Goal: Task Accomplishment & Management: Complete application form

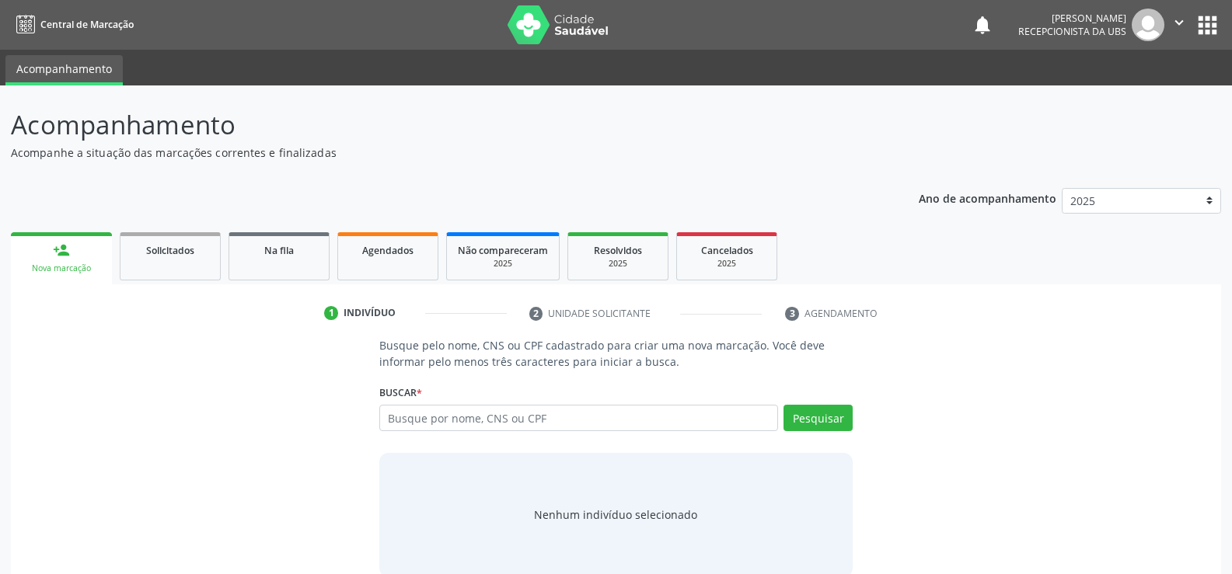
click at [514, 424] on input "text" at bounding box center [578, 418] width 399 height 26
click at [563, 410] on input "text" at bounding box center [578, 418] width 399 height 26
type input "706802755492925"
click at [800, 419] on button "Pesquisar" at bounding box center [818, 418] width 69 height 26
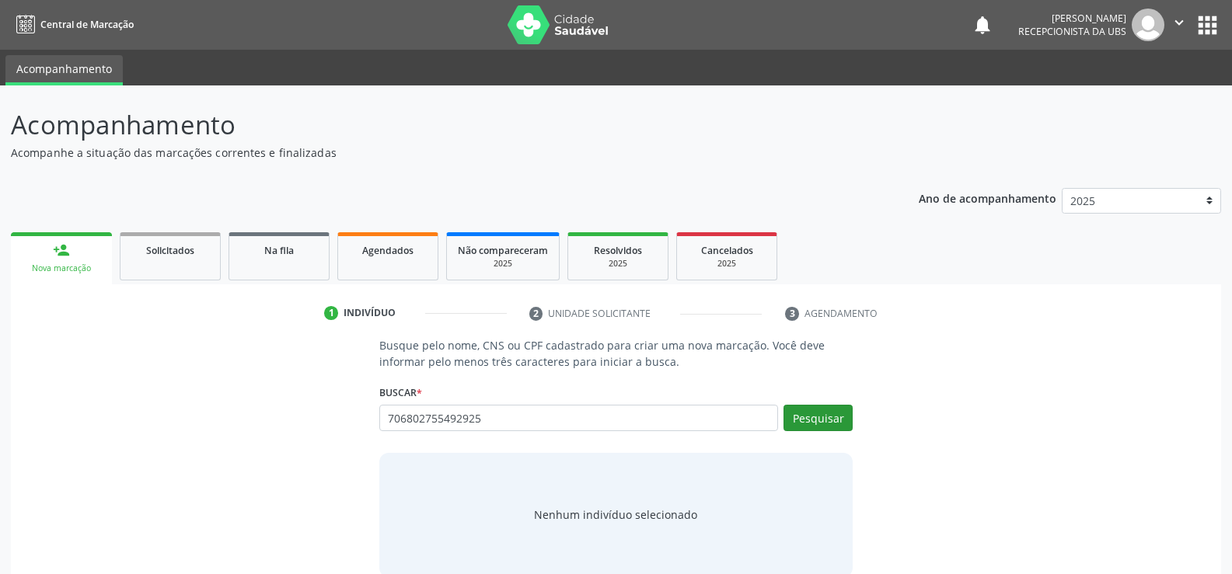
type input "706802755492925"
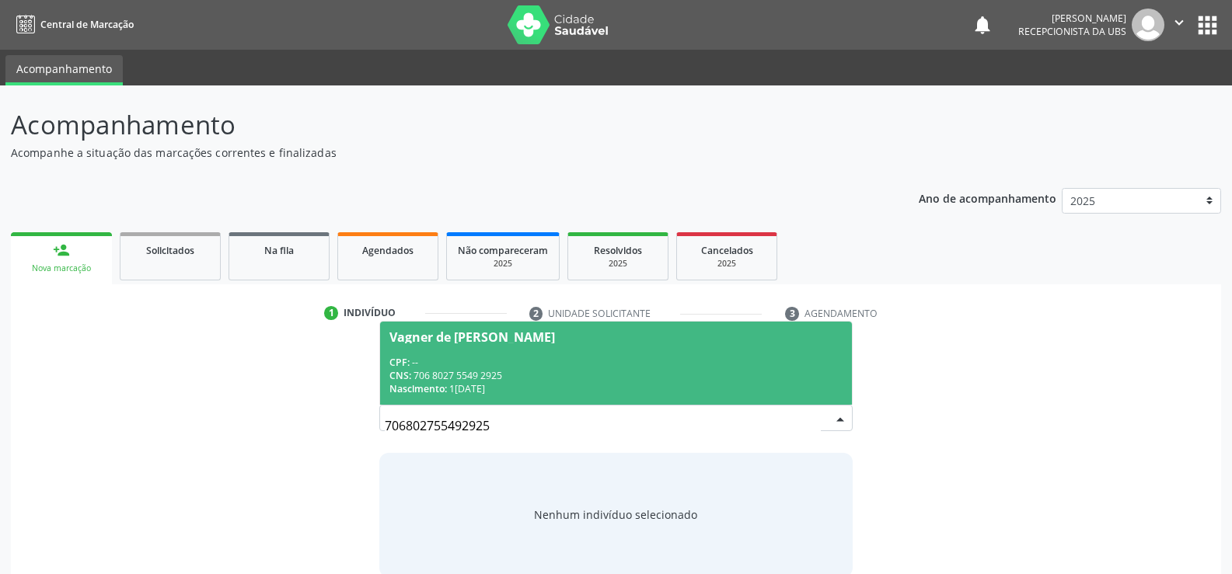
click at [459, 382] on div "Nascimento: 13/[DATE]" at bounding box center [615, 388] width 453 height 13
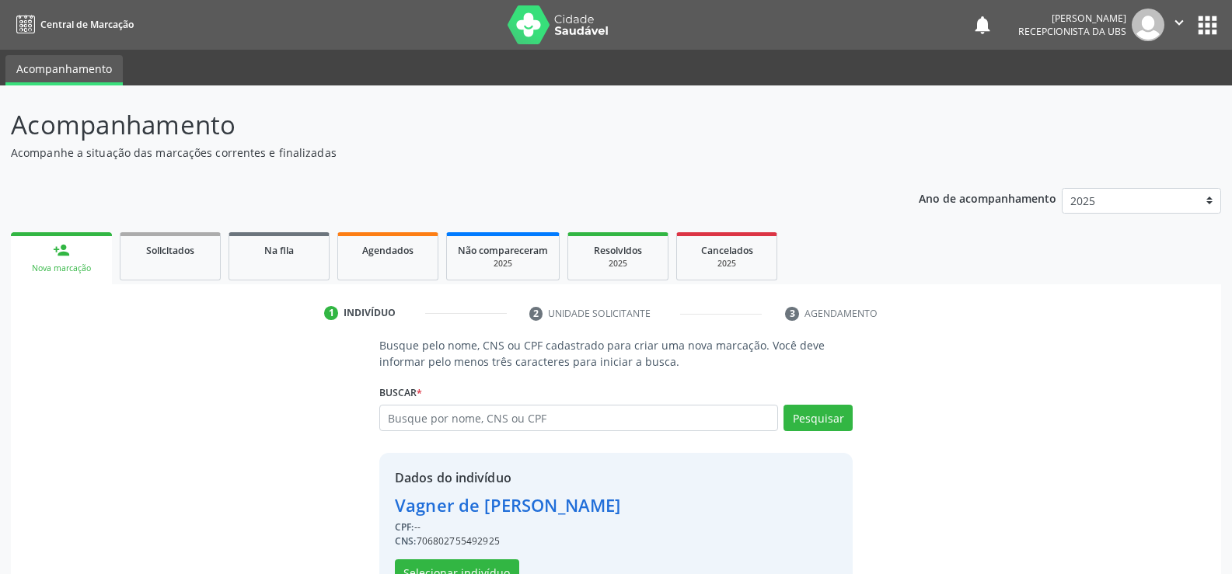
scroll to position [49, 0]
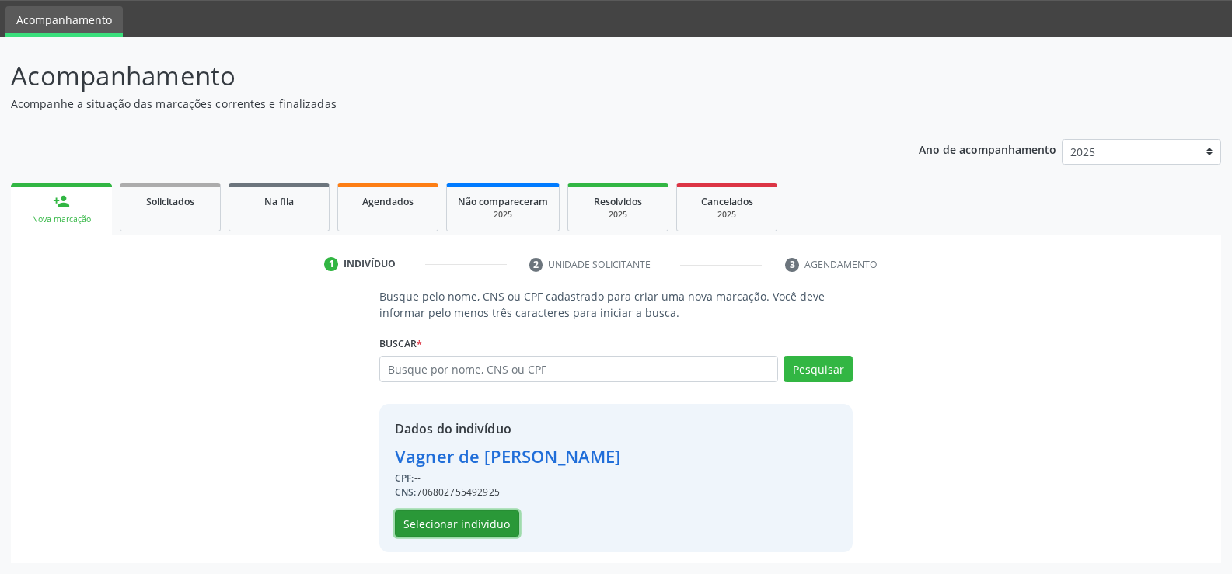
click at [486, 525] on button "Selecionar indivíduo" at bounding box center [457, 524] width 124 height 26
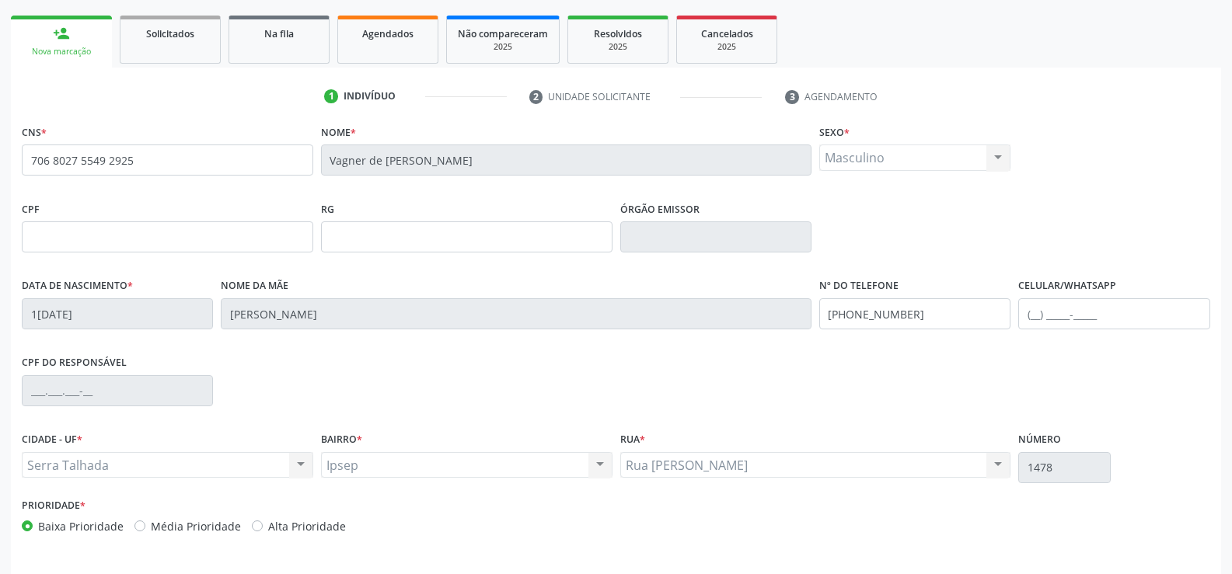
scroll to position [268, 0]
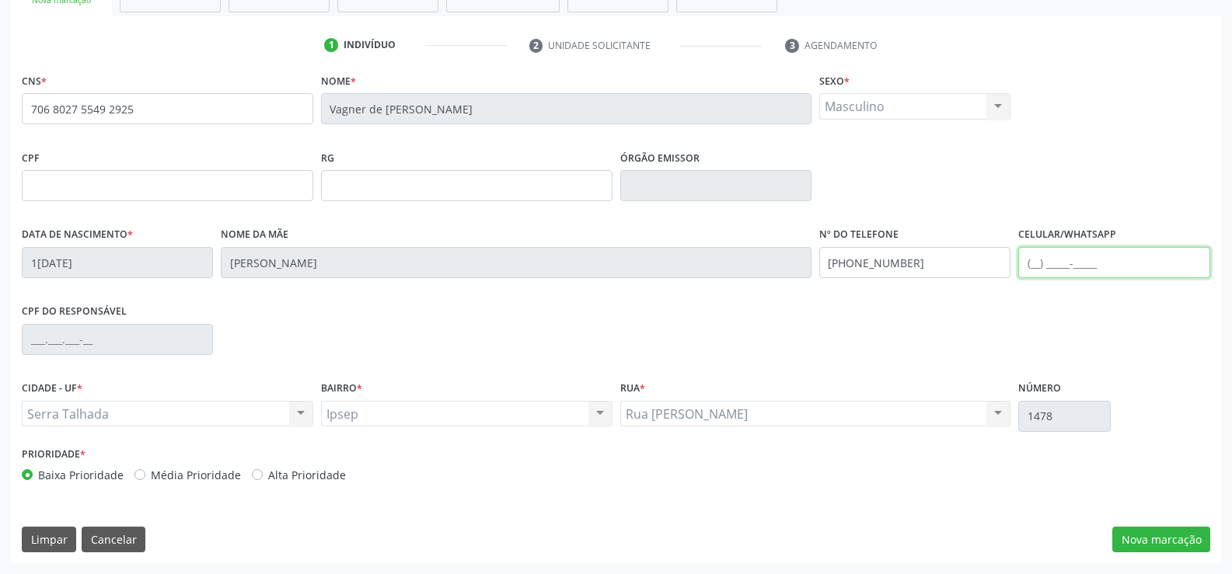
click at [1037, 265] on input "text" at bounding box center [1113, 262] width 191 height 31
click at [1063, 265] on input "[PHONE_NUMBER]" at bounding box center [1113, 262] width 191 height 31
click at [1118, 258] on input "[PHONE_NUMBER]" at bounding box center [1113, 262] width 191 height 31
type input "[PHONE_NUMBER]"
click at [1167, 547] on button "Nova marcação" at bounding box center [1161, 540] width 98 height 26
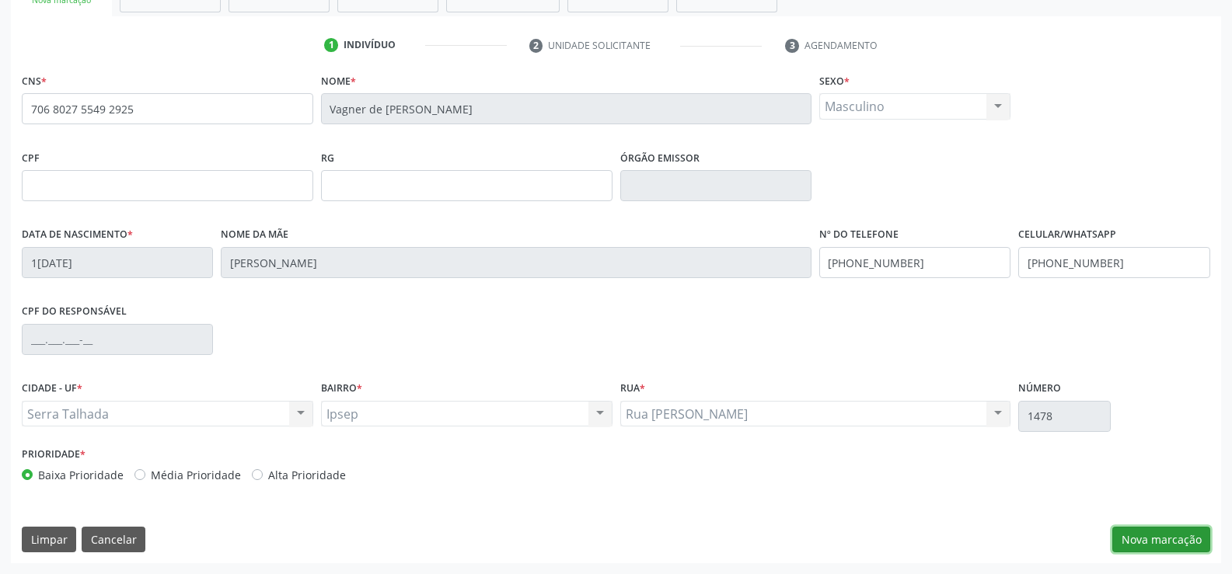
scroll to position [196, 0]
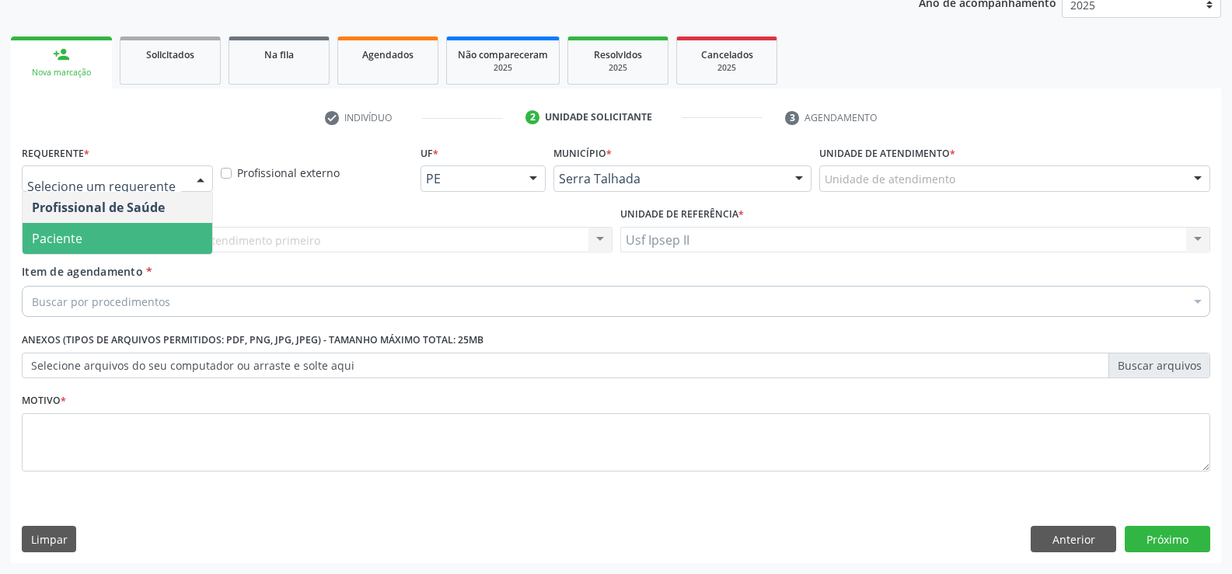
click at [113, 240] on span "Paciente" at bounding box center [118, 238] width 190 height 31
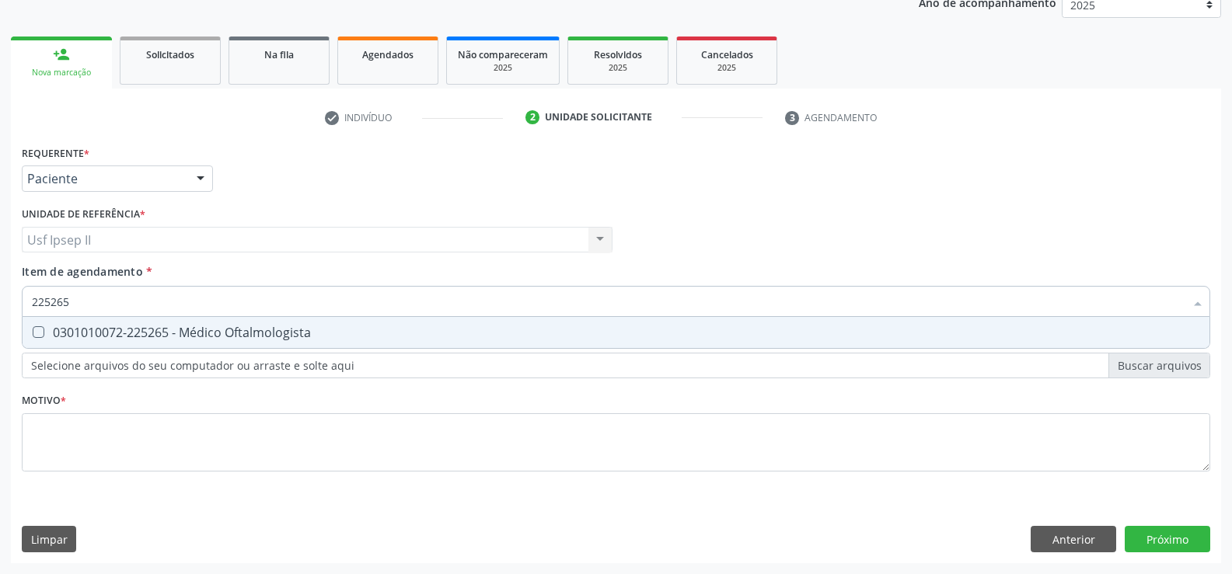
type input "225265"
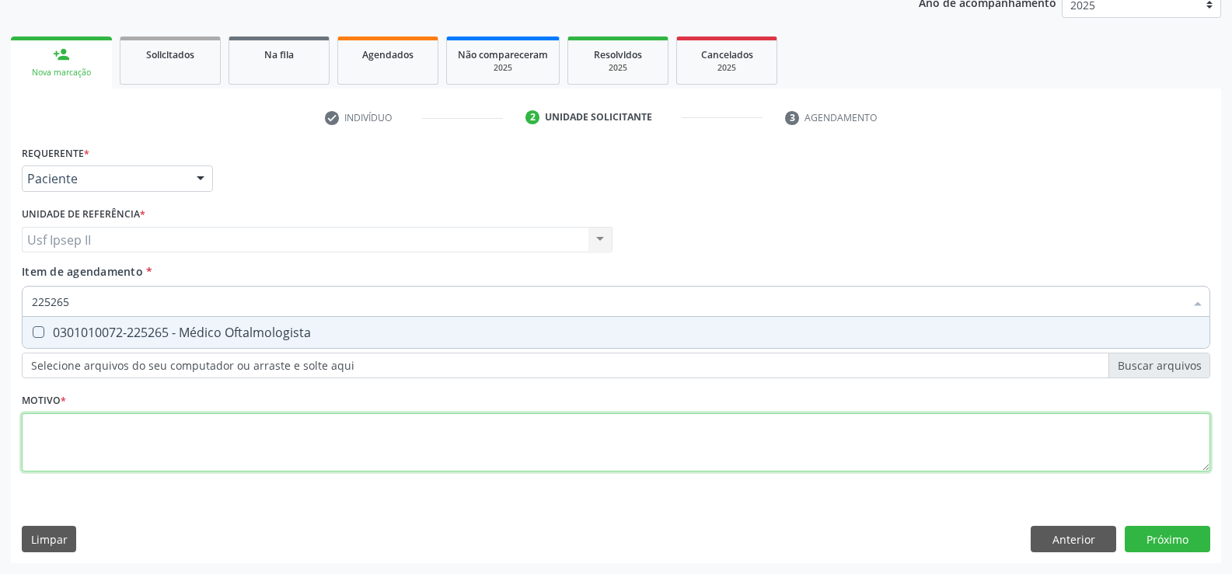
click at [37, 441] on div "Requerente * Paciente Profissional de Saúde Paciente Nenhum resultado encontrad…" at bounding box center [616, 317] width 1189 height 352
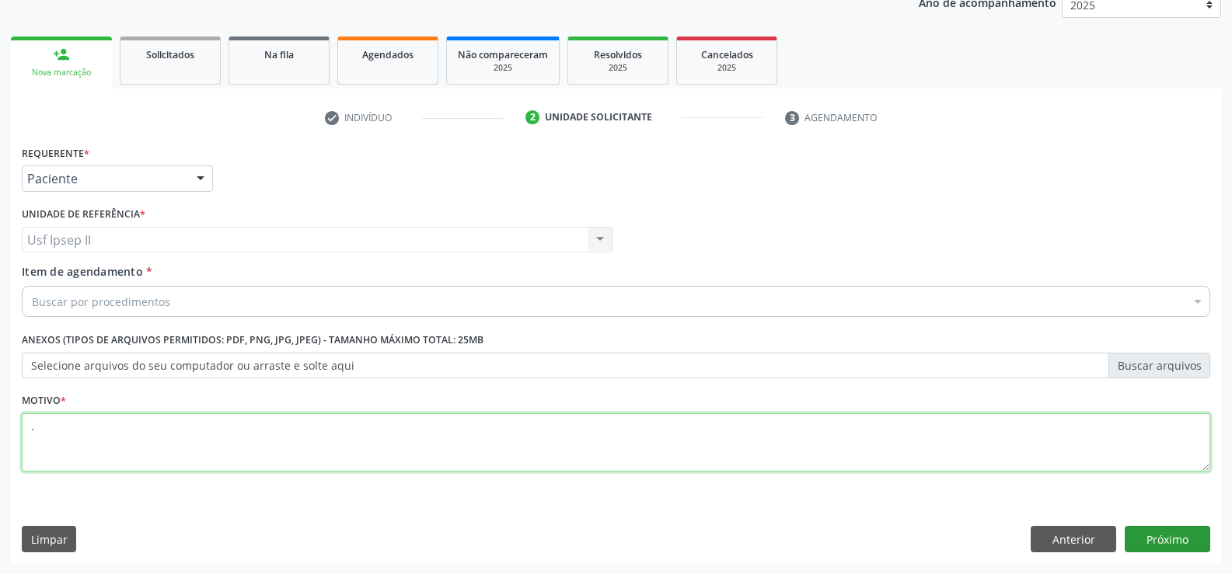
type textarea "."
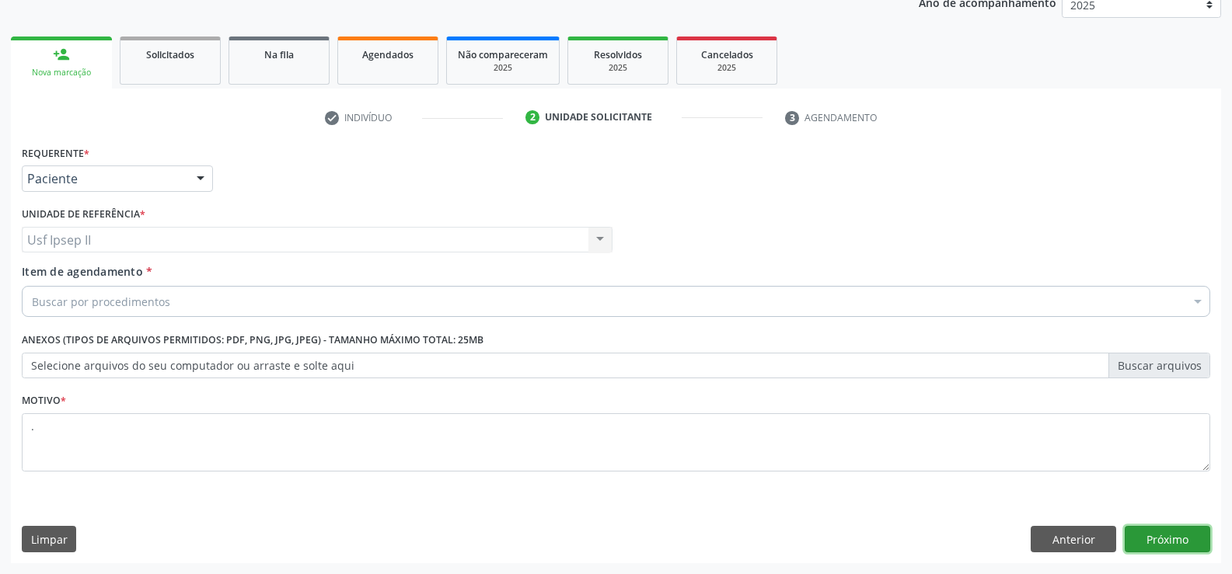
click at [1140, 546] on button "Próximo" at bounding box center [1168, 539] width 86 height 26
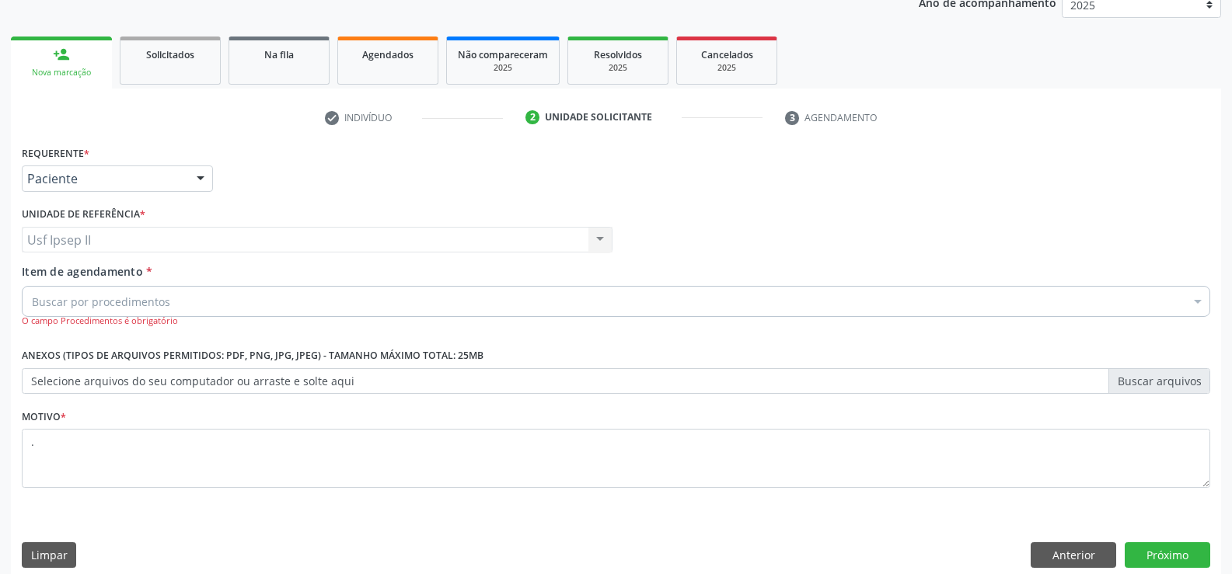
click at [103, 310] on div "Buscar por procedimentos" at bounding box center [616, 301] width 1189 height 31
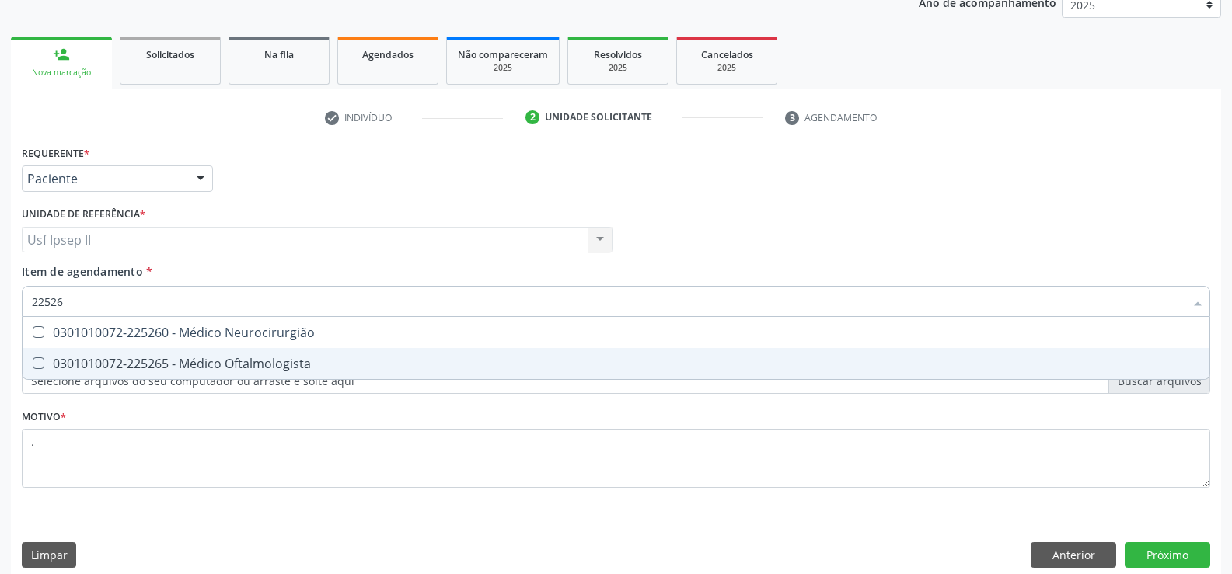
type input "225265"
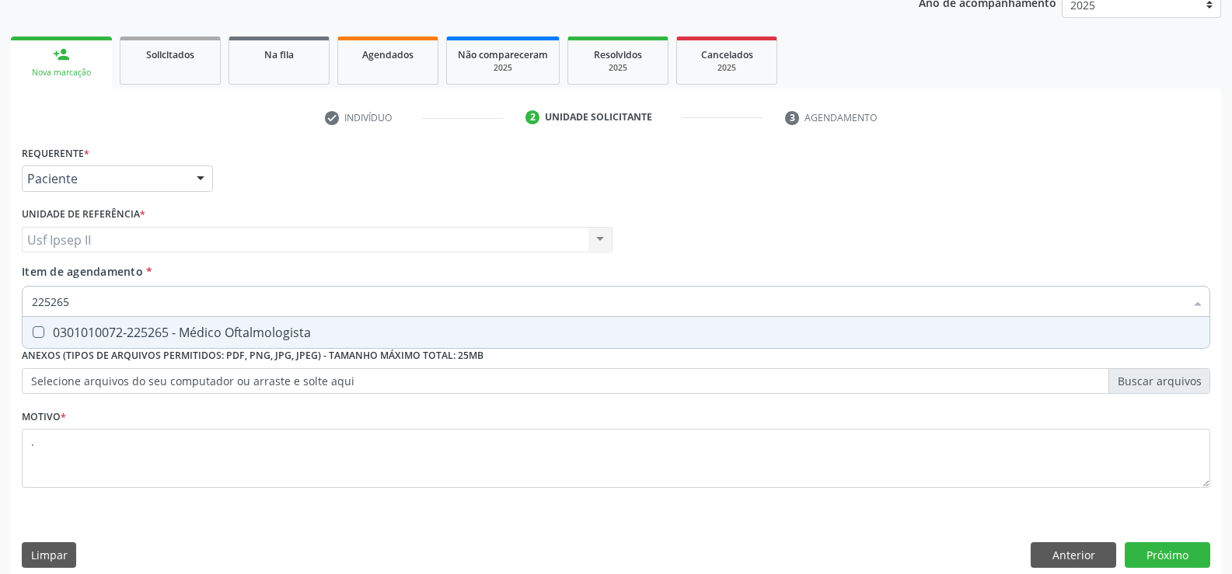
click at [166, 322] on span "0301010072-225265 - Médico Oftalmologista" at bounding box center [616, 332] width 1187 height 31
checkbox Oftalmologista "true"
click at [1186, 553] on button "Próximo" at bounding box center [1168, 556] width 86 height 26
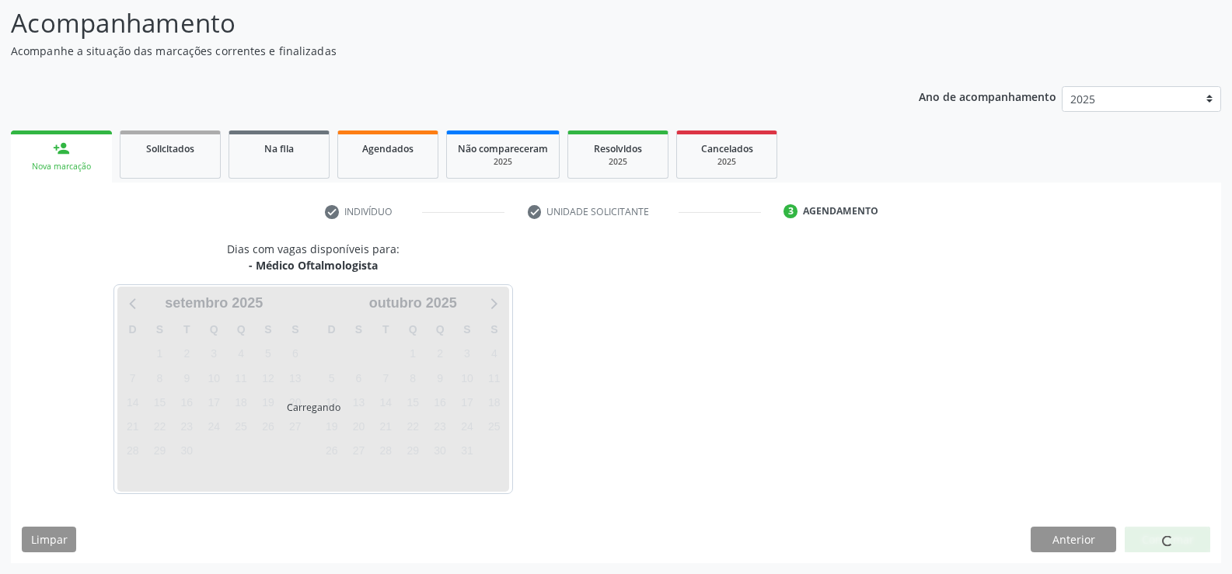
scroll to position [102, 0]
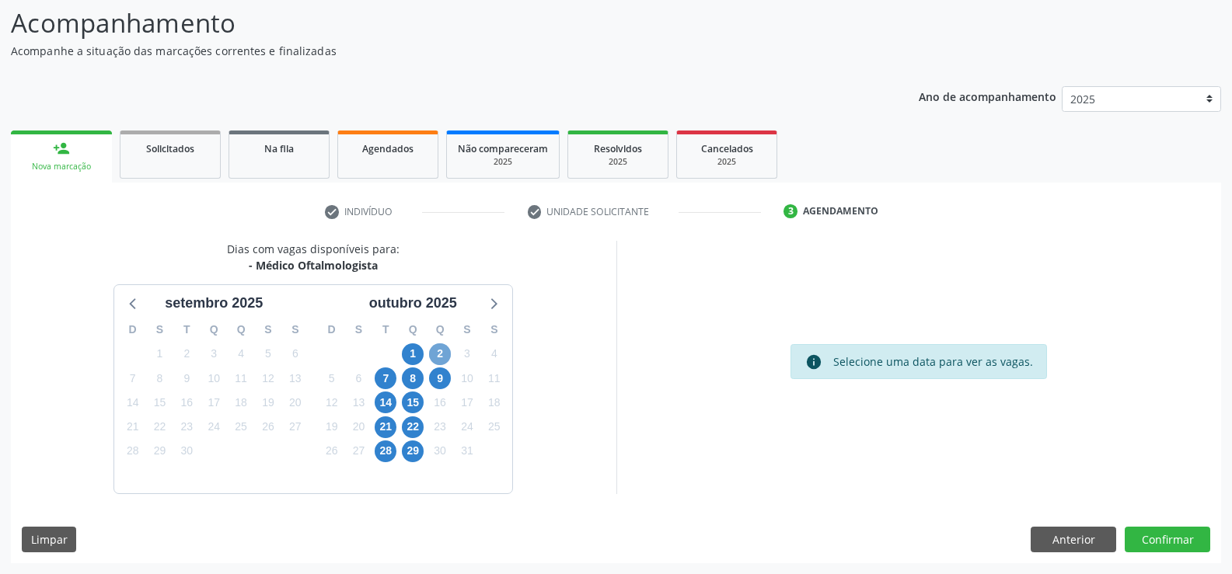
click at [445, 358] on span "2" at bounding box center [440, 355] width 22 height 22
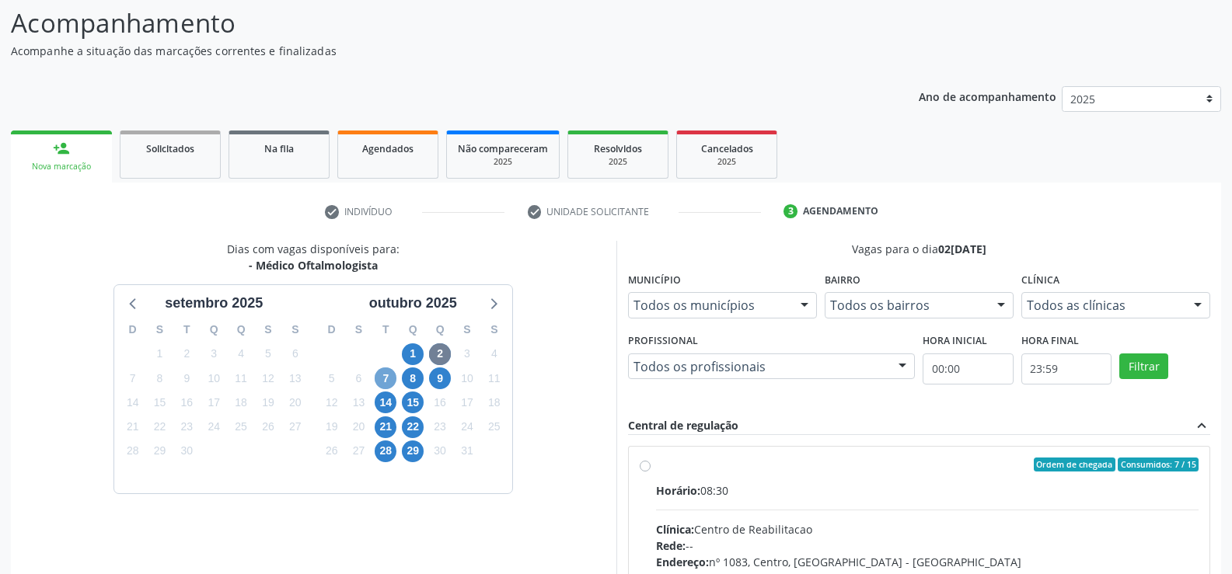
click at [382, 373] on span "7" at bounding box center [386, 379] width 22 height 22
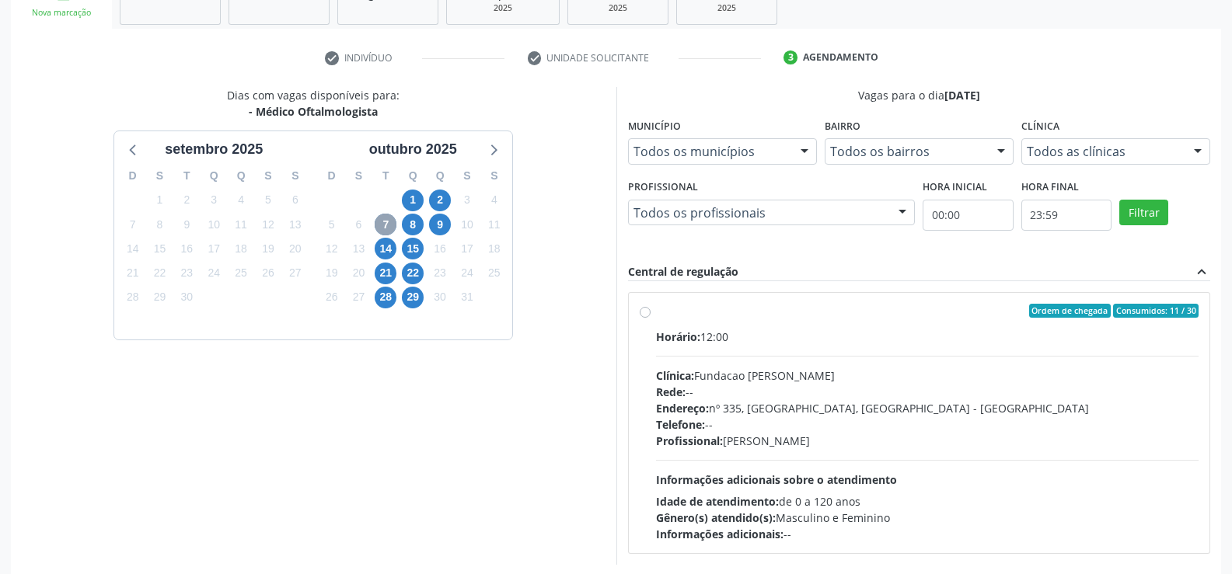
scroll to position [257, 0]
click at [656, 309] on label "Ordem de chegada Consumidos: 11 / 30 Horário: 12:00 Clínica: Fundacao [PERSON_N…" at bounding box center [927, 421] width 543 height 239
click at [644, 309] on input "Ordem de chegada Consumidos: 11 / 30 Horário: 12:00 Clínica: Fundacao [PERSON_N…" at bounding box center [645, 309] width 11 height 14
radio input "true"
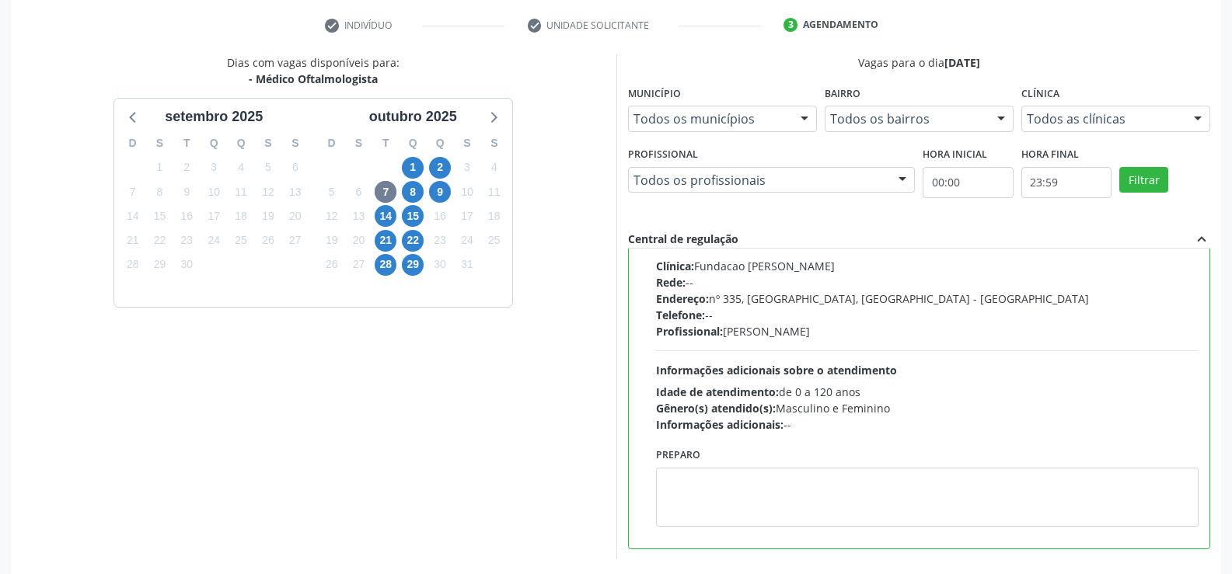
scroll to position [354, 0]
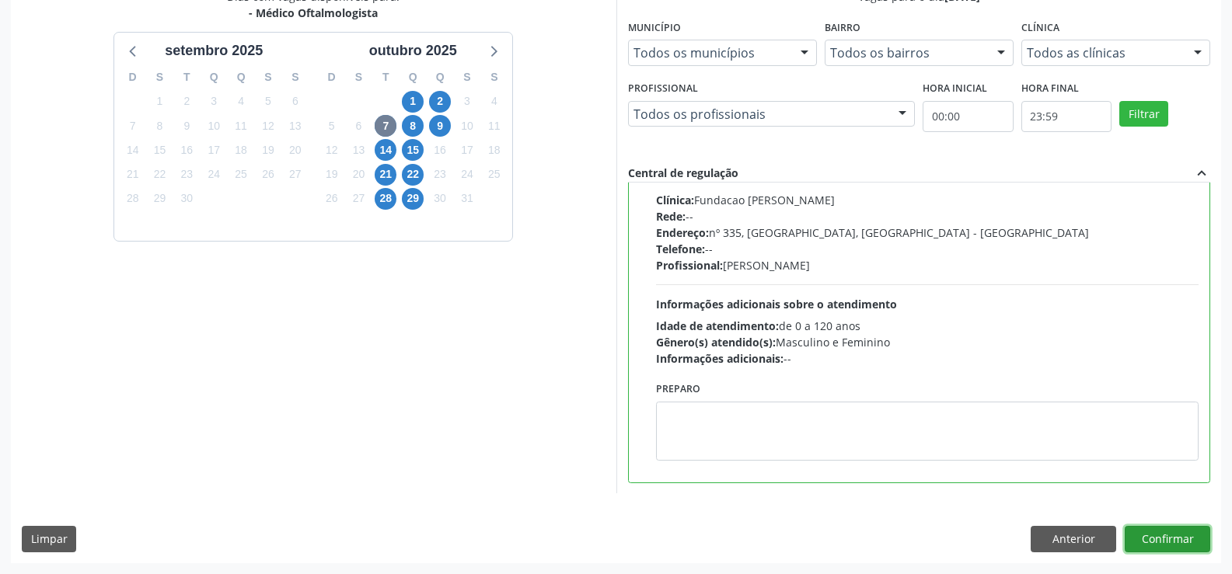
click at [1168, 527] on button "Confirmar" at bounding box center [1168, 539] width 86 height 26
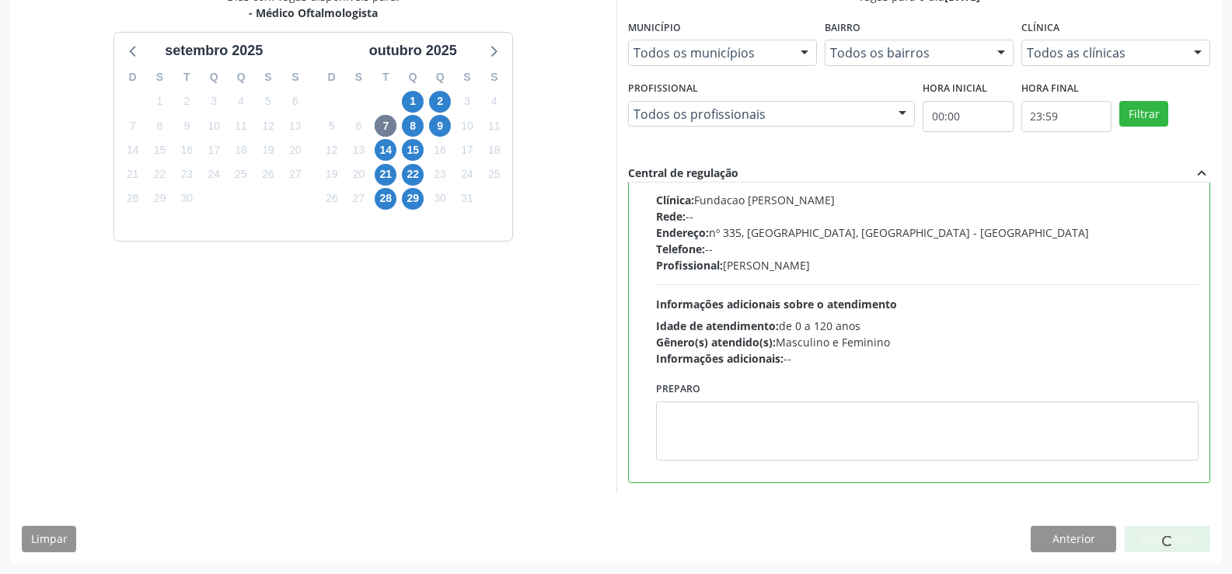
scroll to position [0, 0]
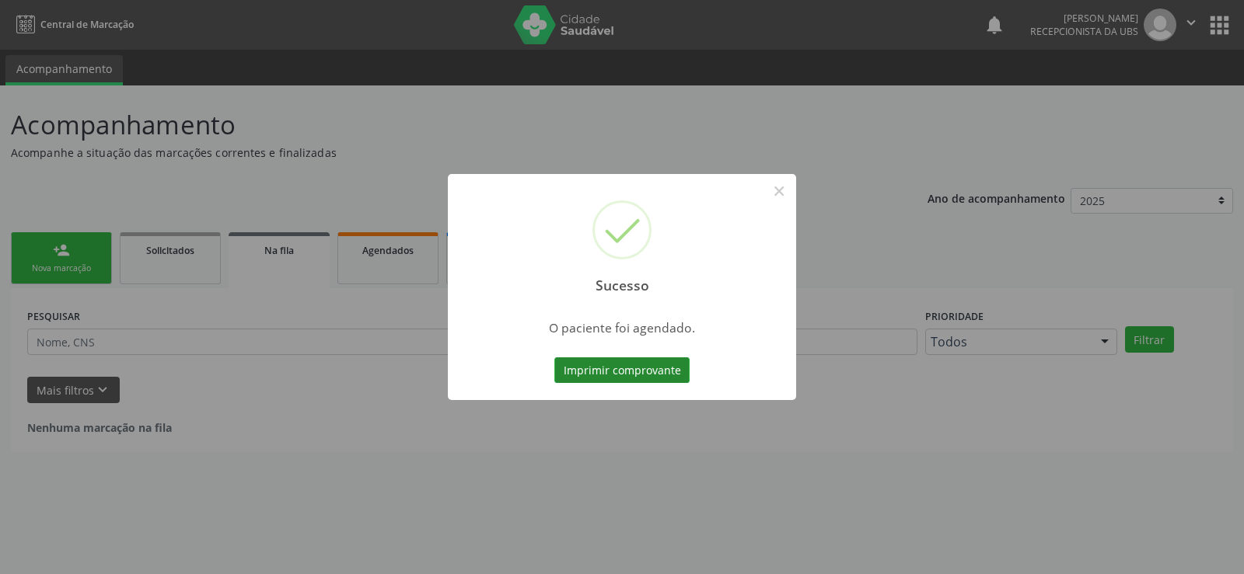
click at [663, 366] on button "Imprimir comprovante" at bounding box center [621, 371] width 135 height 26
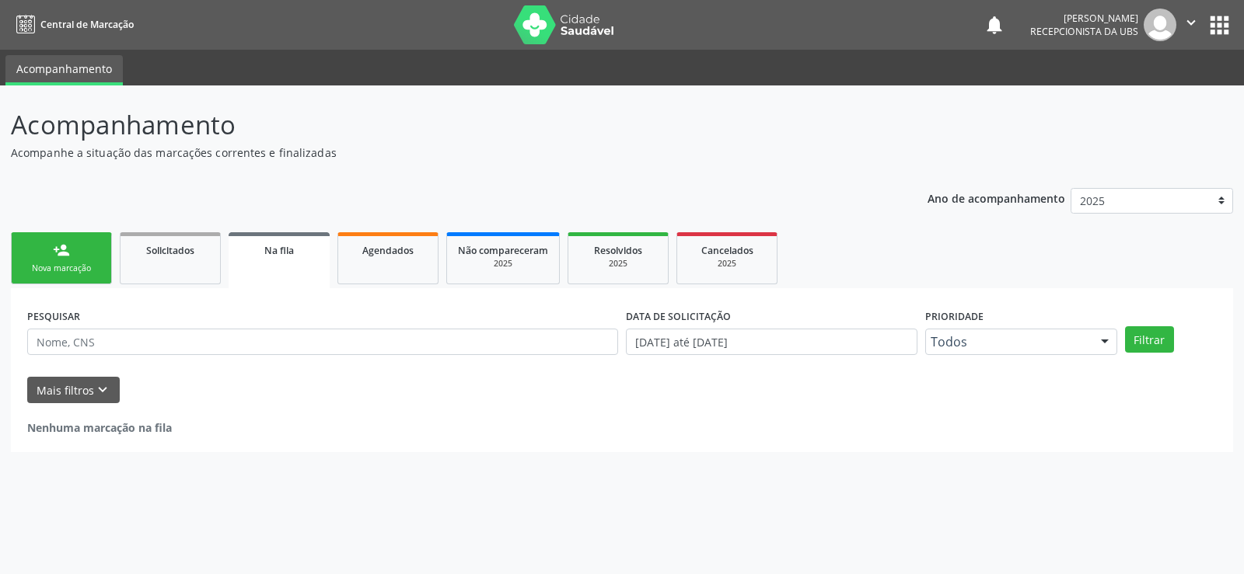
click at [37, 271] on div "Nova marcação" at bounding box center [62, 269] width 78 height 12
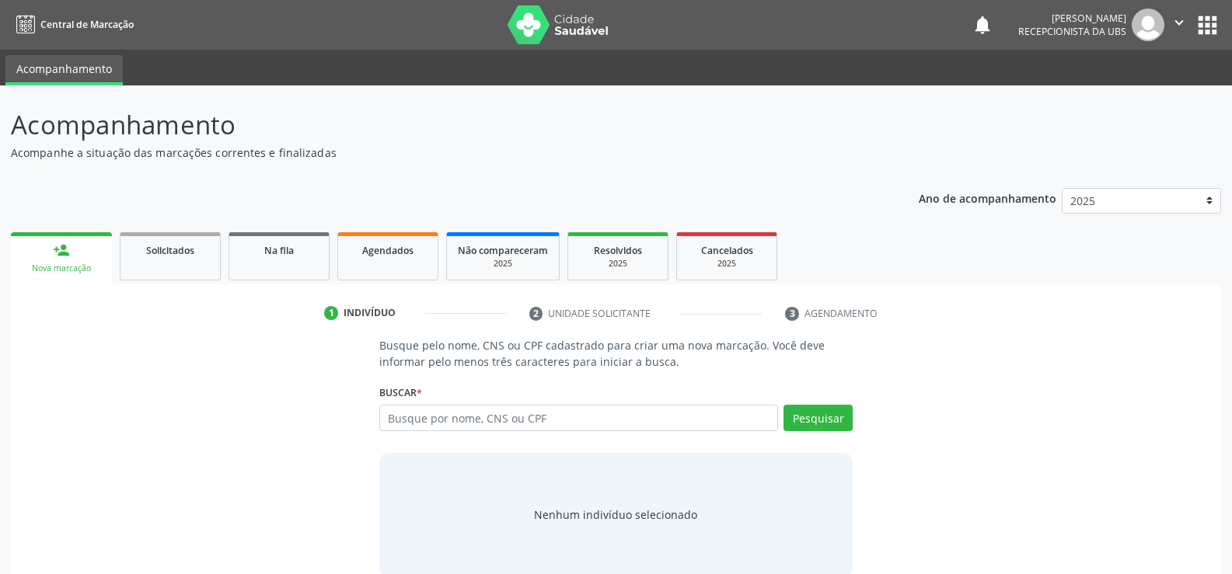
click at [581, 437] on div "Busque por nome, CNS ou CPF Nenhum resultado encontrado para: " " Digite nome, …" at bounding box center [615, 423] width 473 height 37
click at [581, 420] on input "text" at bounding box center [578, 418] width 399 height 26
type input "708606510828884"
click at [861, 435] on div "Busque pelo nome, CNS ou CPF cadastrado para criar uma nova marcação. Você deve…" at bounding box center [615, 456] width 495 height 239
click at [836, 421] on button "Pesquisar" at bounding box center [818, 418] width 69 height 26
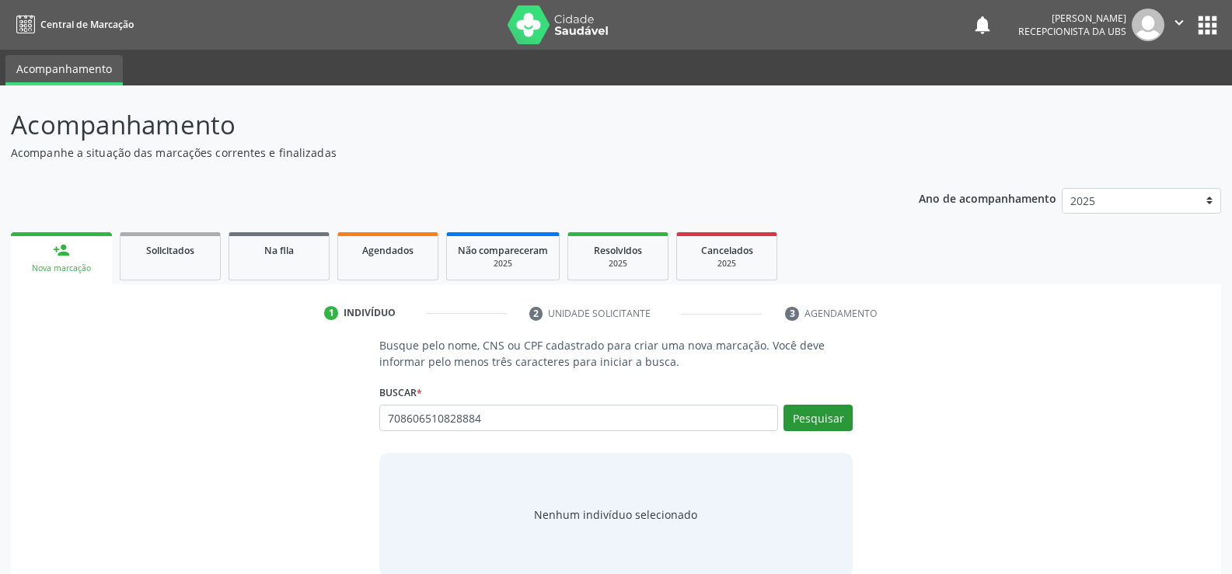
type input "708606510828884"
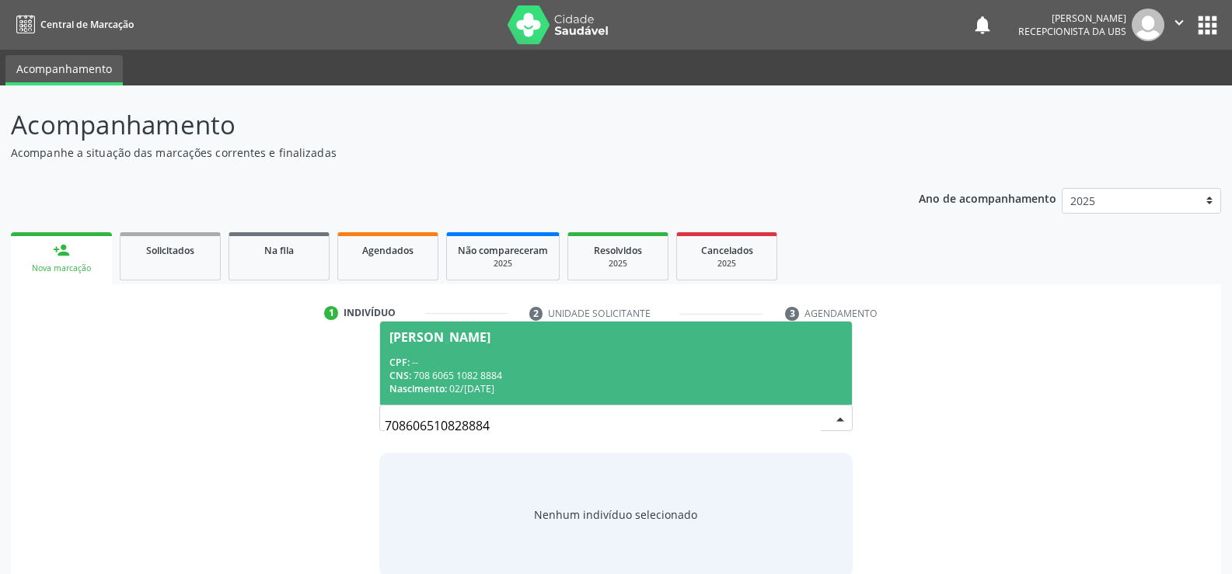
click at [495, 385] on div "Nascimento: 02[DATE]" at bounding box center [615, 388] width 453 height 13
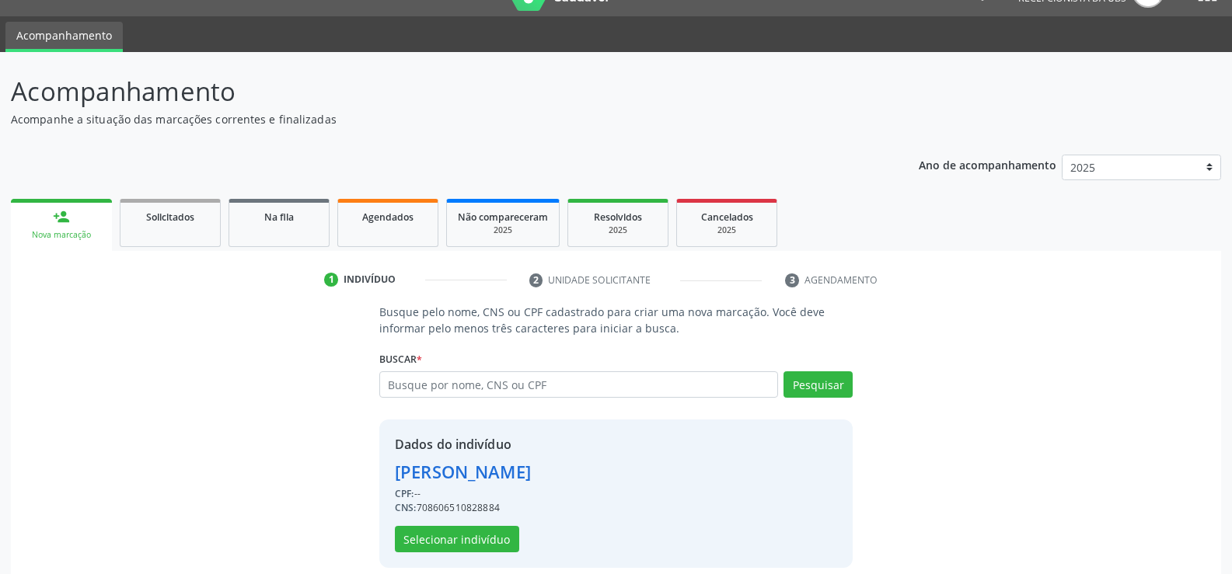
scroll to position [49, 0]
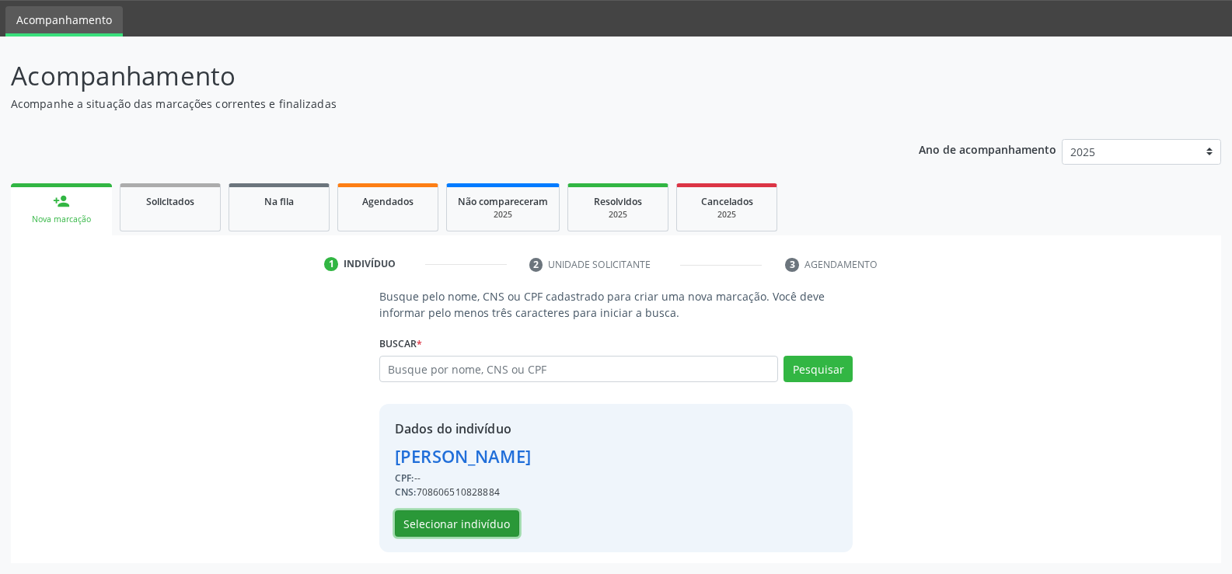
click at [432, 532] on button "Selecionar indivíduo" at bounding box center [457, 524] width 124 height 26
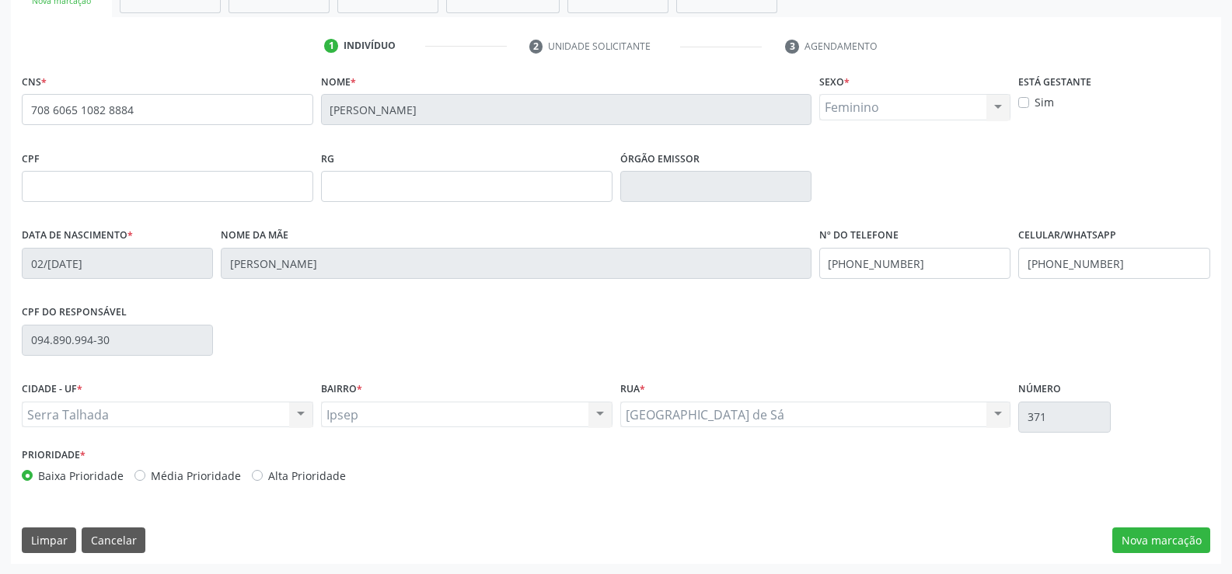
scroll to position [268, 0]
click at [1172, 538] on button "Nova marcação" at bounding box center [1161, 540] width 98 height 26
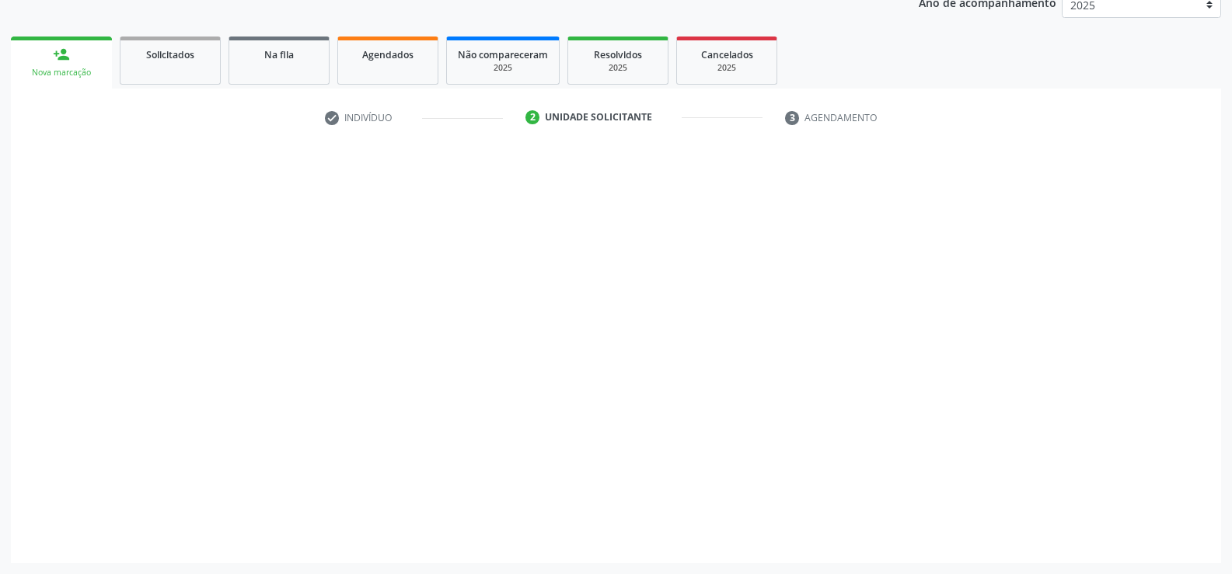
scroll to position [196, 0]
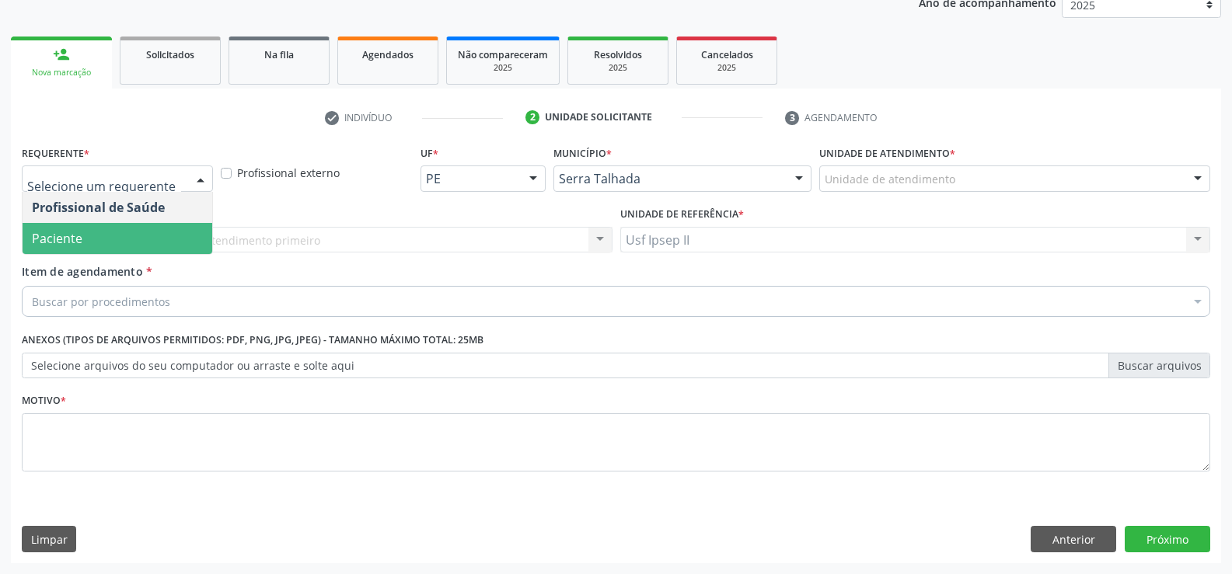
click at [119, 237] on span "Paciente" at bounding box center [118, 238] width 190 height 31
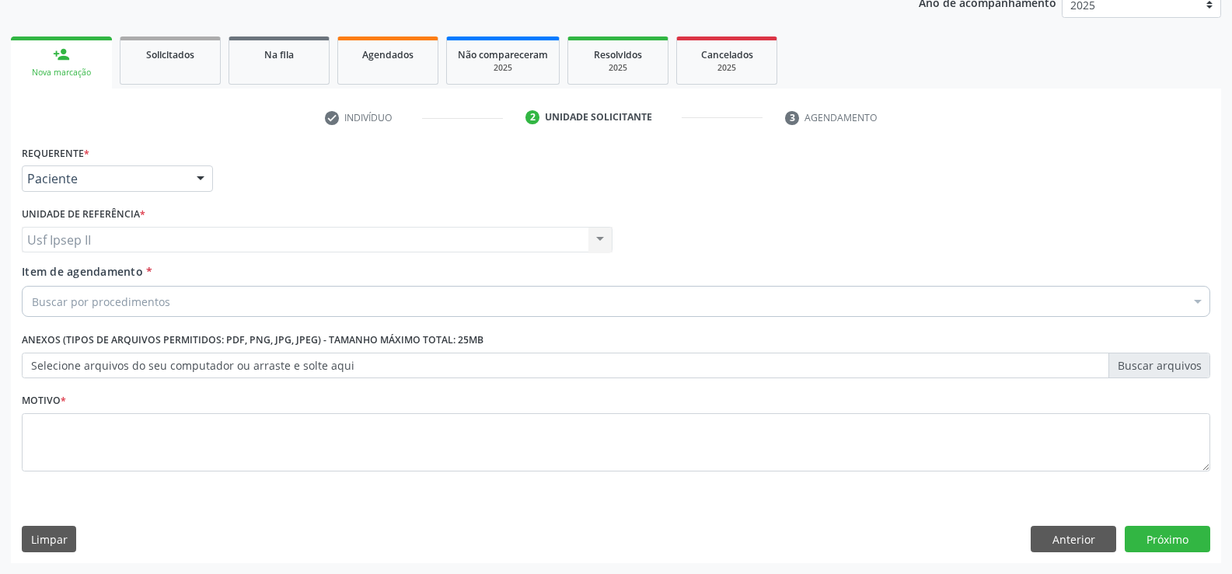
click at [135, 310] on div "Buscar por procedimentos" at bounding box center [616, 301] width 1189 height 31
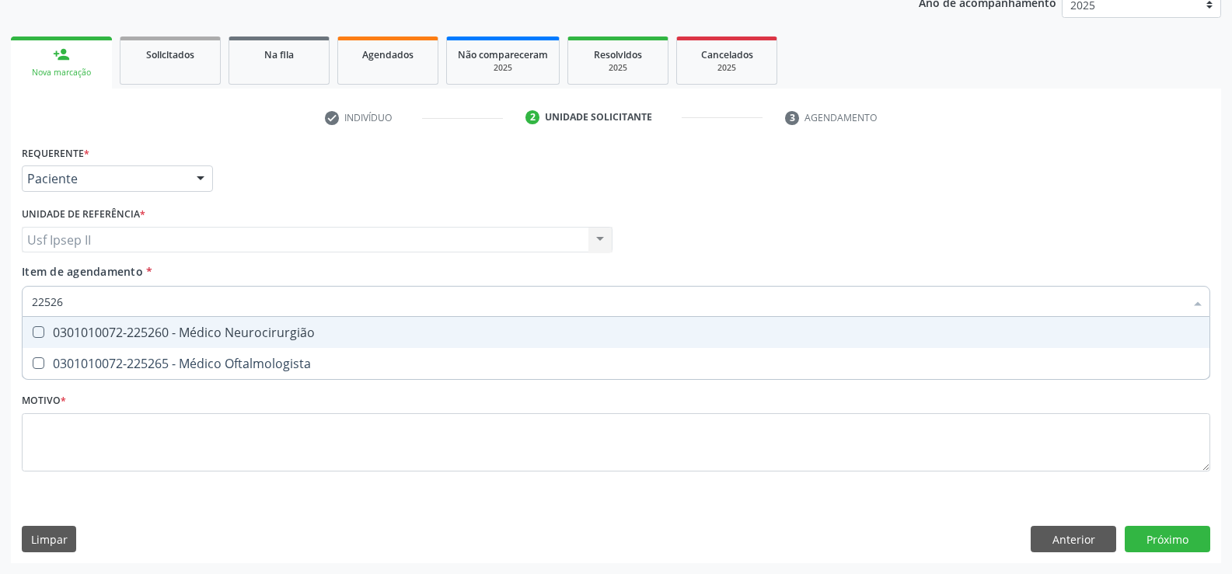
type input "225265"
click at [276, 321] on span "0301010072-225265 - Médico Oftalmologista" at bounding box center [616, 332] width 1187 height 31
checkbox Oftalmologista "true"
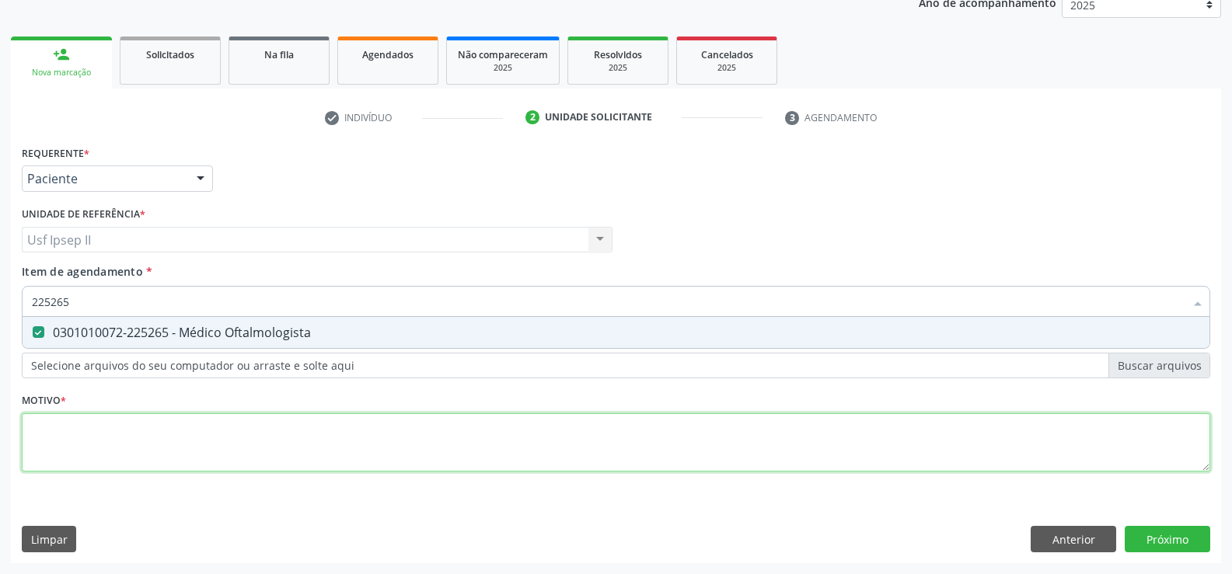
click at [166, 451] on div "Requerente * Paciente Profissional de Saúde Paciente Nenhum resultado encontrad…" at bounding box center [616, 317] width 1189 height 352
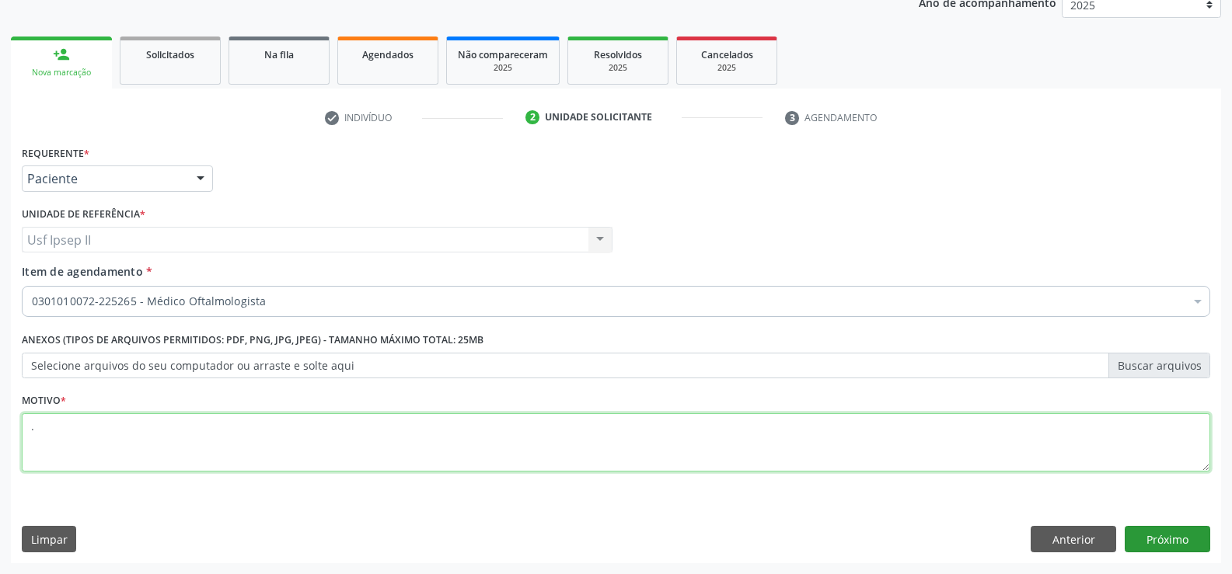
type textarea "."
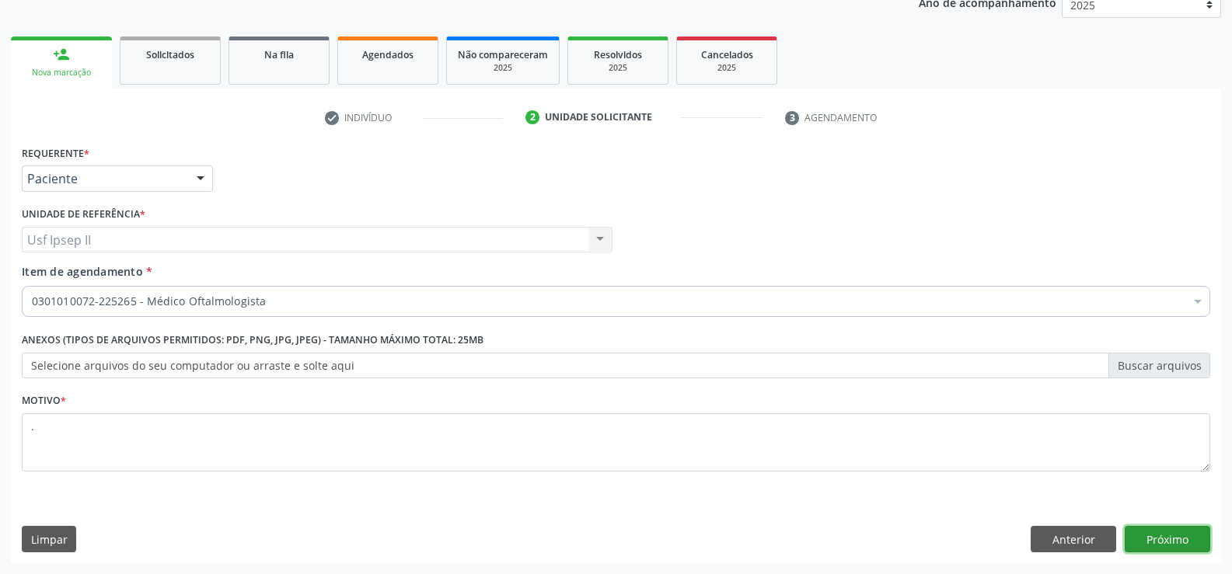
click at [1144, 529] on button "Próximo" at bounding box center [1168, 539] width 86 height 26
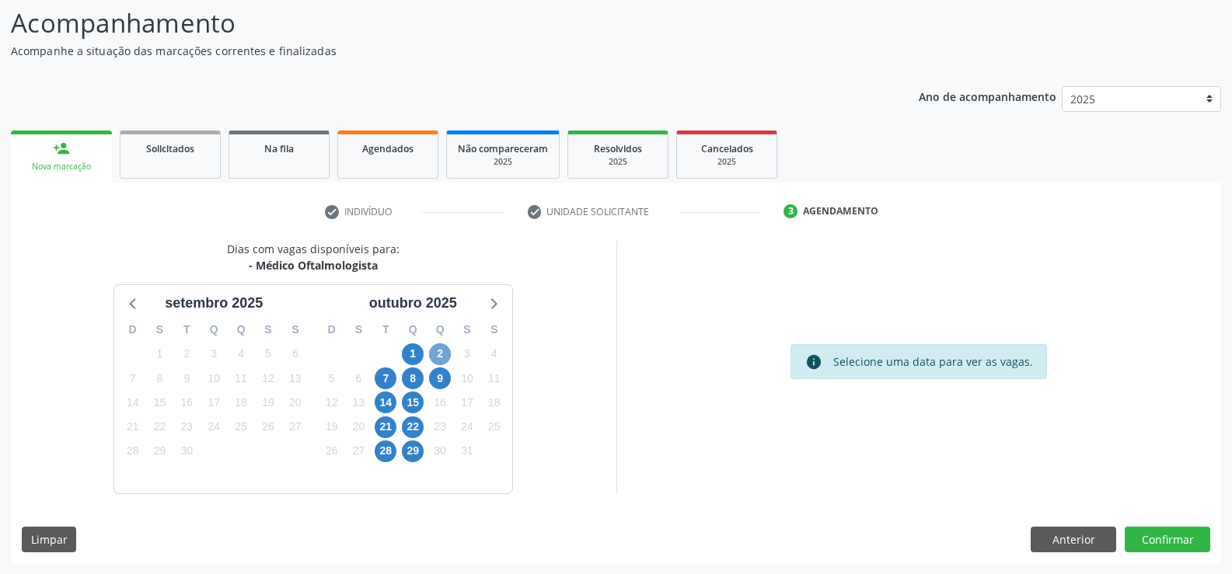
click at [445, 353] on span "2" at bounding box center [440, 355] width 22 height 22
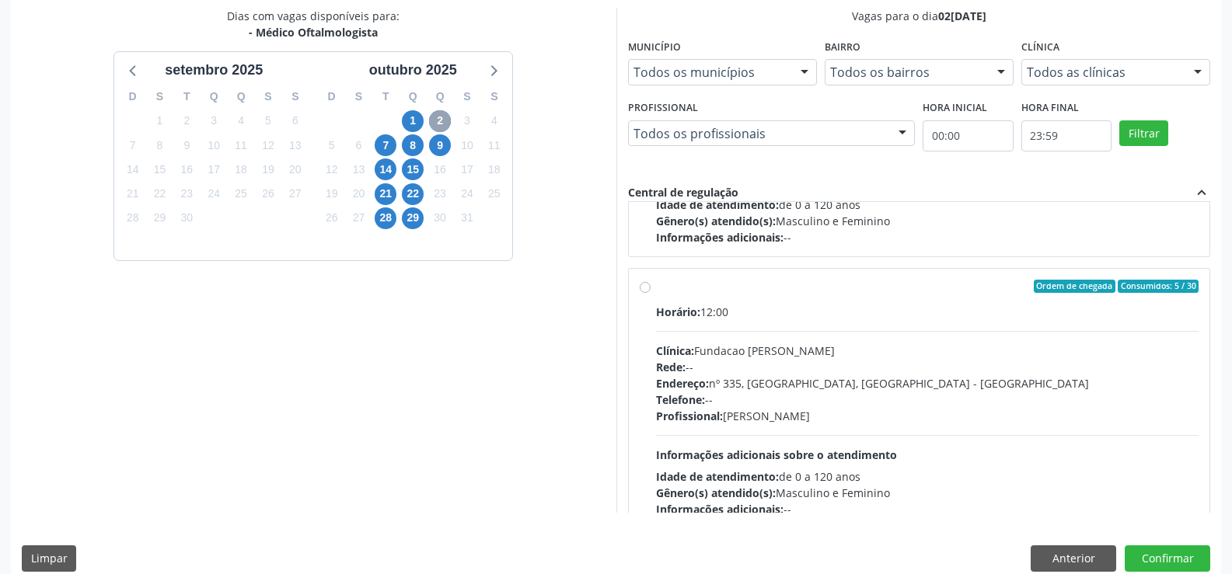
scroll to position [233, 0]
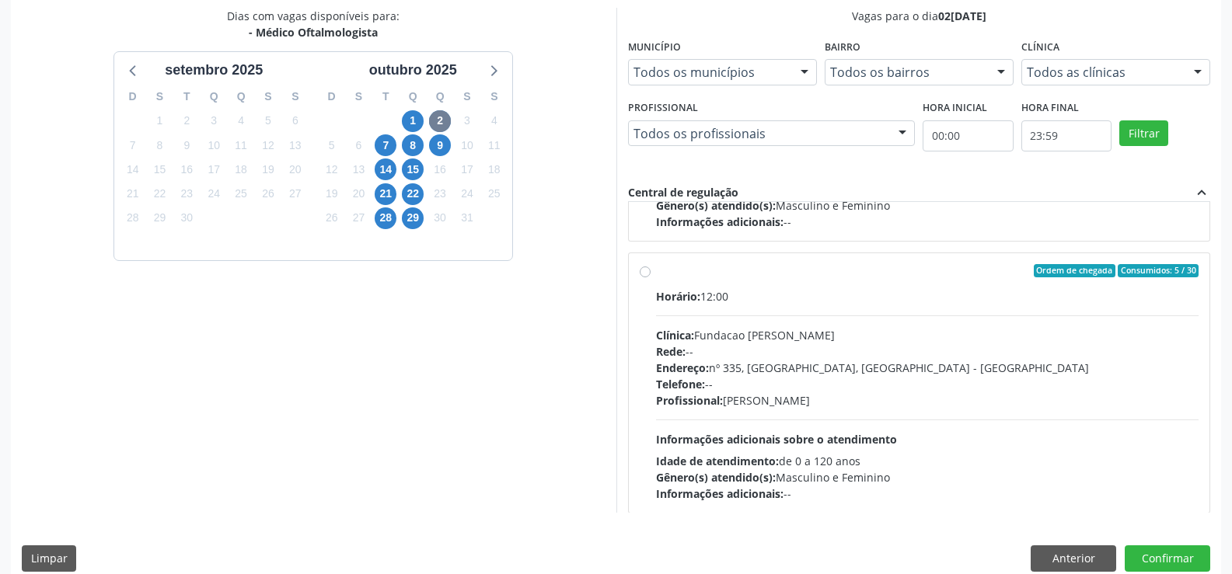
click at [652, 274] on div "Ordem de chegada Consumidos: 5 / 30 Horário: 12:00 Clínica: Fundacao [PERSON_NA…" at bounding box center [920, 383] width 560 height 239
radio input "true"
click at [1188, 555] on button "Confirmar" at bounding box center [1168, 559] width 86 height 26
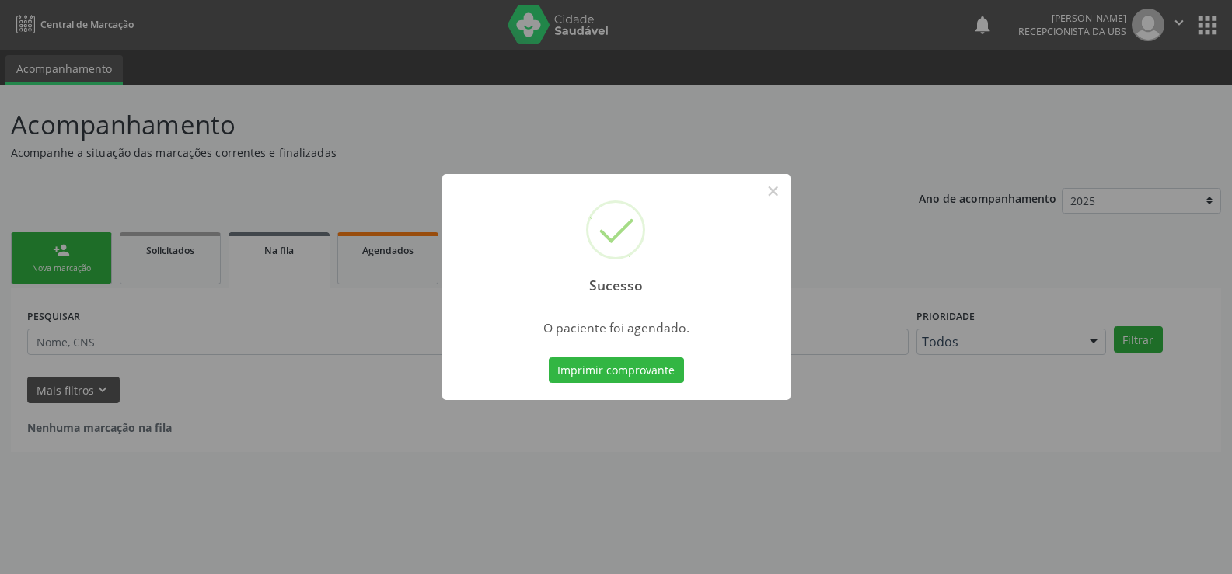
scroll to position [0, 0]
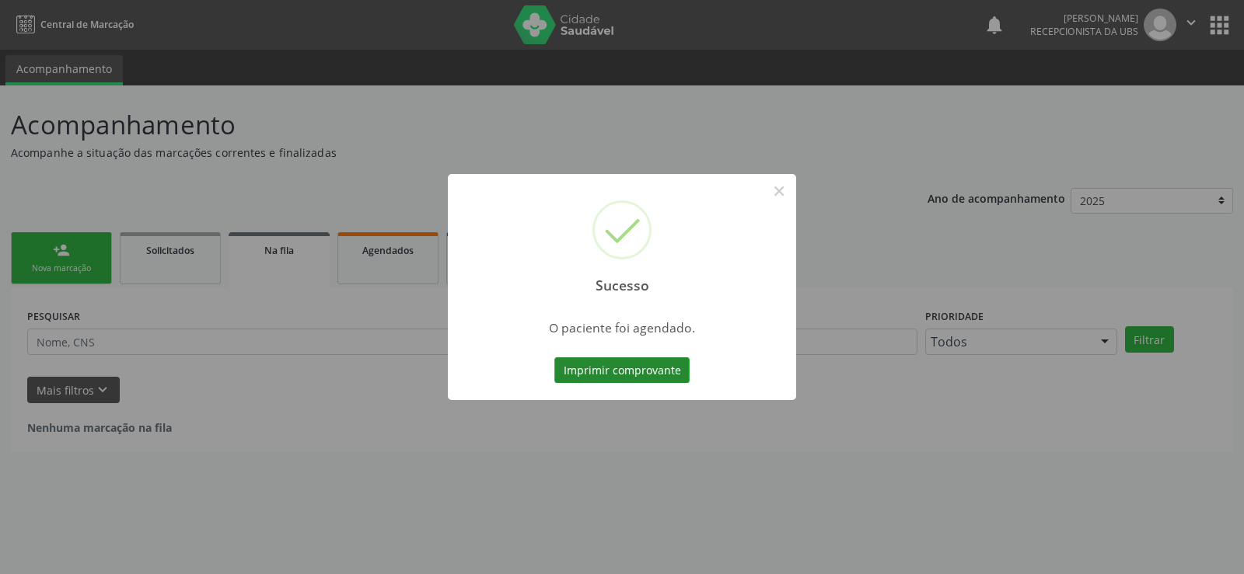
click at [645, 372] on button "Imprimir comprovante" at bounding box center [621, 371] width 135 height 26
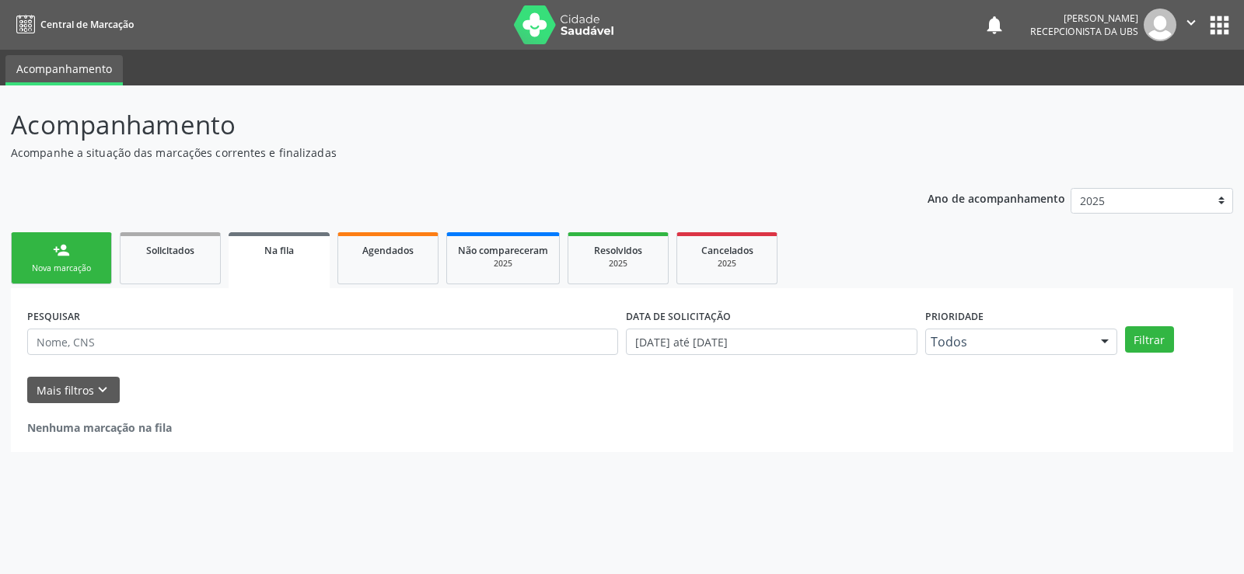
click at [97, 242] on link "person_add Nova marcação" at bounding box center [61, 258] width 101 height 52
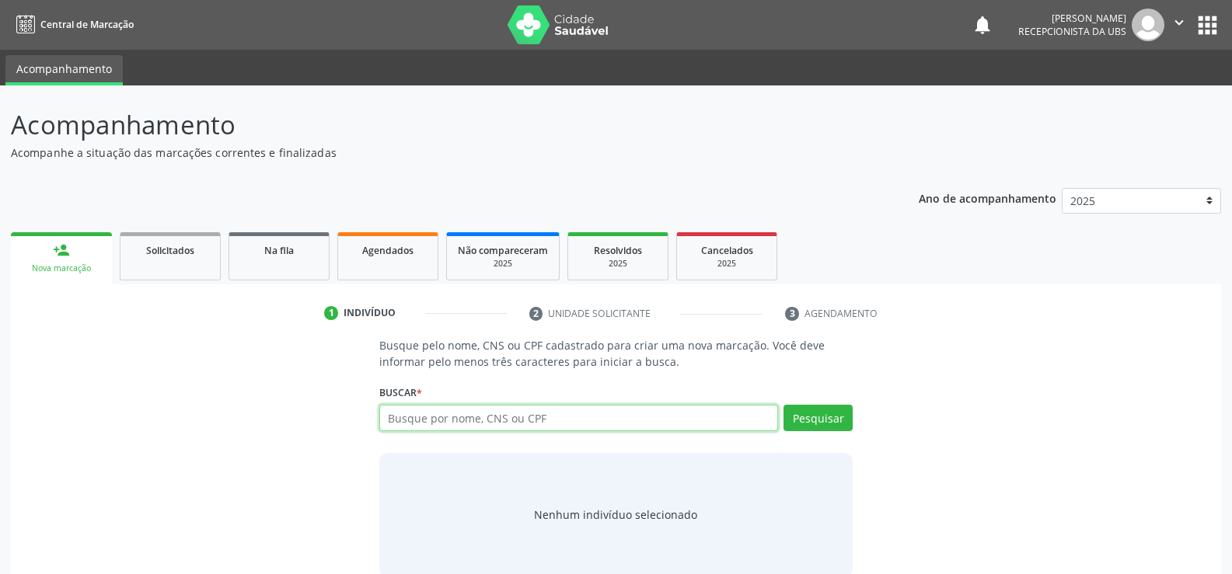
click at [475, 426] on input "text" at bounding box center [578, 418] width 399 height 26
type input "898003727766451"
click at [795, 426] on button "Pesquisar" at bounding box center [818, 418] width 69 height 26
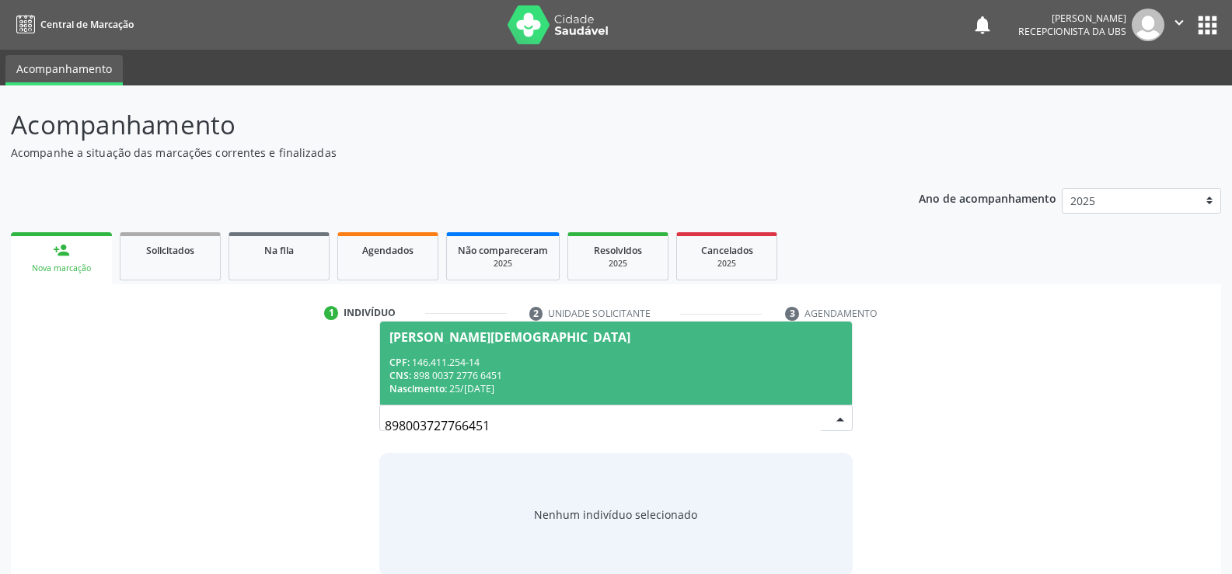
click at [445, 384] on span "Nascimento:" at bounding box center [418, 388] width 58 height 13
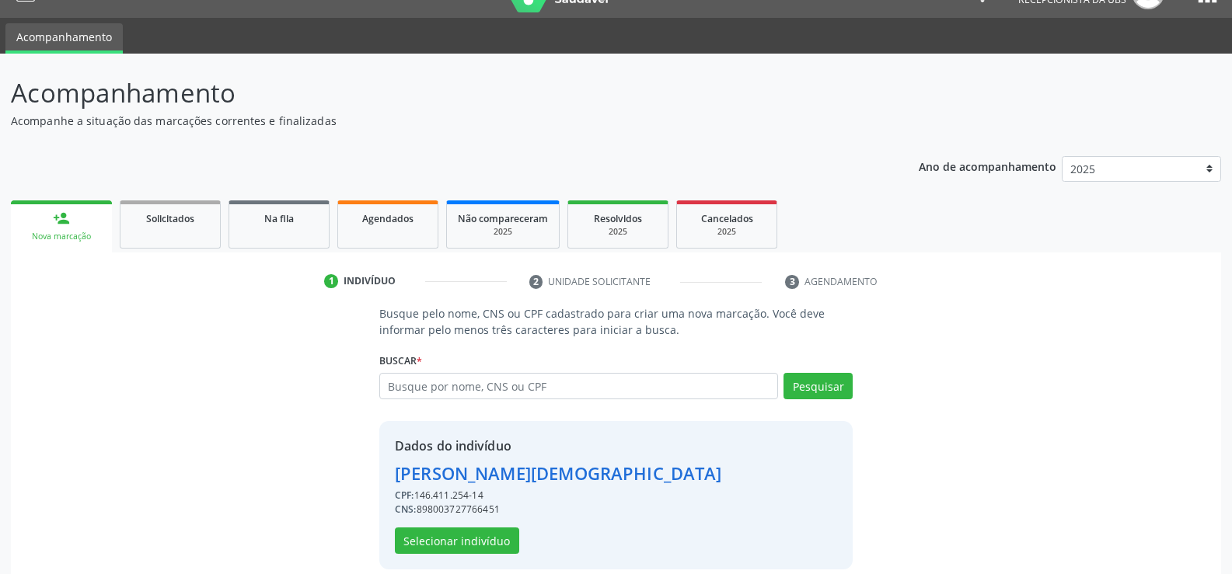
scroll to position [49, 0]
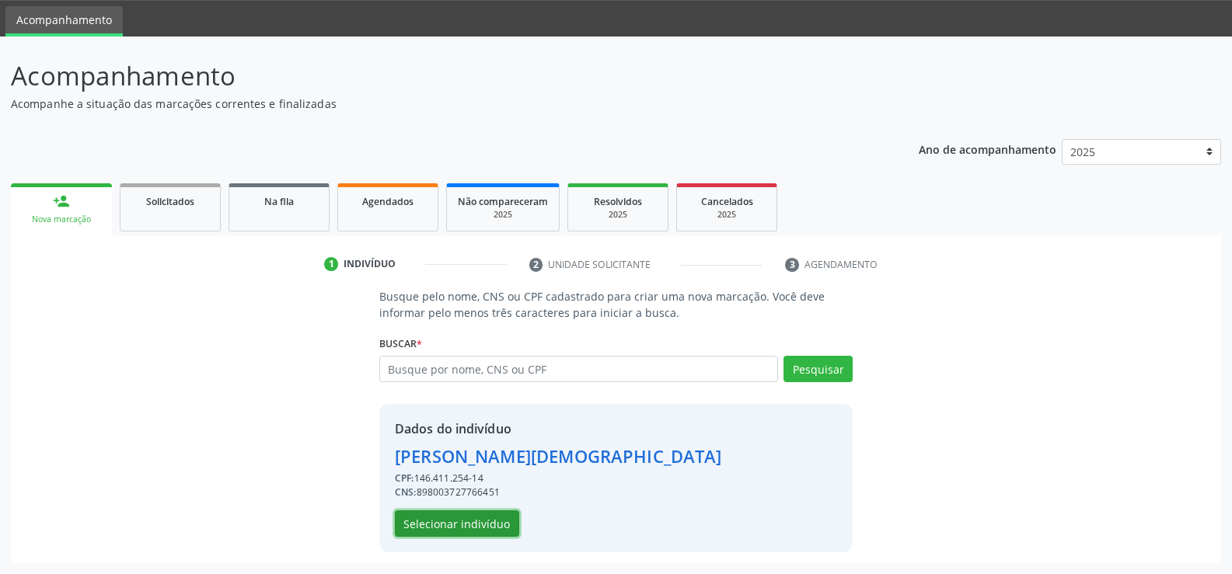
click at [438, 515] on button "Selecionar indivíduo" at bounding box center [457, 524] width 124 height 26
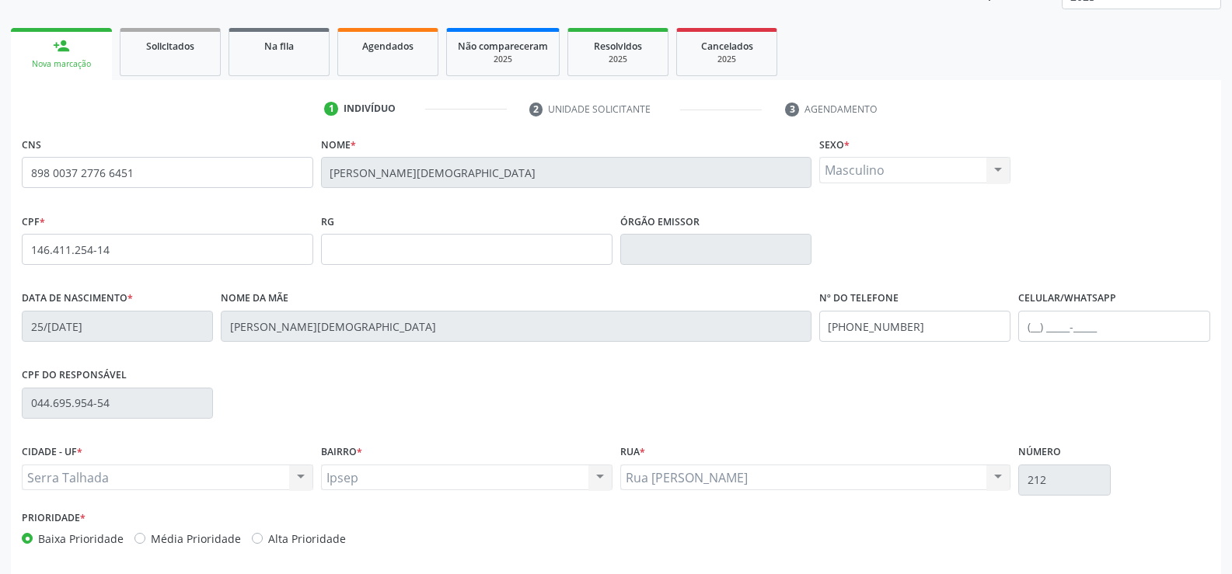
scroll to position [268, 0]
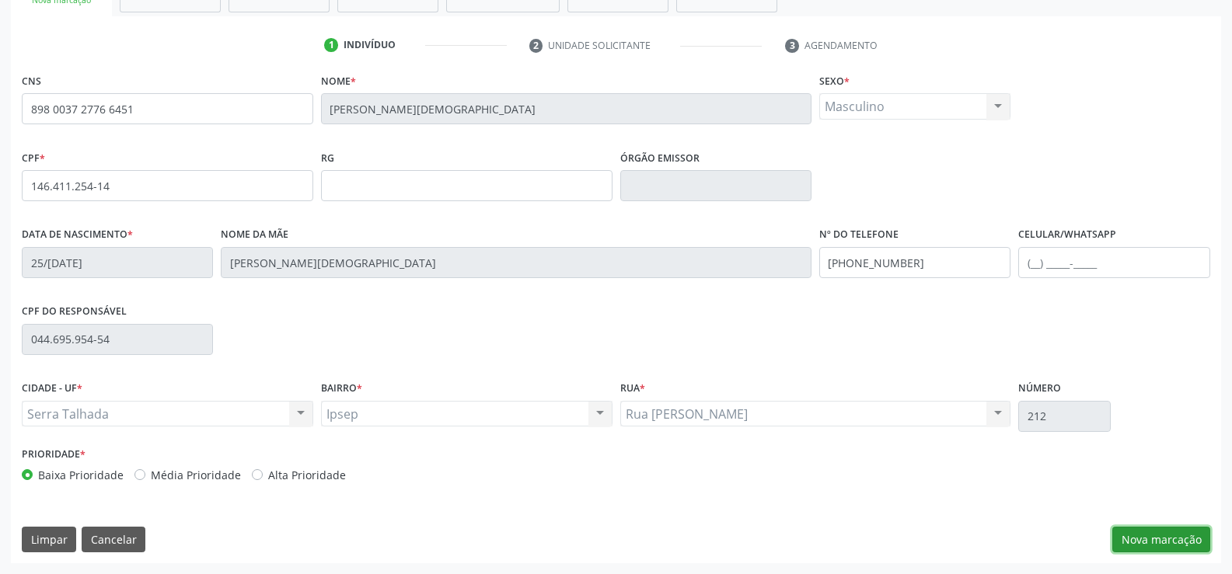
click at [1196, 533] on button "Nova marcação" at bounding box center [1161, 540] width 98 height 26
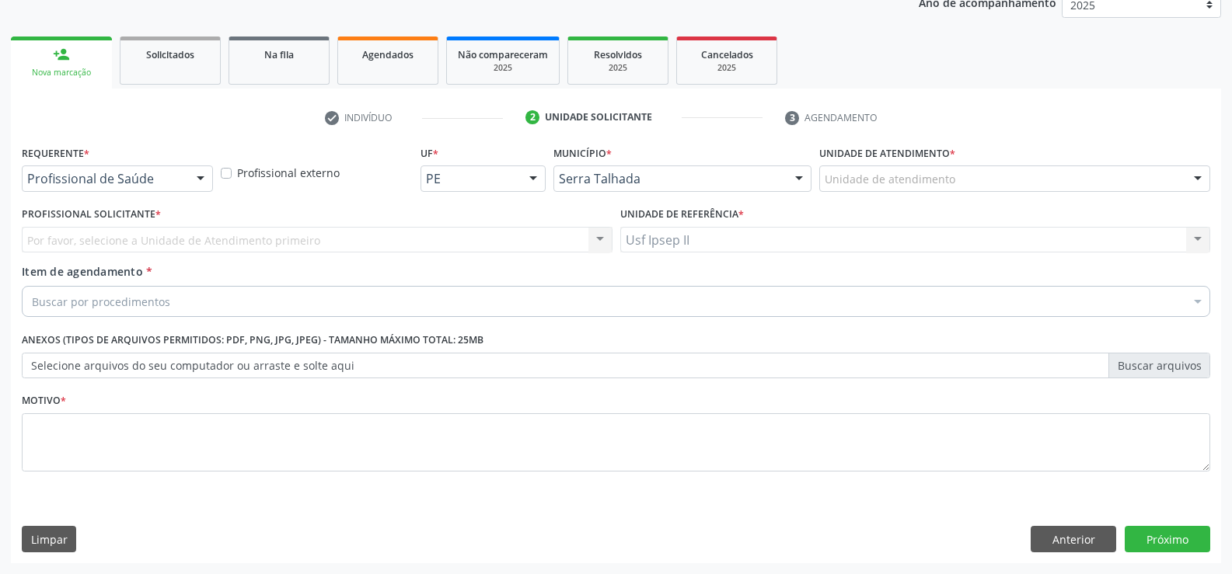
scroll to position [196, 0]
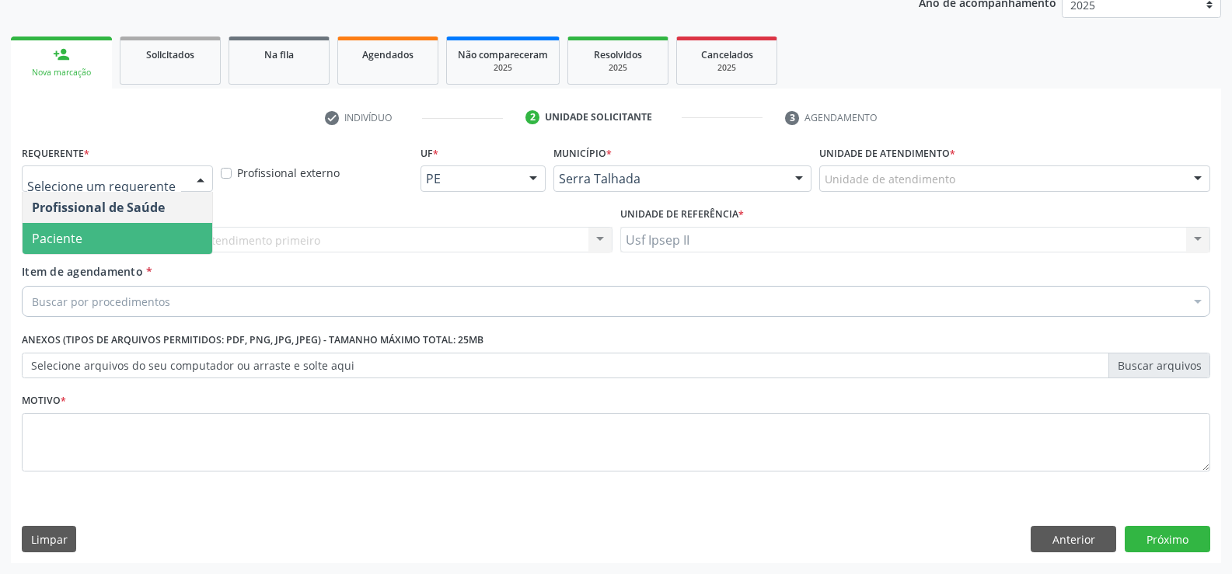
click at [96, 246] on span "Paciente" at bounding box center [118, 238] width 190 height 31
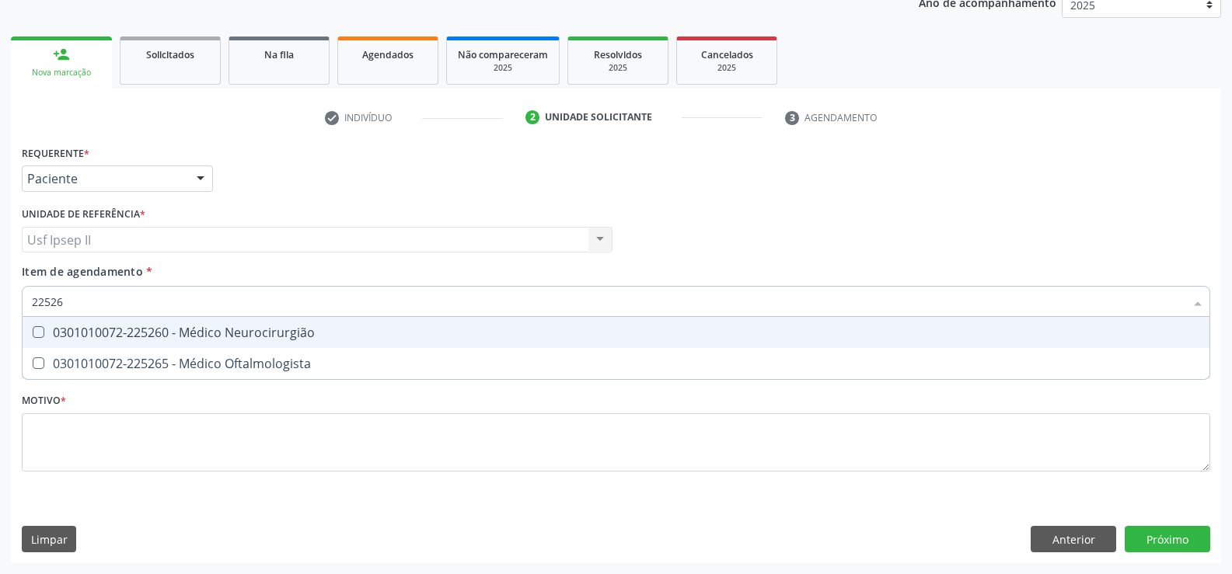
type input "225265"
click at [184, 338] on div "0301010072-225265 - Médico Oftalmologista" at bounding box center [616, 332] width 1168 height 12
checkbox Oftalmologista "true"
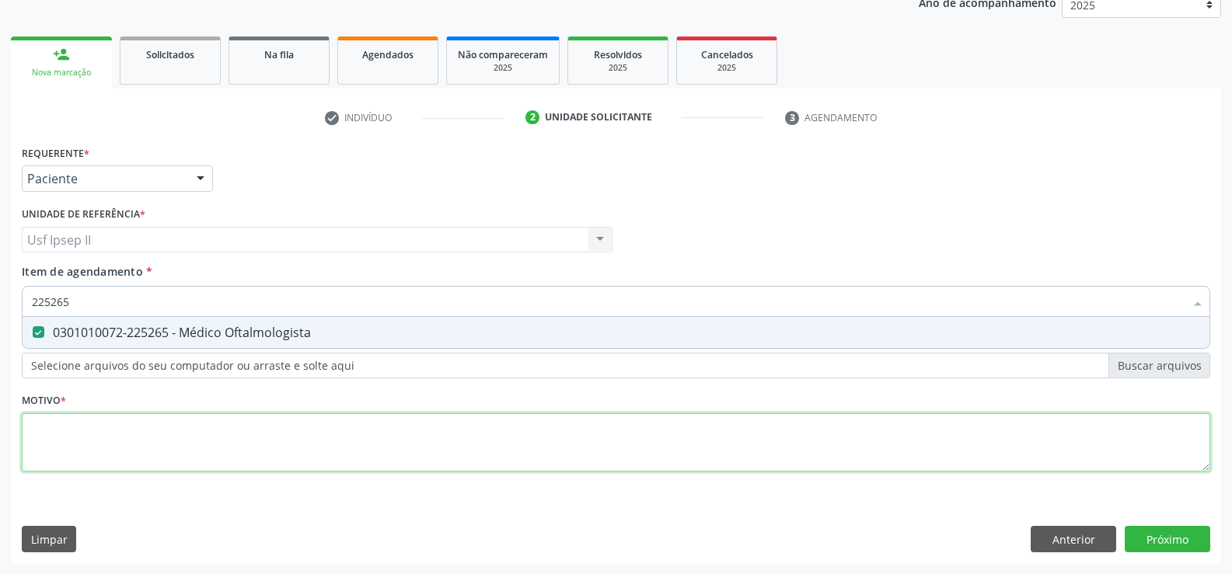
click at [160, 445] on div "Requerente * Paciente Profissional de Saúde Paciente Nenhum resultado encontrad…" at bounding box center [616, 317] width 1189 height 352
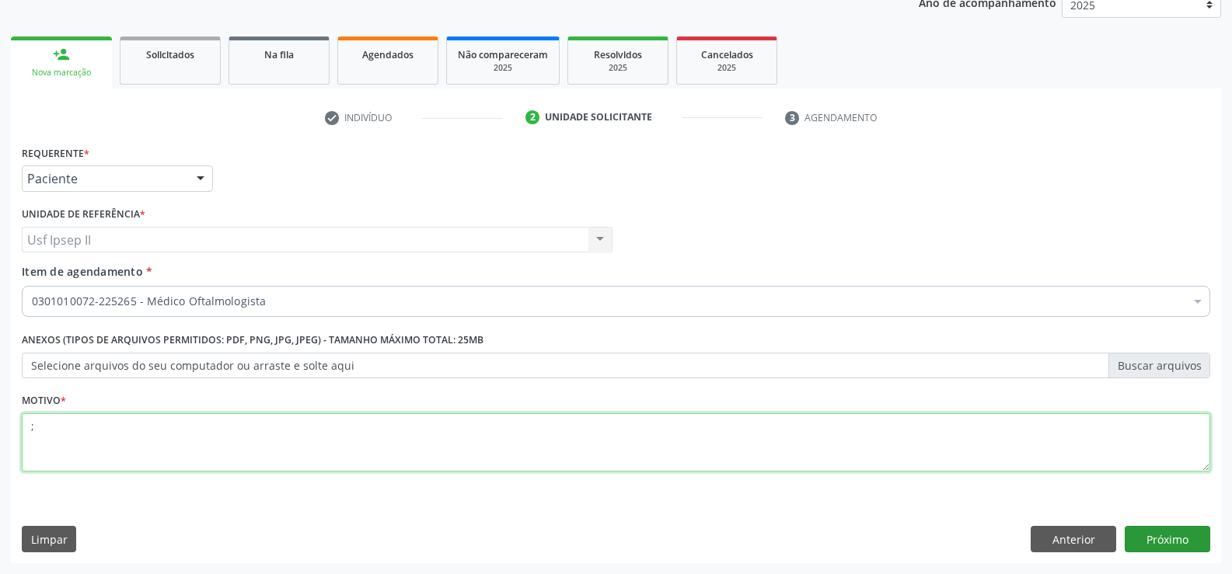
type textarea ";"
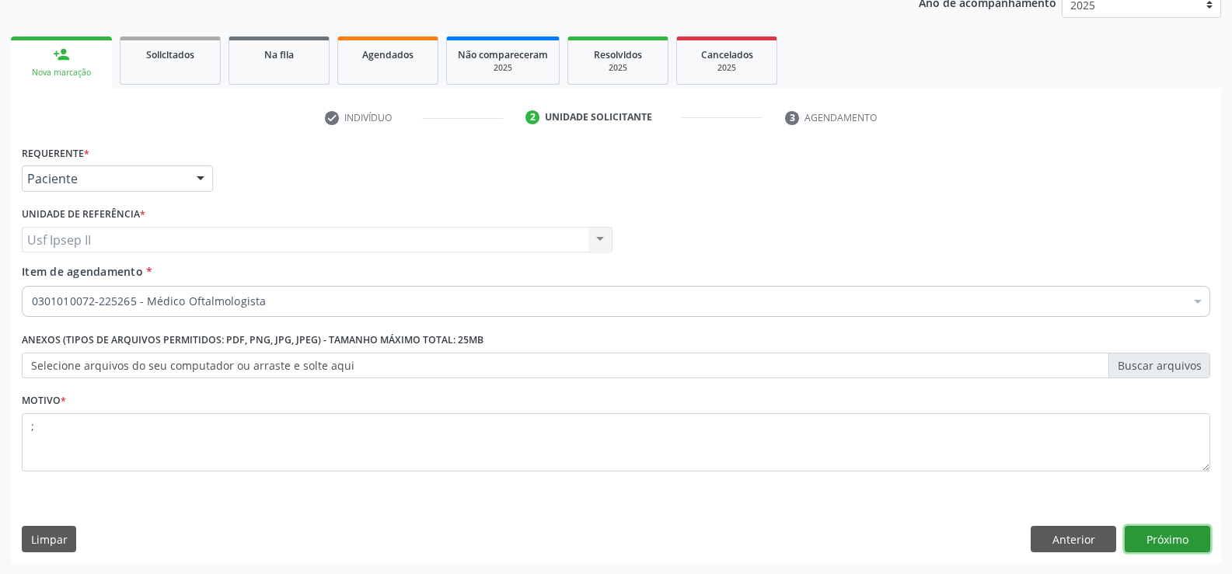
click at [1147, 543] on button "Próximo" at bounding box center [1168, 539] width 86 height 26
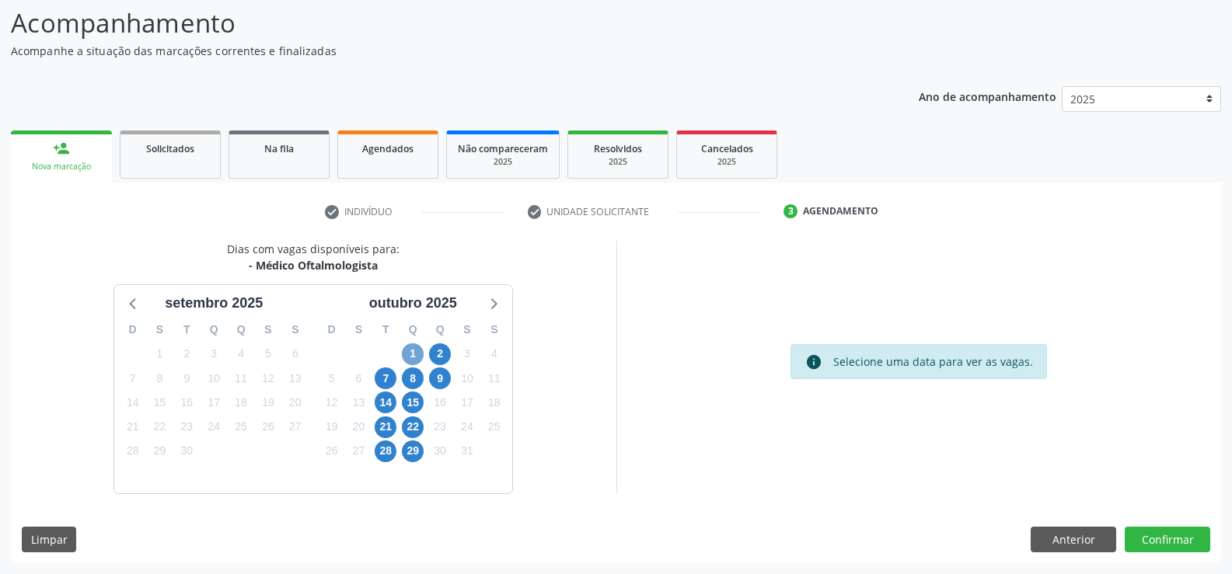
click at [407, 351] on span "1" at bounding box center [413, 355] width 22 height 22
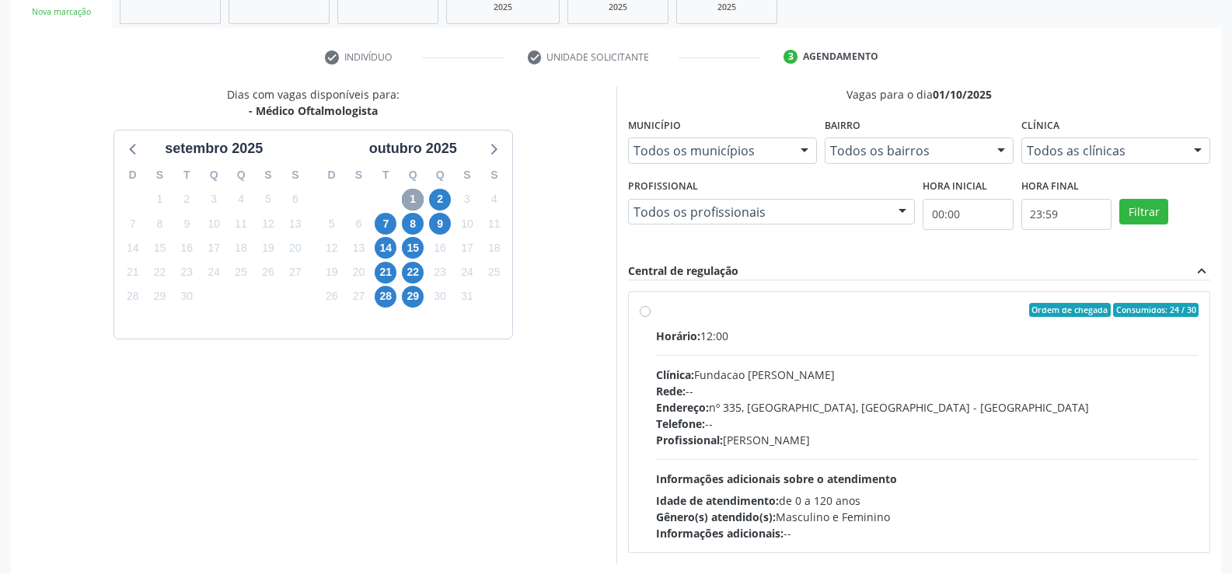
scroll to position [257, 0]
click at [637, 306] on div "Ordem de chegada Consumidos: 24 / 30 Horário: 12:00 Clínica: Fundacao [PERSON_N…" at bounding box center [919, 422] width 581 height 260
radio input "true"
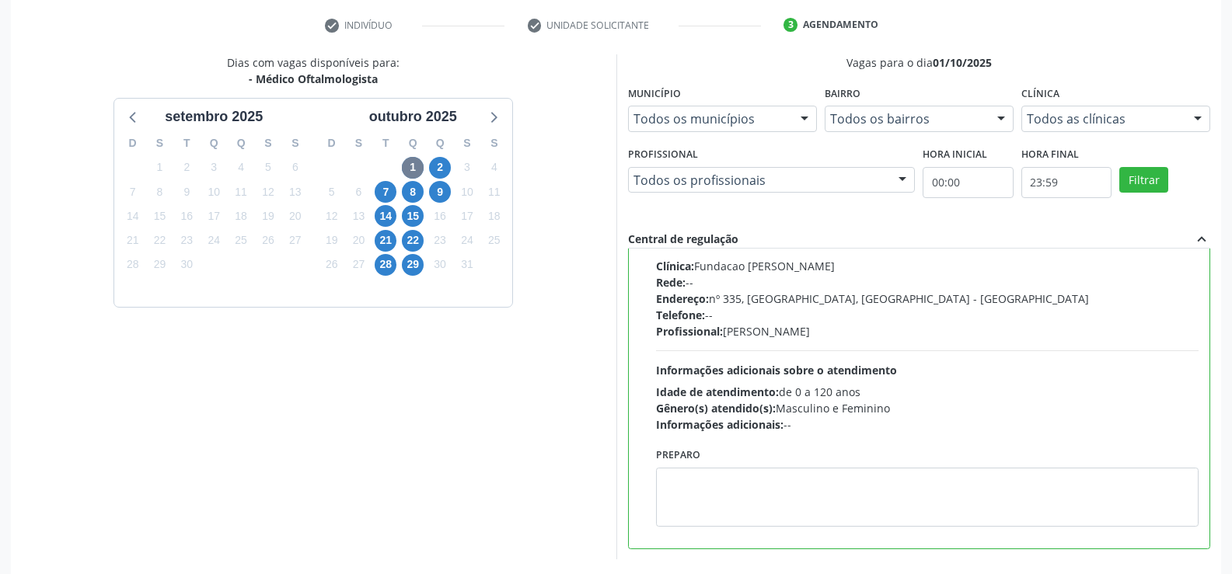
scroll to position [354, 0]
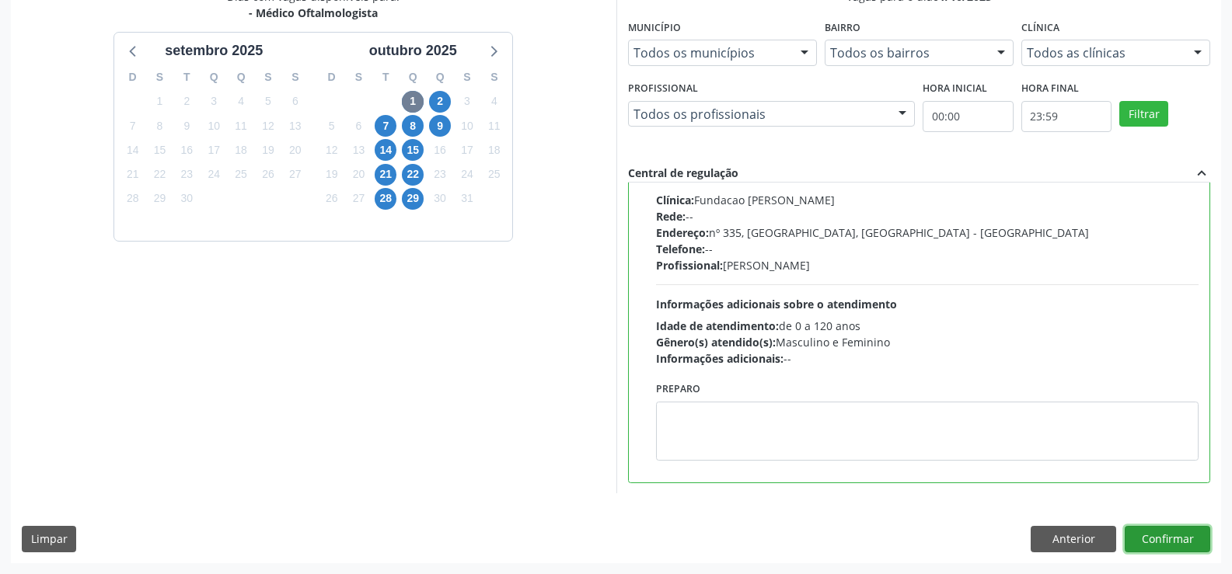
click at [1188, 543] on button "Confirmar" at bounding box center [1168, 539] width 86 height 26
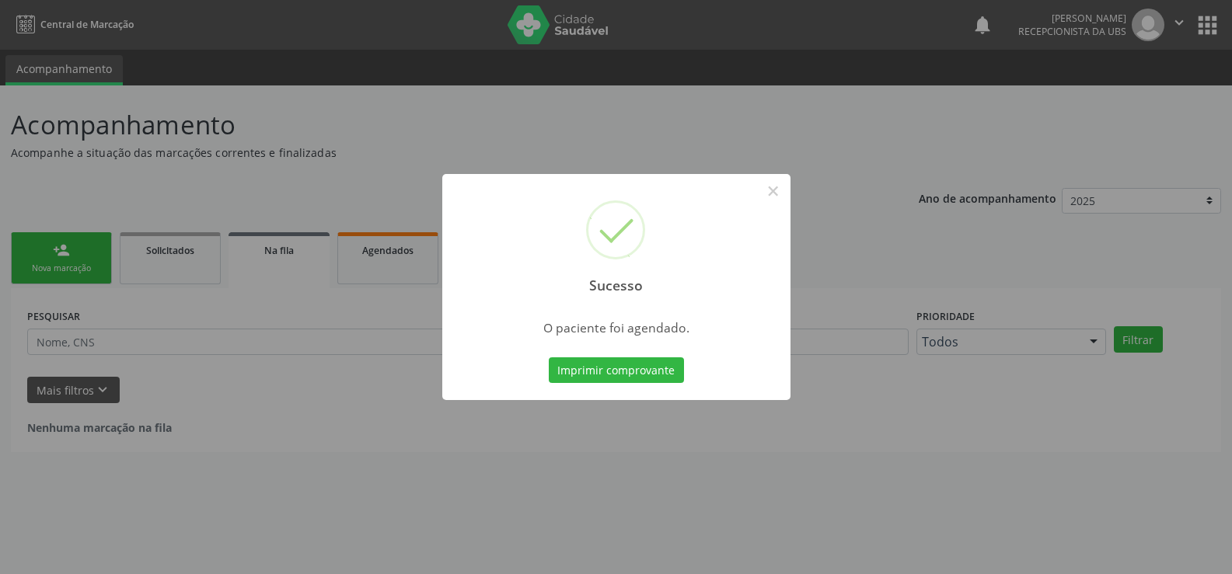
scroll to position [0, 0]
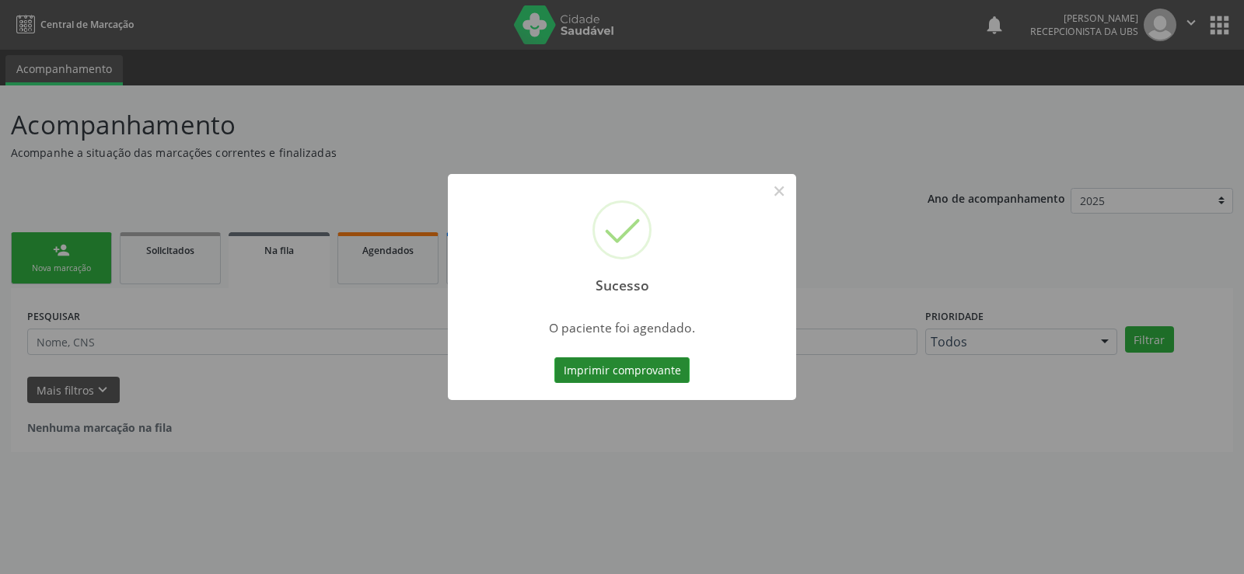
click at [629, 373] on button "Imprimir comprovante" at bounding box center [621, 371] width 135 height 26
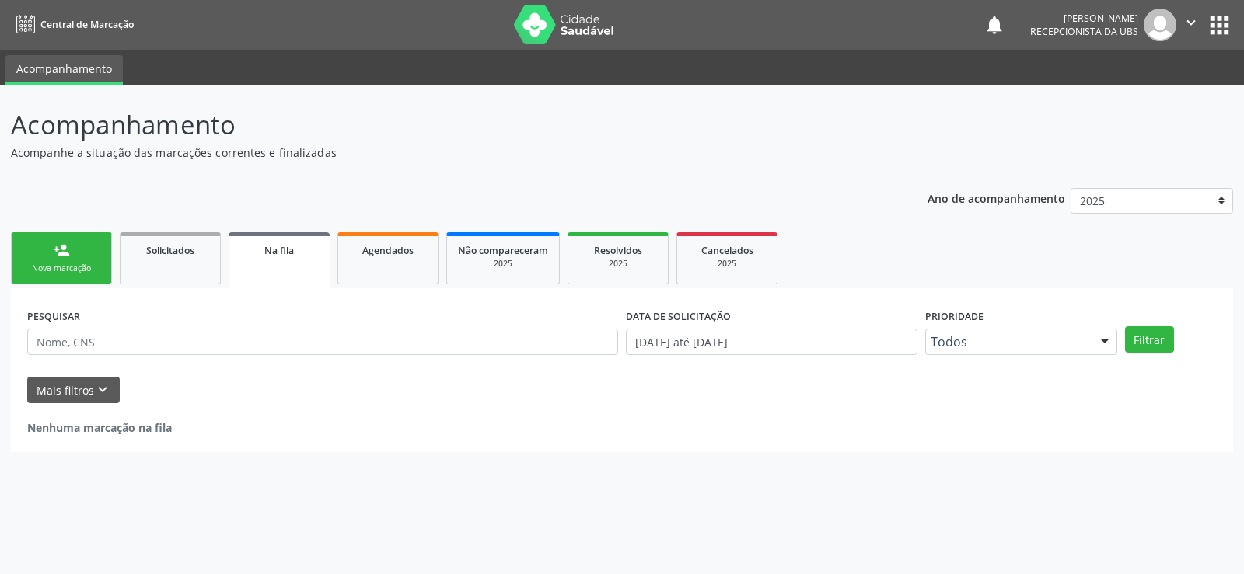
click at [98, 267] on div "Nova marcação" at bounding box center [62, 269] width 78 height 12
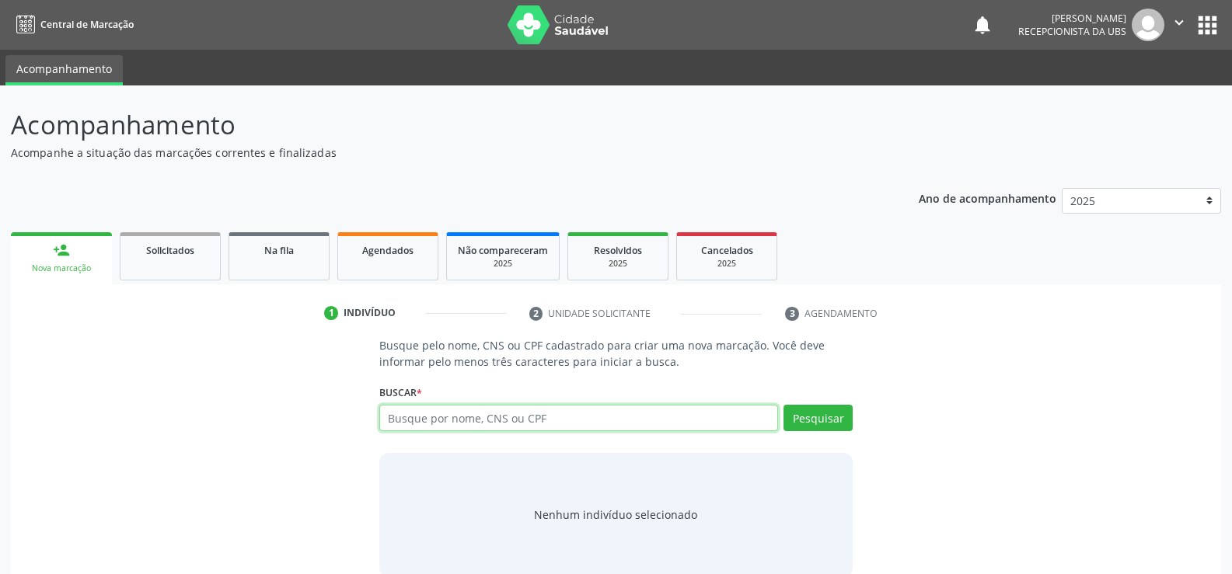
click at [442, 407] on input "text" at bounding box center [578, 418] width 399 height 26
click at [413, 405] on input "text" at bounding box center [578, 418] width 399 height 26
type input "[PERSON_NAME]"
click at [808, 421] on button "Pesquisar" at bounding box center [818, 418] width 69 height 26
click at [514, 423] on input "[PERSON_NAME]" at bounding box center [578, 418] width 399 height 26
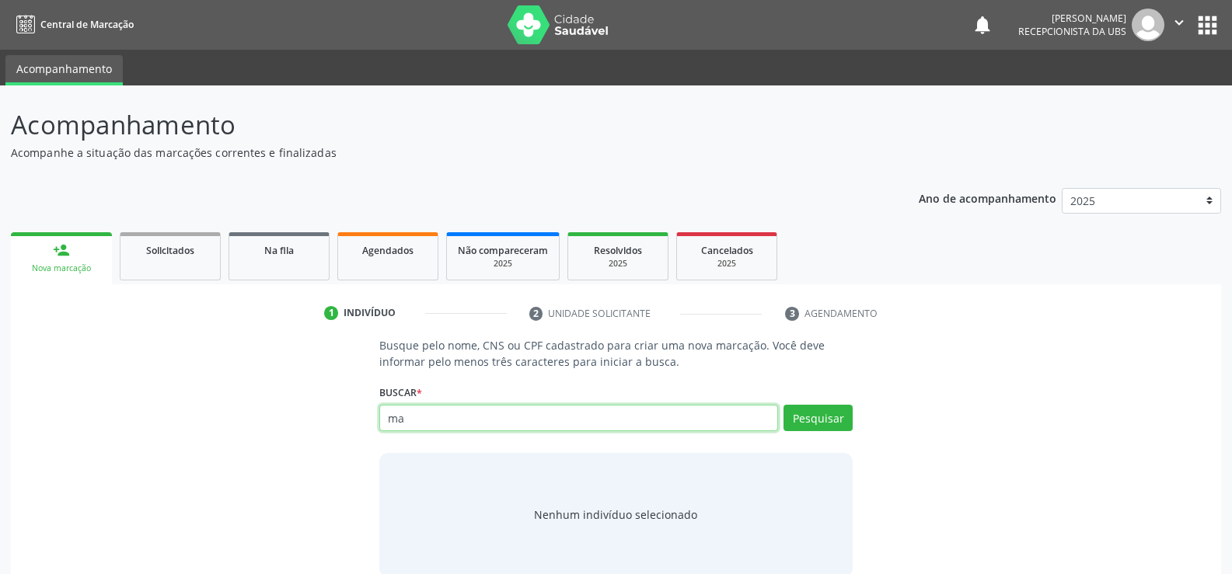
type input "m"
type input "03670331433"
click at [787, 424] on button "Pesquisar" at bounding box center [818, 418] width 69 height 26
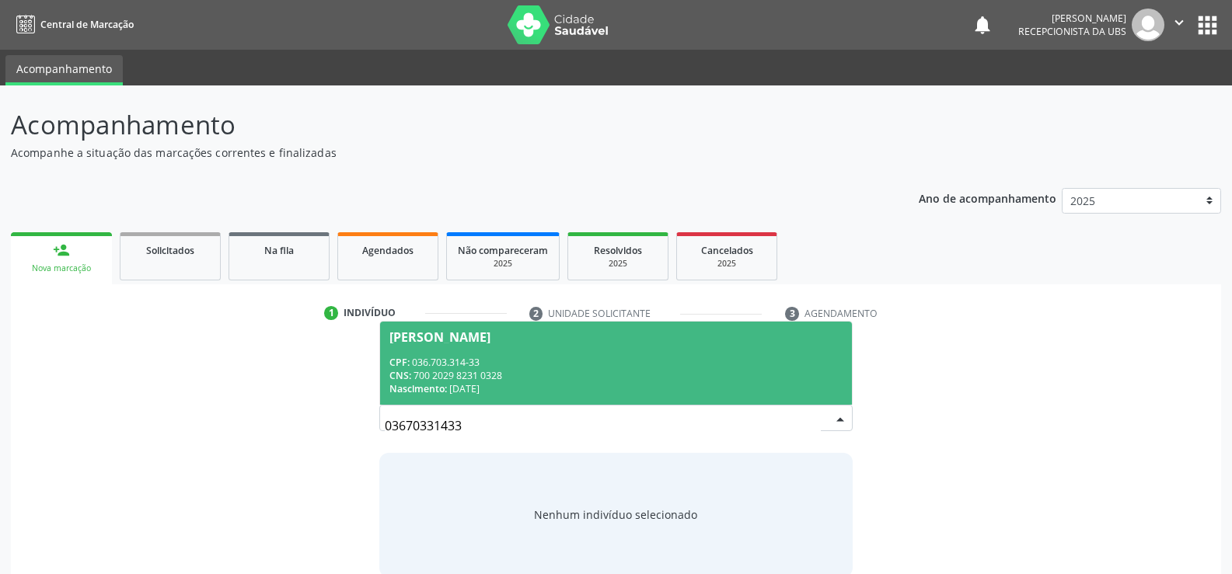
click at [480, 389] on div "Nascimento: 08/[DATE]" at bounding box center [615, 388] width 453 height 13
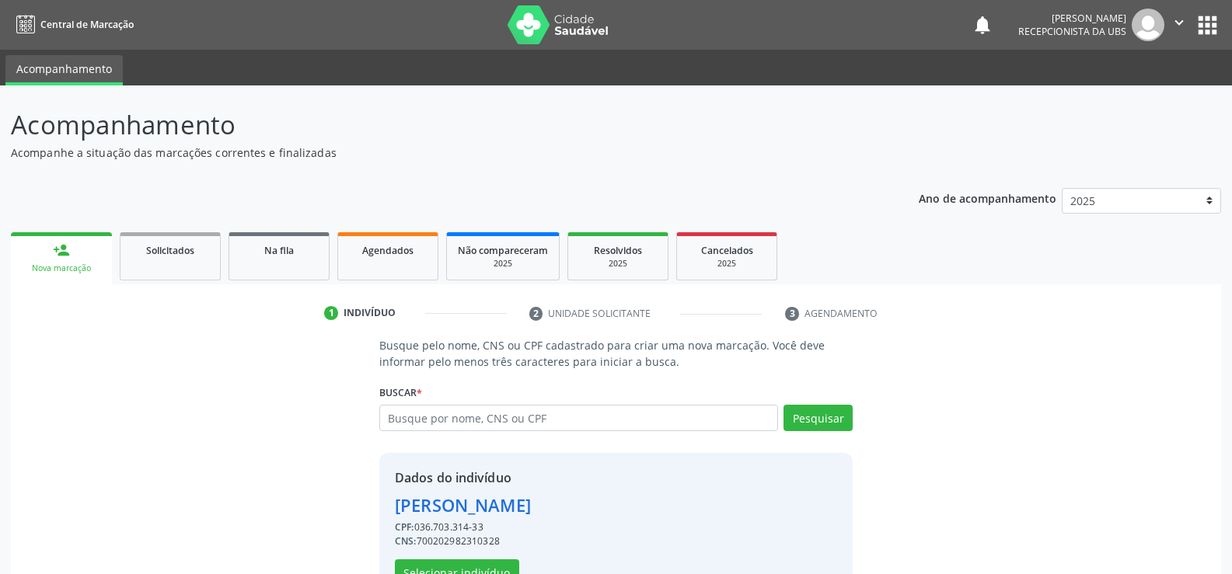
scroll to position [49, 0]
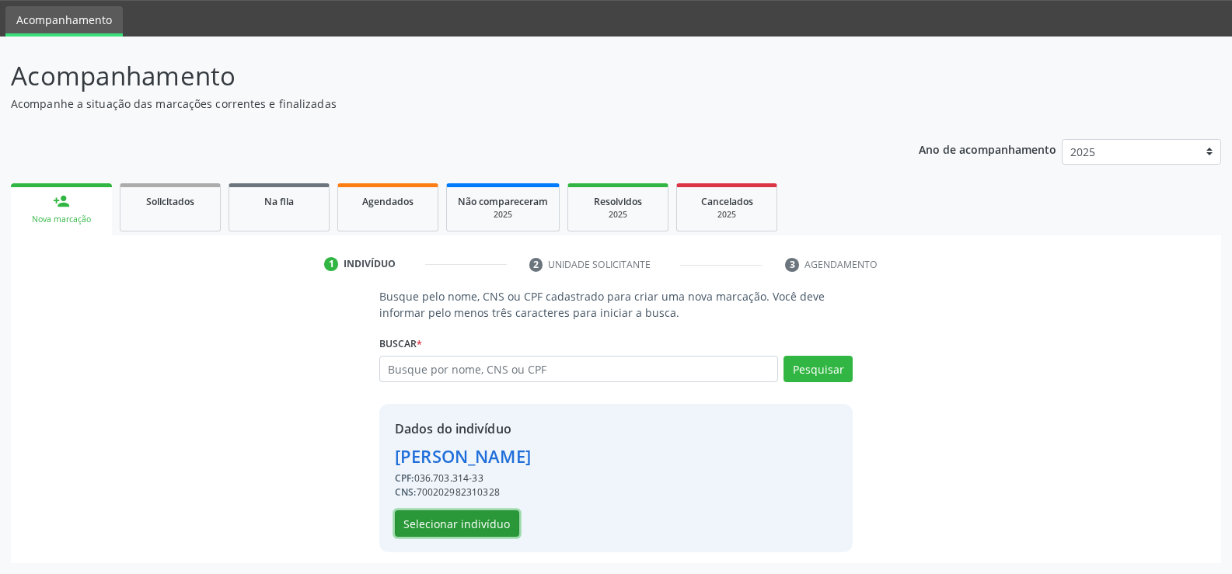
click at [465, 534] on button "Selecionar indivíduo" at bounding box center [457, 524] width 124 height 26
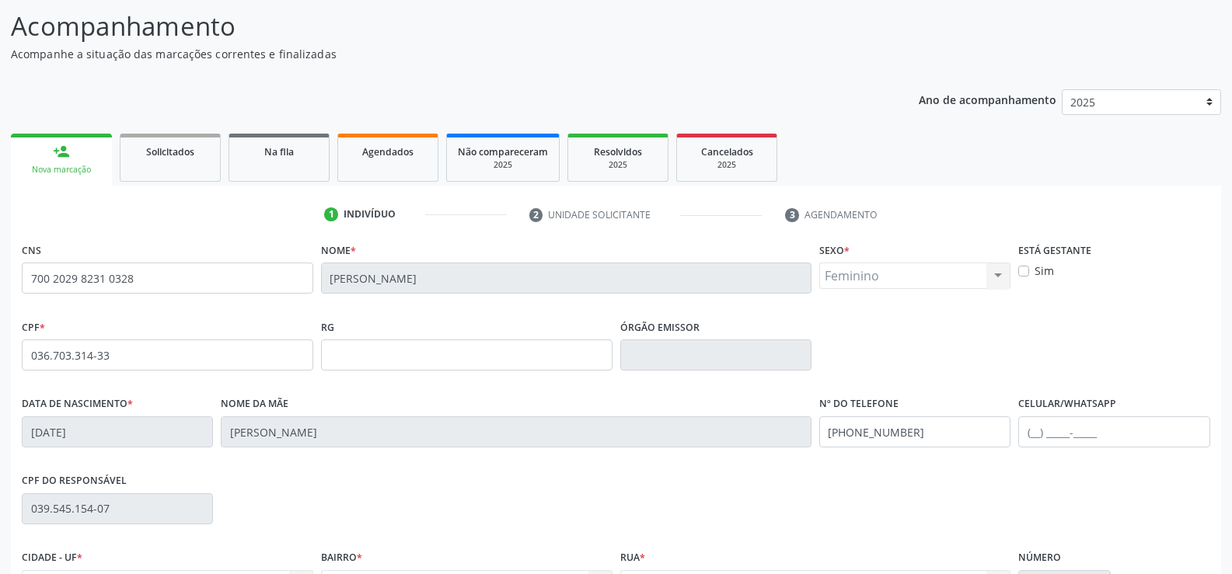
scroll to position [268, 0]
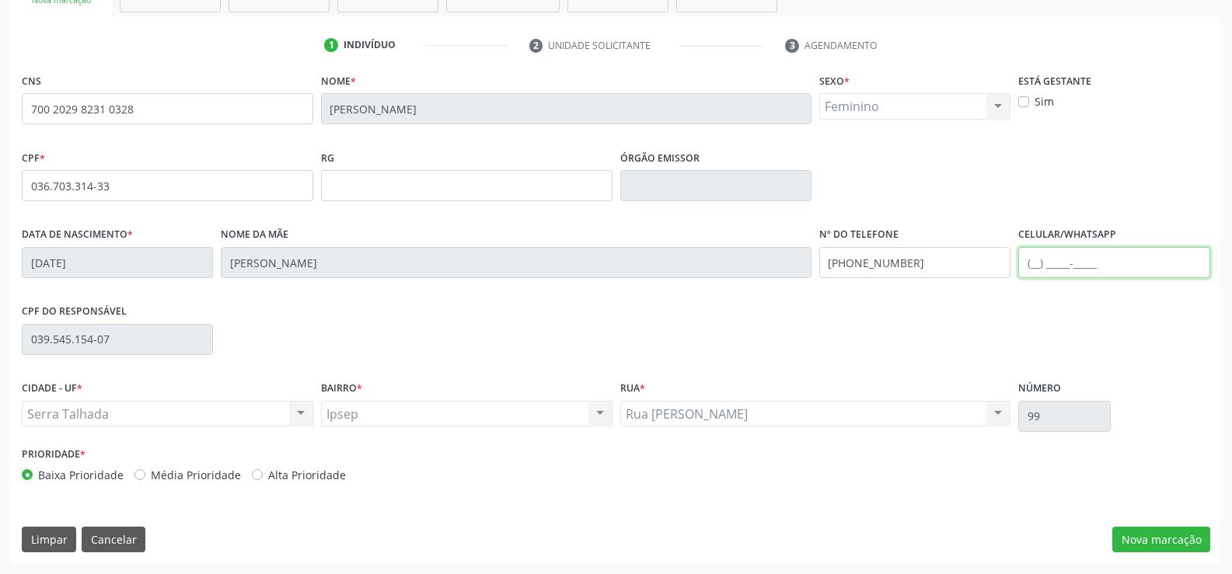
click at [1028, 264] on input "text" at bounding box center [1113, 262] width 191 height 31
type input "[PHONE_NUMBER]"
click at [1186, 546] on button "Nova marcação" at bounding box center [1161, 540] width 98 height 26
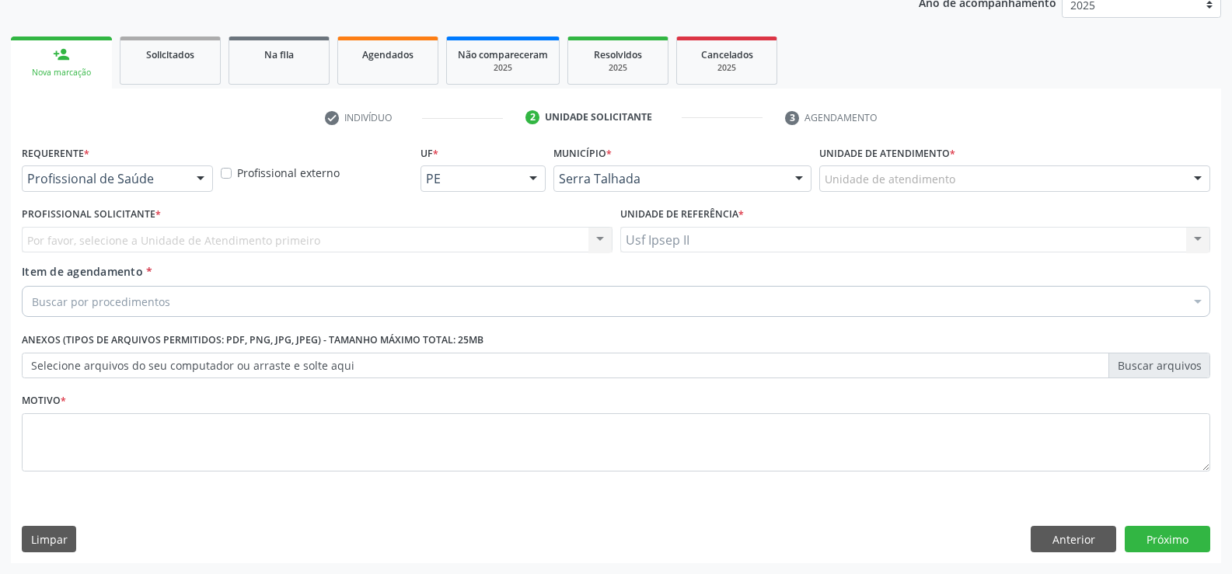
scroll to position [196, 0]
click at [204, 169] on div at bounding box center [200, 179] width 23 height 26
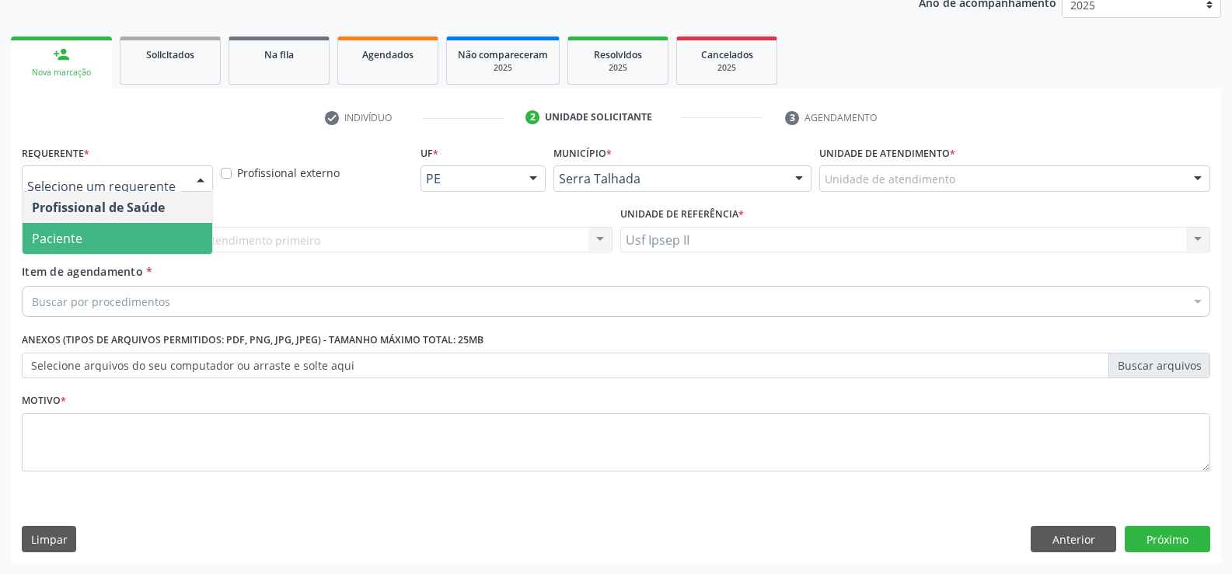
click at [86, 236] on span "Paciente" at bounding box center [118, 238] width 190 height 31
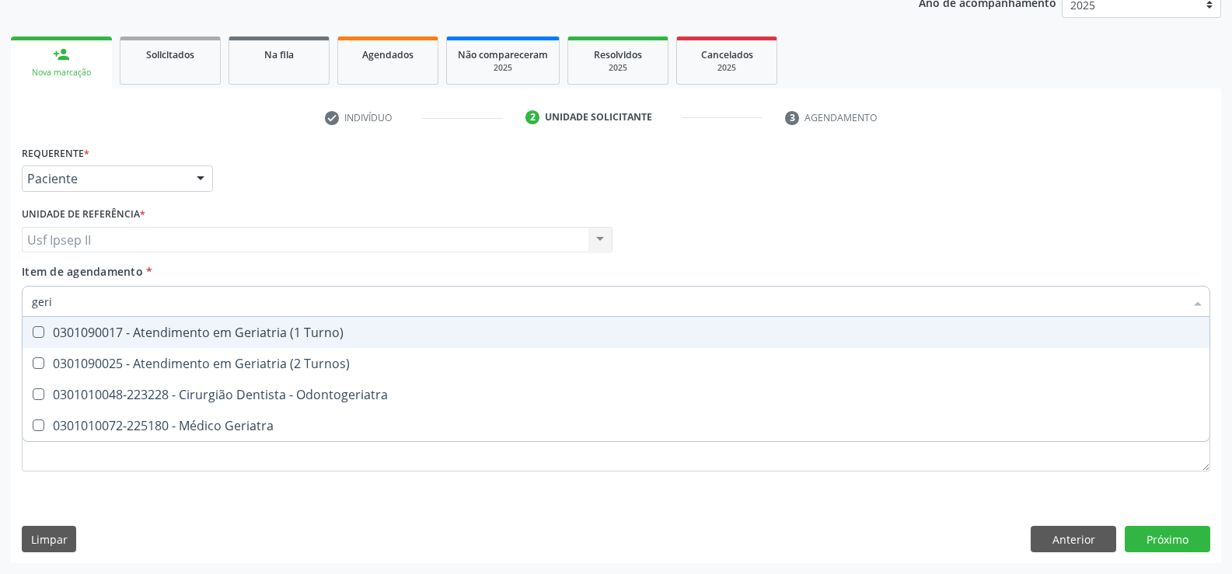
type input "geria"
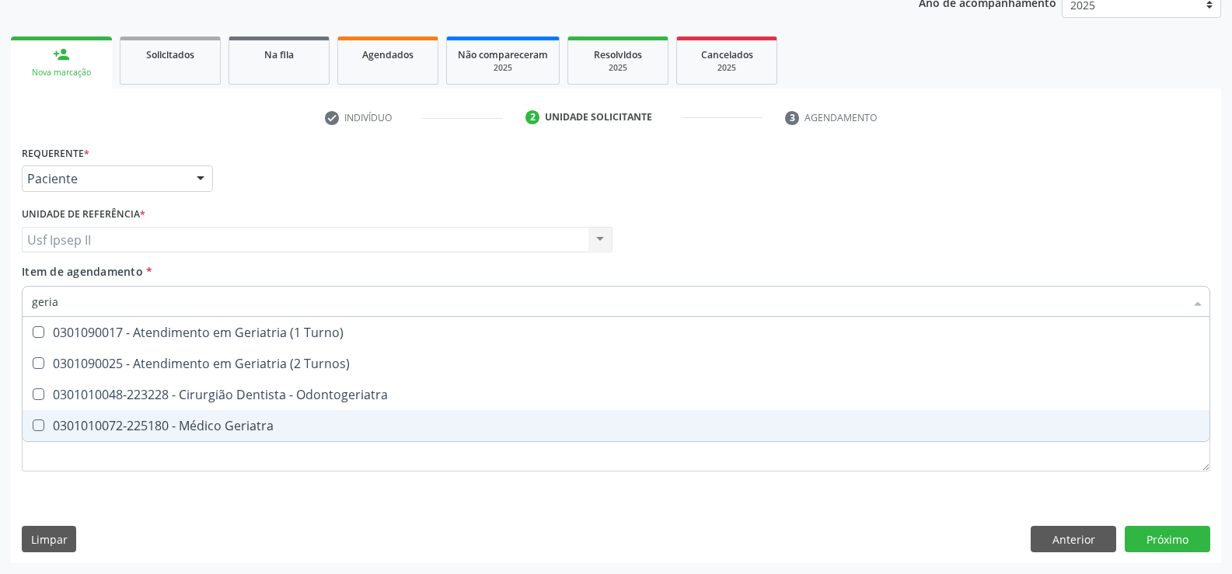
click at [131, 420] on div "0301010072-225180 - Médico Geriatra" at bounding box center [616, 426] width 1168 height 12
checkbox Geriatra "true"
click at [126, 463] on div "Requerente * Paciente Profissional de Saúde Paciente Nenhum resultado encontrad…" at bounding box center [616, 317] width 1189 height 352
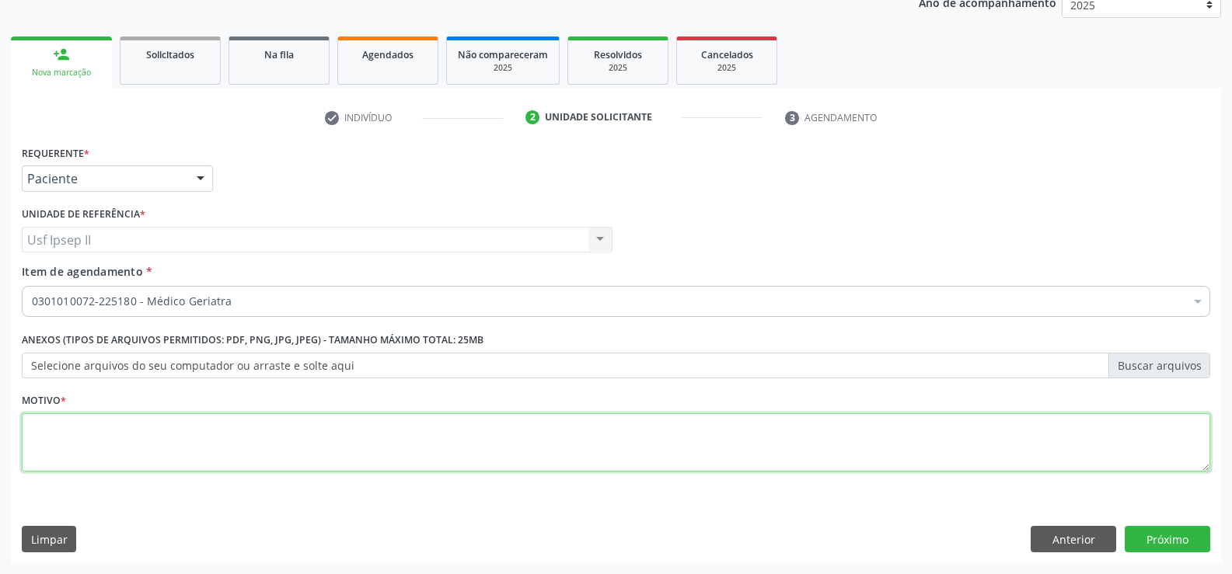
click at [115, 486] on div "Requerente * Paciente Profissional de Saúde Paciente Nenhum resultado encontrad…" at bounding box center [616, 317] width 1189 height 352
type textarea "."
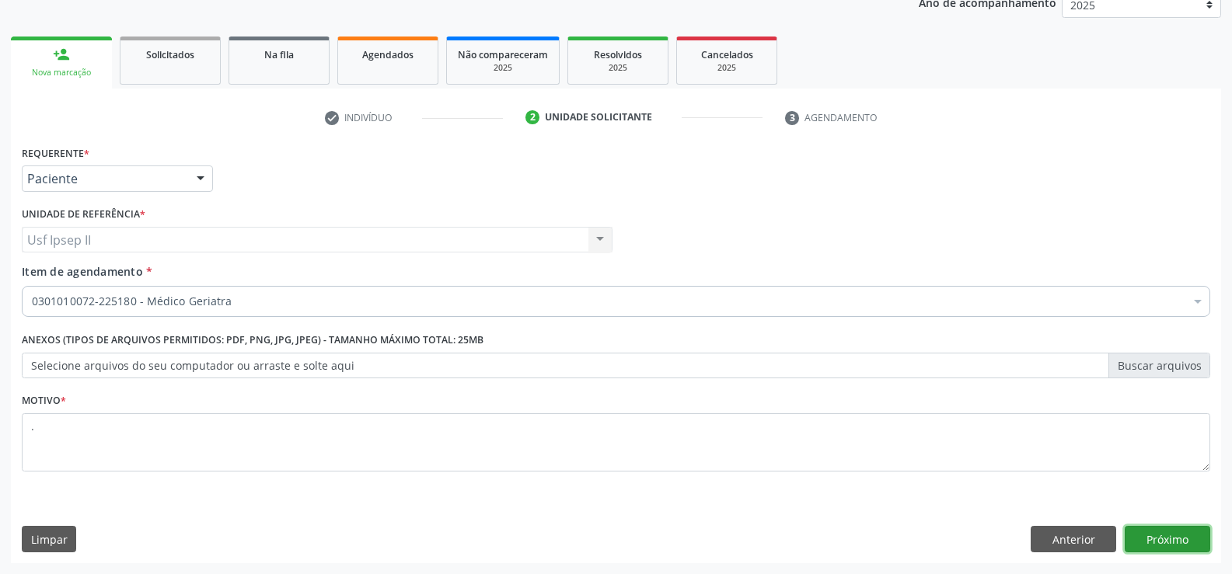
click at [1198, 546] on button "Próximo" at bounding box center [1168, 539] width 86 height 26
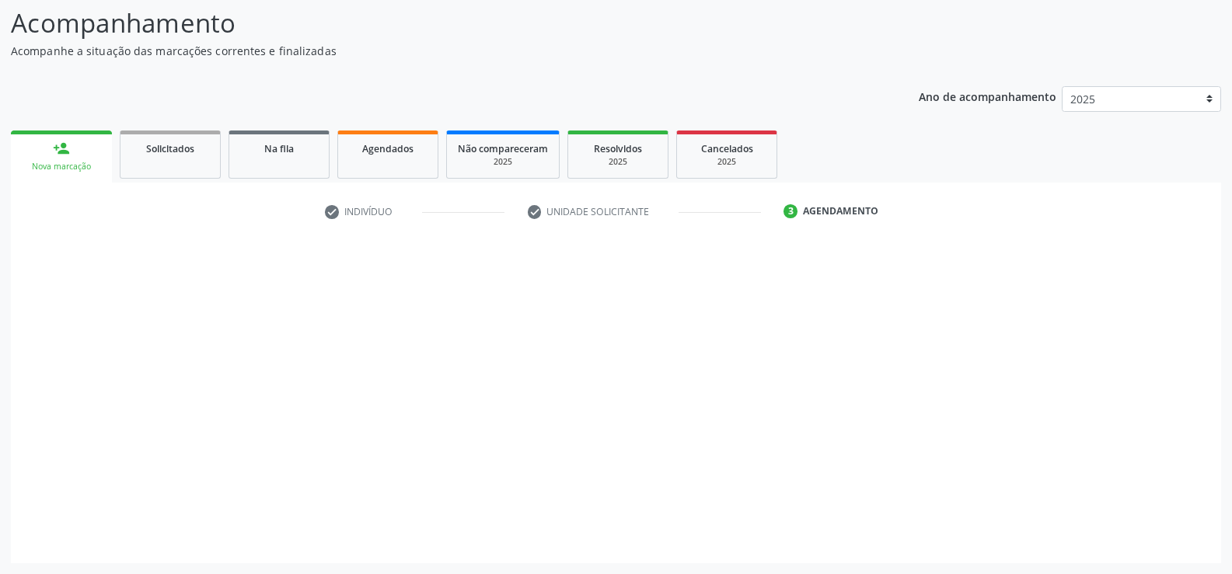
scroll to position [102, 0]
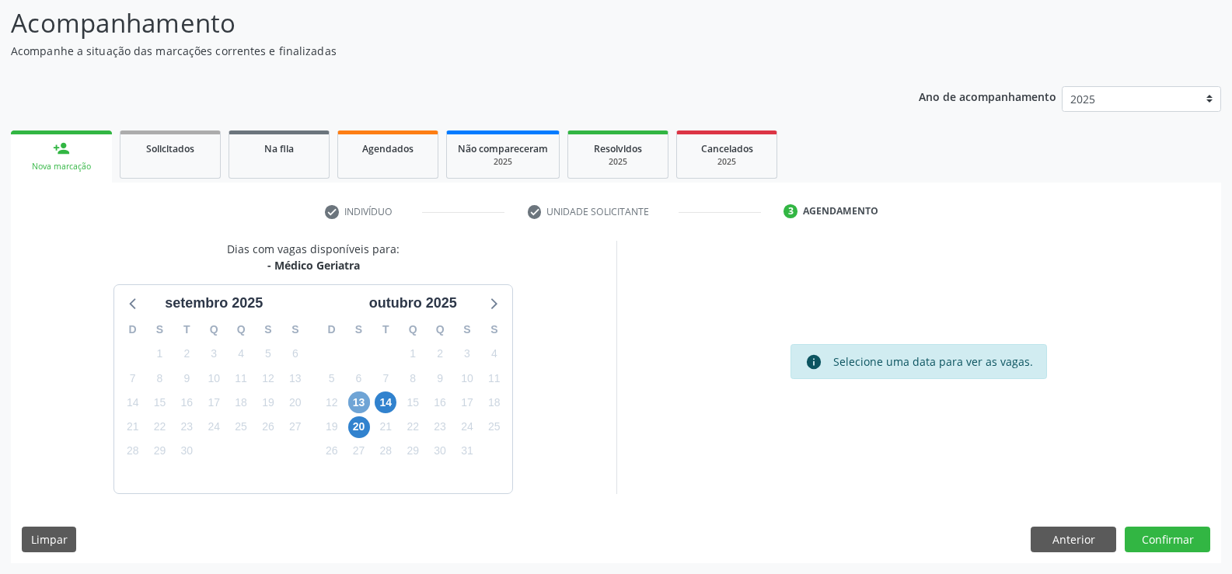
click at [351, 403] on span "13" at bounding box center [359, 403] width 22 height 22
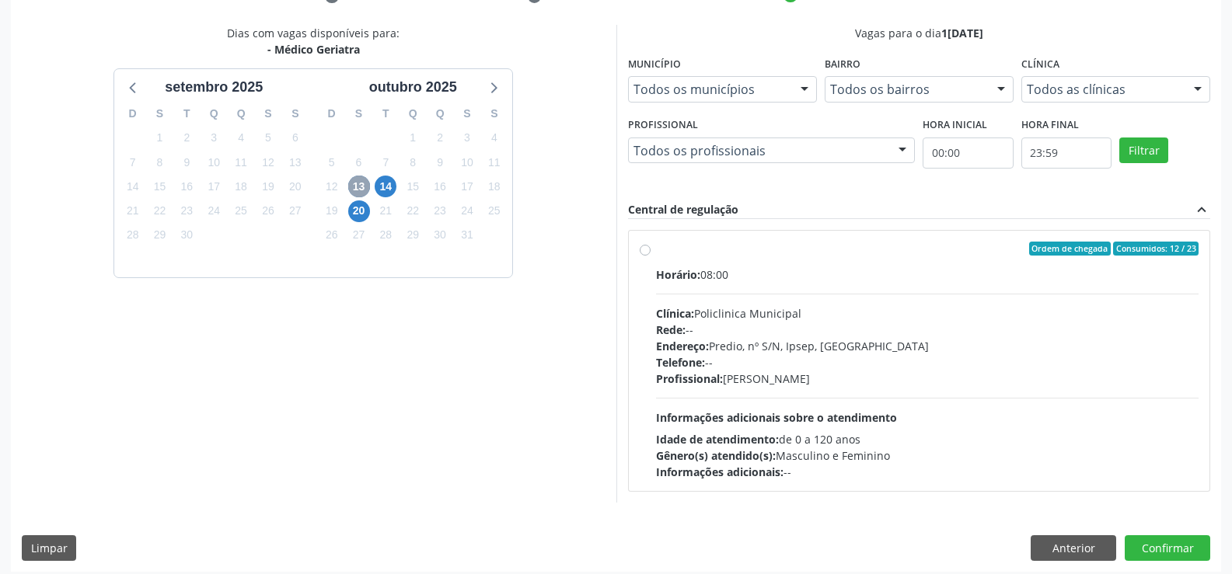
scroll to position [326, 0]
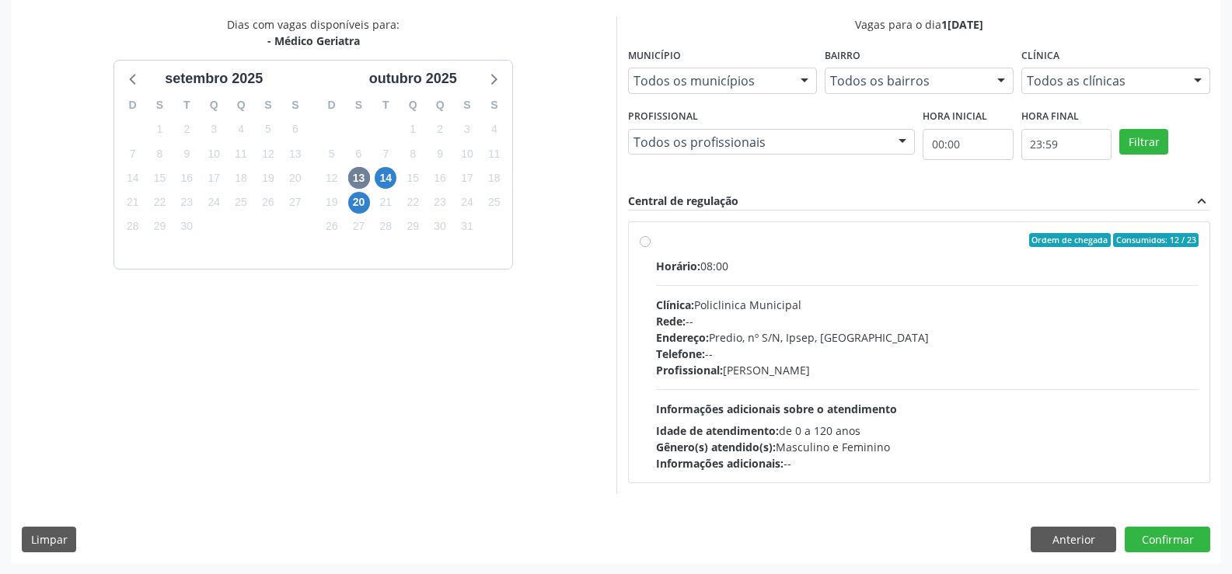
click at [656, 243] on label "Ordem de chegada Consumidos: 12 / 23 Horário: 08:00 Clínica: Policlinica Munici…" at bounding box center [927, 352] width 543 height 239
click at [648, 243] on input "Ordem de chegada Consumidos: 12 / 23 Horário: 08:00 Clínica: Policlinica Munici…" at bounding box center [645, 240] width 11 height 14
radio input "true"
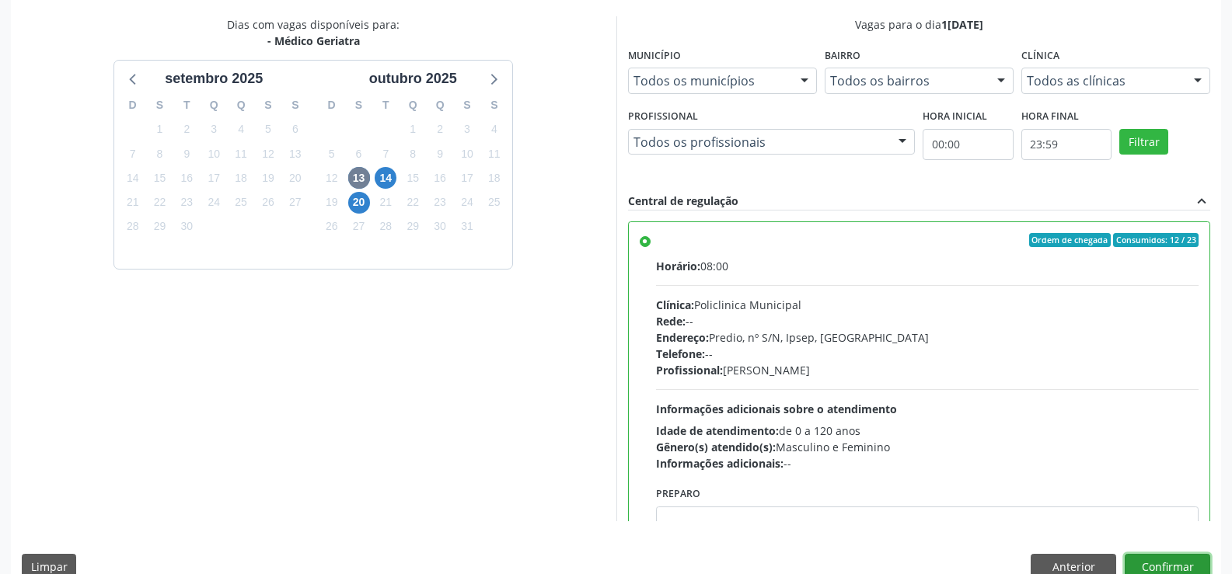
click at [1165, 560] on button "Confirmar" at bounding box center [1168, 567] width 86 height 26
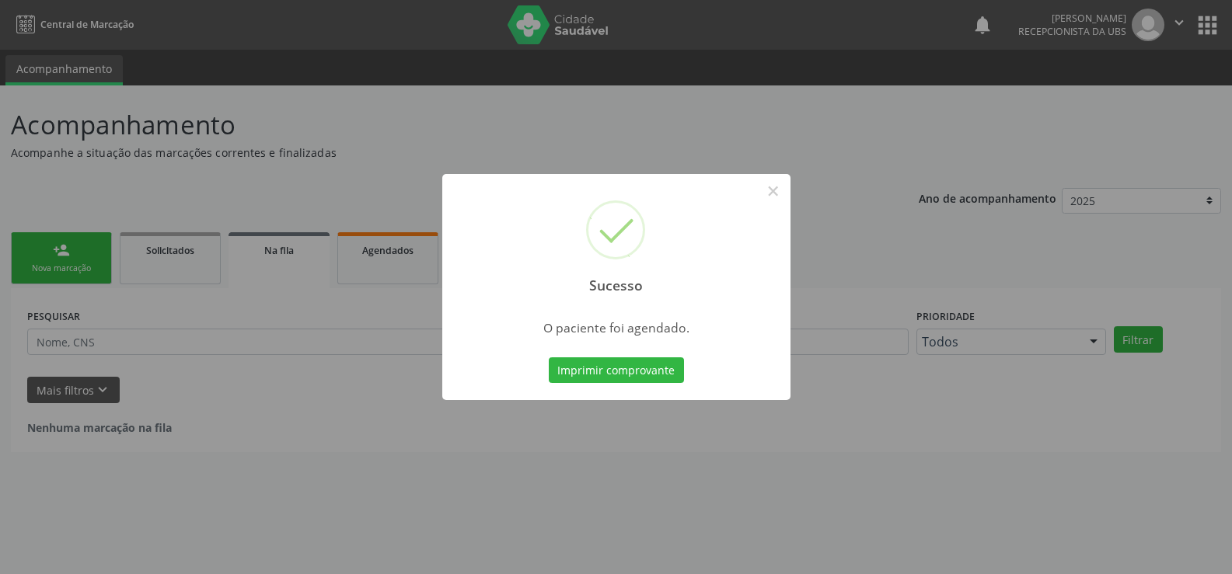
scroll to position [0, 0]
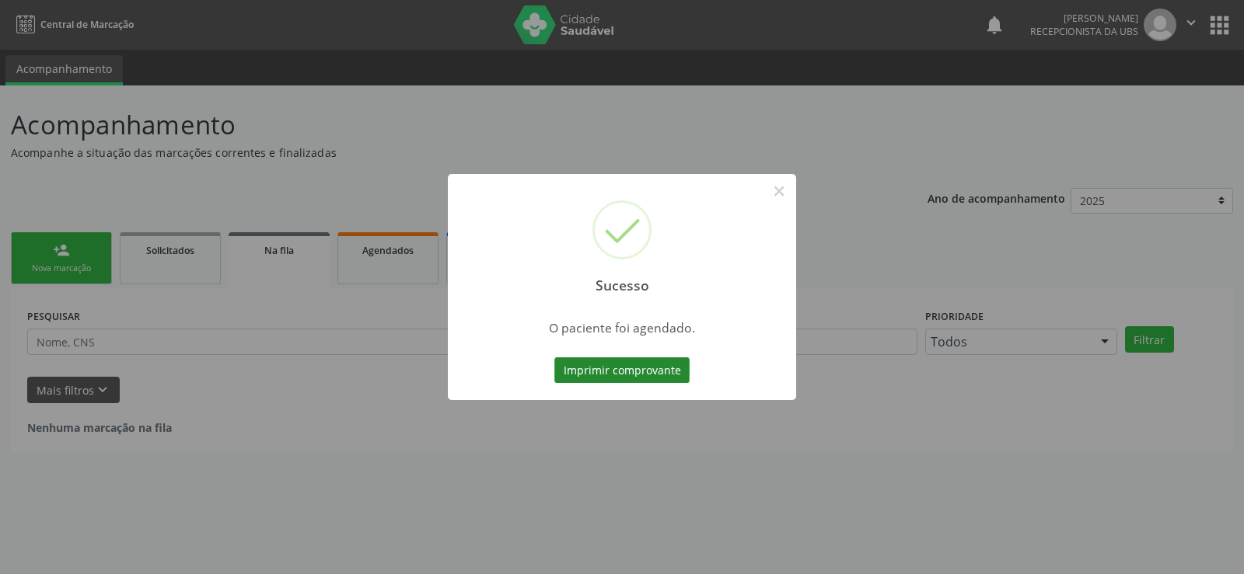
click at [644, 369] on button "Imprimir comprovante" at bounding box center [621, 371] width 135 height 26
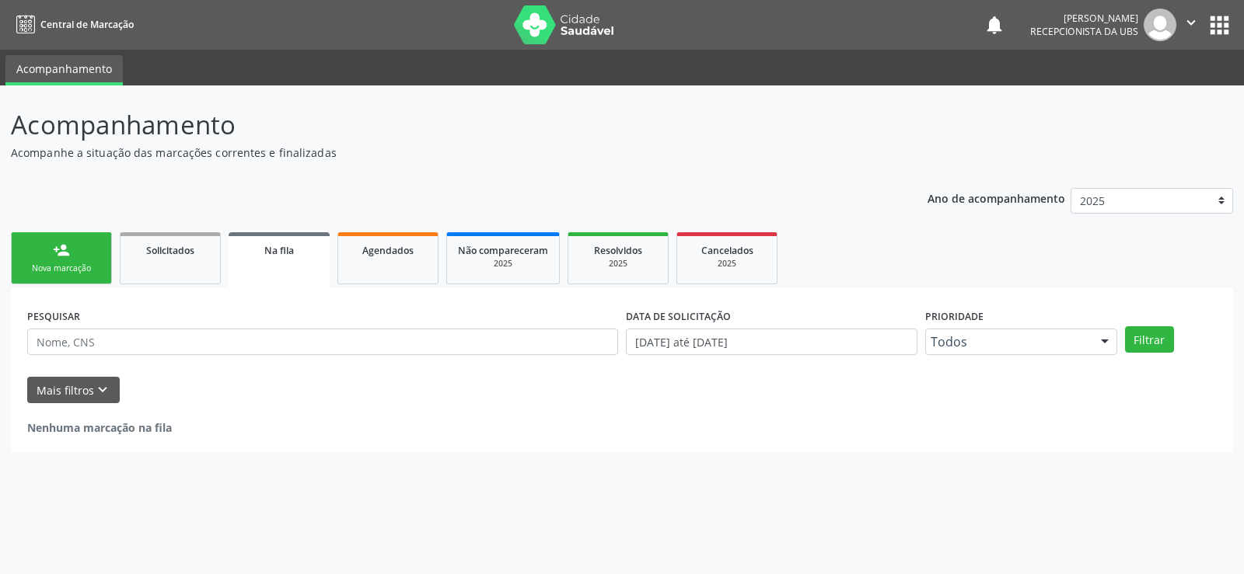
click at [68, 238] on link "person_add Nova marcação" at bounding box center [61, 258] width 101 height 52
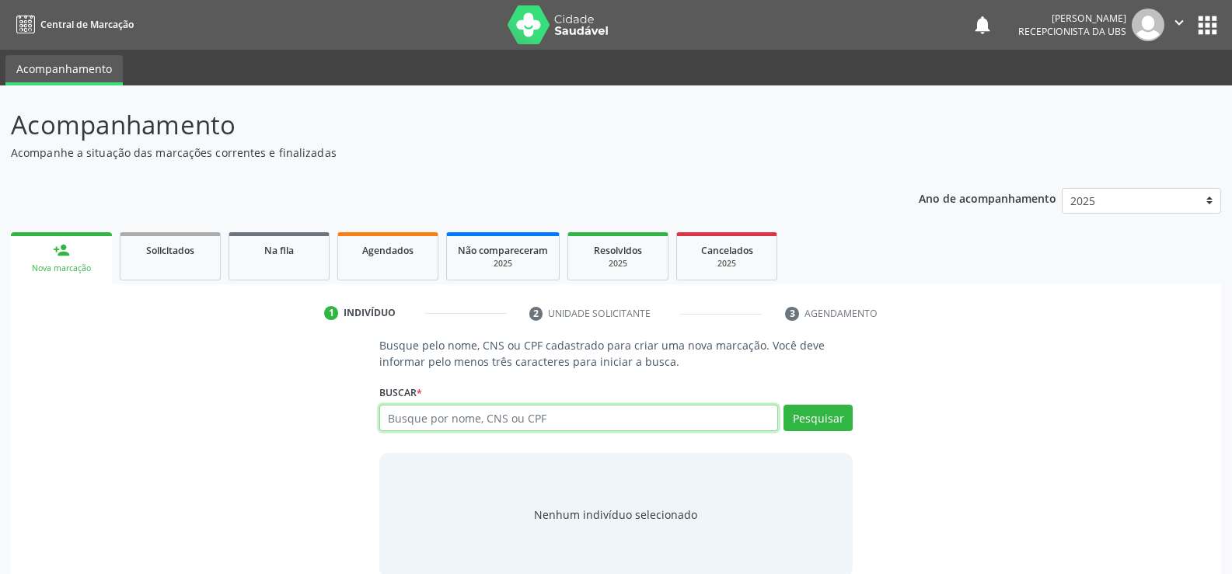
click at [440, 411] on input "text" at bounding box center [578, 418] width 399 height 26
type input "703405017974100"
click at [805, 424] on button "Pesquisar" at bounding box center [818, 418] width 69 height 26
type input "703405017974100"
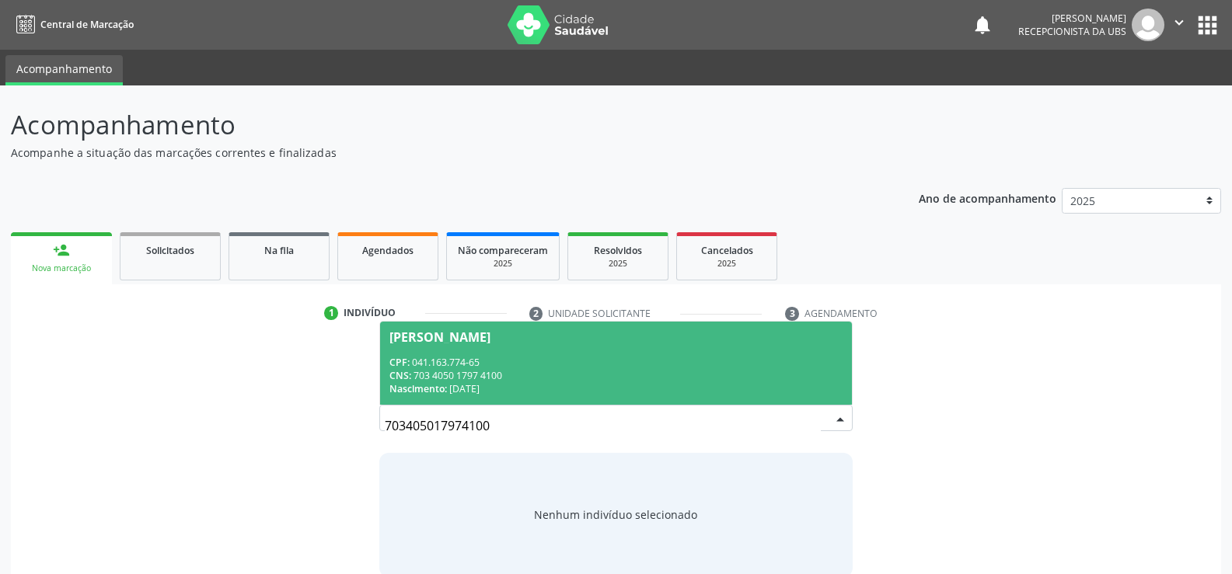
click at [482, 377] on div "CNS: 703 4050 1797 4100" at bounding box center [615, 375] width 453 height 13
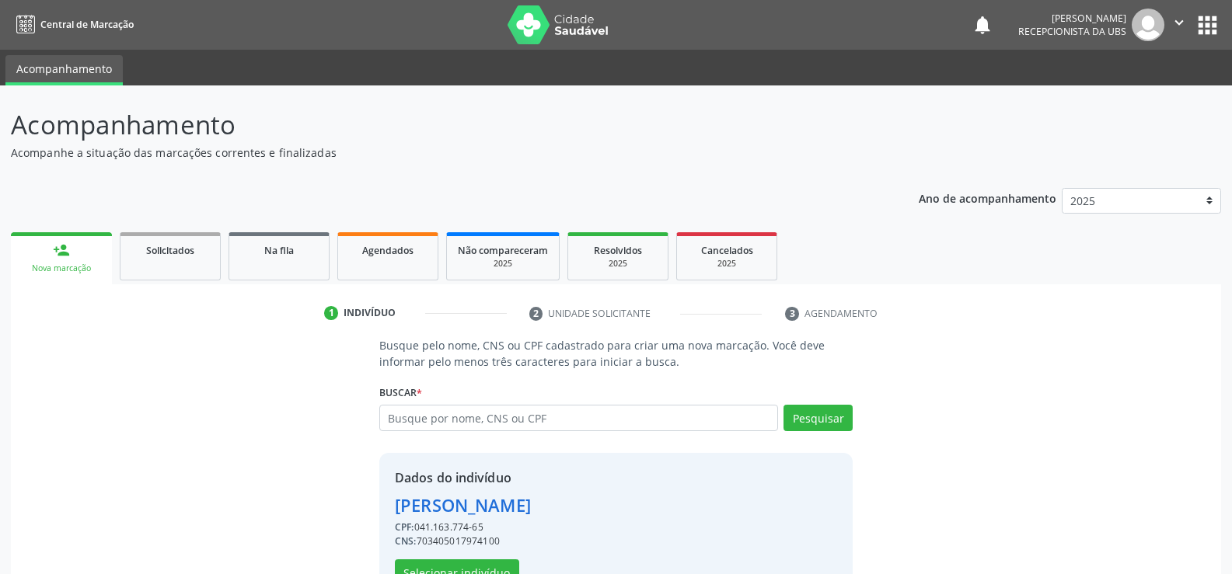
scroll to position [49, 0]
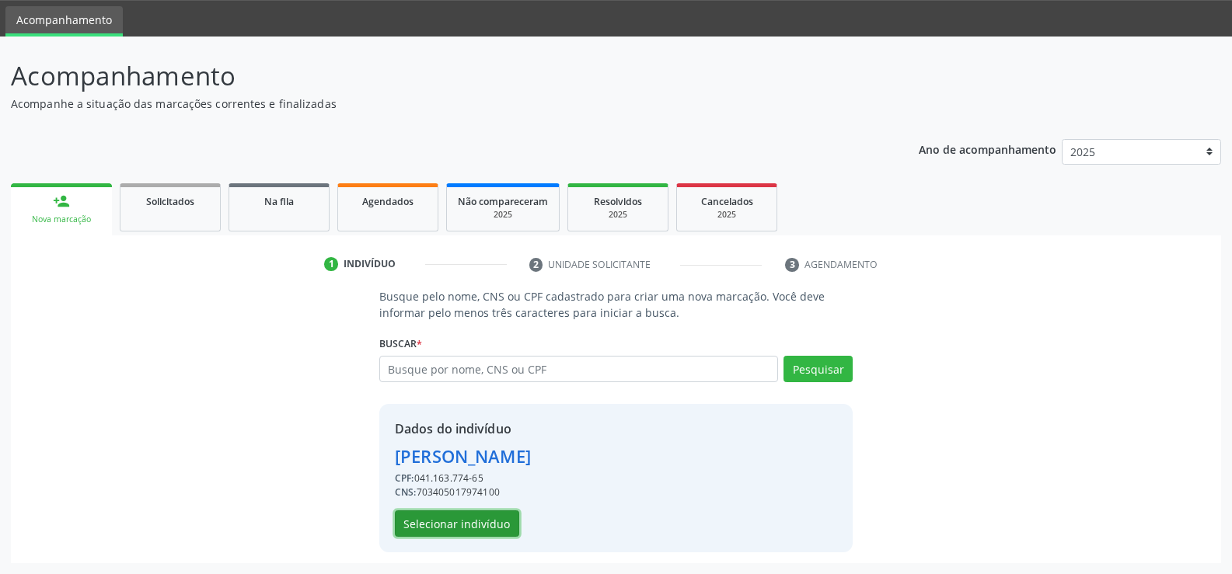
click at [506, 522] on button "Selecionar indivíduo" at bounding box center [457, 524] width 124 height 26
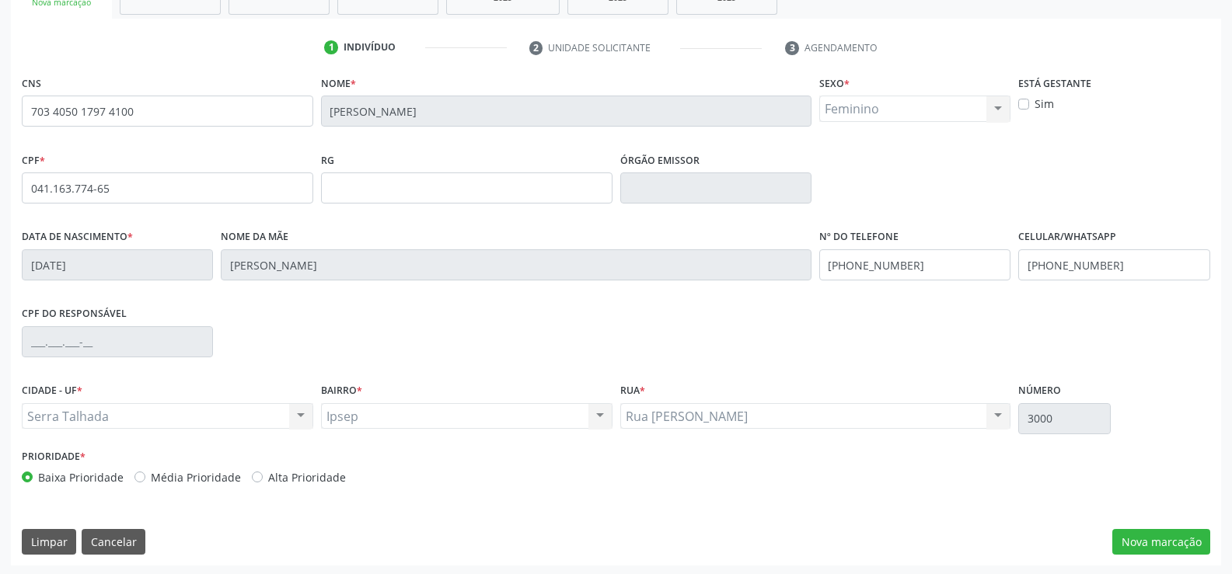
scroll to position [268, 0]
click at [1185, 538] on button "Nova marcação" at bounding box center [1161, 540] width 98 height 26
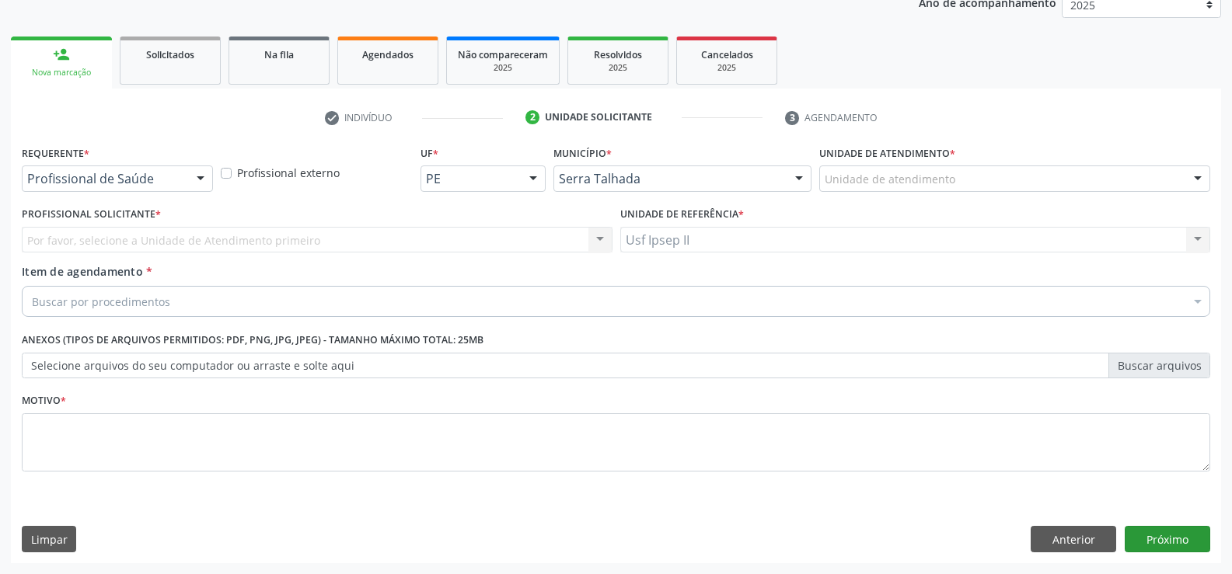
scroll to position [196, 0]
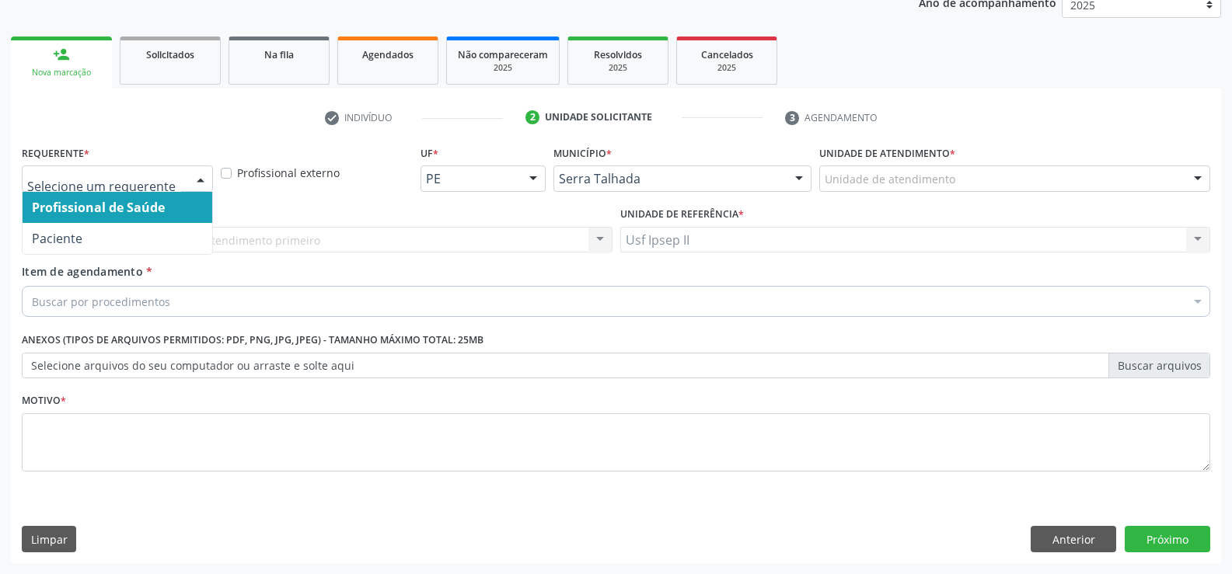
click at [200, 181] on div at bounding box center [200, 179] width 23 height 26
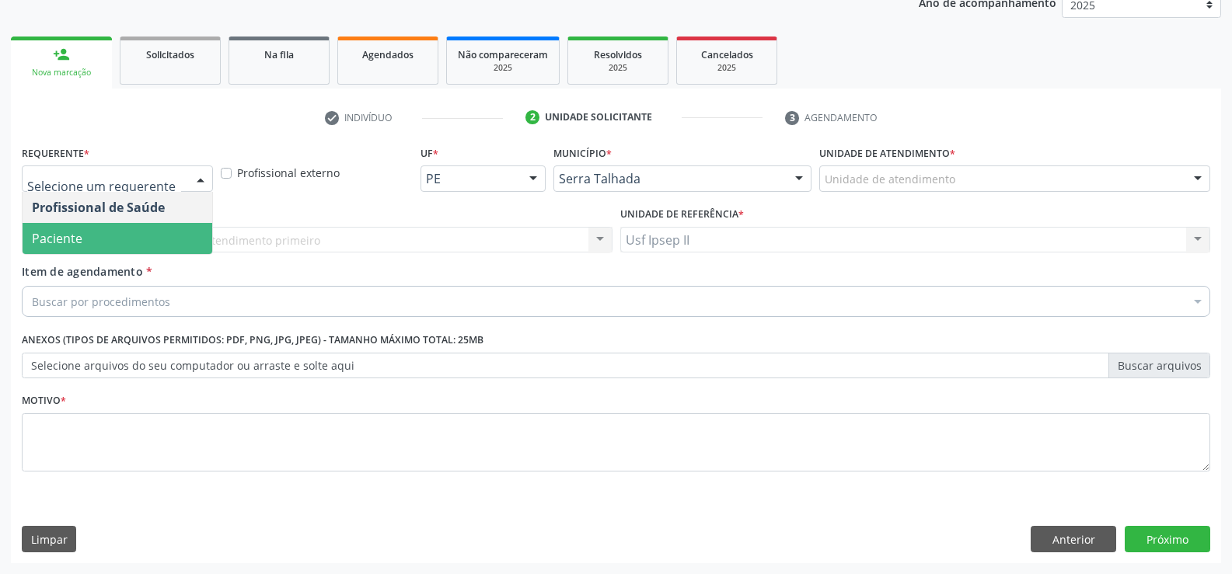
click at [119, 232] on span "Paciente" at bounding box center [118, 238] width 190 height 31
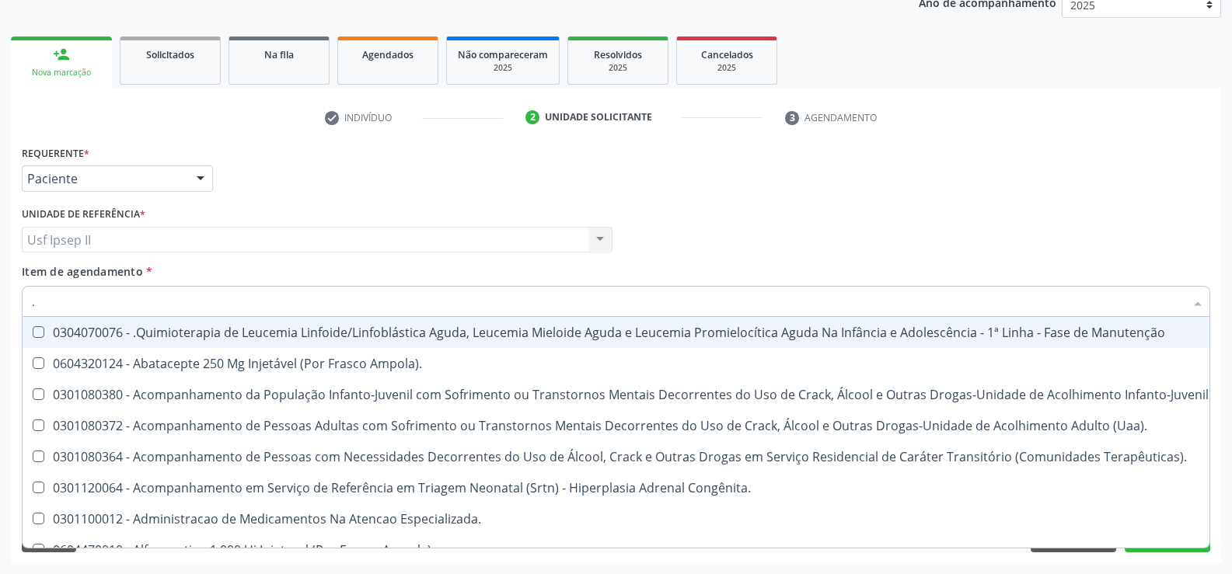
click at [509, 260] on div "Unidade de referência * Usf Ipsep II Usf Ipsep II Nenhum resultado encontrado p…" at bounding box center [317, 233] width 599 height 61
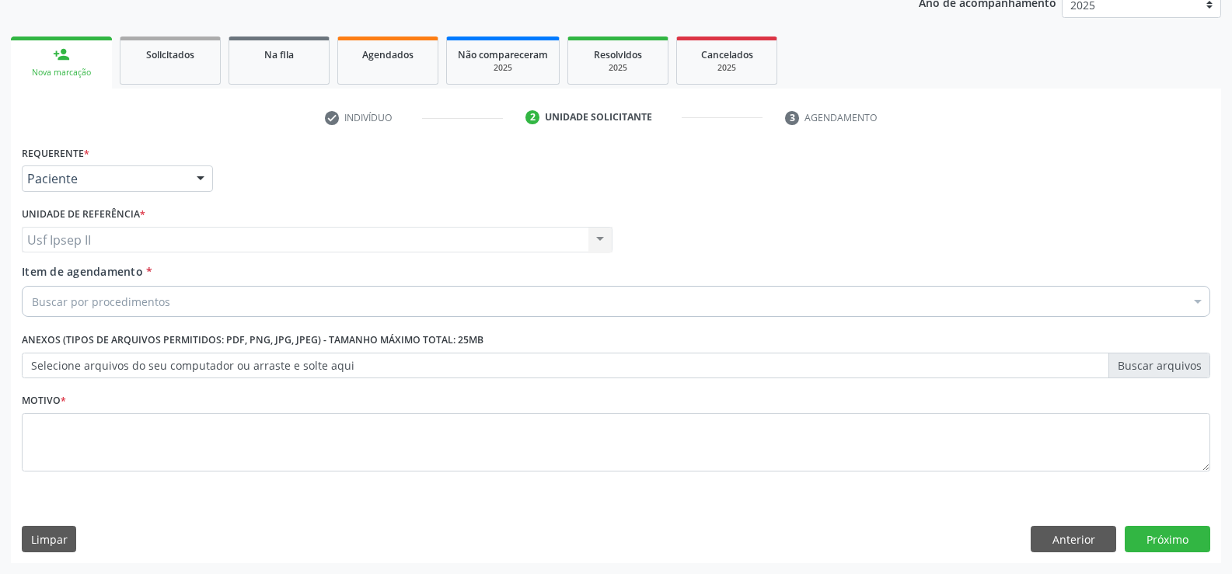
click at [168, 309] on div "Buscar por procedimentos" at bounding box center [616, 301] width 1189 height 31
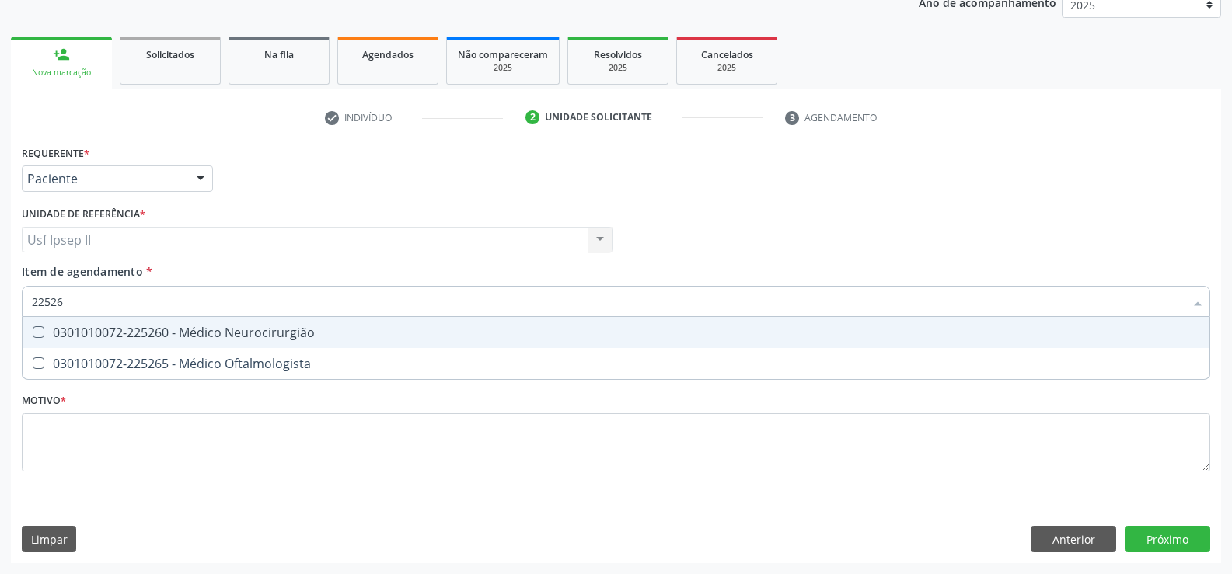
type input "225265"
click at [183, 344] on span "0301010072-225265 - Médico Oftalmologista" at bounding box center [616, 332] width 1187 height 31
checkbox Oftalmologista "true"
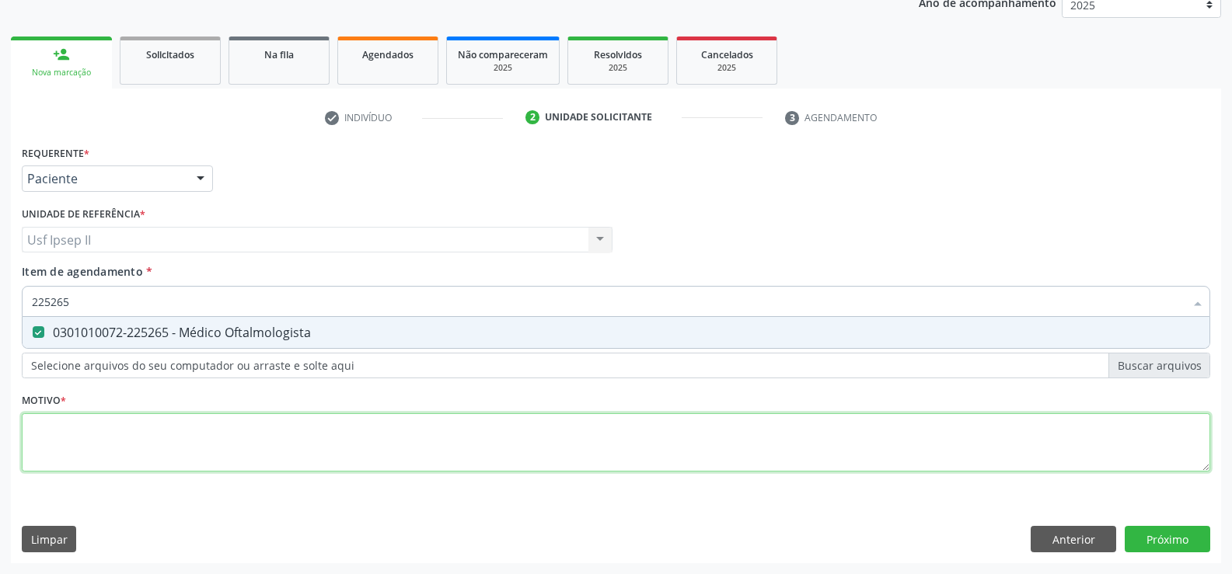
click at [185, 431] on div "Requerente * Paciente Profissional de Saúde Paciente Nenhum resultado encontrad…" at bounding box center [616, 317] width 1189 height 352
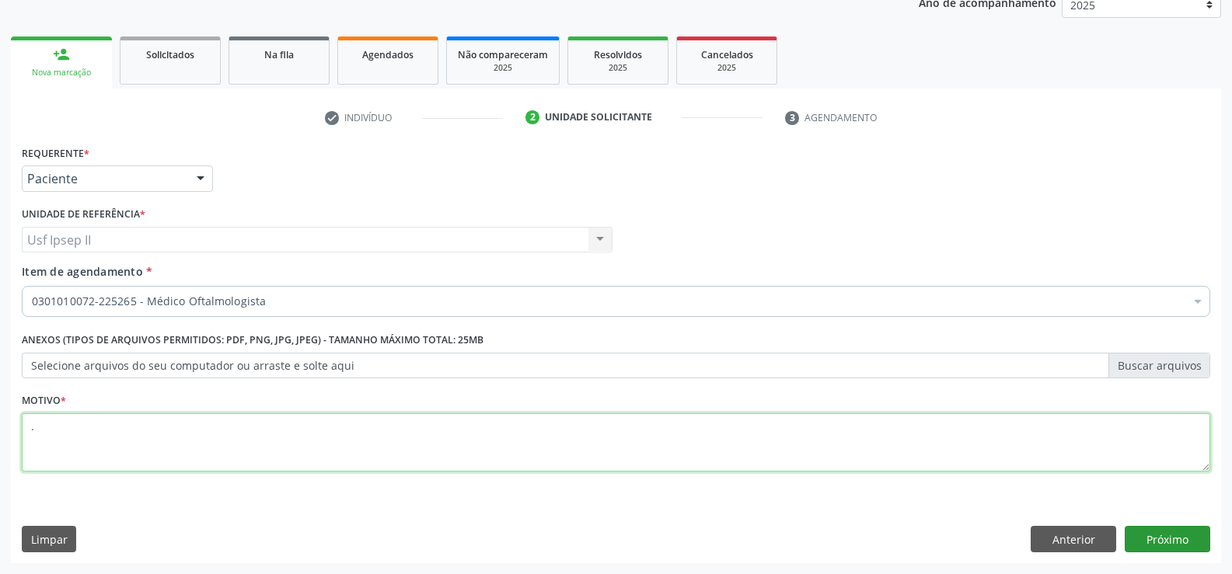
type textarea "."
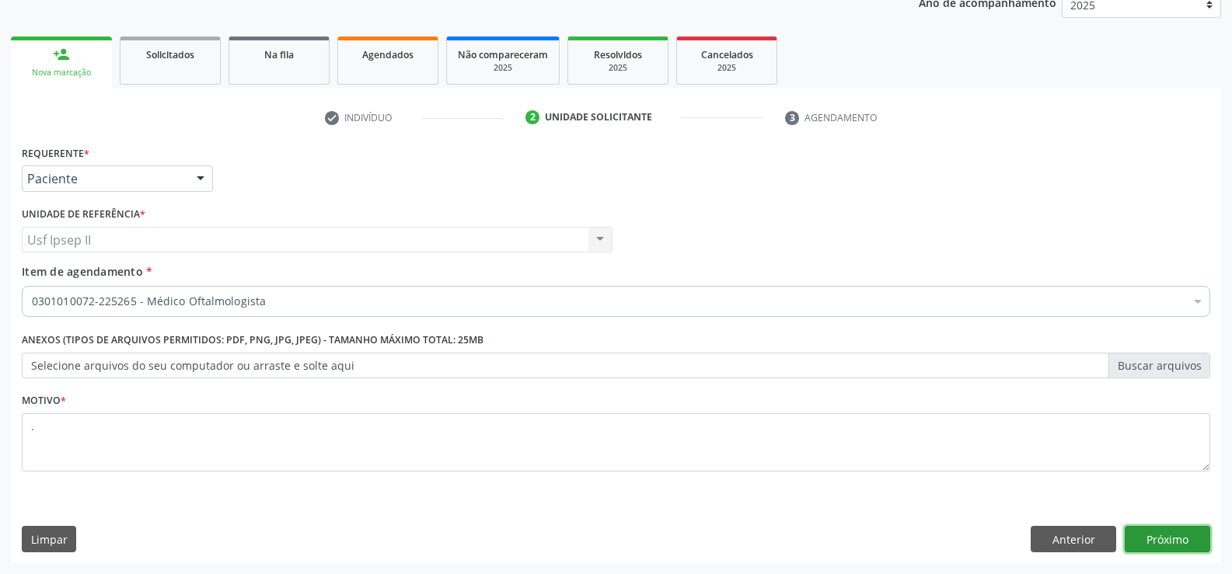
click at [1138, 532] on button "Próximo" at bounding box center [1168, 539] width 86 height 26
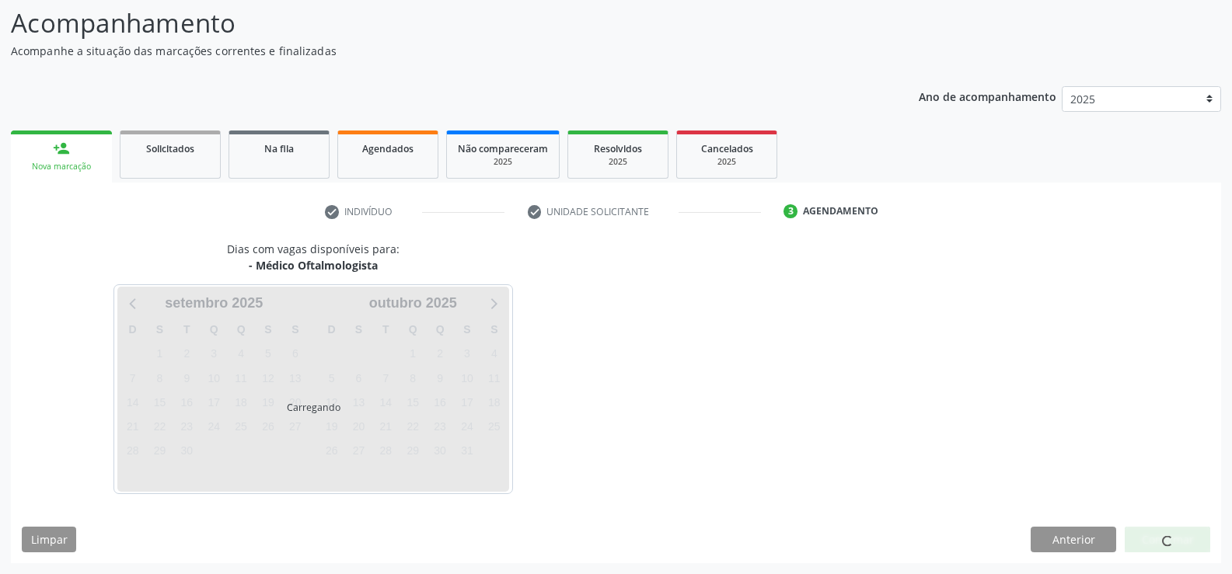
scroll to position [102, 0]
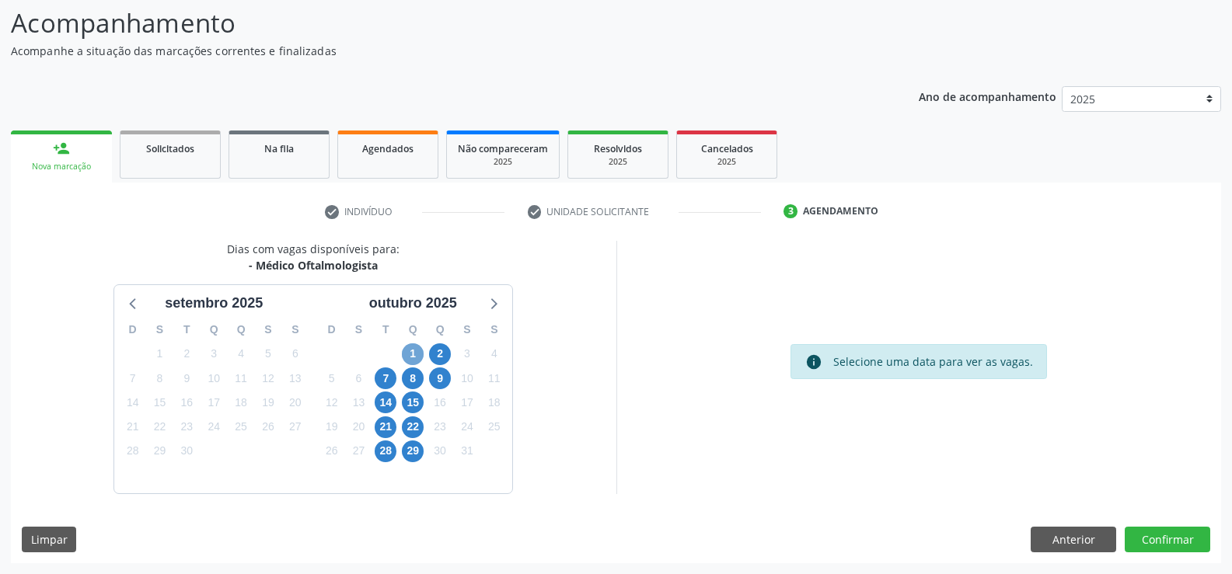
click at [417, 347] on span "1" at bounding box center [413, 355] width 22 height 22
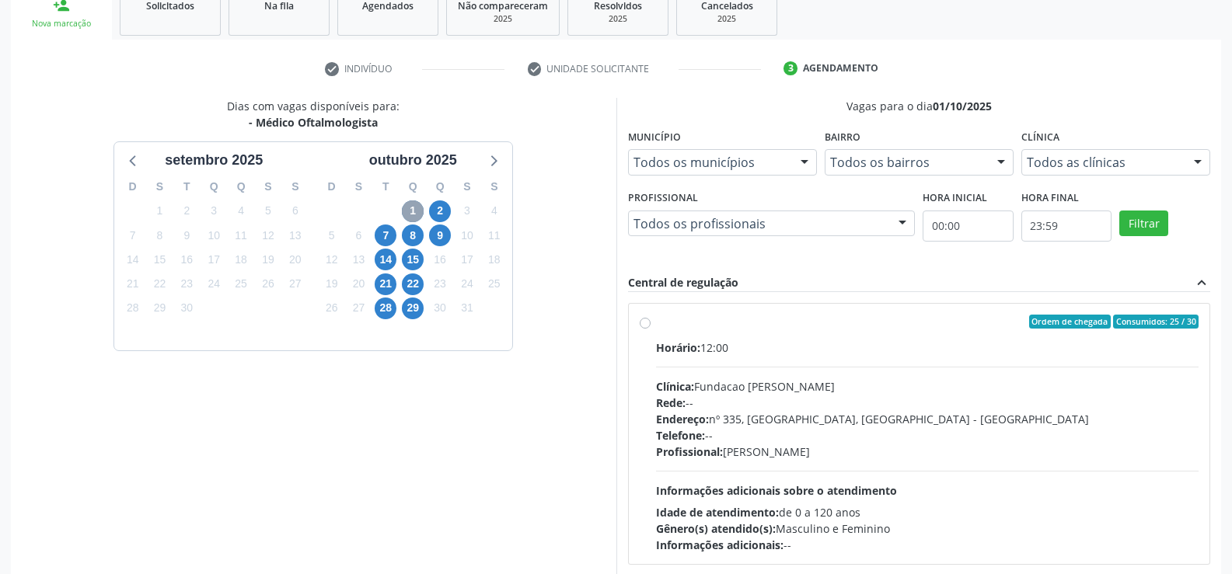
scroll to position [257, 0]
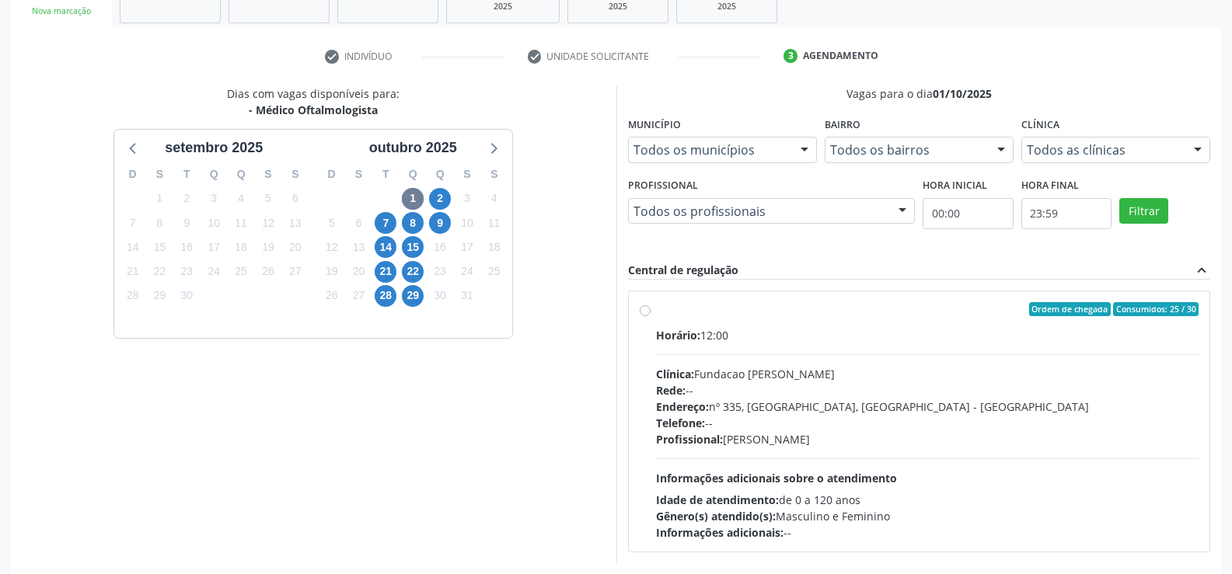
click at [656, 315] on label "Ordem de chegada Consumidos: 25 / 30 Horário: 12:00 Clínica: Fundacao [PERSON_N…" at bounding box center [927, 421] width 543 height 239
click at [640, 315] on input "Ordem de chegada Consumidos: 25 / 30 Horário: 12:00 Clínica: Fundacao [PERSON_N…" at bounding box center [645, 309] width 11 height 14
radio input "true"
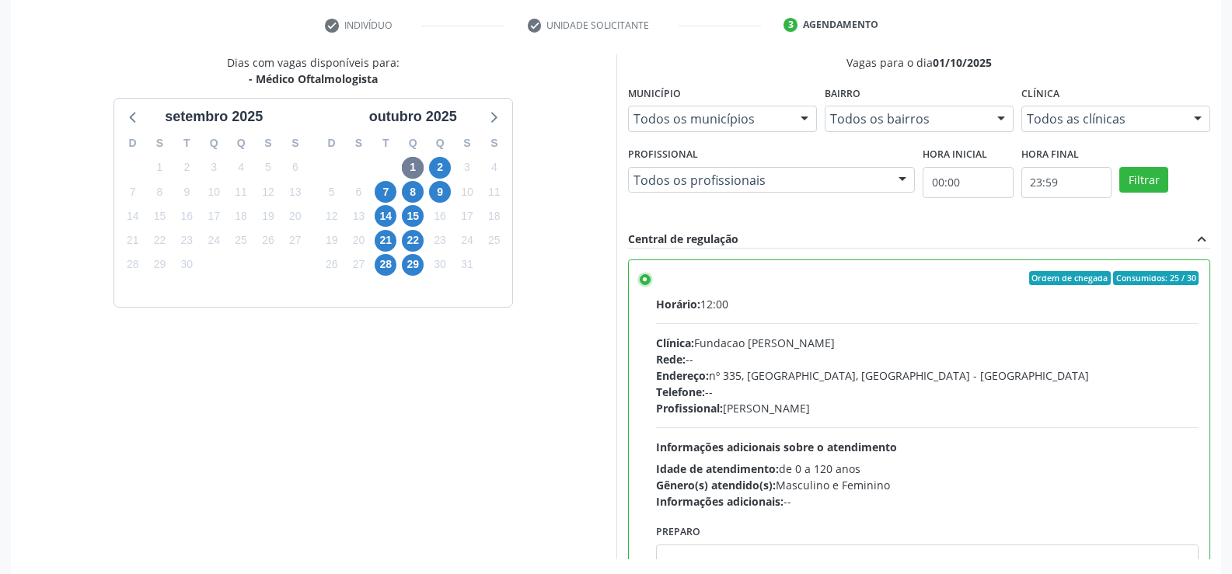
scroll to position [354, 0]
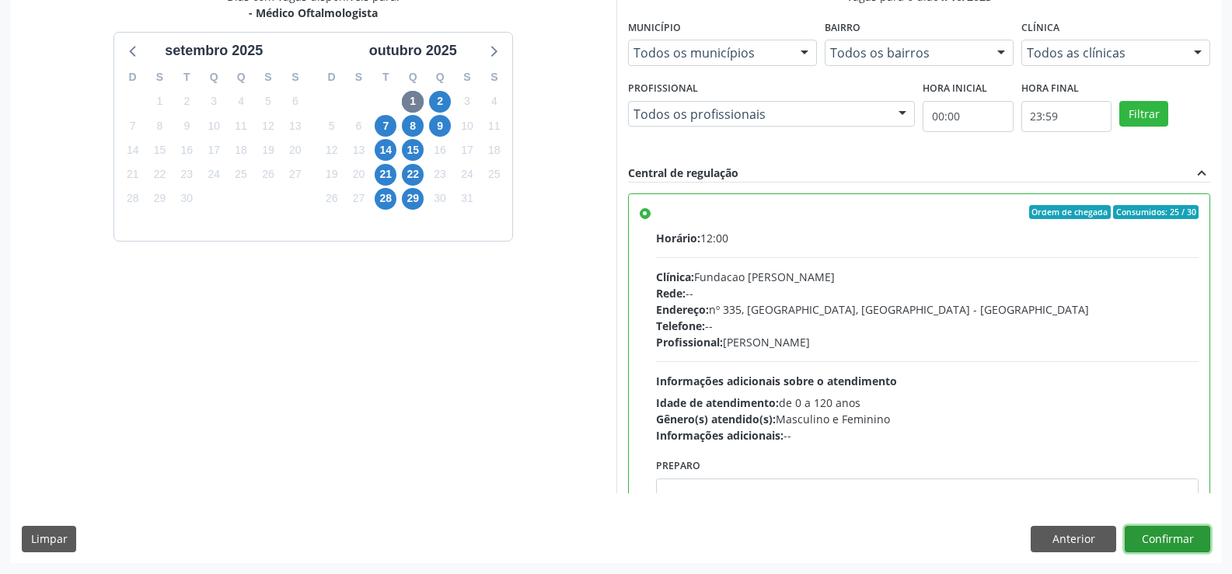
click at [1165, 548] on button "Confirmar" at bounding box center [1168, 539] width 86 height 26
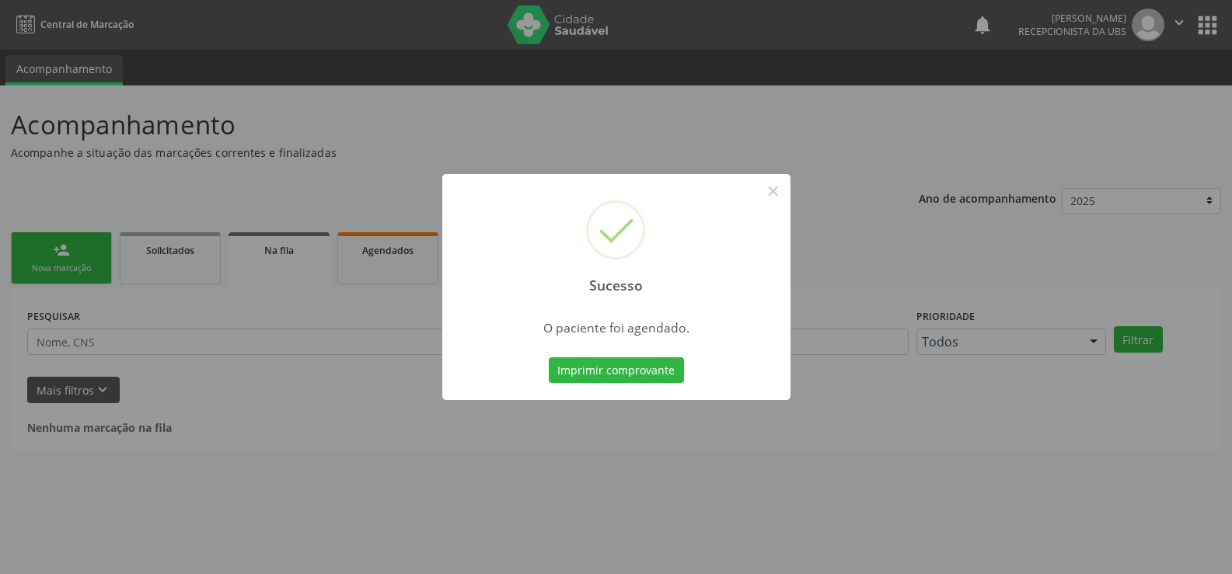
scroll to position [0, 0]
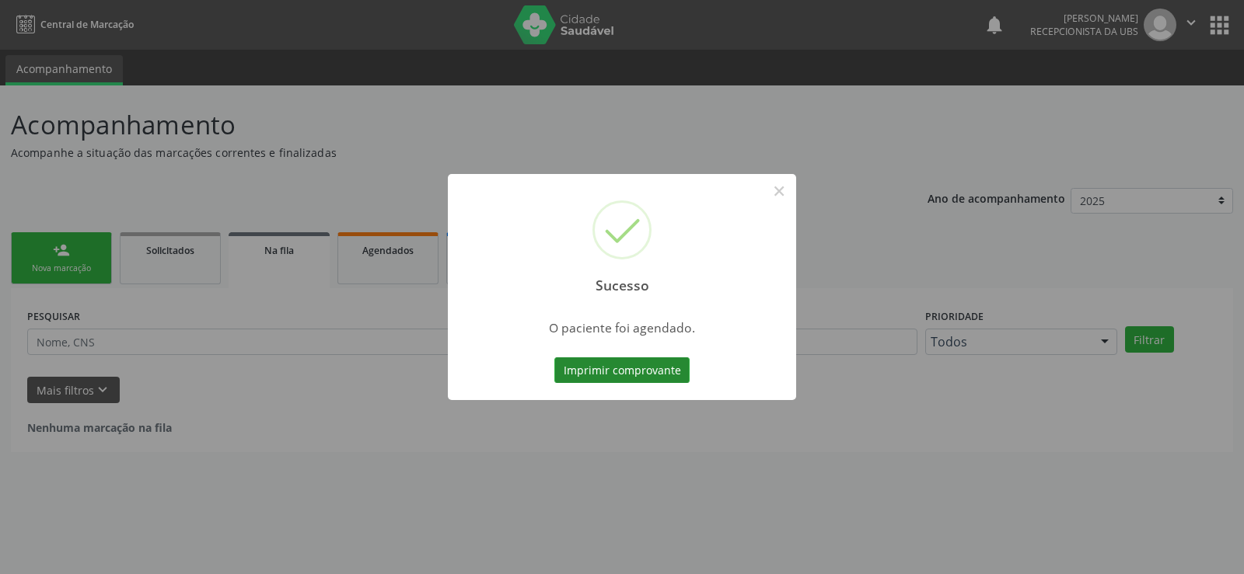
click at [599, 361] on button "Imprimir comprovante" at bounding box center [621, 371] width 135 height 26
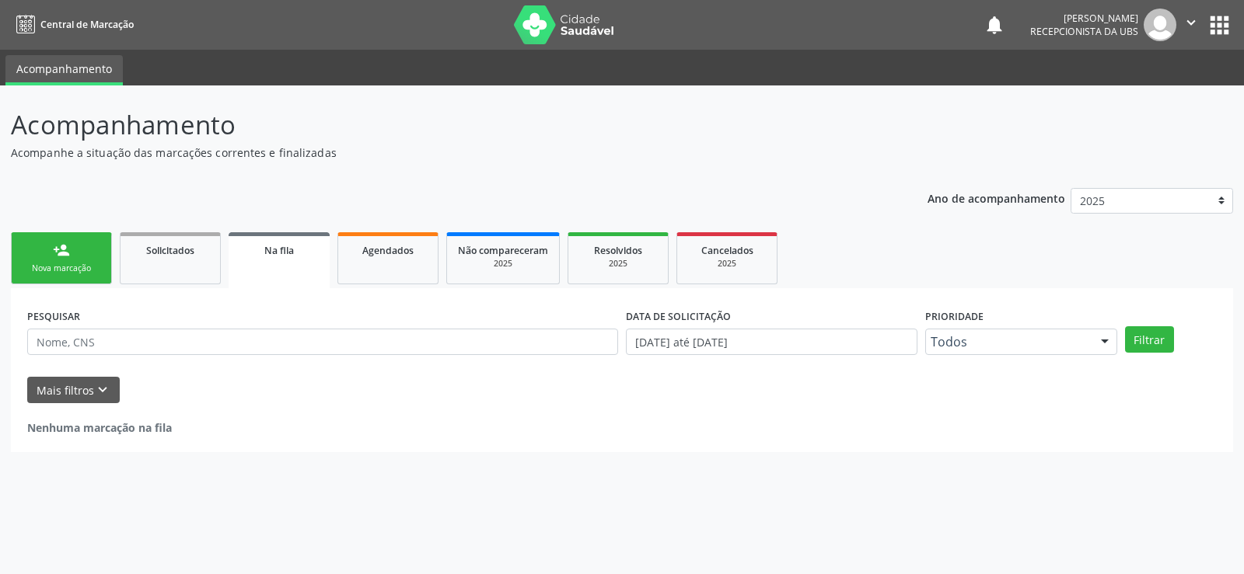
click at [57, 274] on div "Nova marcação" at bounding box center [62, 269] width 78 height 12
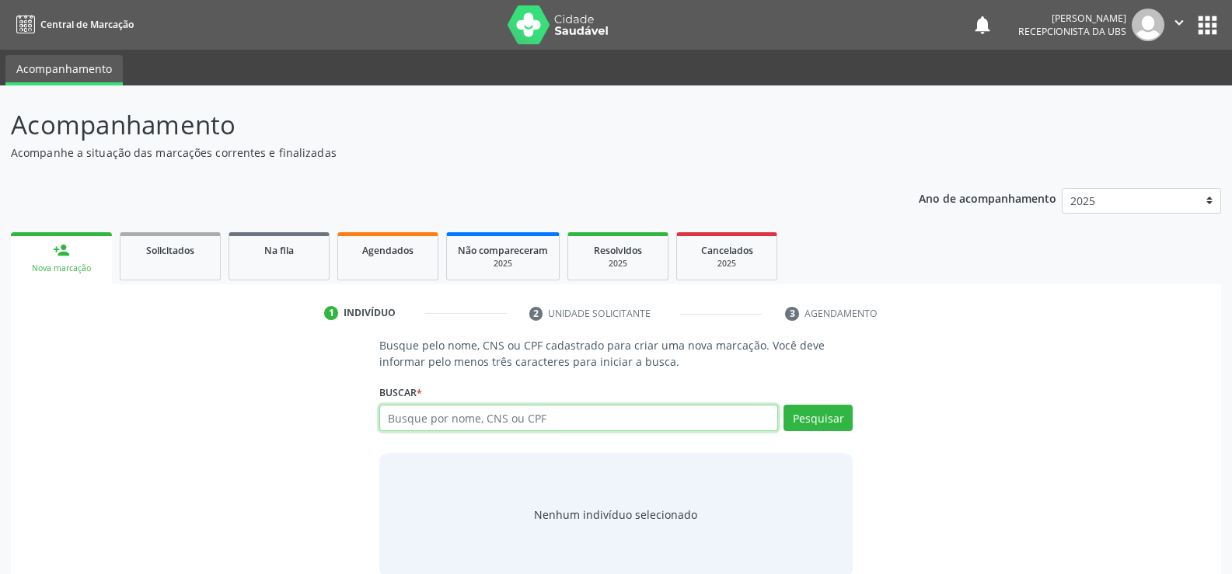
click at [408, 414] on input "text" at bounding box center [578, 418] width 399 height 26
type input "09968033430"
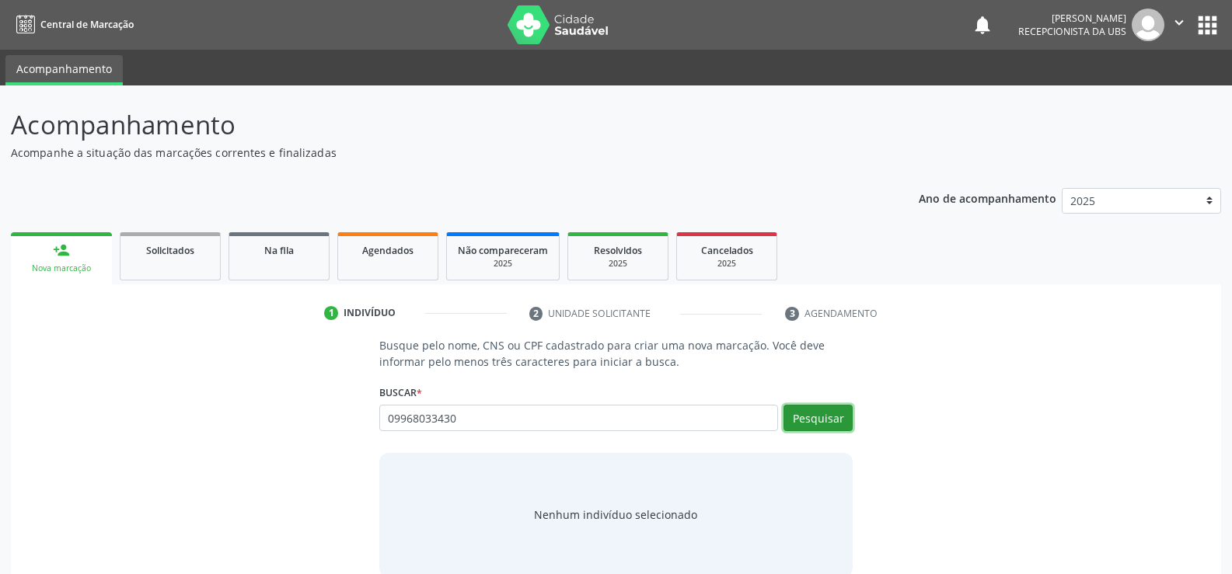
click at [790, 420] on button "Pesquisar" at bounding box center [818, 418] width 69 height 26
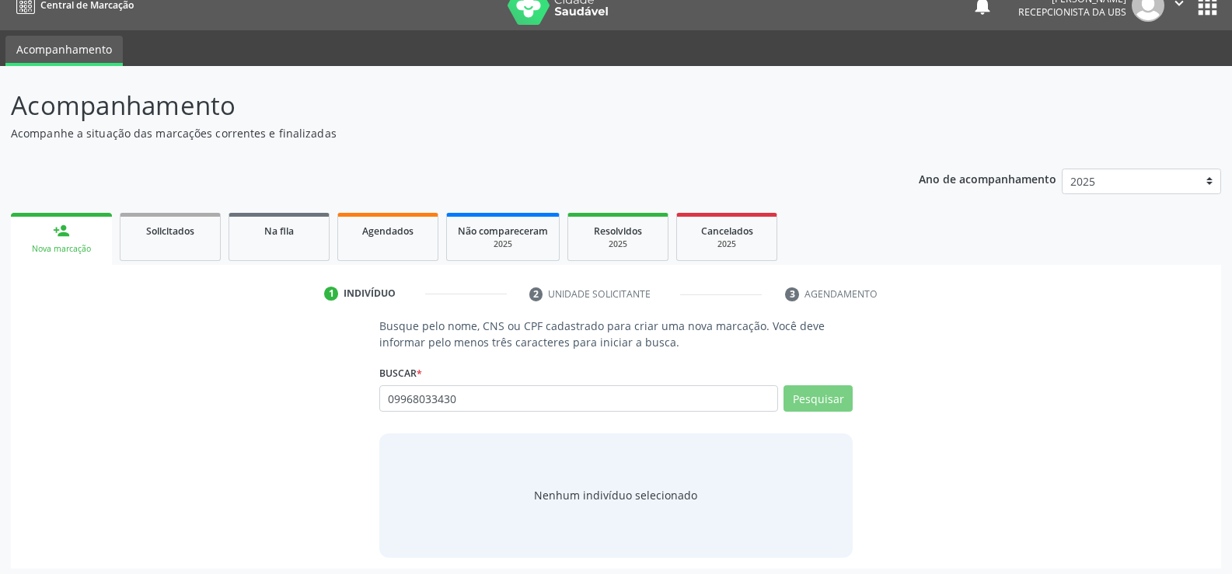
scroll to position [25, 0]
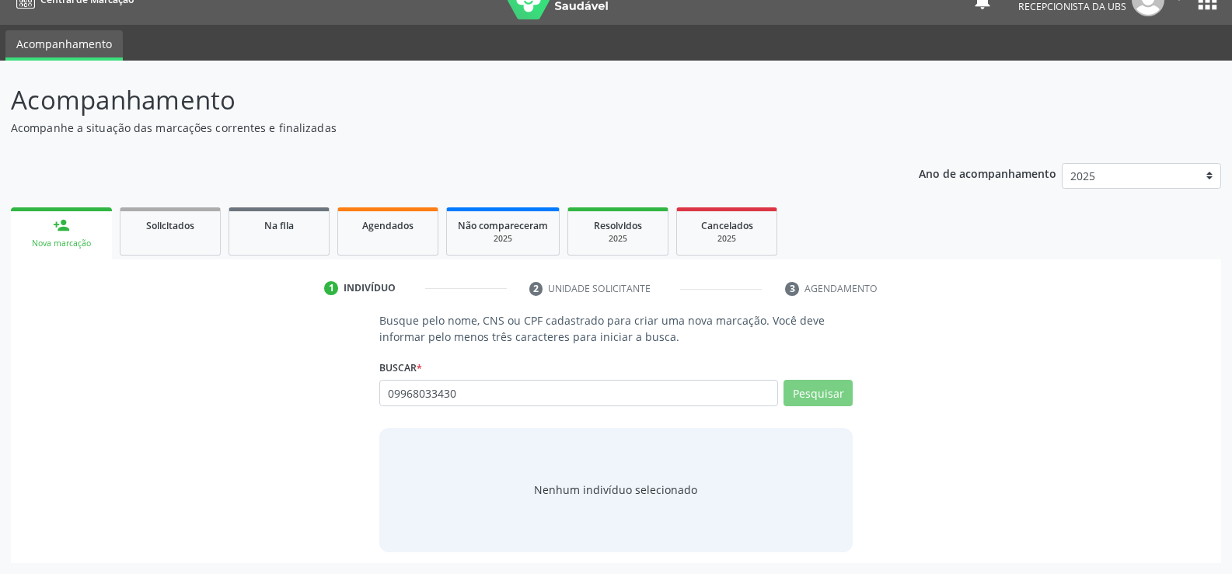
click at [0, 0] on input "09968033430" at bounding box center [0, 0] width 0 height 0
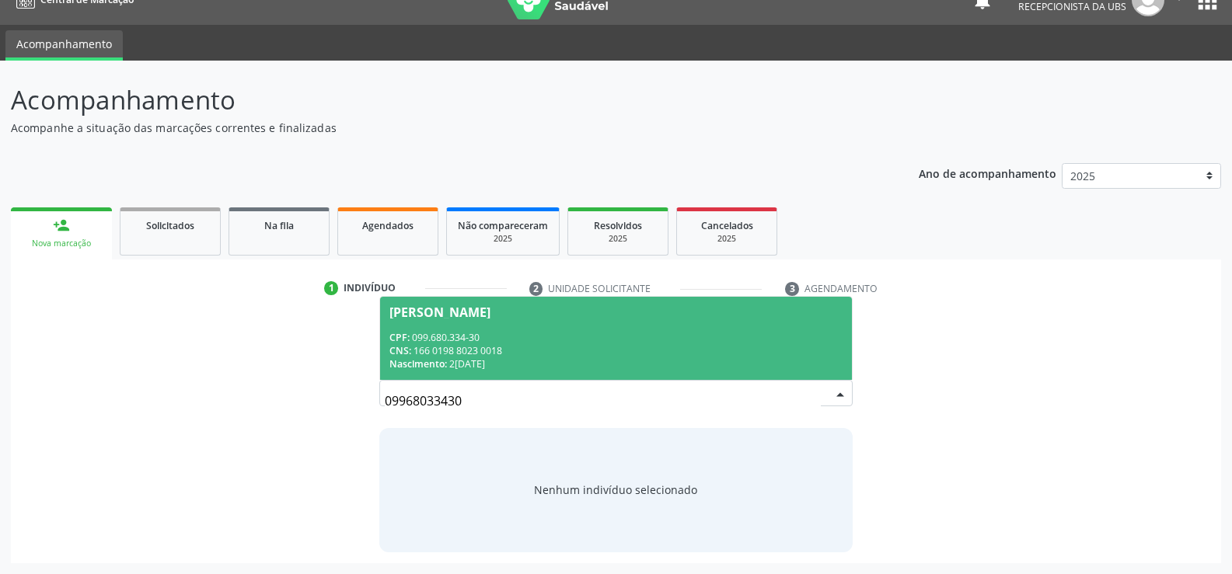
click at [476, 350] on div "CNS: 166 0198 8023 0018" at bounding box center [615, 350] width 453 height 13
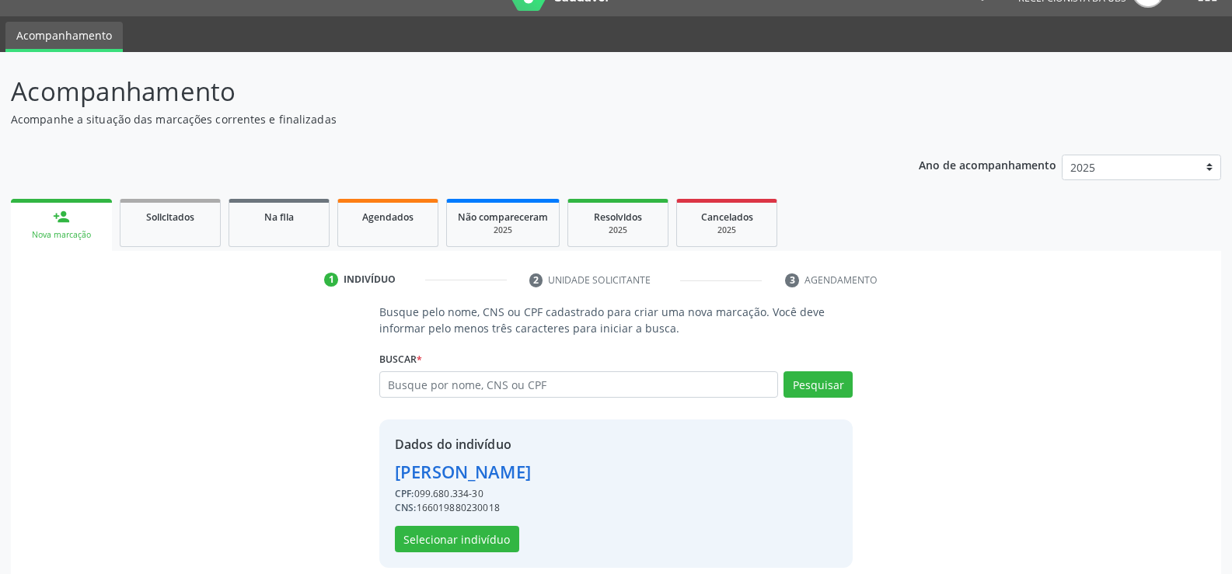
scroll to position [49, 0]
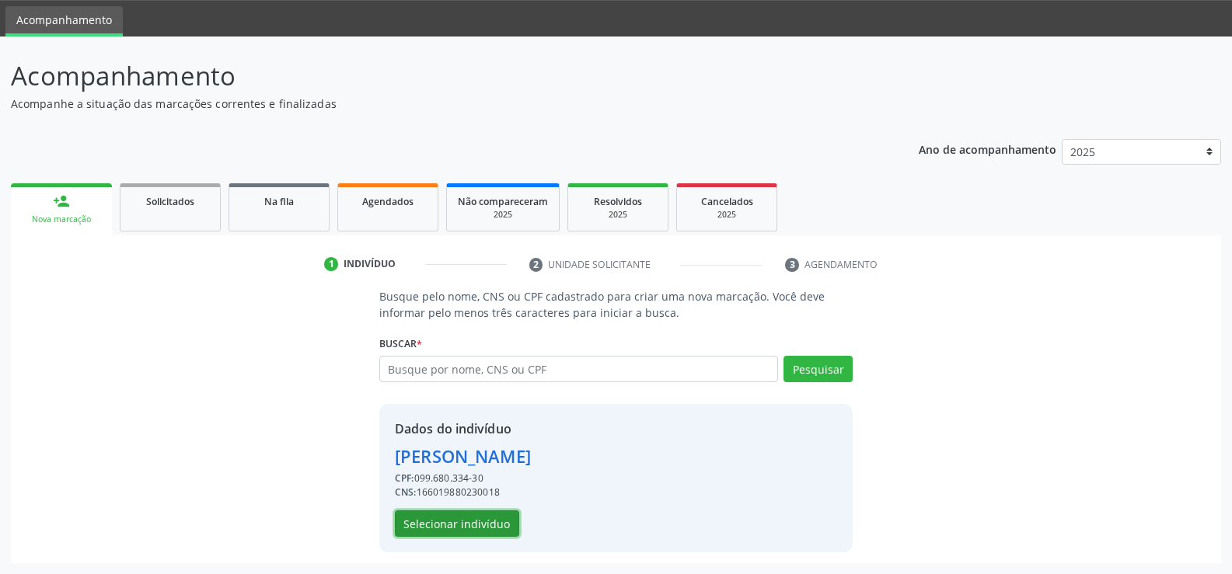
click at [448, 515] on button "Selecionar indivíduo" at bounding box center [457, 524] width 124 height 26
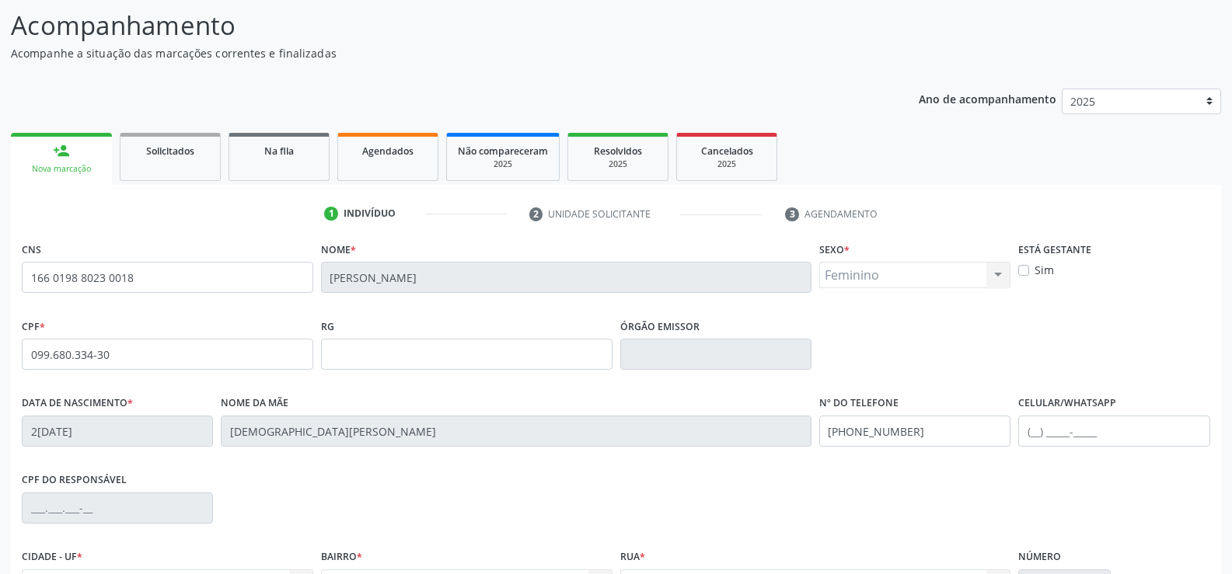
scroll to position [127, 0]
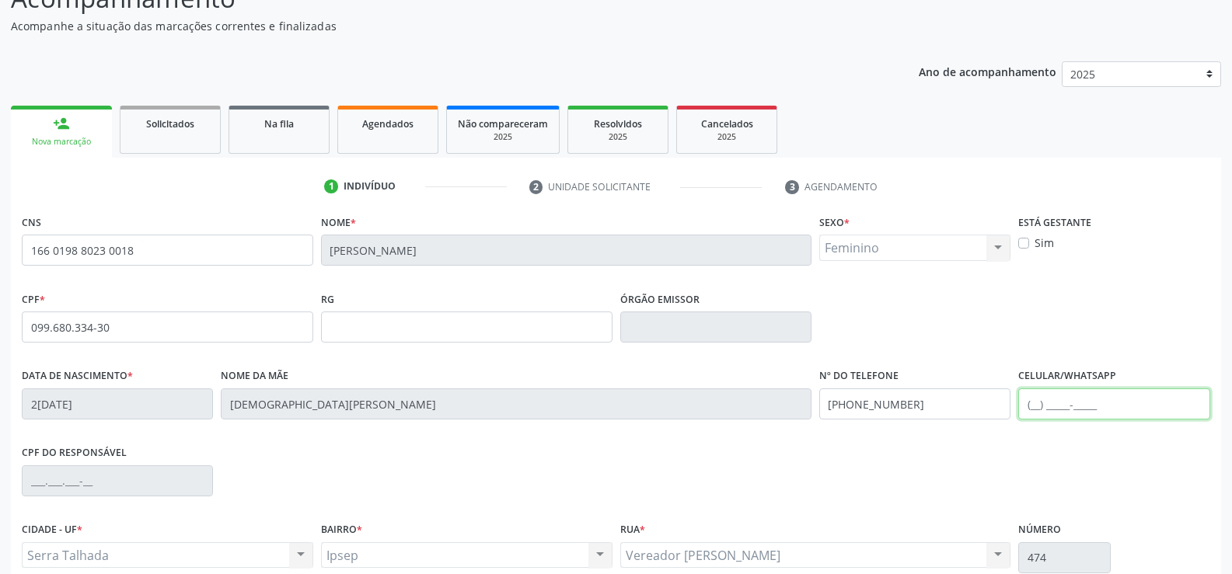
click at [1053, 411] on input "text" at bounding box center [1113, 404] width 191 height 31
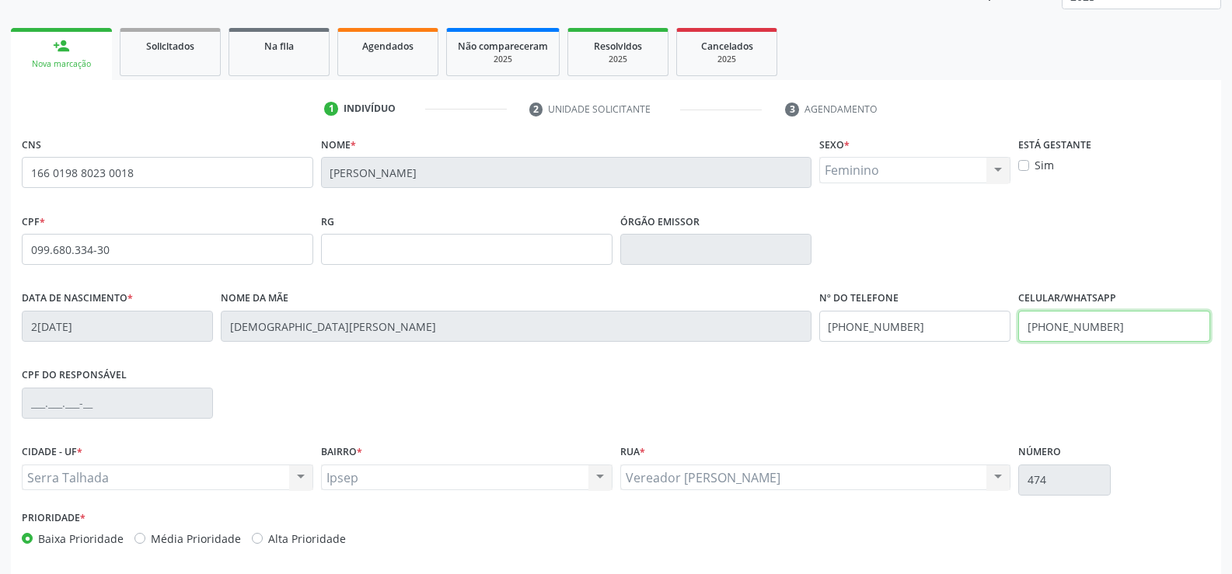
scroll to position [268, 0]
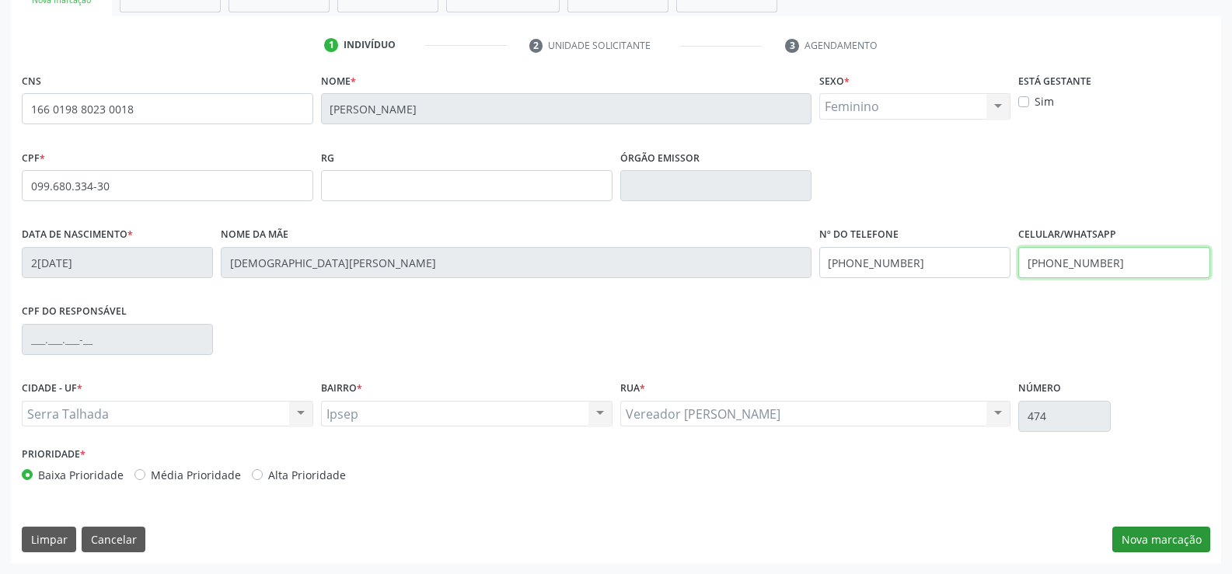
type input "[PHONE_NUMBER]"
click at [1179, 539] on button "Nova marcação" at bounding box center [1161, 540] width 98 height 26
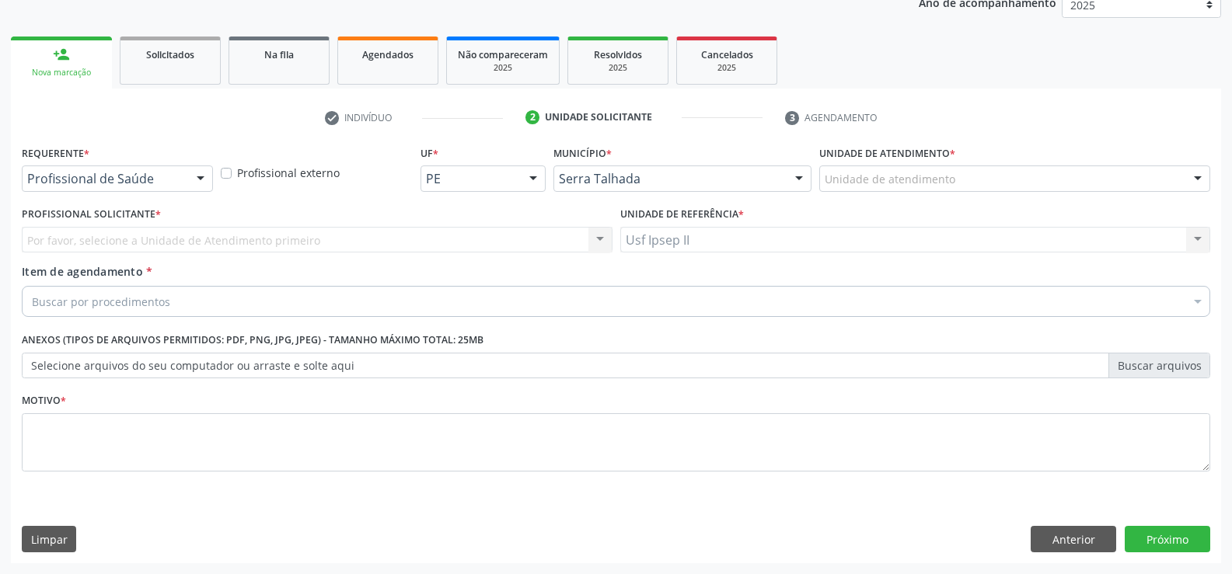
scroll to position [196, 0]
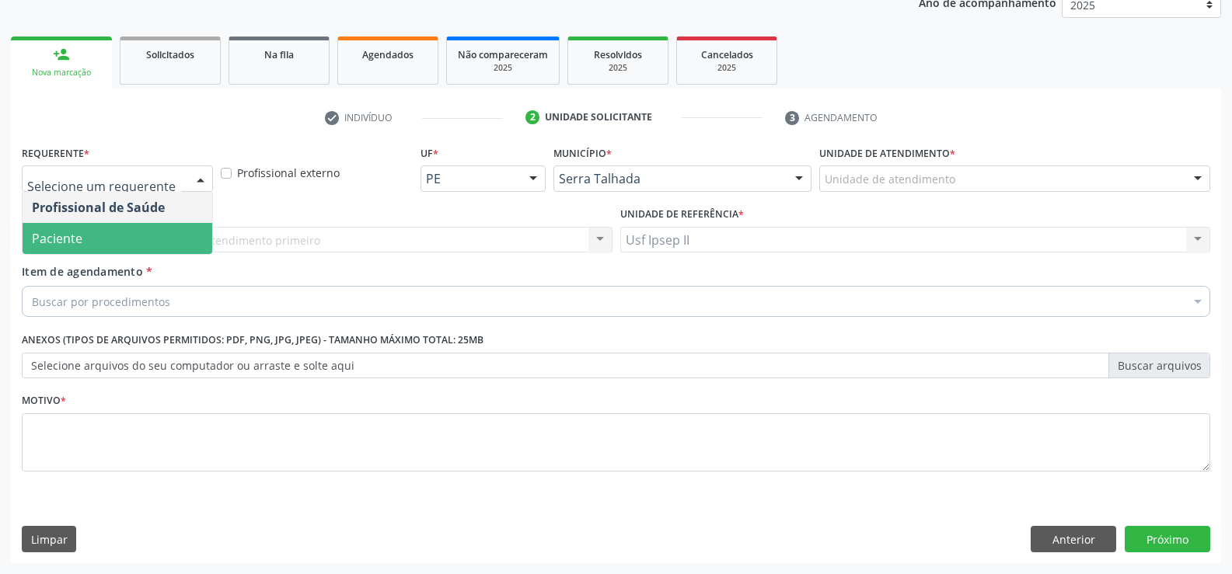
click at [68, 232] on span "Paciente" at bounding box center [57, 238] width 51 height 17
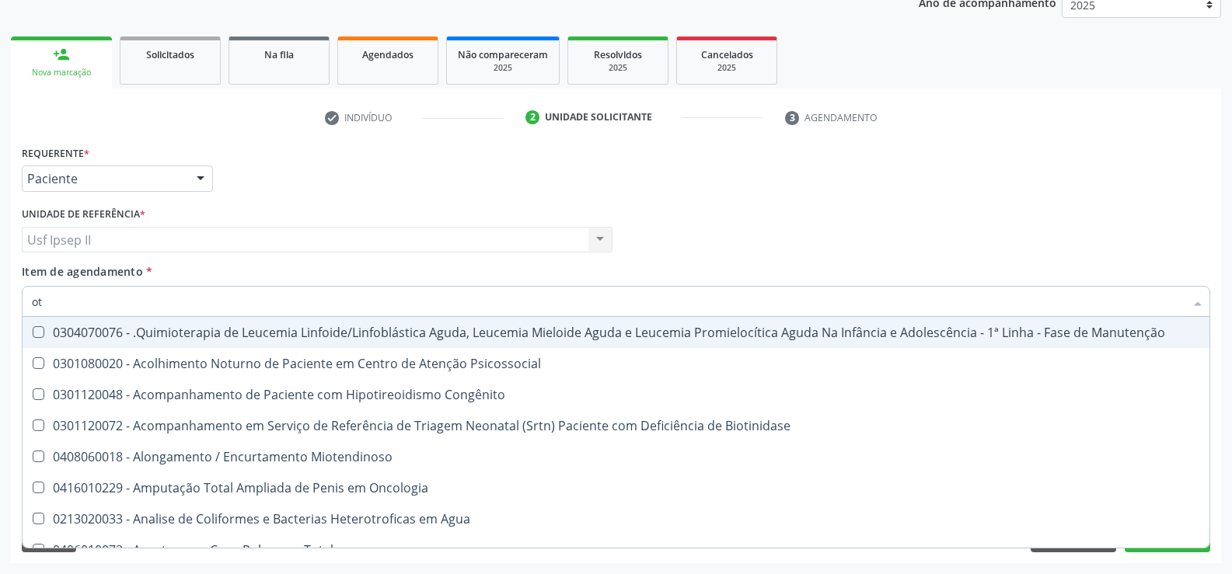
type input "o"
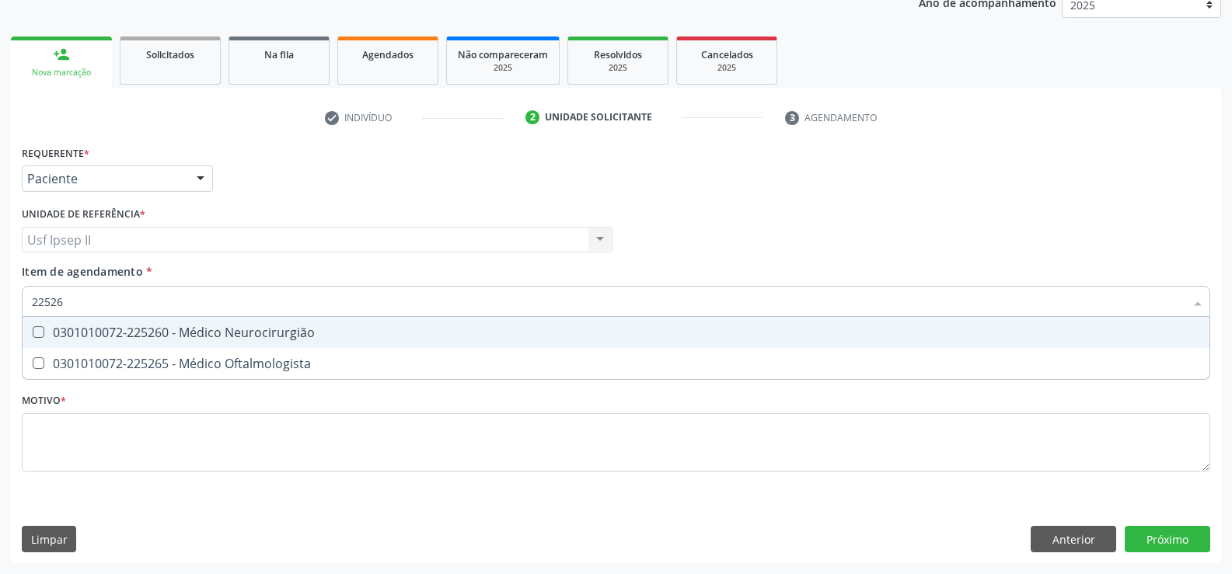
type input "225265"
click at [236, 333] on div "0301010072-225265 - Médico Oftalmologista" at bounding box center [616, 332] width 1168 height 12
checkbox Oftalmologista "true"
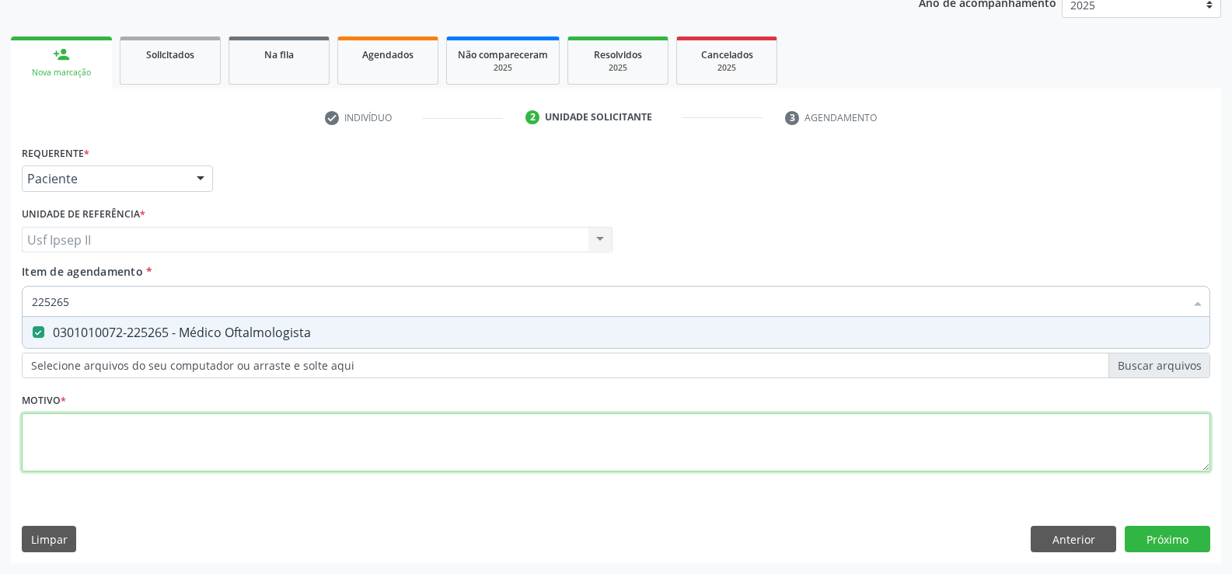
click at [159, 430] on div "Requerente * Paciente Profissional de Saúde Paciente Nenhum resultado encontrad…" at bounding box center [616, 317] width 1189 height 352
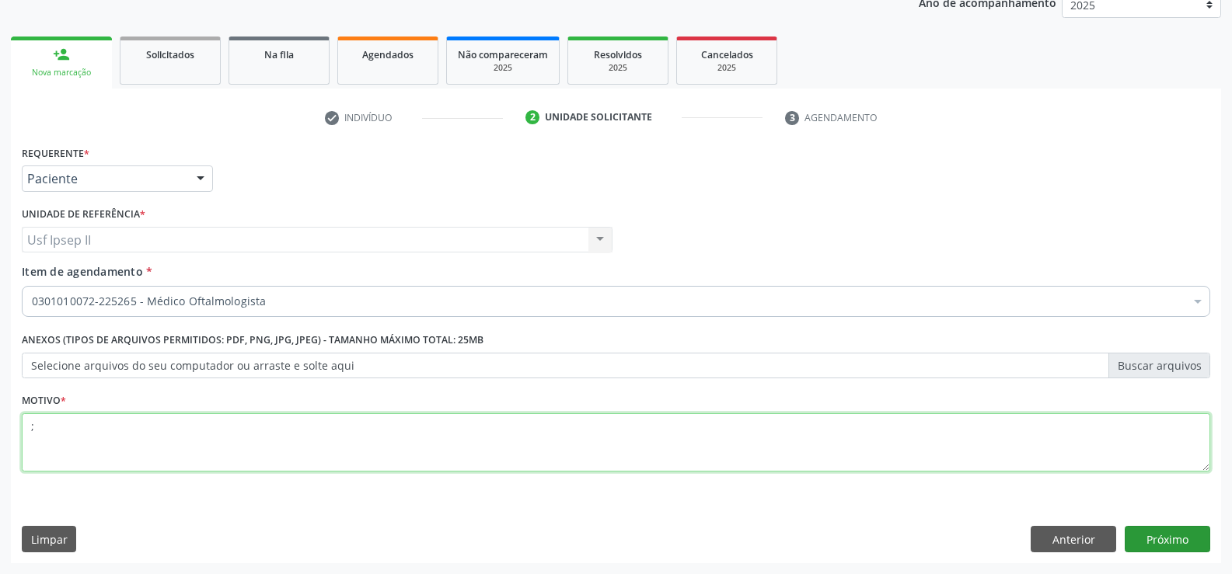
type textarea ";"
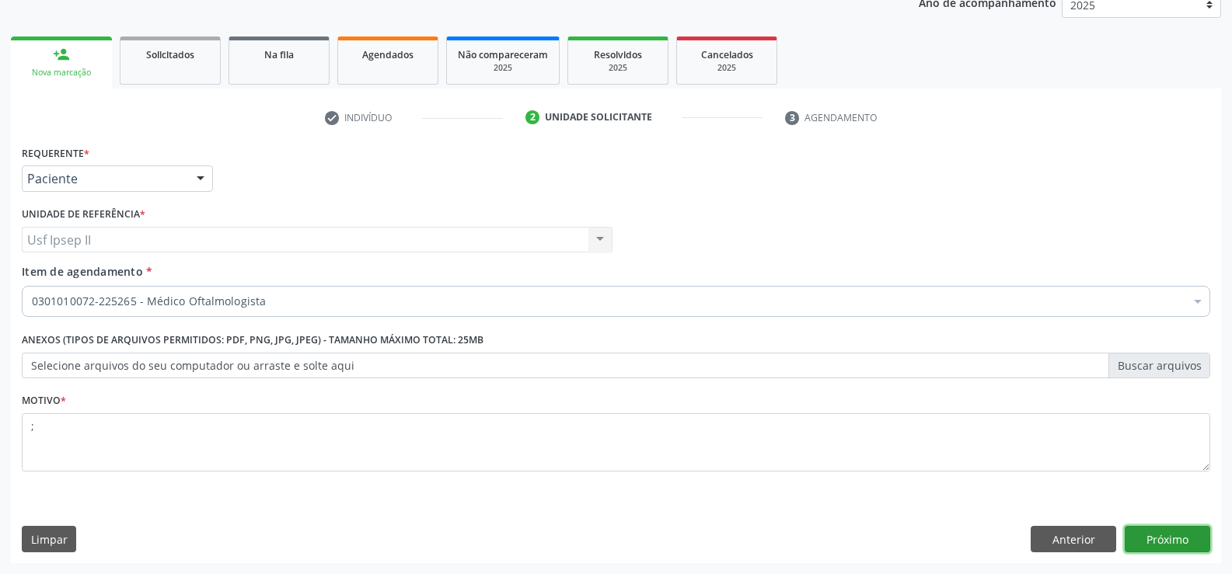
click at [1140, 536] on button "Próximo" at bounding box center [1168, 539] width 86 height 26
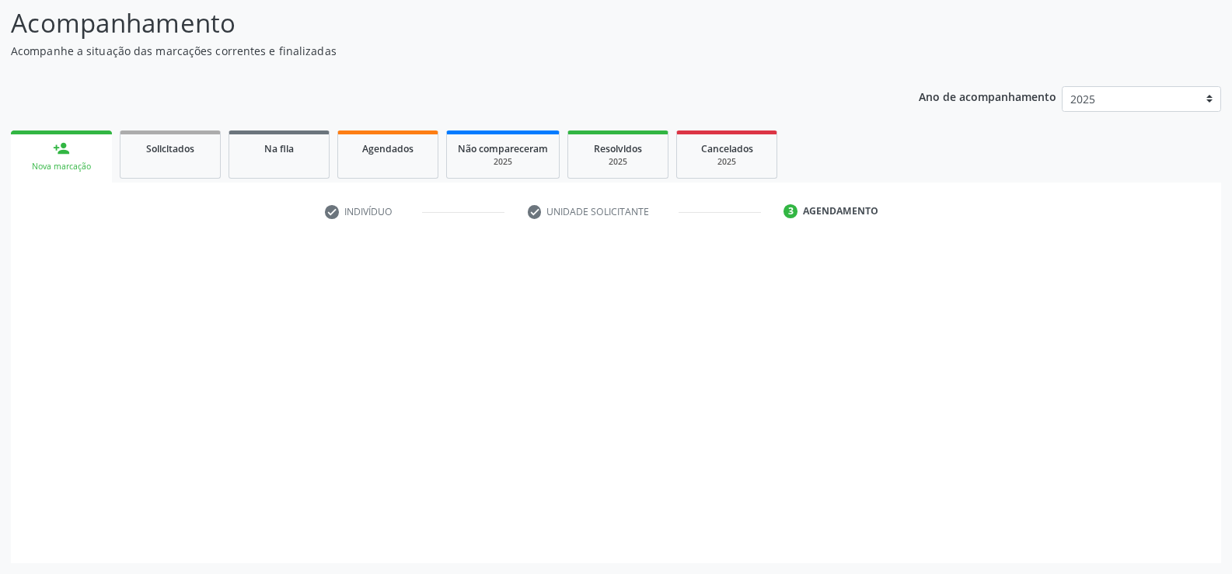
scroll to position [102, 0]
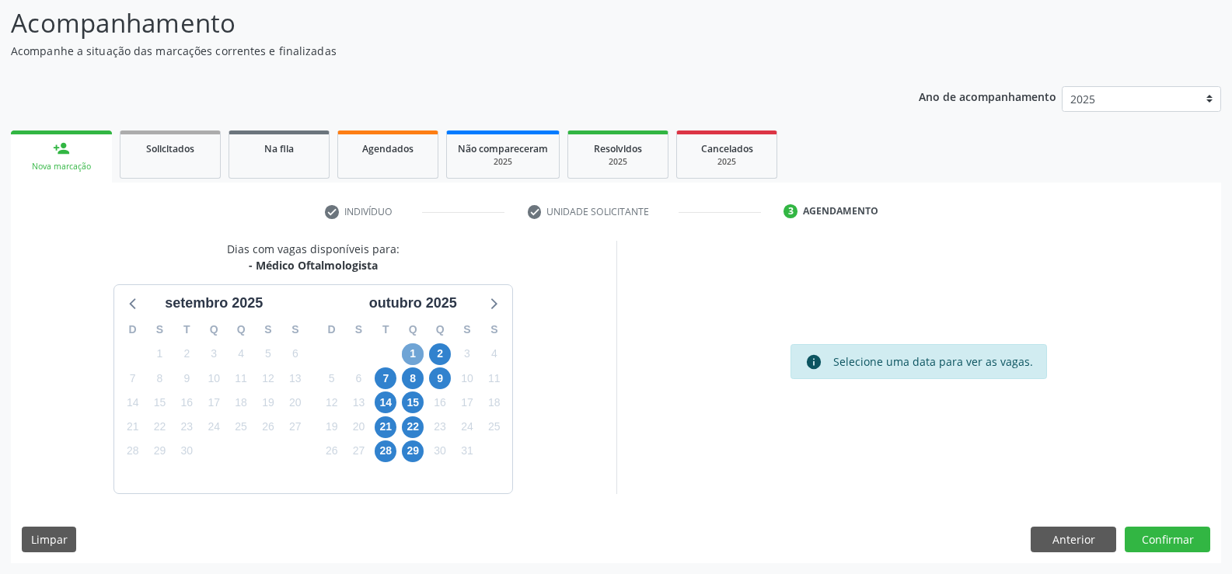
click at [412, 353] on span "1" at bounding box center [413, 355] width 22 height 22
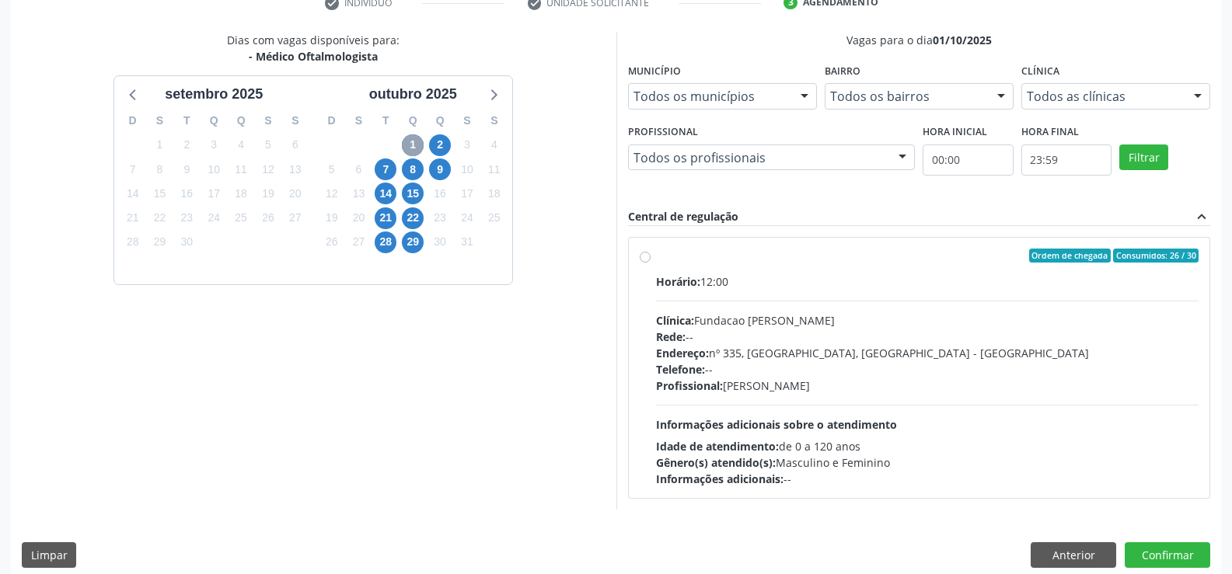
scroll to position [326, 0]
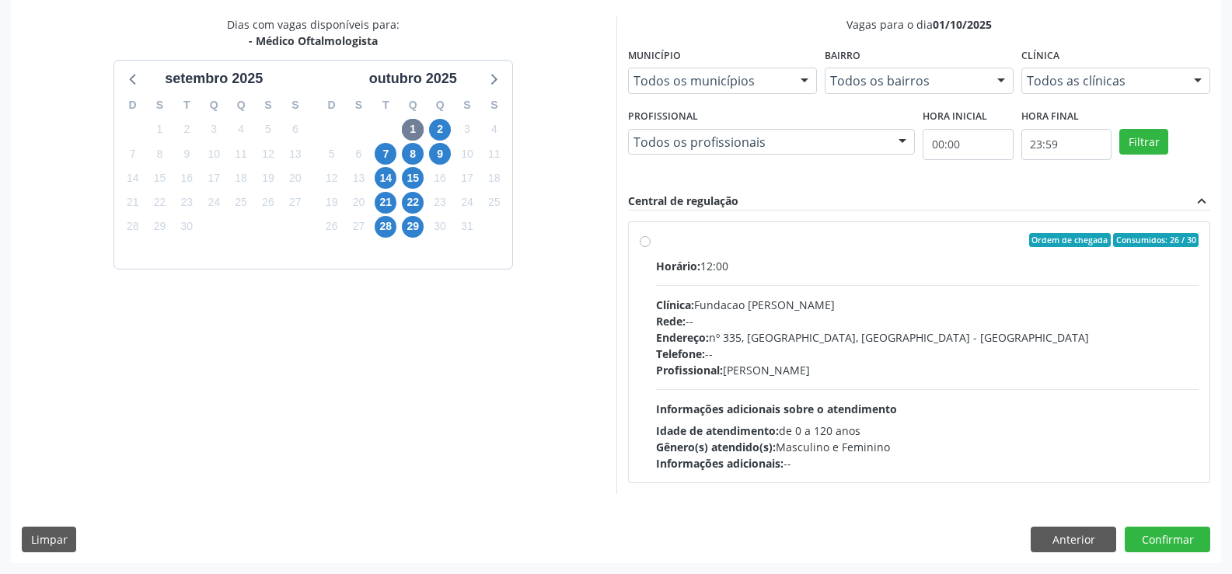
click at [656, 241] on label "Ordem de chegada Consumidos: 26 / 30 Horário: 12:00 Clínica: Fundacao [PERSON_N…" at bounding box center [927, 352] width 543 height 239
click at [643, 241] on input "Ordem de chegada Consumidos: 26 / 30 Horário: 12:00 Clínica: Fundacao [PERSON_N…" at bounding box center [645, 240] width 11 height 14
radio input "true"
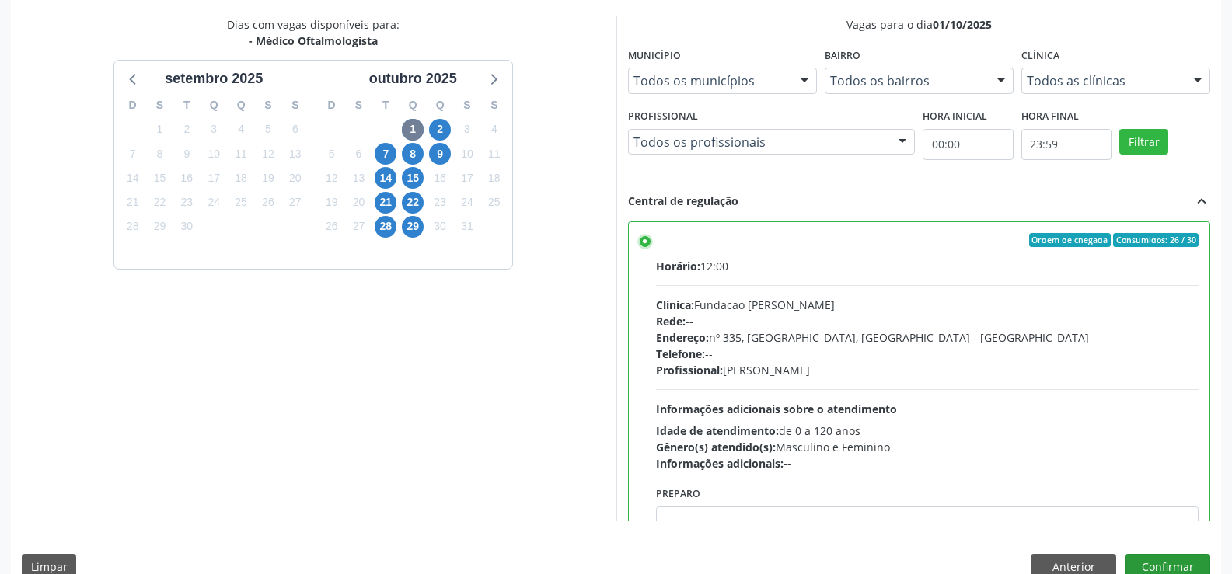
scroll to position [354, 0]
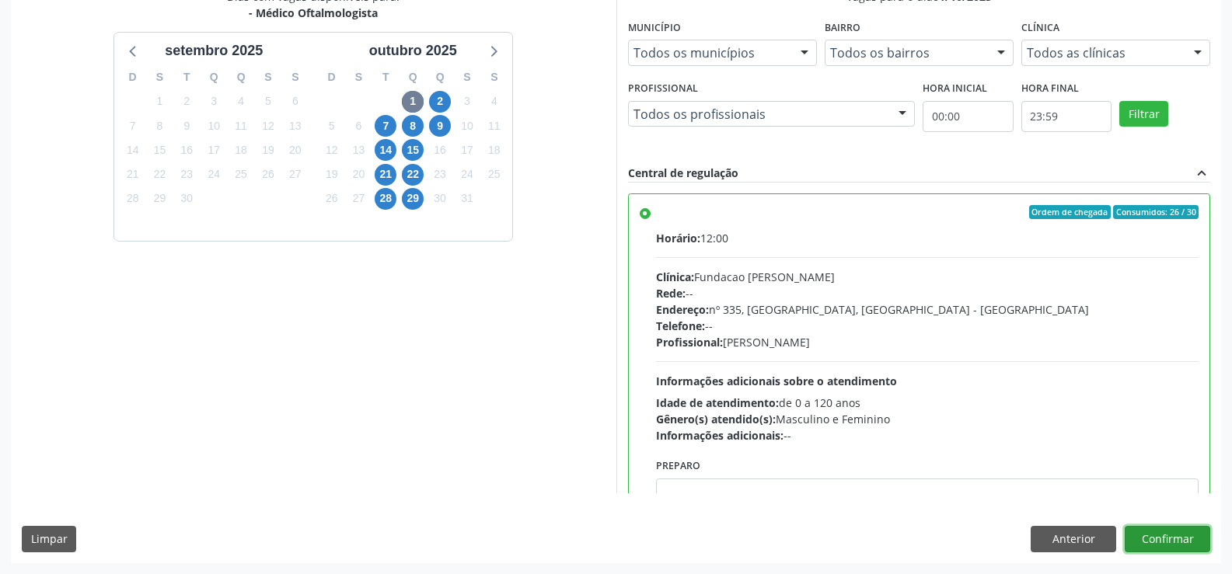
click at [1147, 532] on button "Confirmar" at bounding box center [1168, 539] width 86 height 26
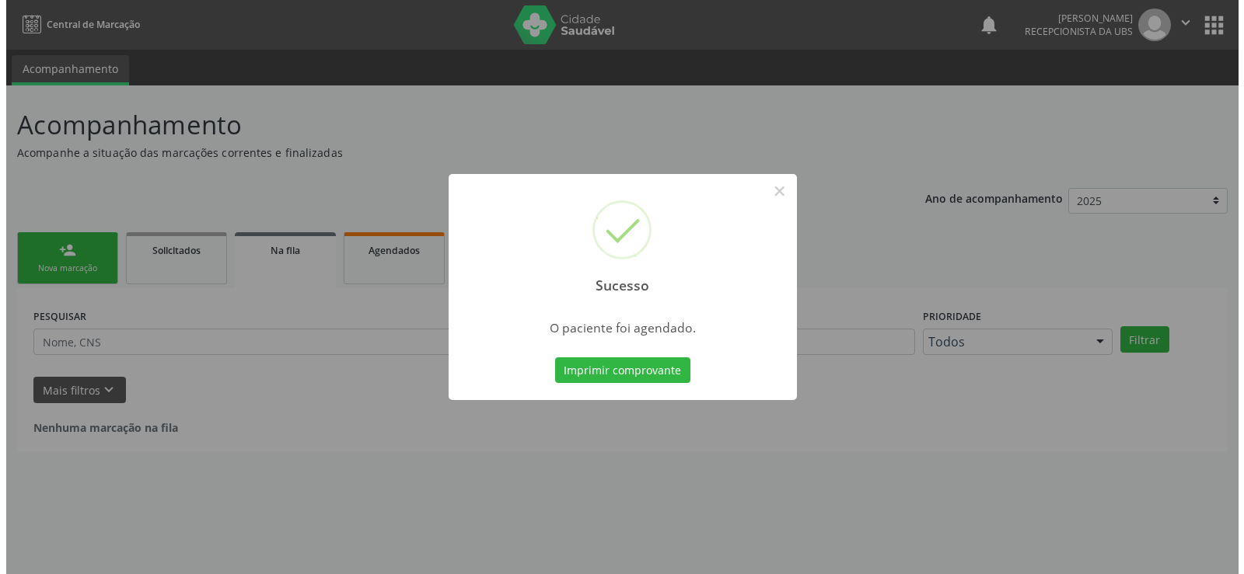
scroll to position [0, 0]
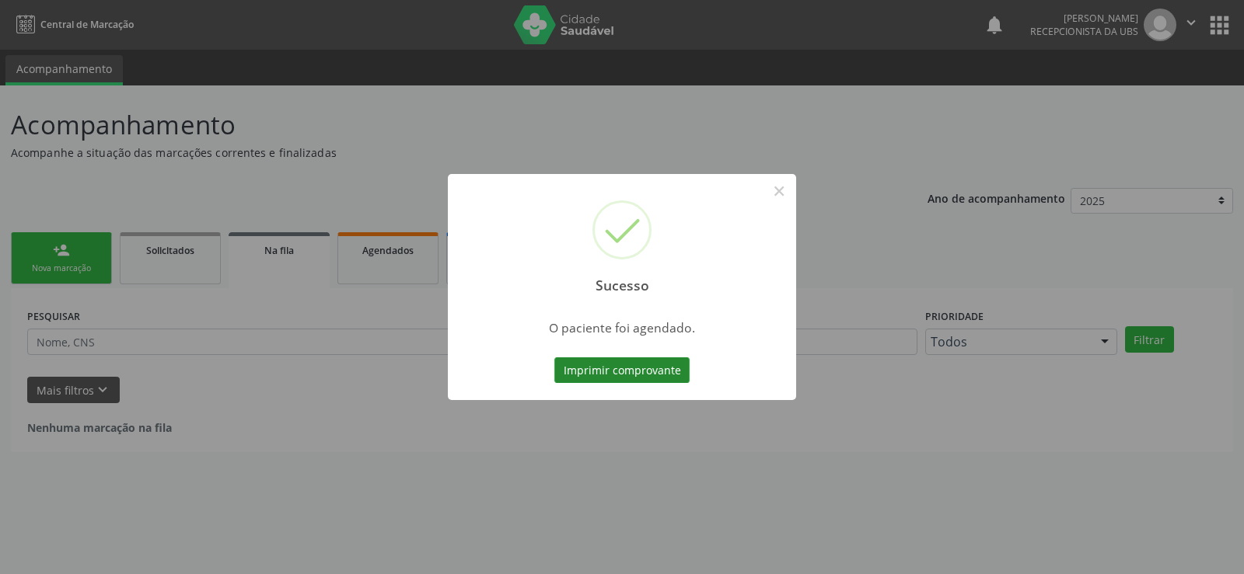
click at [675, 376] on button "Imprimir comprovante" at bounding box center [621, 371] width 135 height 26
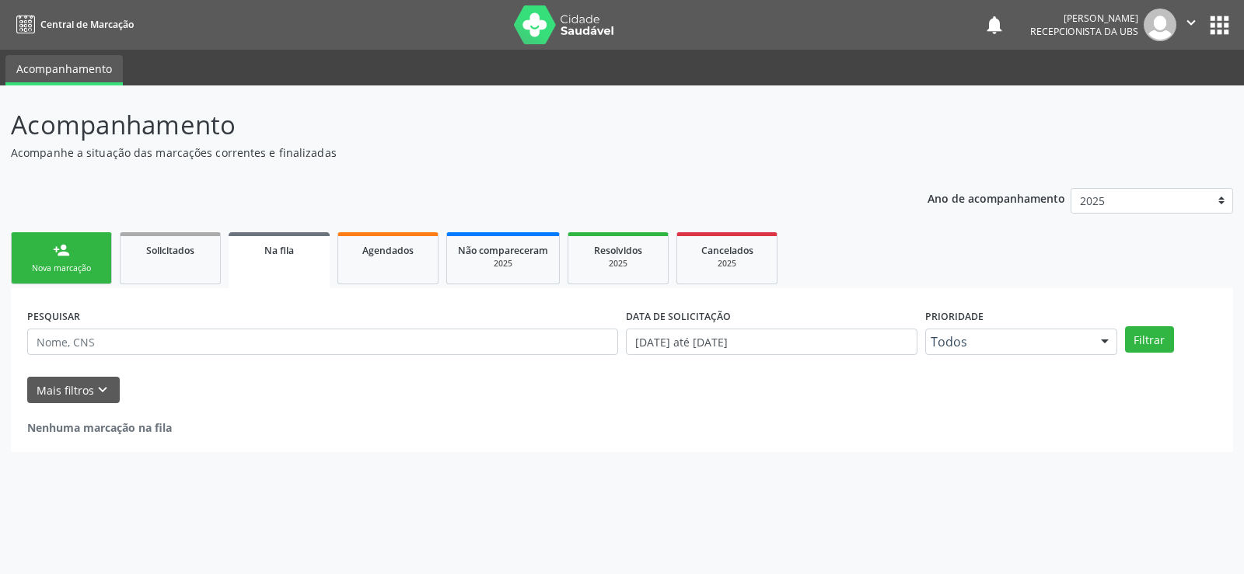
click at [74, 236] on link "person_add Nova marcação" at bounding box center [61, 258] width 101 height 52
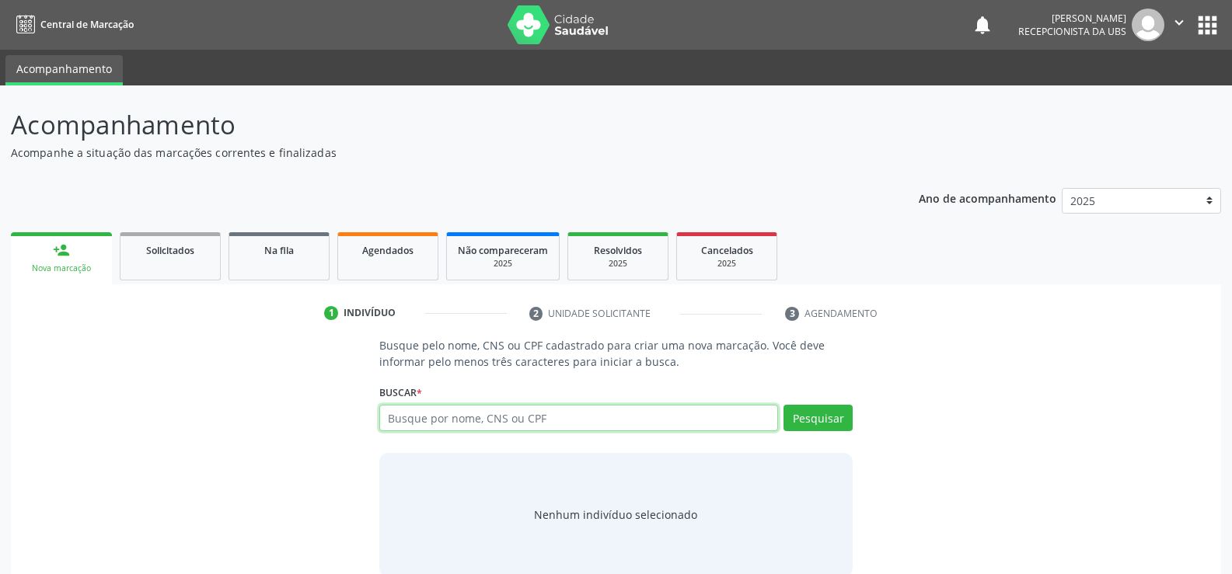
click at [573, 425] on input "text" at bounding box center [578, 418] width 399 height 26
type input "898003481732963"
click at [800, 425] on button "Pesquisar" at bounding box center [818, 418] width 69 height 26
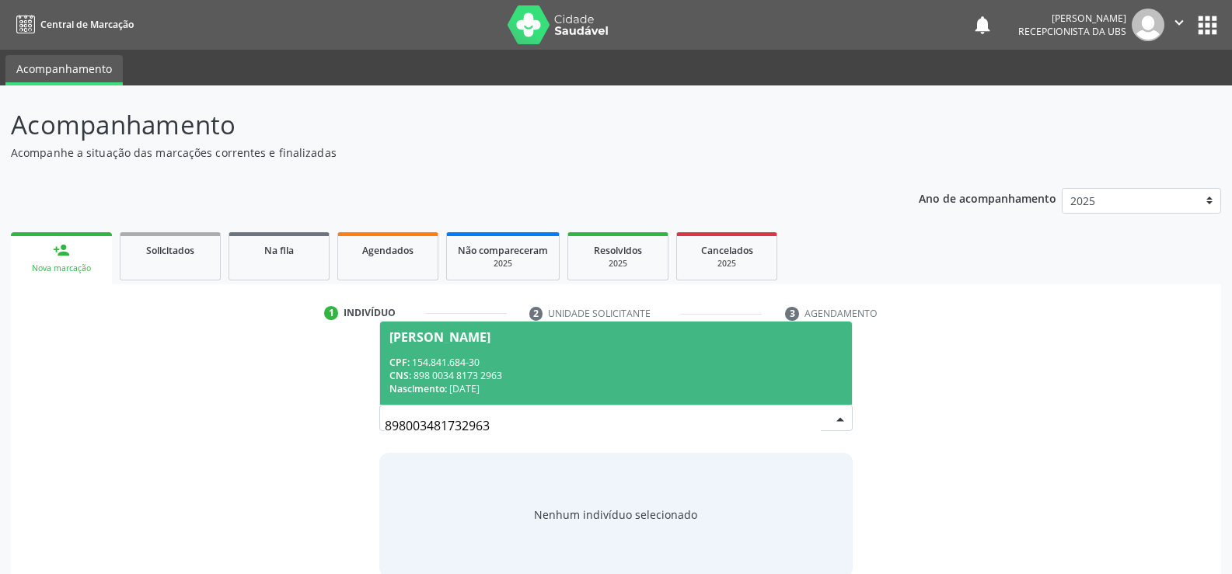
click at [445, 356] on div "CPF: 154.841.684-30" at bounding box center [615, 362] width 453 height 13
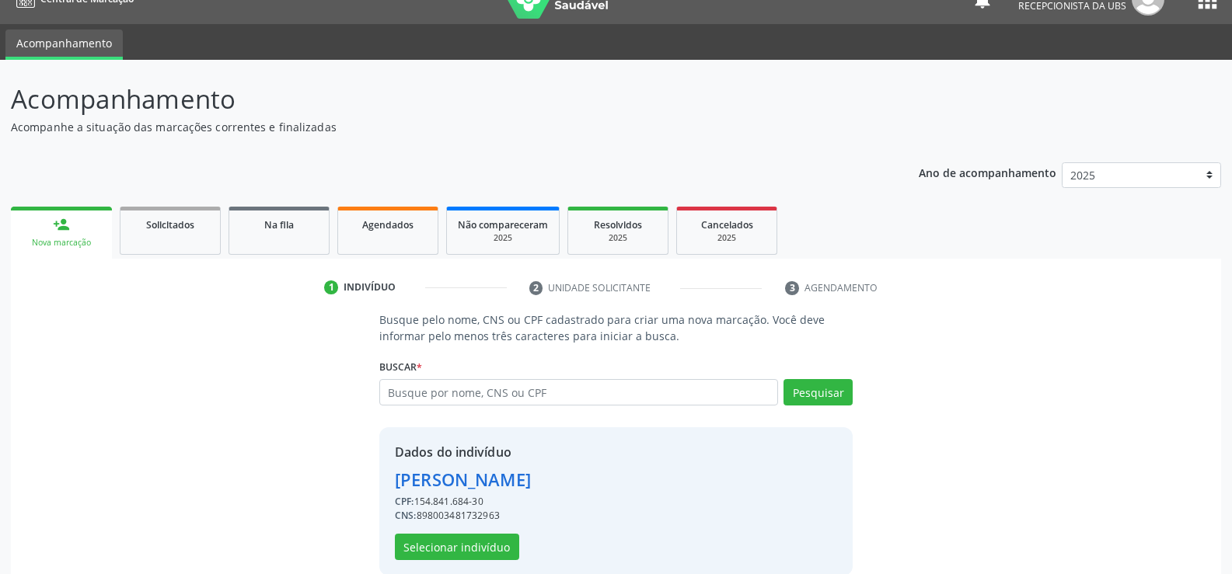
scroll to position [49, 0]
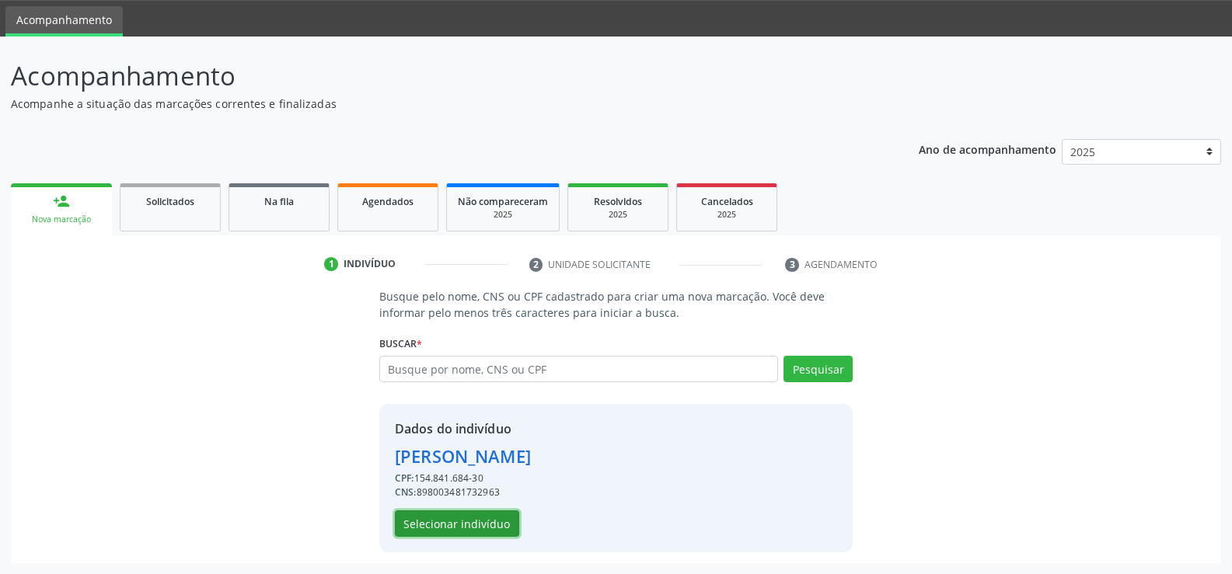
click at [440, 529] on button "Selecionar indivíduo" at bounding box center [457, 524] width 124 height 26
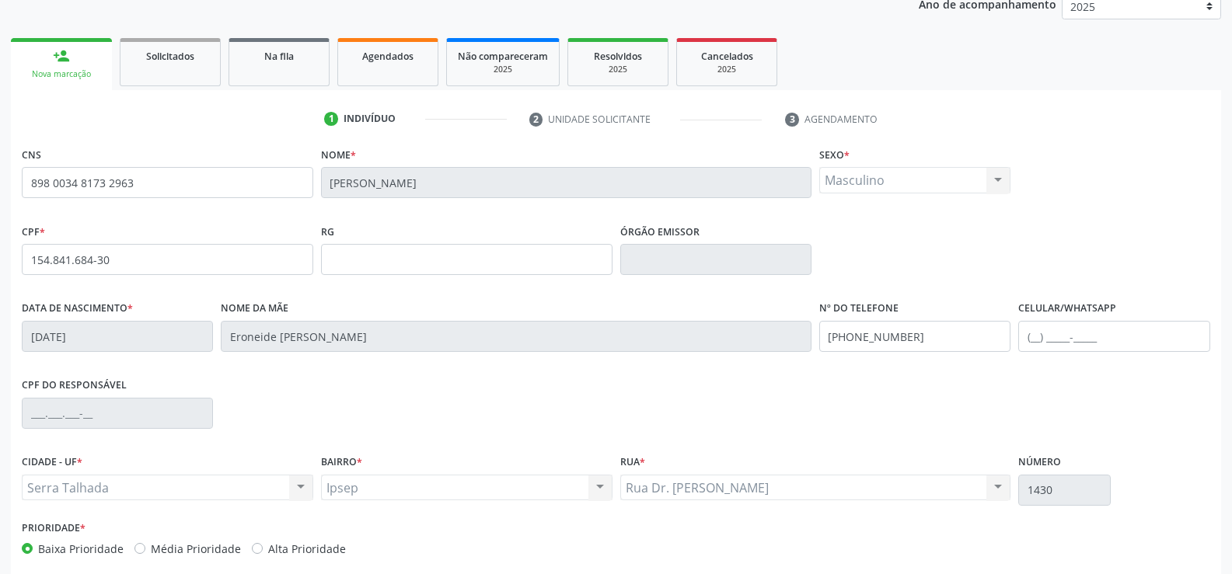
scroll to position [204, 0]
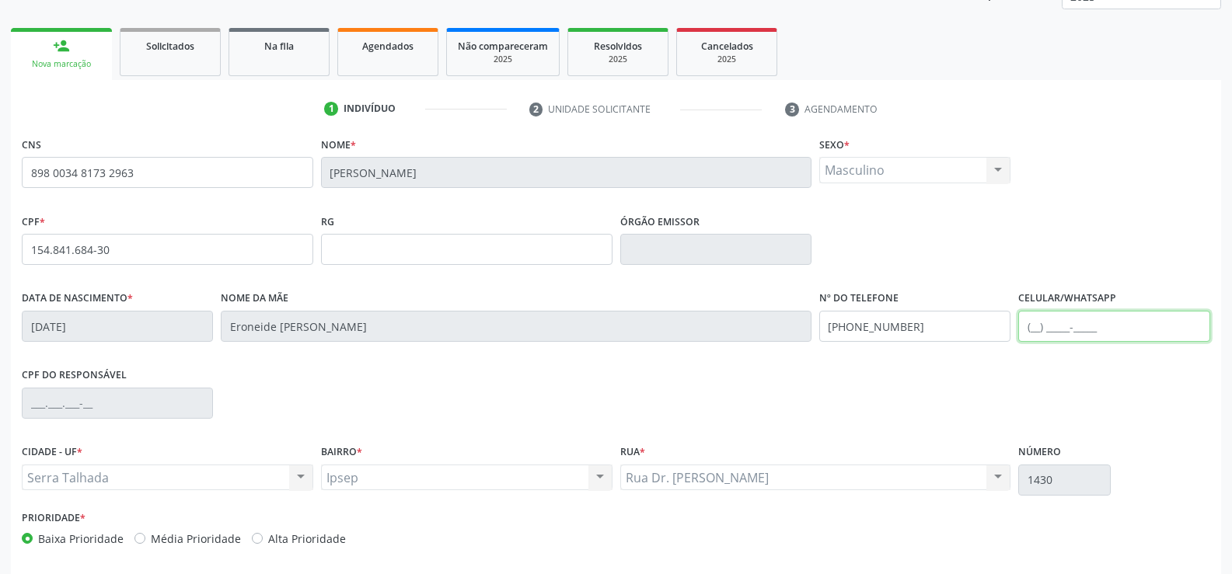
click at [1025, 325] on input "text" at bounding box center [1113, 326] width 191 height 31
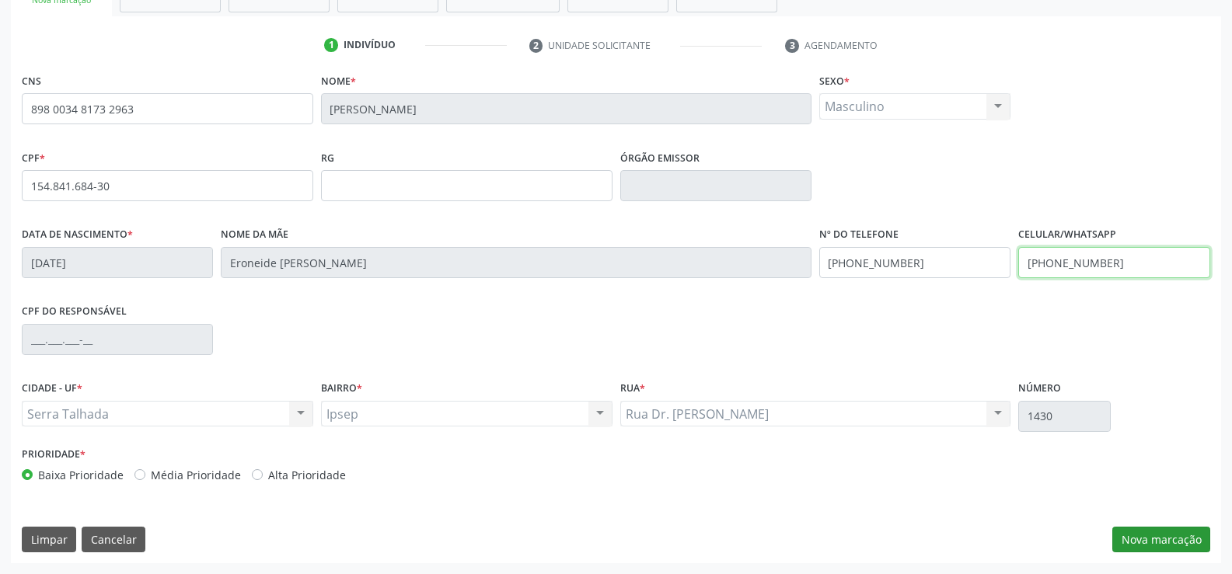
type input "(87) 99948-3252"
click at [1145, 543] on button "Nova marcação" at bounding box center [1161, 540] width 98 height 26
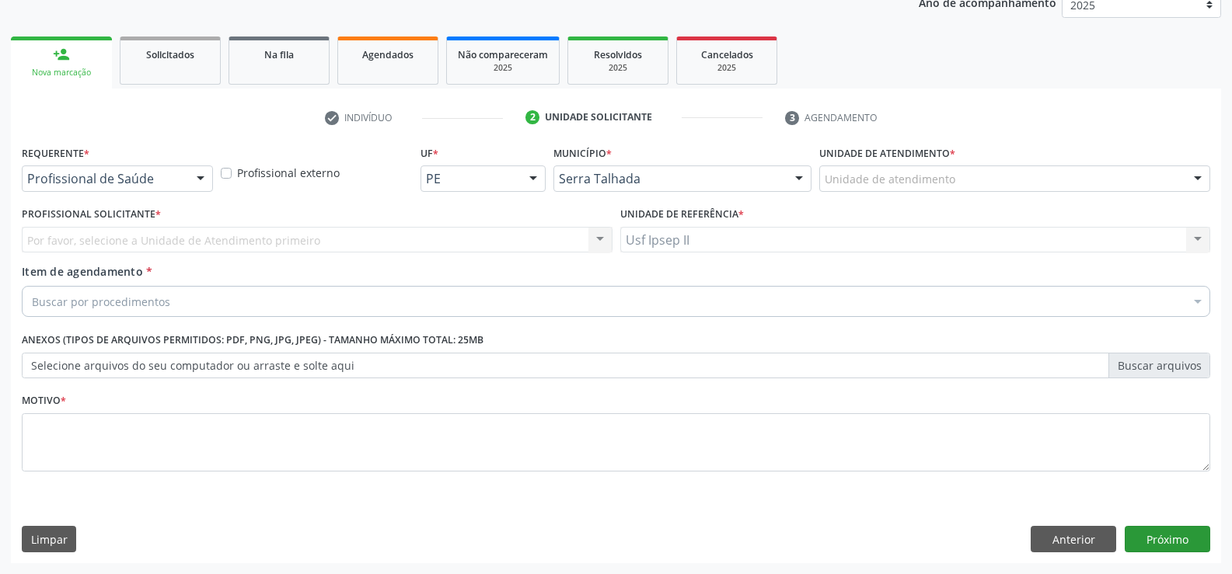
scroll to position [196, 0]
click at [58, 189] on div "Profissional de Saúde" at bounding box center [117, 179] width 191 height 26
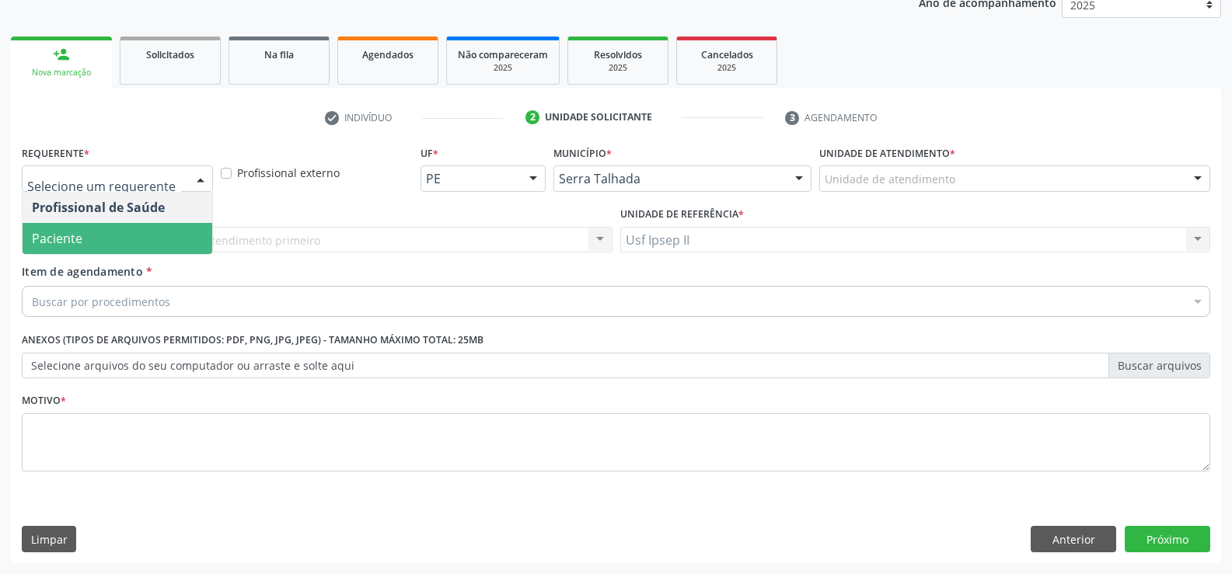
click at [56, 236] on span "Paciente" at bounding box center [57, 238] width 51 height 17
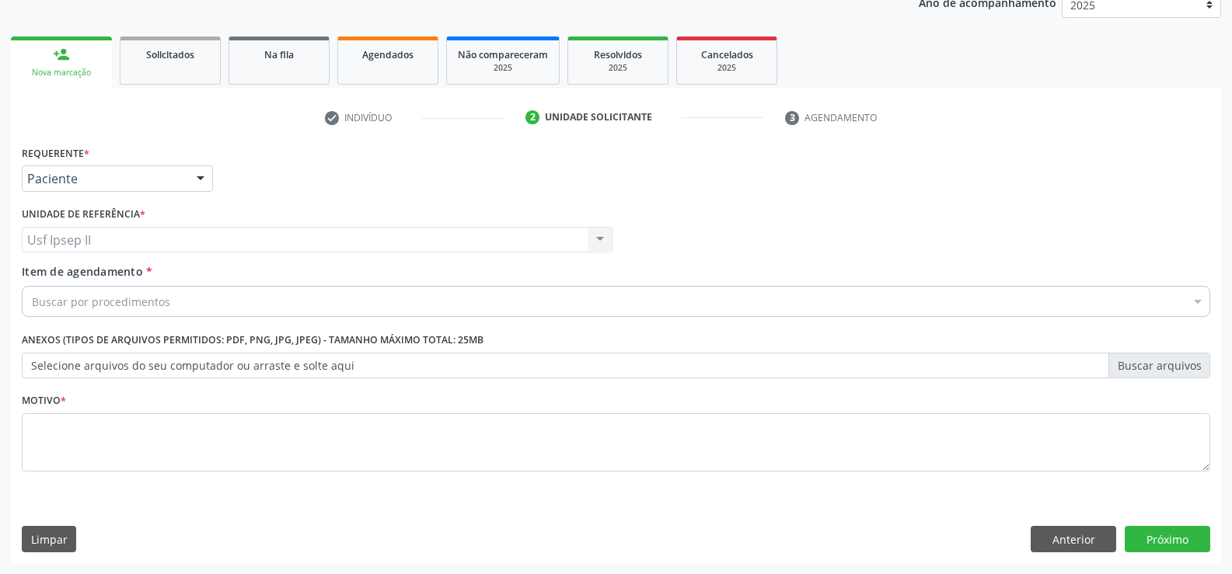
click at [58, 312] on div "Buscar por procedimentos" at bounding box center [616, 301] width 1189 height 31
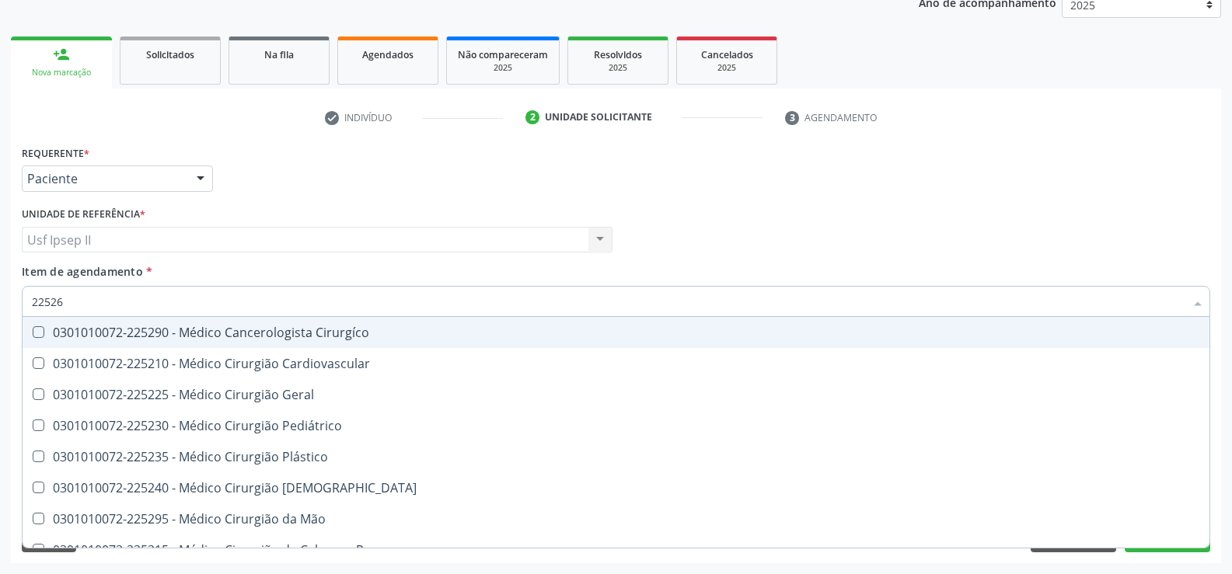
type input "225265"
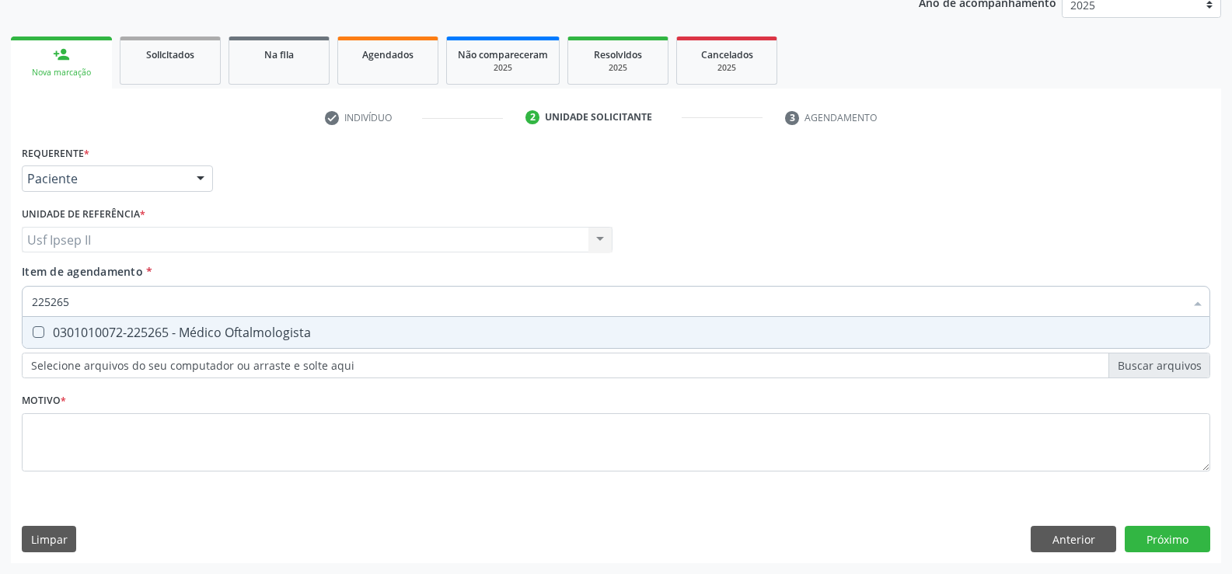
click at [89, 329] on div "0301010072-225265 - Médico Oftalmologista" at bounding box center [616, 332] width 1168 height 12
checkbox Oftalmologista "true"
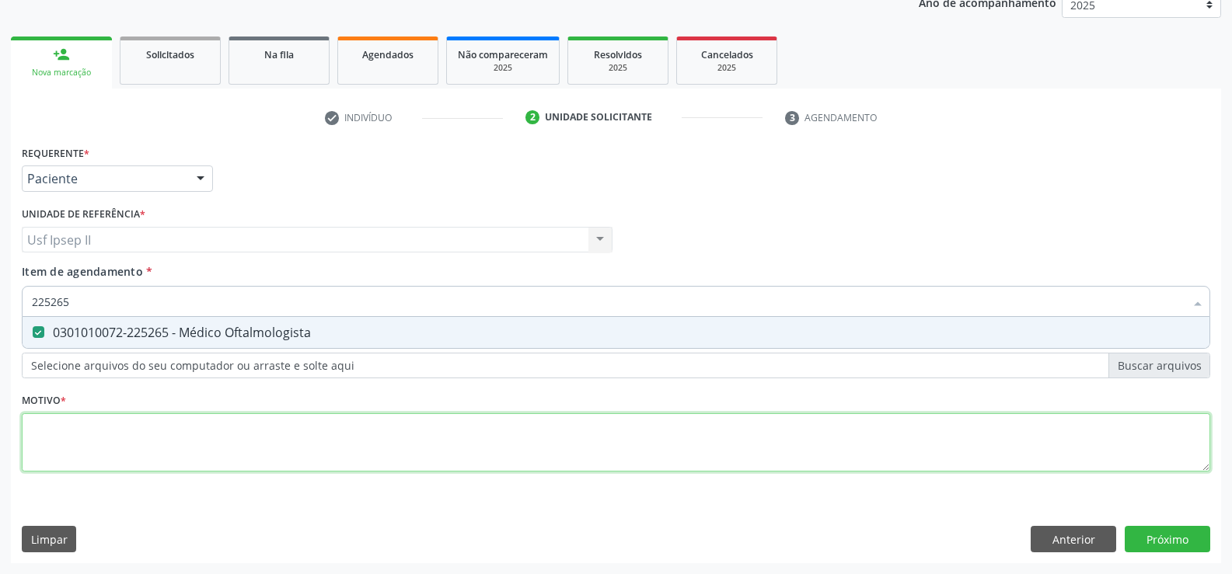
click at [85, 455] on div "Requerente * Paciente Profissional de Saúde Paciente Nenhum resultado encontrad…" at bounding box center [616, 317] width 1189 height 352
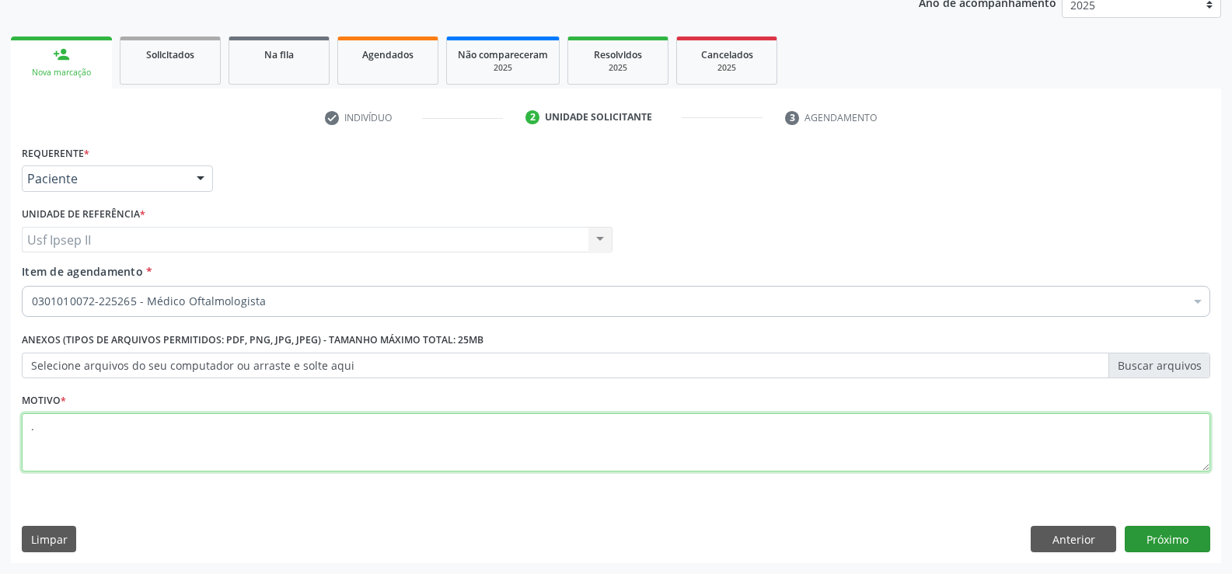
type textarea "."
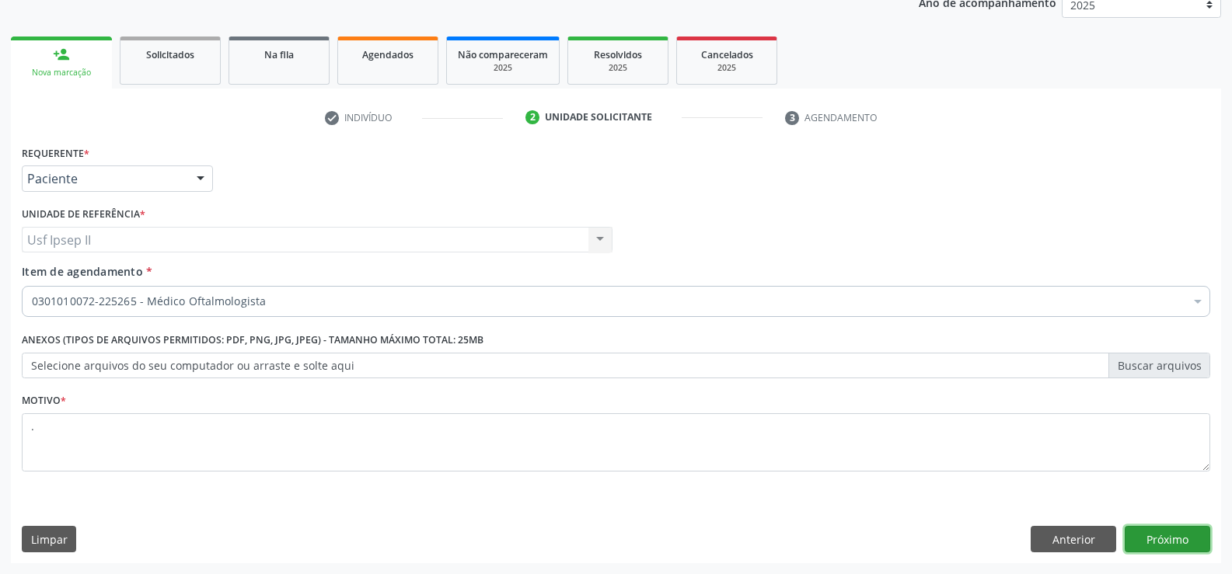
click at [1202, 540] on button "Próximo" at bounding box center [1168, 539] width 86 height 26
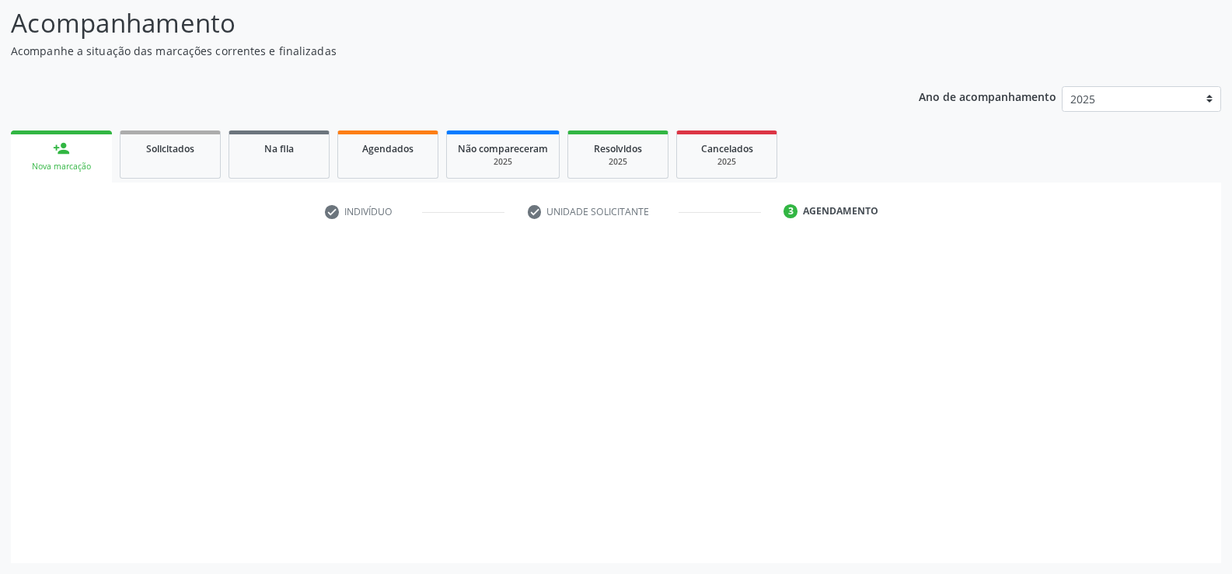
scroll to position [102, 0]
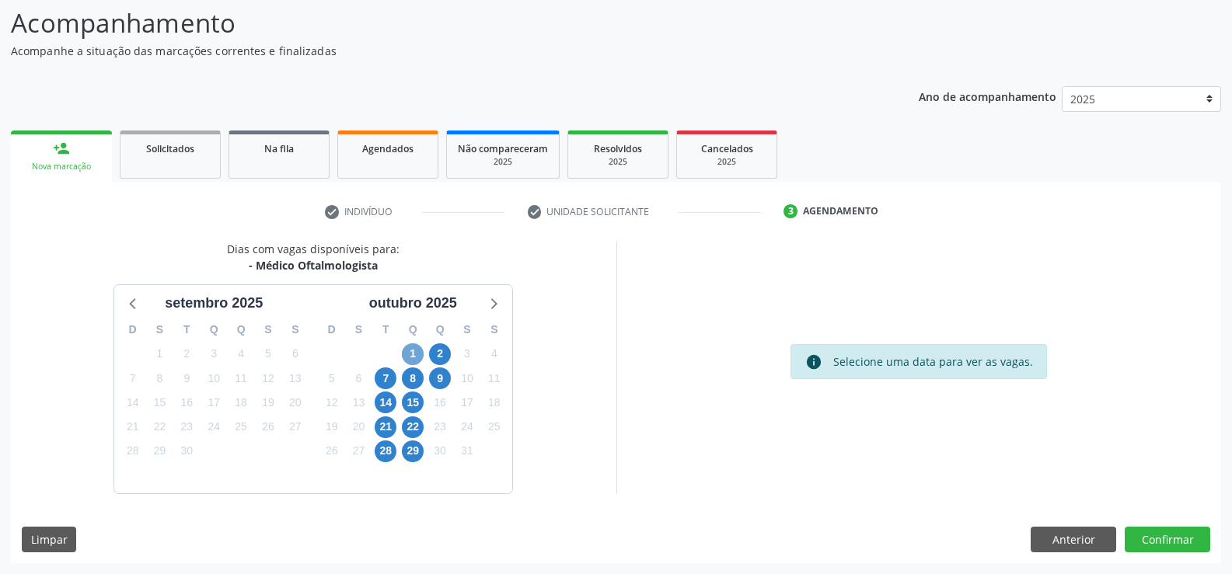
click at [414, 360] on span "1" at bounding box center [413, 355] width 22 height 22
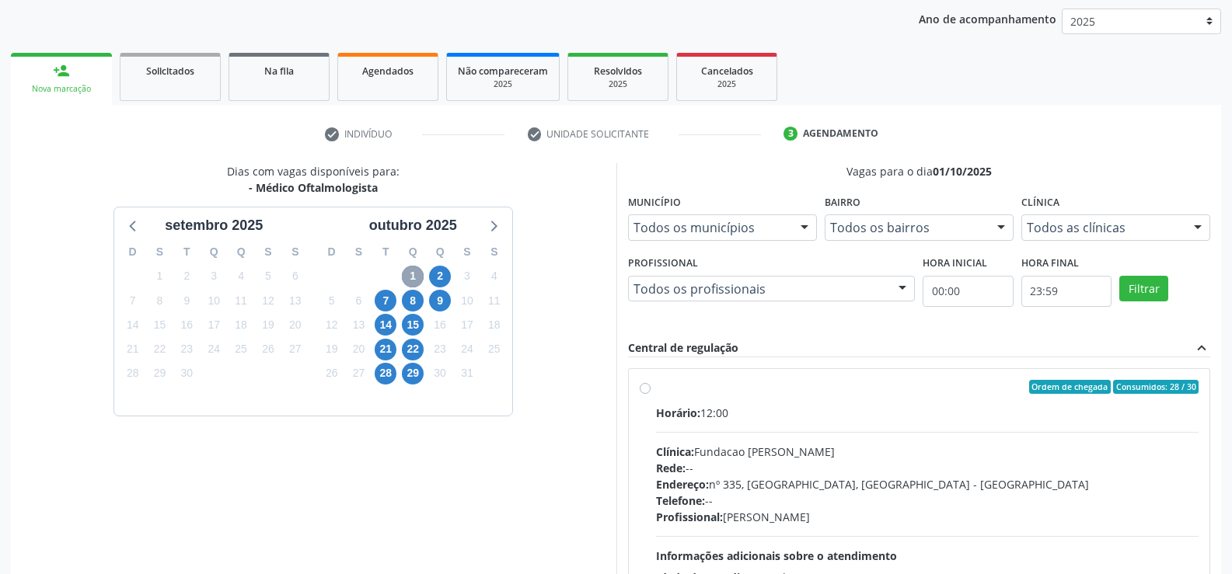
scroll to position [257, 0]
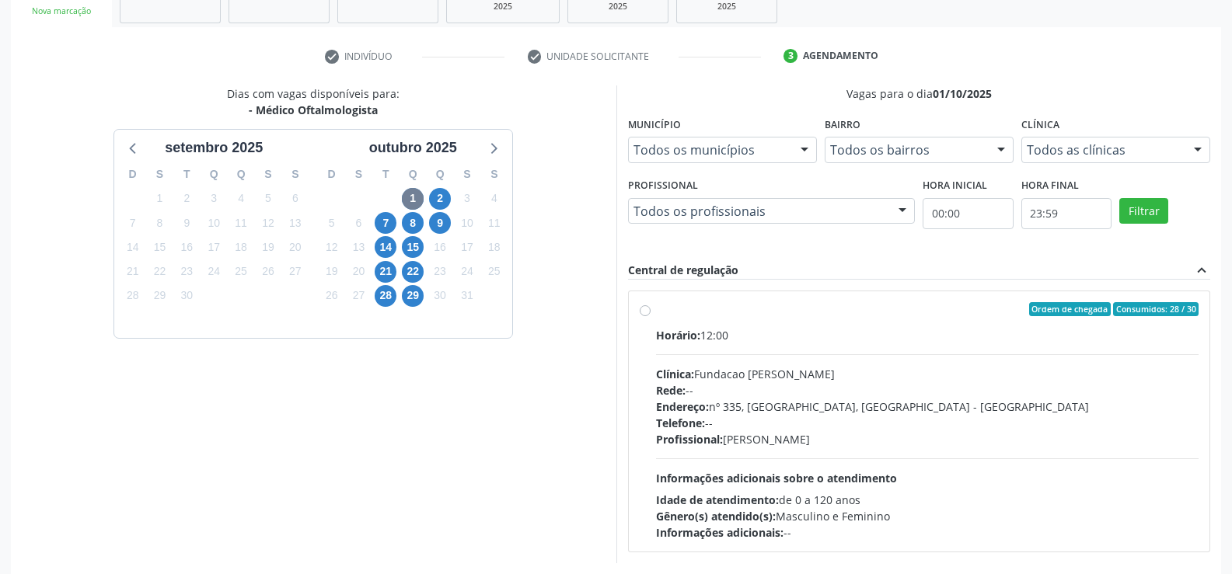
click at [656, 314] on label "Ordem de chegada Consumidos: 28 / 30 Horário: 12:00 Clínica: Fundacao Altino Ve…" at bounding box center [927, 421] width 543 height 239
click at [647, 314] on input "Ordem de chegada Consumidos: 28 / 30 Horário: 12:00 Clínica: Fundacao Altino Ve…" at bounding box center [645, 309] width 11 height 14
radio input "true"
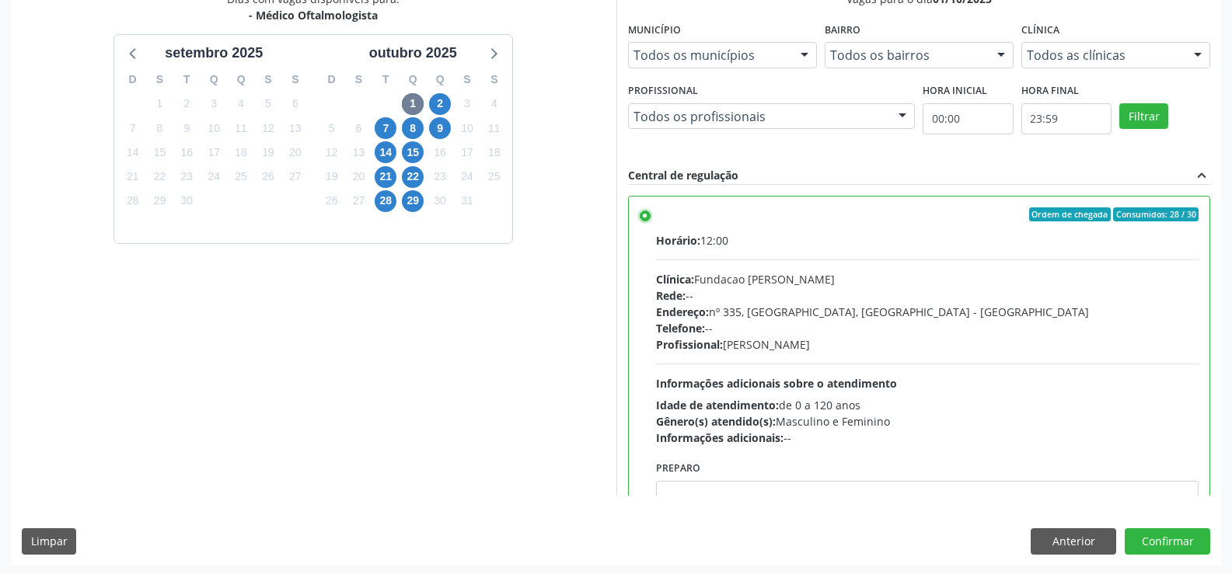
scroll to position [354, 0]
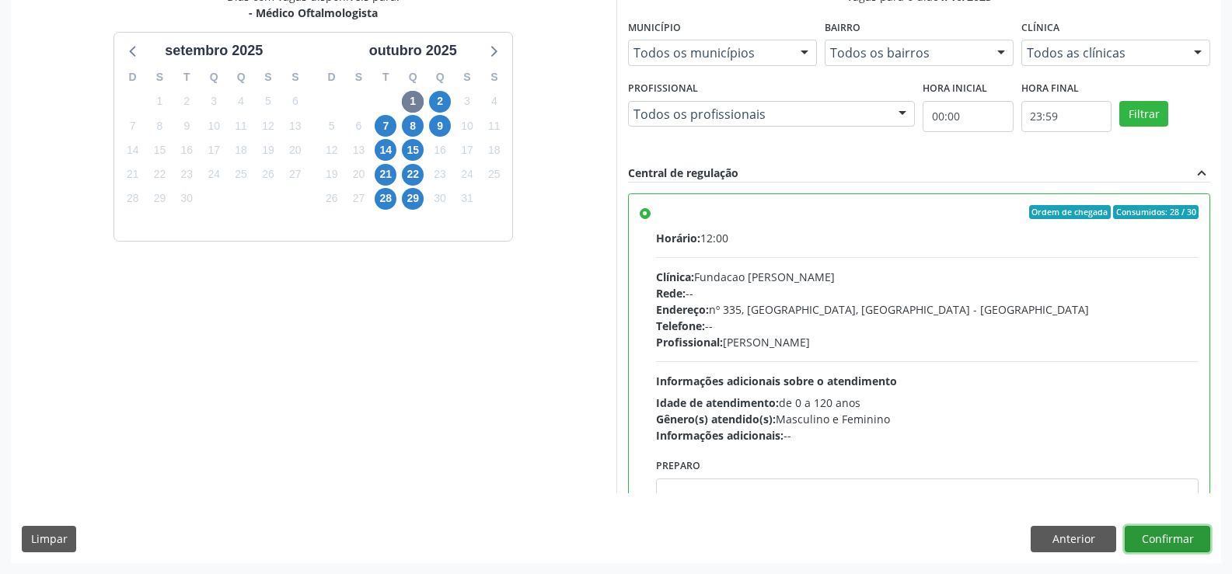
click at [1172, 541] on button "Confirmar" at bounding box center [1168, 539] width 86 height 26
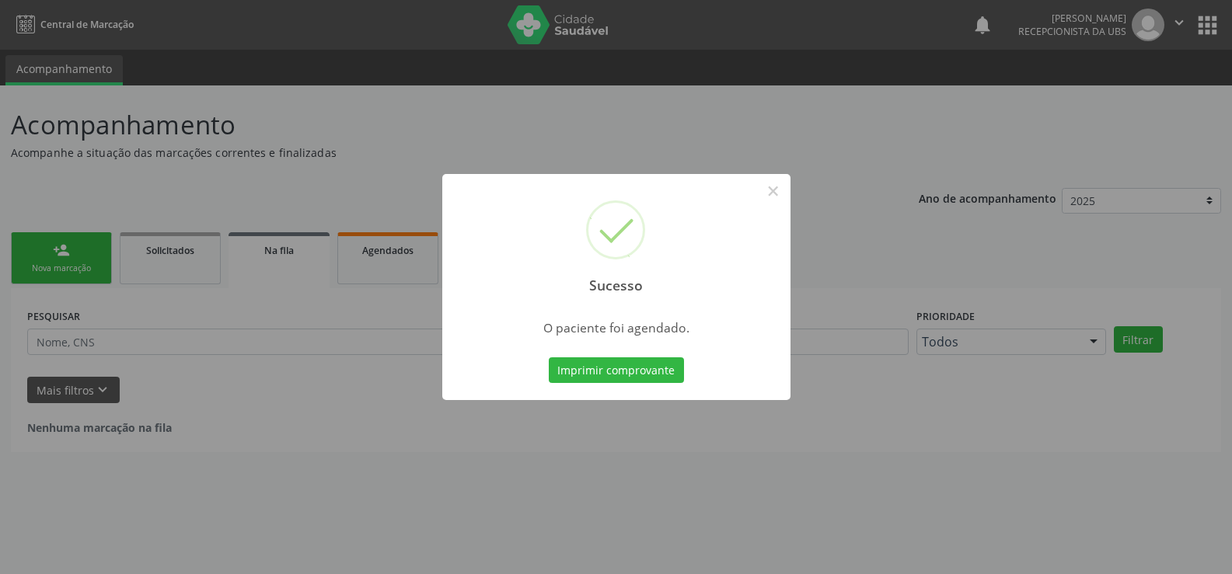
scroll to position [0, 0]
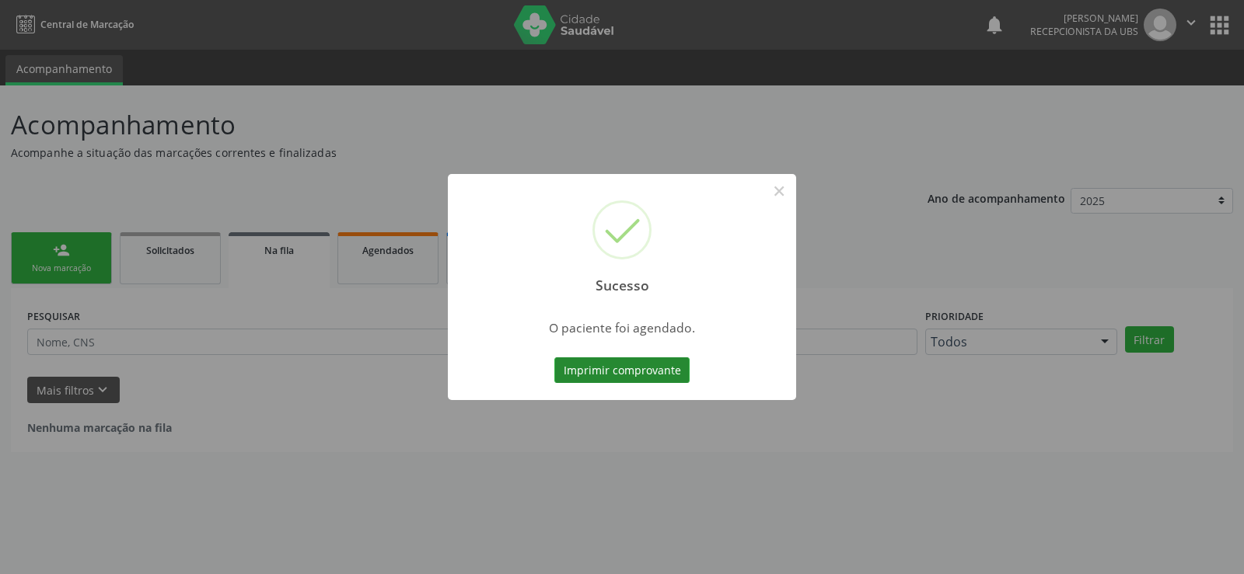
click at [648, 367] on button "Imprimir comprovante" at bounding box center [621, 371] width 135 height 26
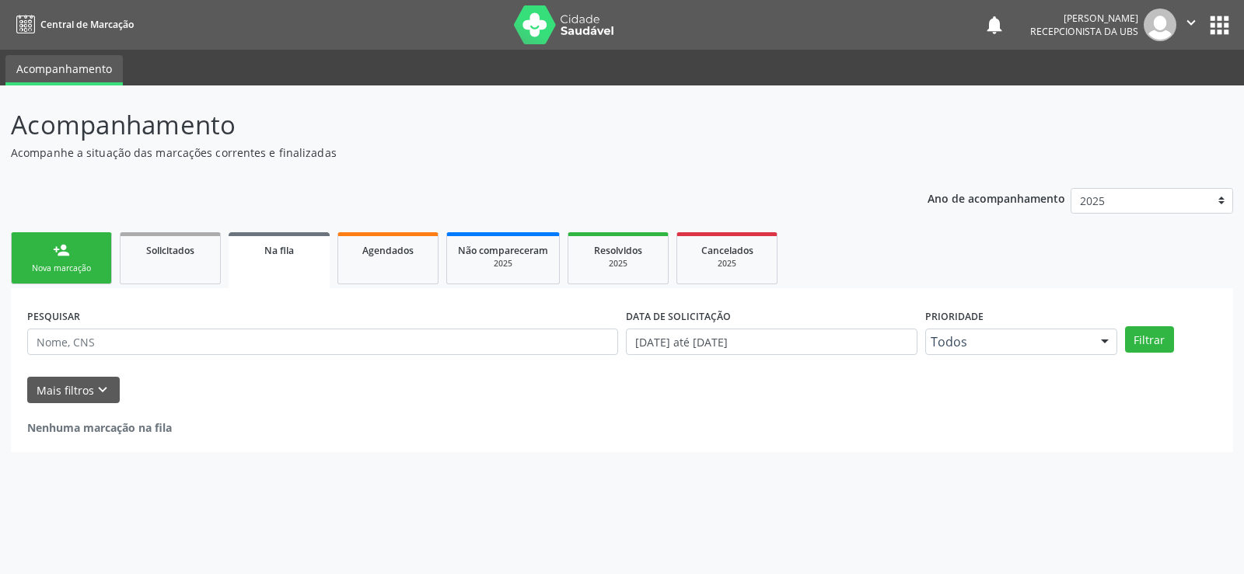
click at [89, 262] on link "person_add Nova marcação" at bounding box center [61, 258] width 101 height 52
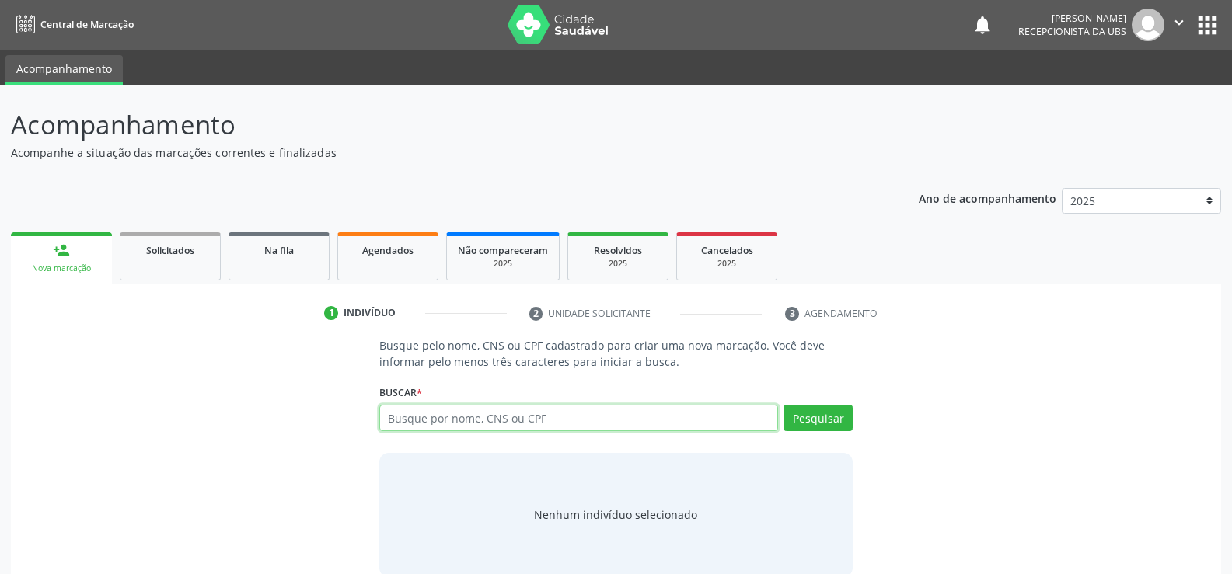
click at [455, 421] on input "text" at bounding box center [578, 418] width 399 height 26
type input "898003445545814"
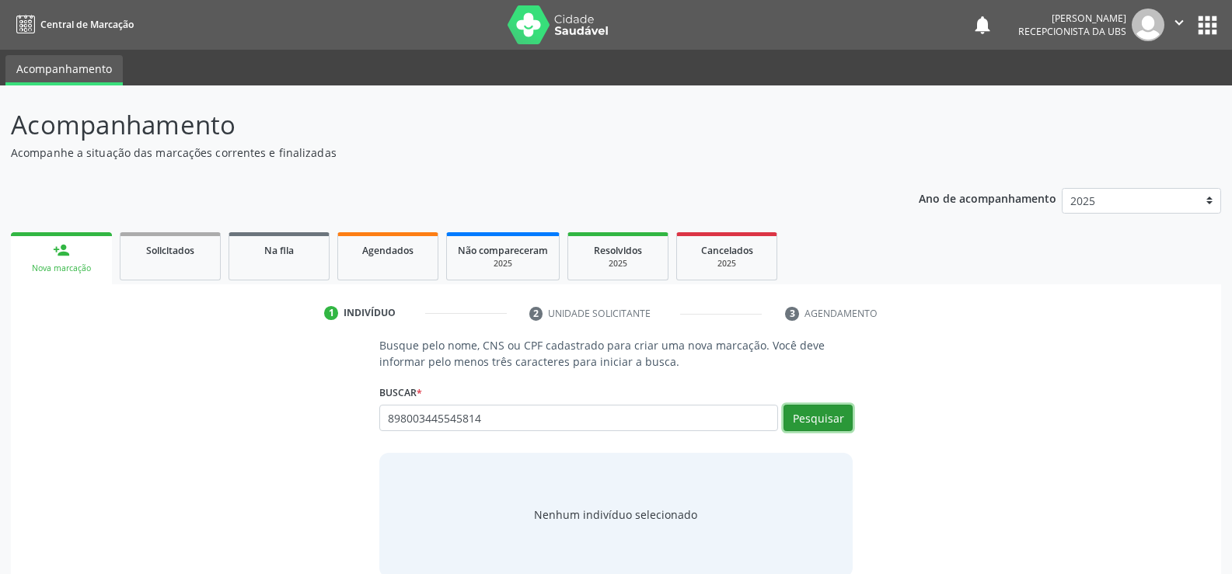
click at [833, 427] on button "Pesquisar" at bounding box center [818, 418] width 69 height 26
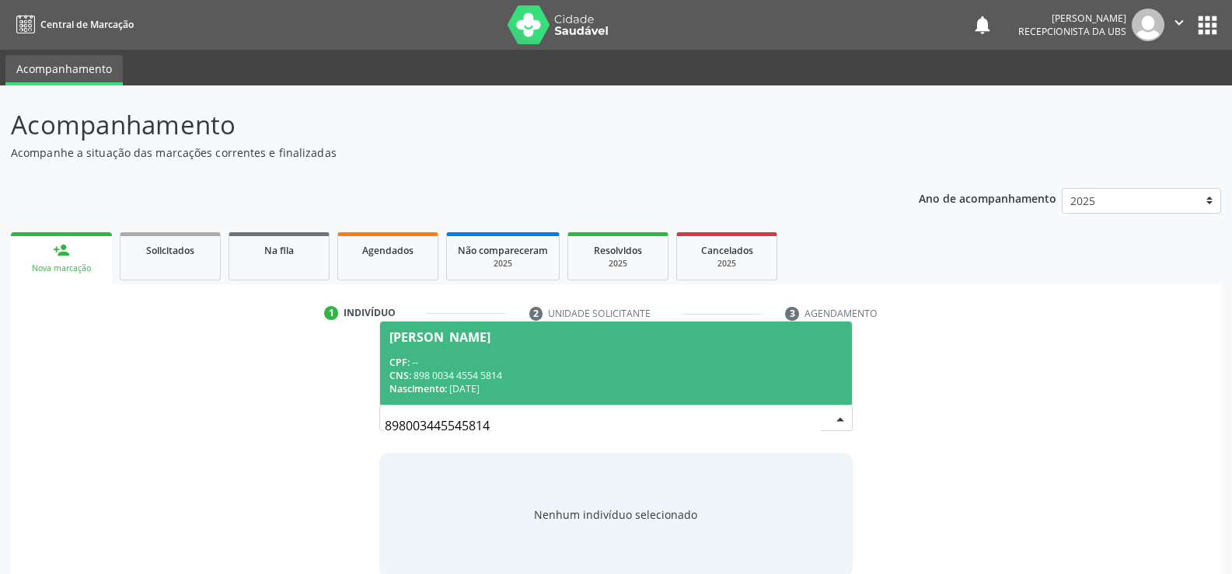
click at [418, 382] on div "CNS: 898 0034 4554 5814" at bounding box center [615, 375] width 453 height 13
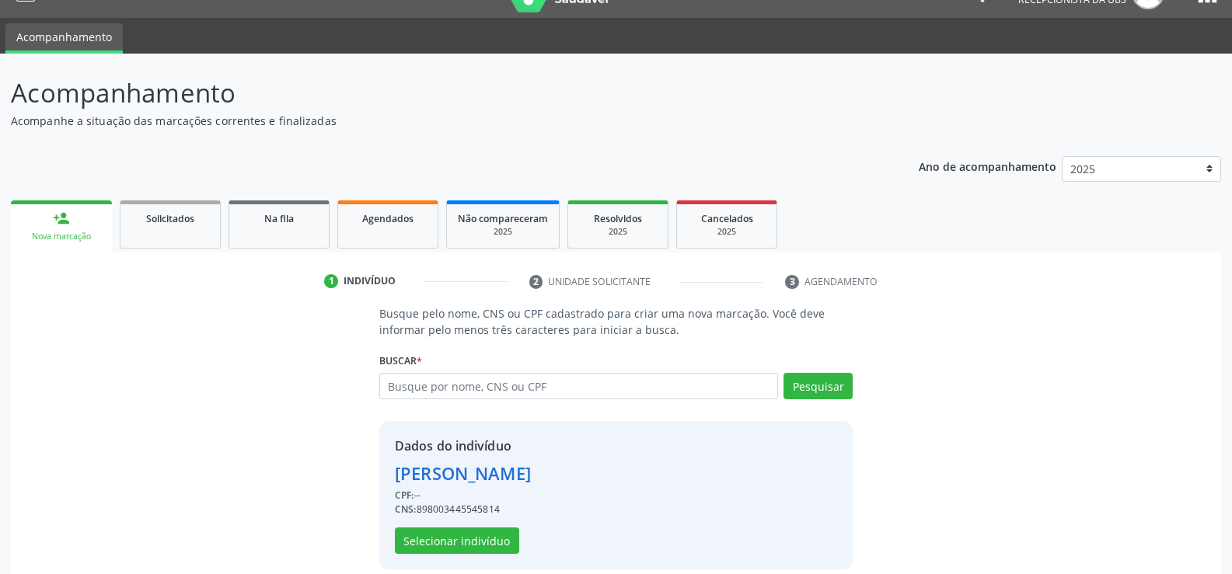
scroll to position [49, 0]
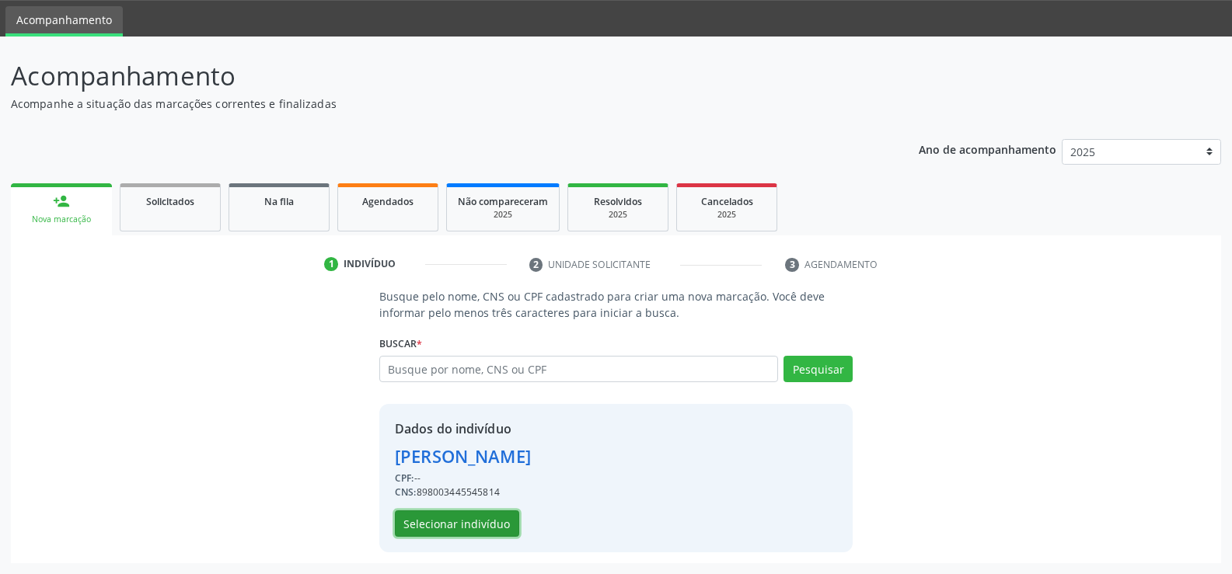
click at [475, 518] on button "Selecionar indivíduo" at bounding box center [457, 524] width 124 height 26
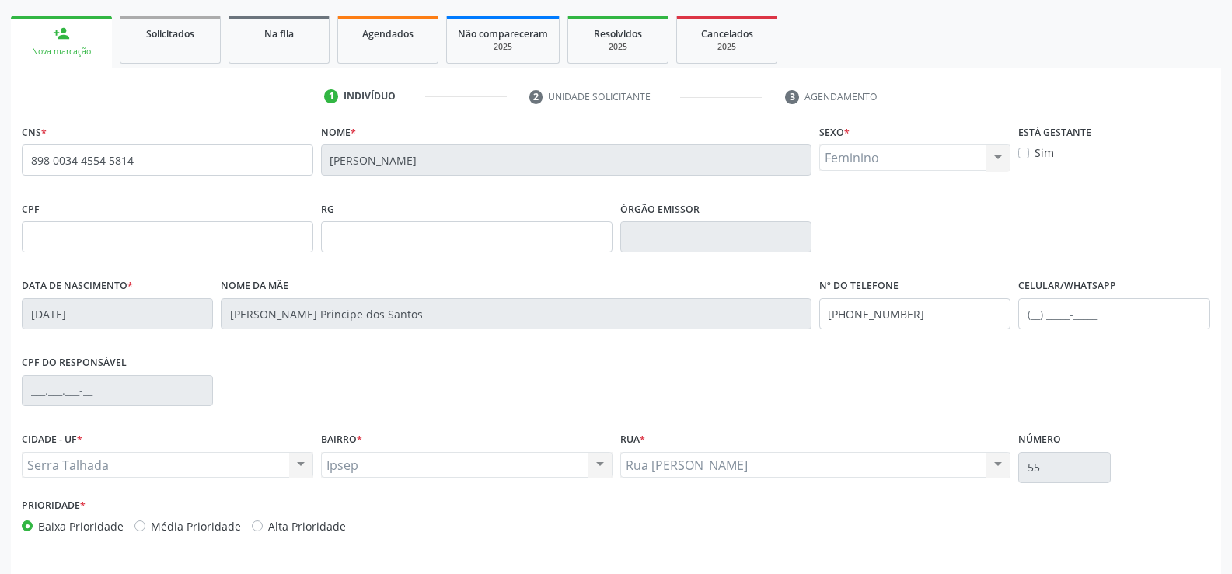
scroll to position [268, 0]
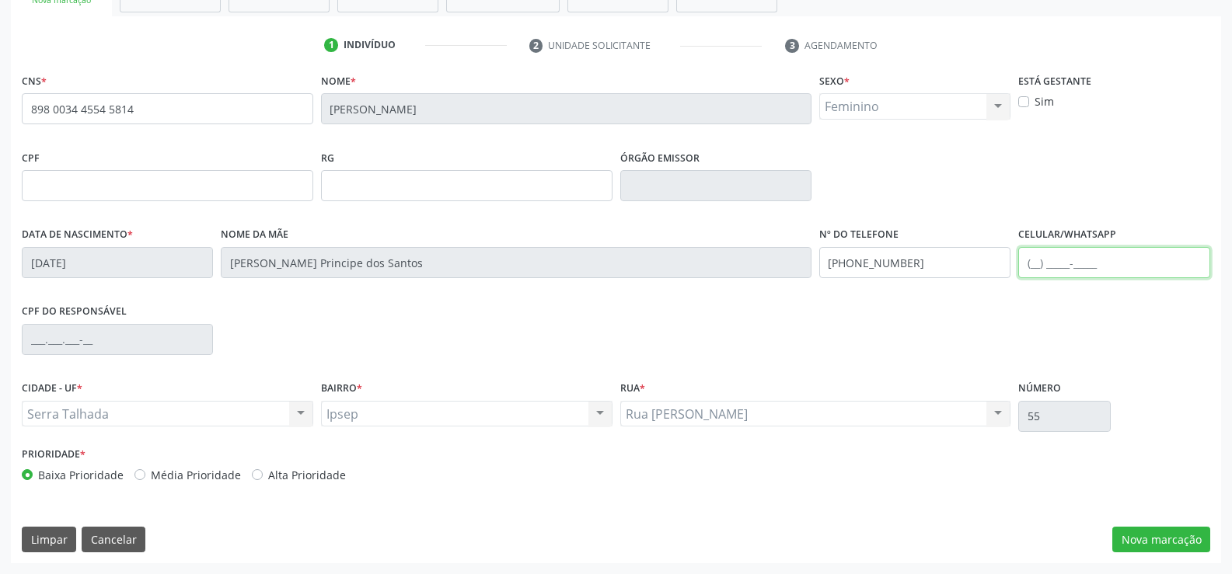
click at [1036, 271] on input "text" at bounding box center [1113, 262] width 191 height 31
type input "(87) 99998-0488"
click at [1156, 532] on button "Nova marcação" at bounding box center [1161, 540] width 98 height 26
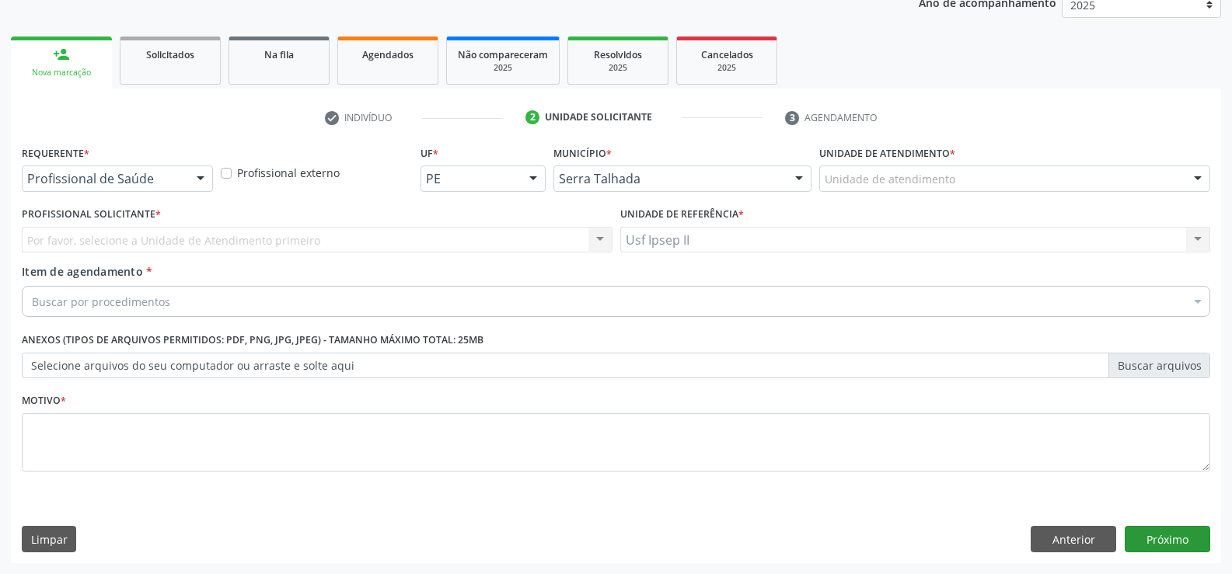
scroll to position [196, 0]
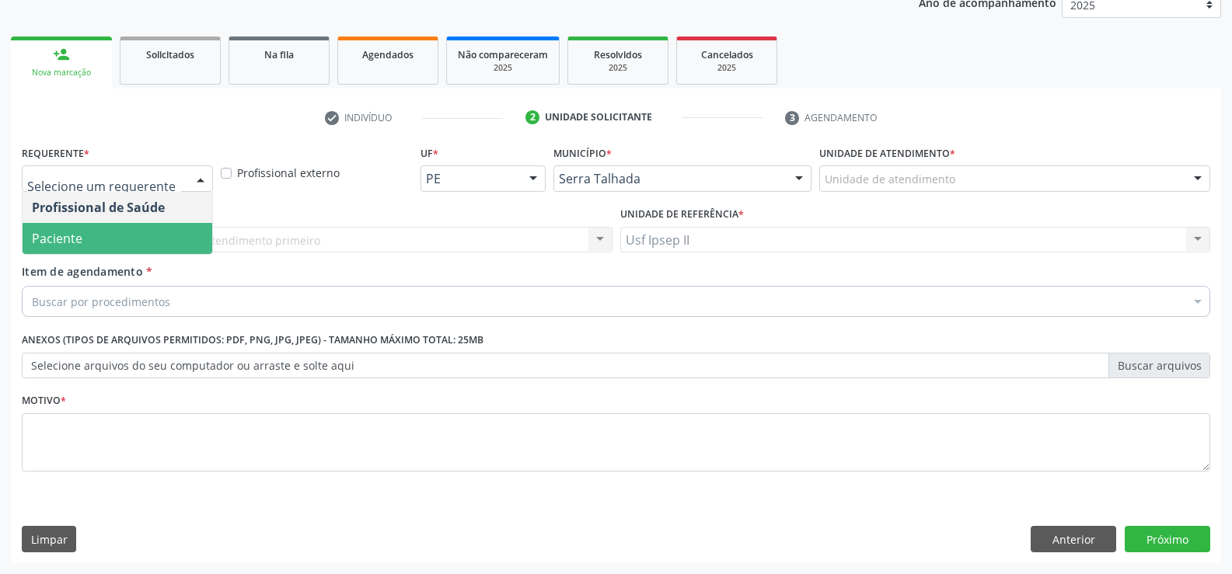
click at [96, 238] on span "Paciente" at bounding box center [118, 238] width 190 height 31
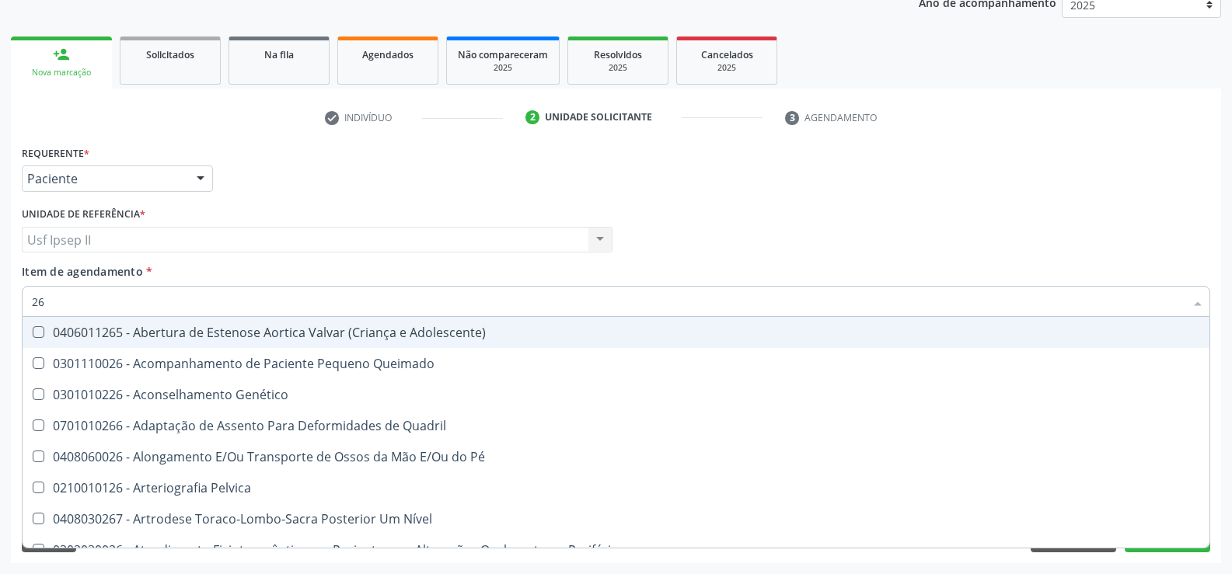
type input "2"
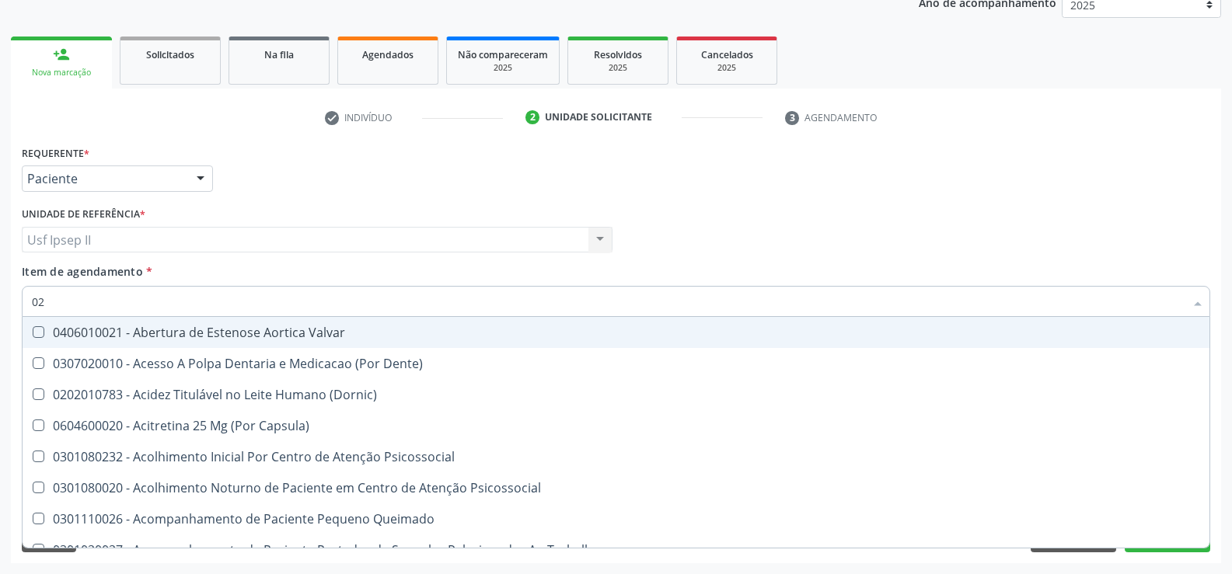
type input "0"
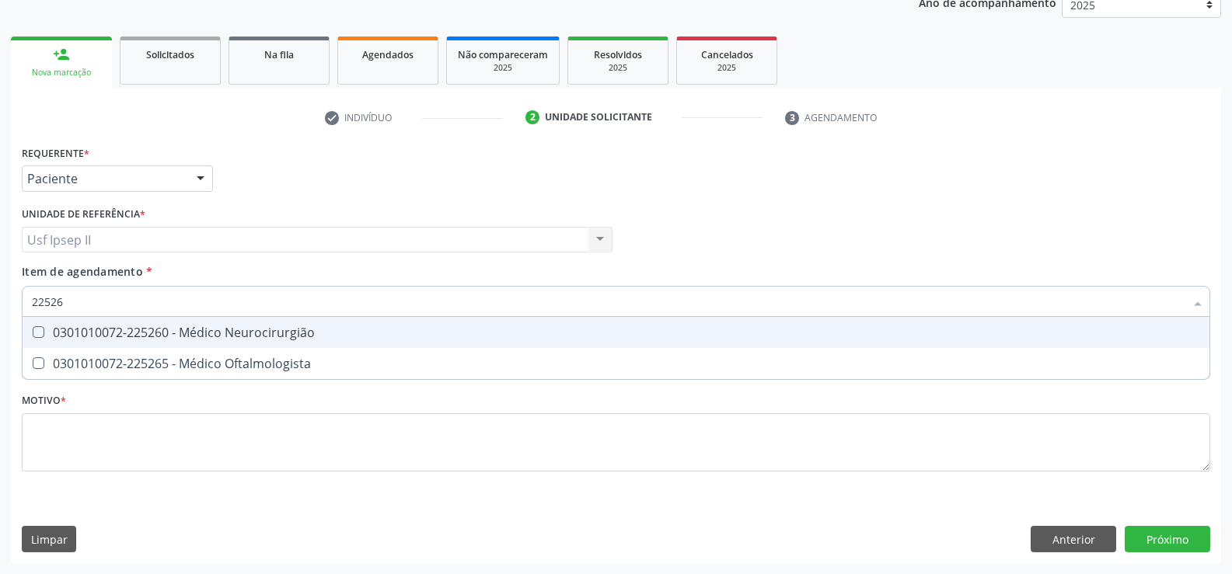
type input "225265"
click at [188, 321] on span "0301010072-225265 - Médico Oftalmologista" at bounding box center [616, 332] width 1187 height 31
checkbox Oftalmologista "true"
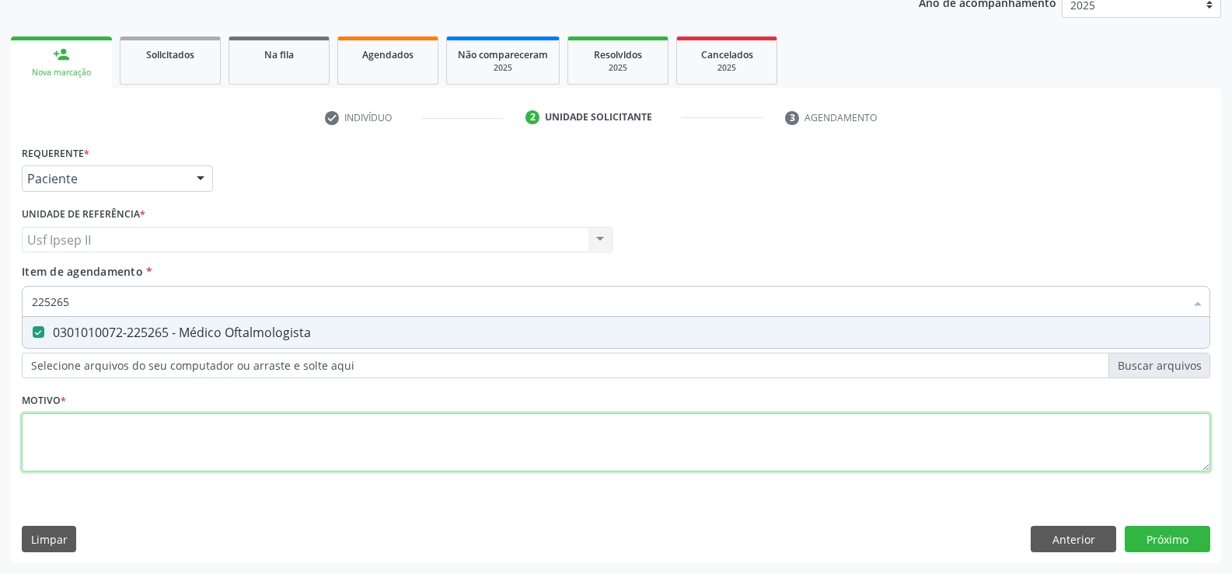
click at [86, 440] on div "Requerente * Paciente Profissional de Saúde Paciente Nenhum resultado encontrad…" at bounding box center [616, 317] width 1189 height 352
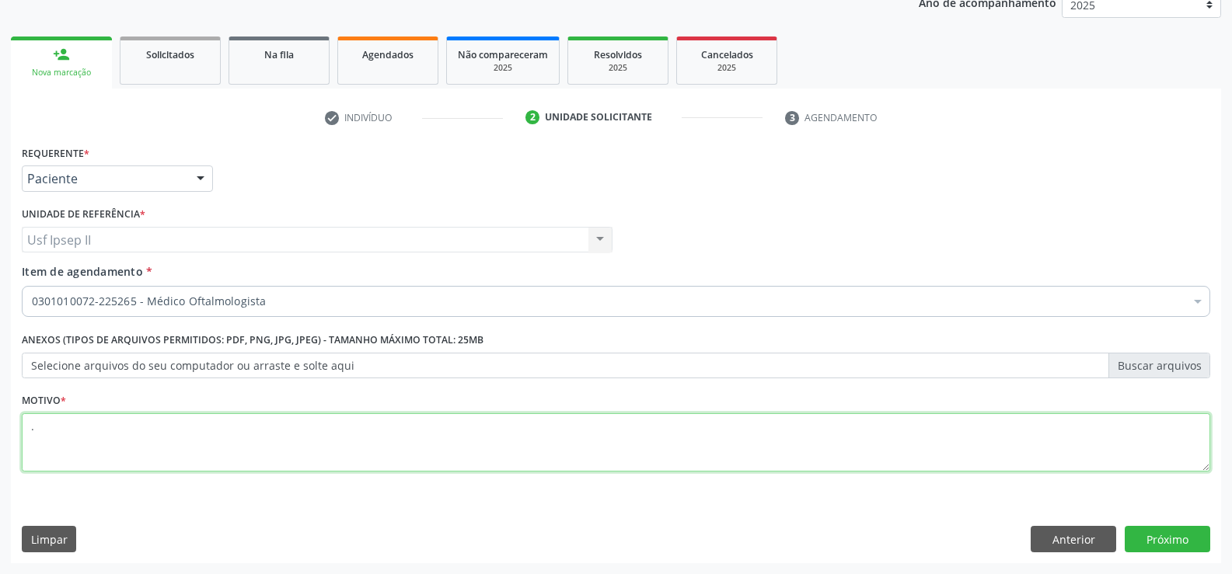
type textarea "."
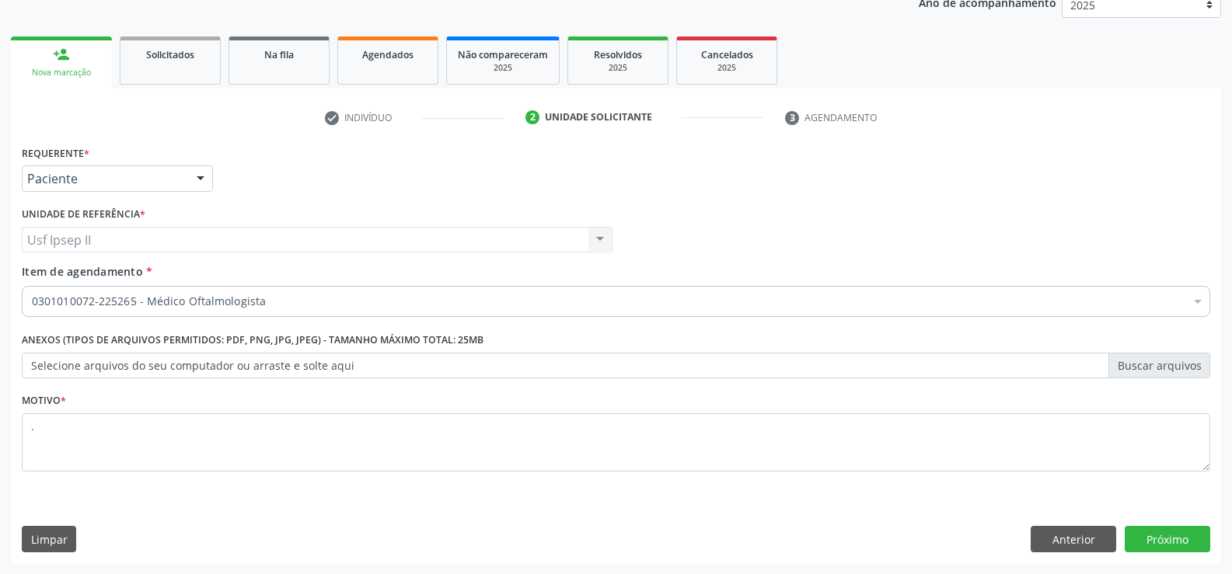
click at [1210, 543] on div "Requerente * Paciente Profissional de Saúde Paciente Nenhum resultado encontrad…" at bounding box center [616, 352] width 1210 height 422
click at [1170, 545] on button "Próximo" at bounding box center [1168, 539] width 86 height 26
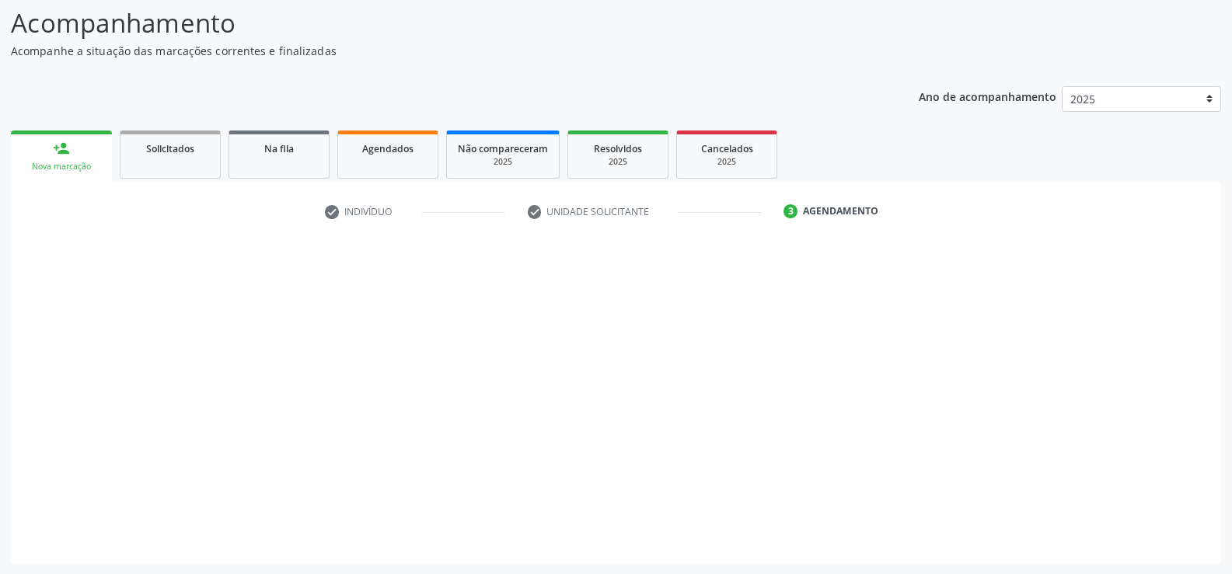
scroll to position [102, 0]
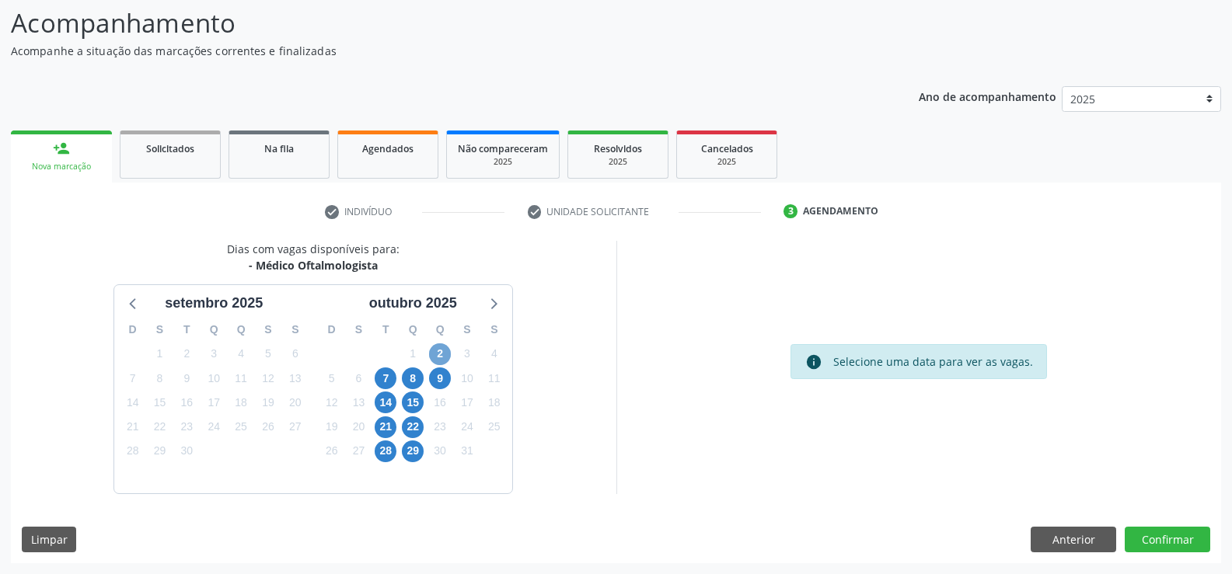
click at [444, 347] on span "2" at bounding box center [440, 355] width 22 height 22
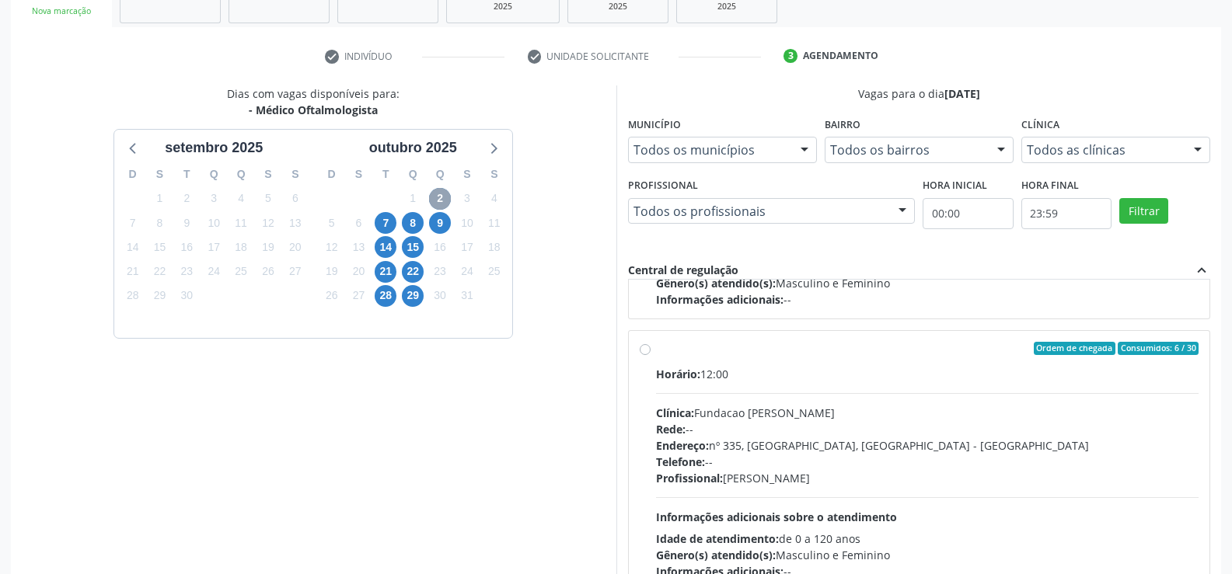
scroll to position [311, 0]
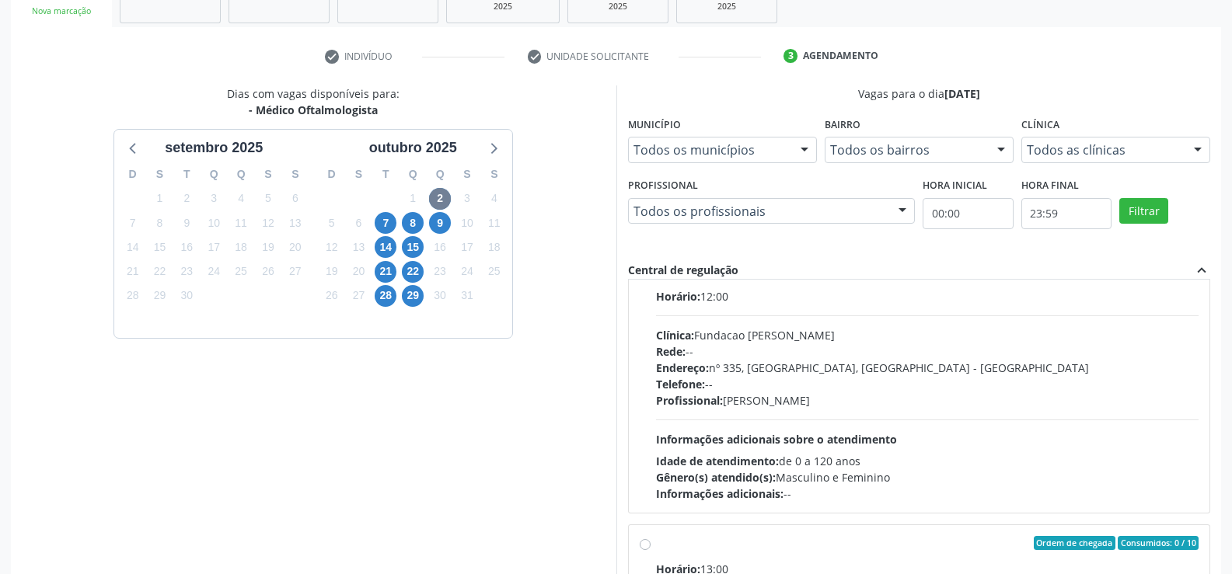
click at [648, 300] on div "Ordem de chegada Consumidos: 6 / 30 Horário: 12:00 Clínica: Fundacao Altino Ven…" at bounding box center [920, 383] width 560 height 239
radio input "true"
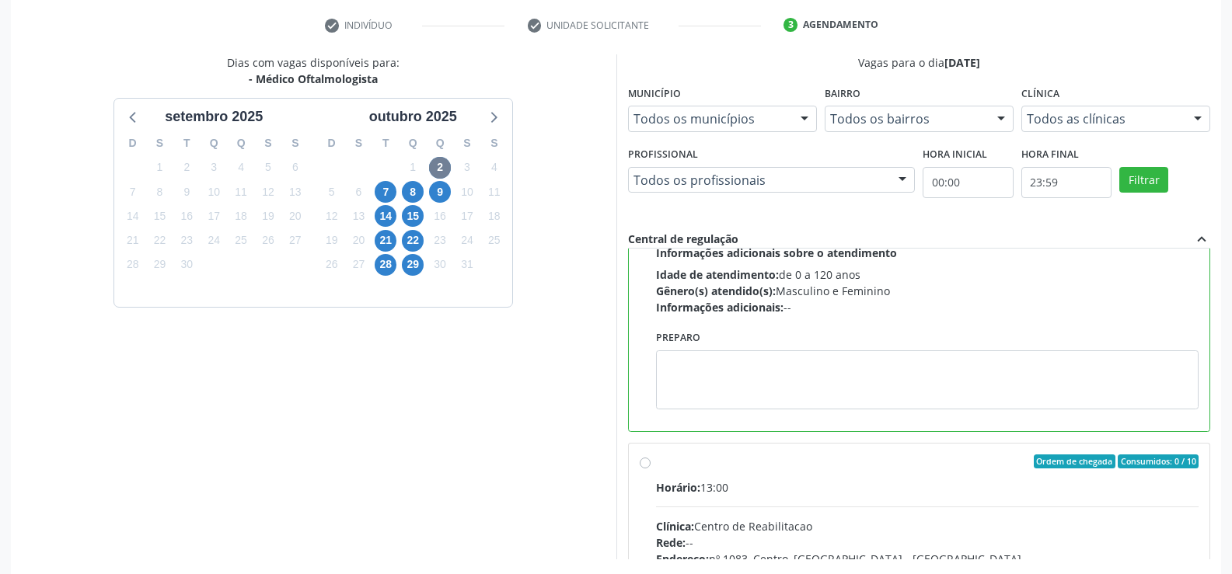
scroll to position [354, 0]
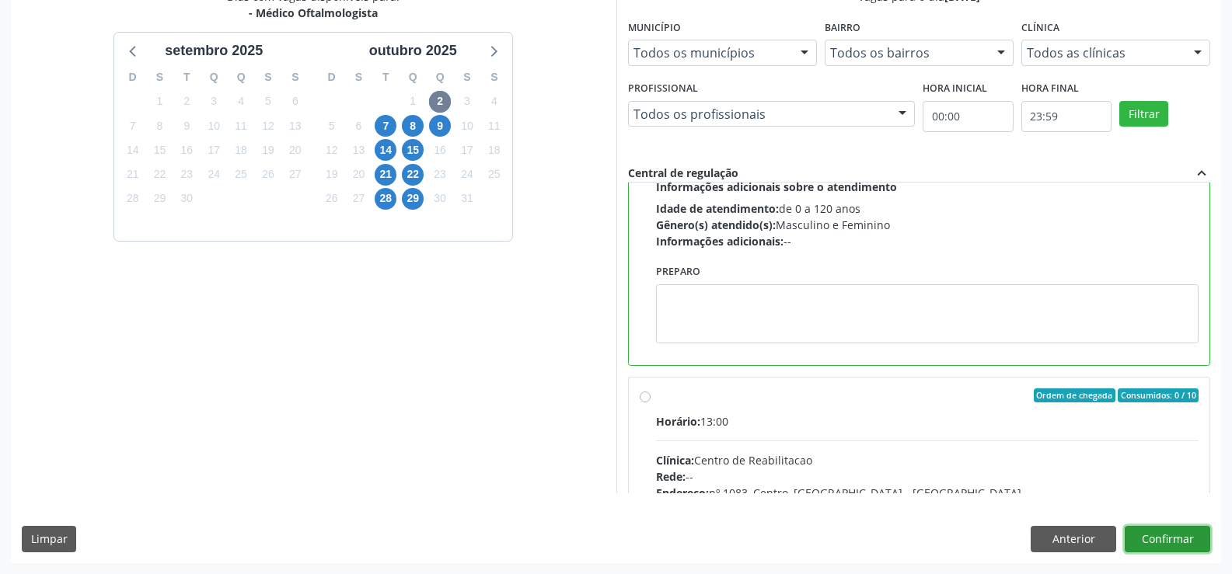
click at [1194, 548] on button "Confirmar" at bounding box center [1168, 539] width 86 height 26
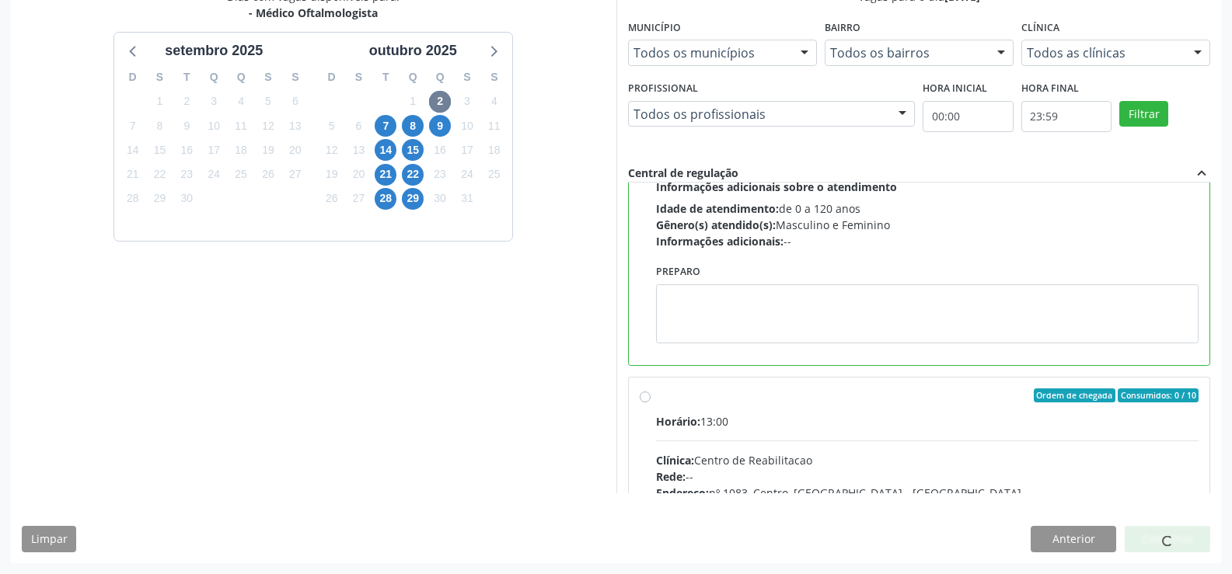
scroll to position [0, 0]
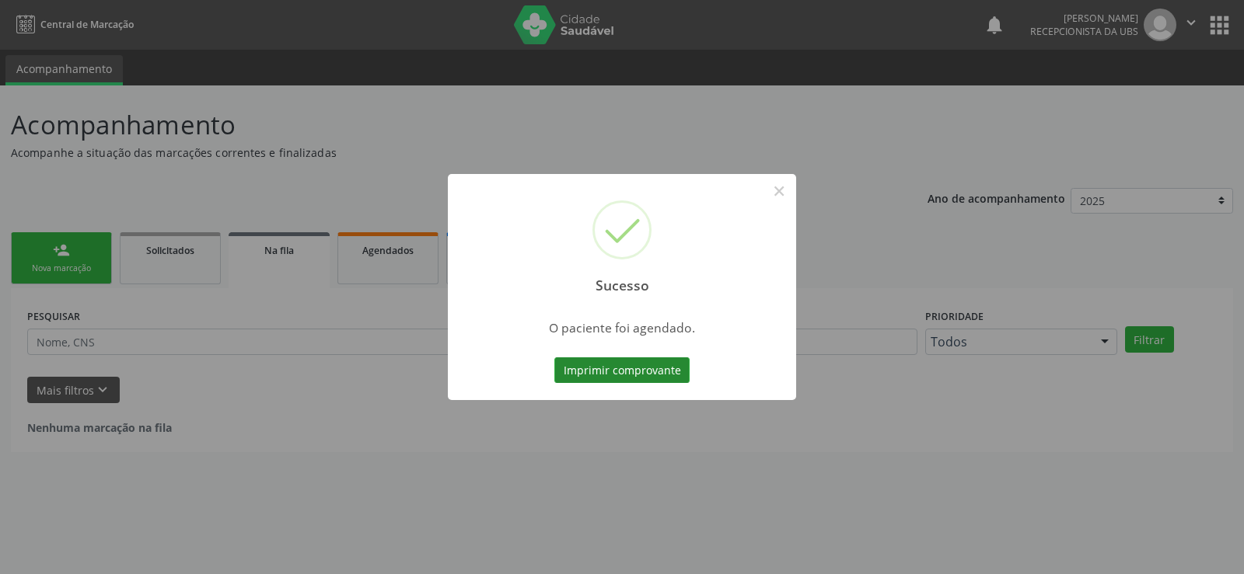
click at [573, 362] on button "Imprimir comprovante" at bounding box center [621, 371] width 135 height 26
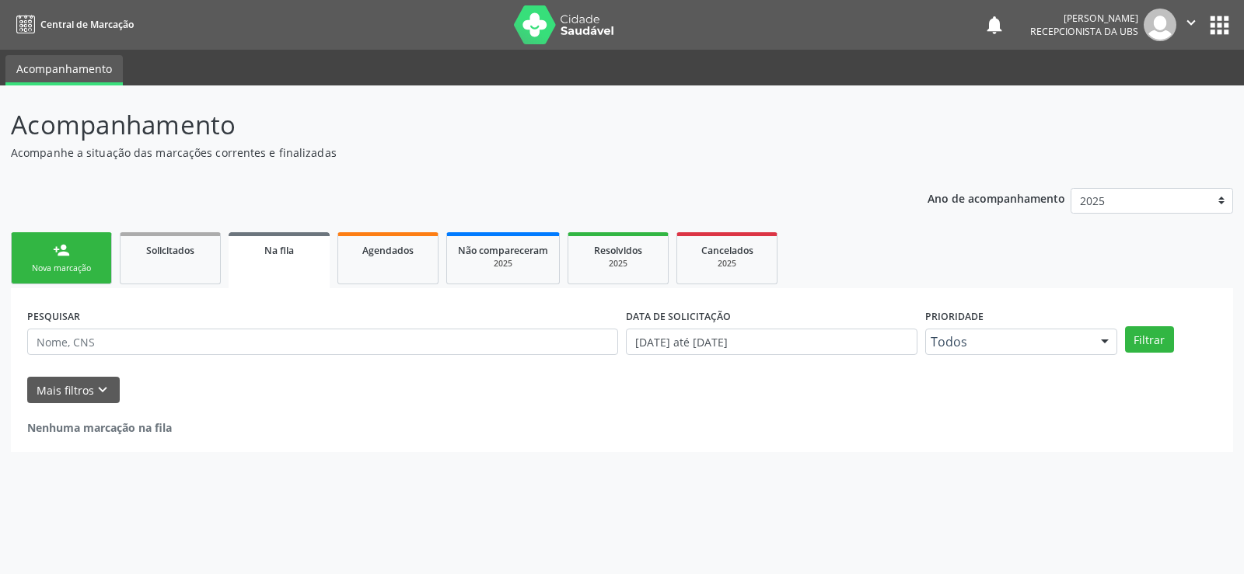
click at [89, 264] on div "Nova marcação" at bounding box center [62, 269] width 78 height 12
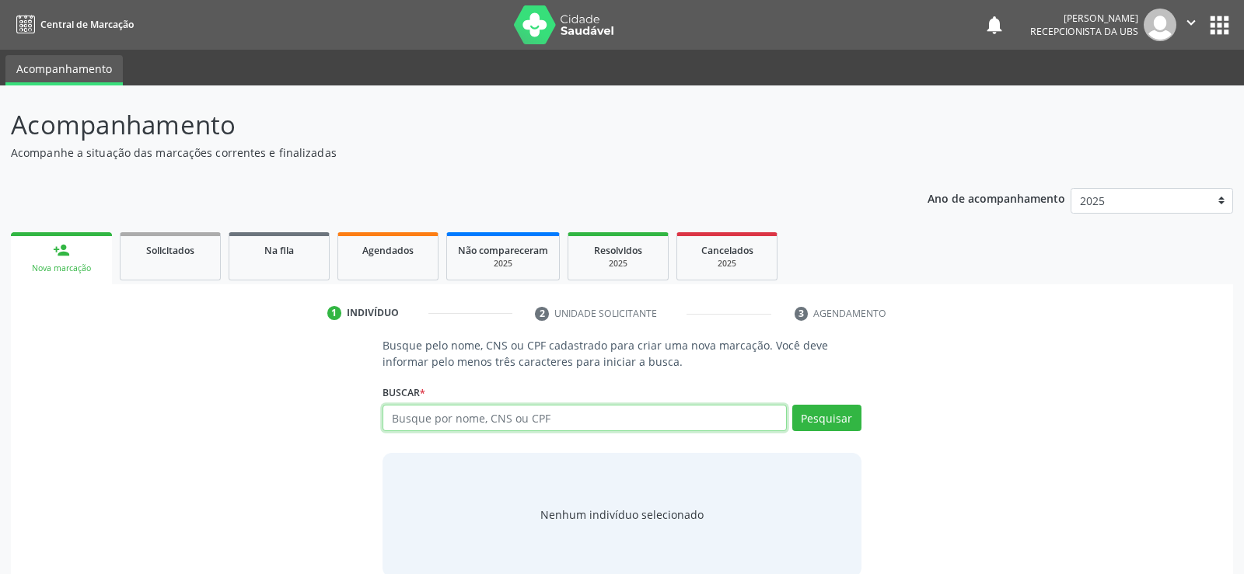
click at [482, 412] on input "text" at bounding box center [583, 418] width 403 height 26
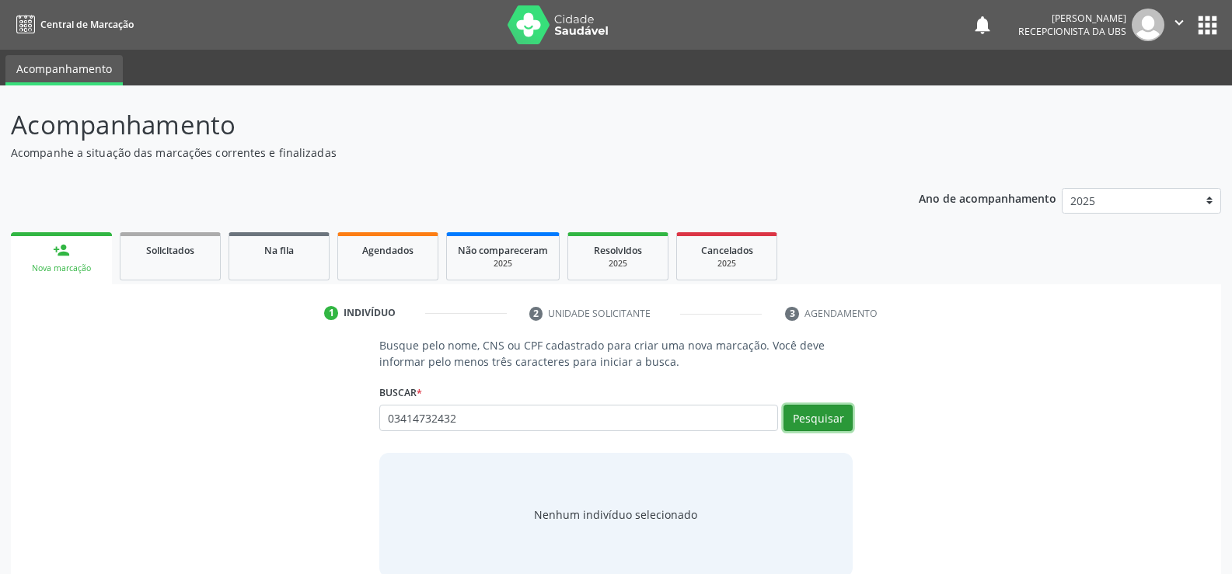
click at [786, 424] on button "Pesquisar" at bounding box center [818, 418] width 69 height 26
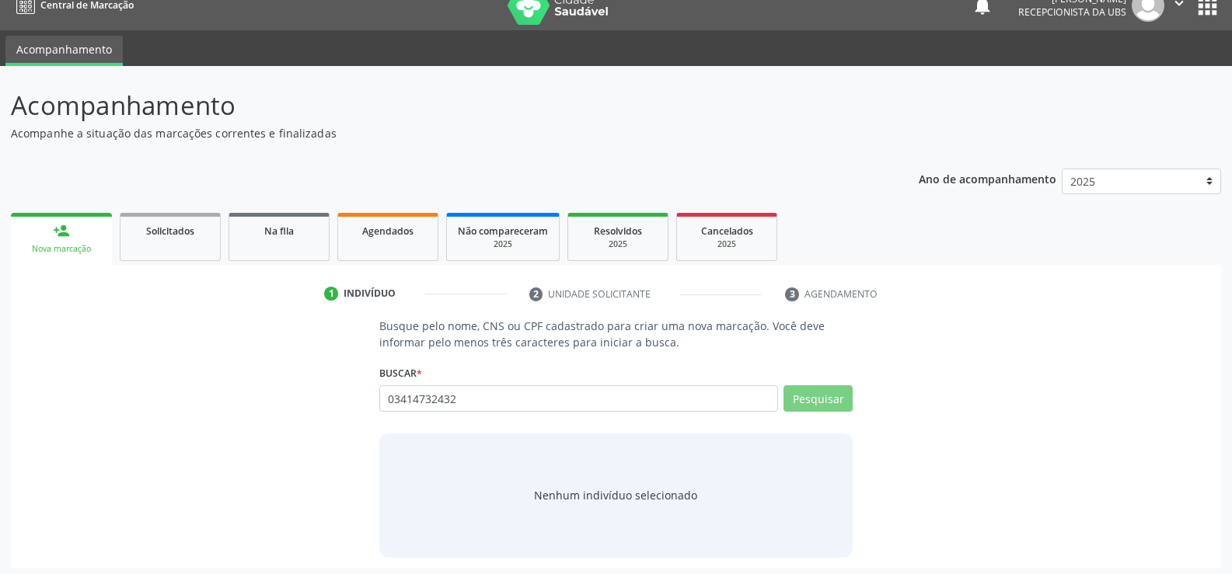
scroll to position [25, 0]
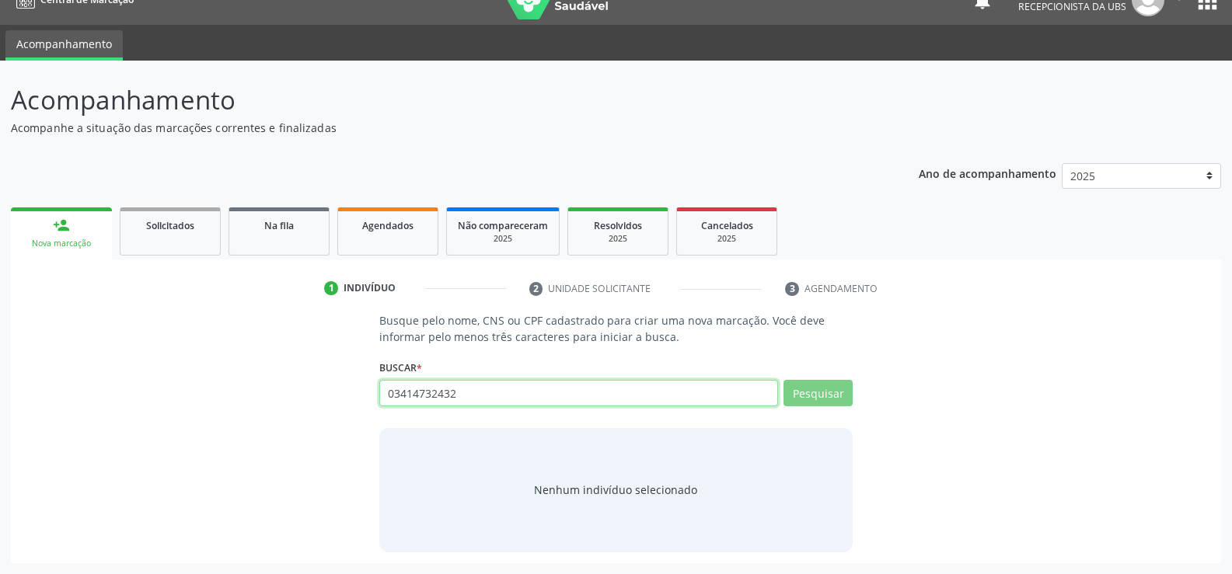
click at [477, 393] on input "03414732432" at bounding box center [578, 393] width 399 height 26
type input "0"
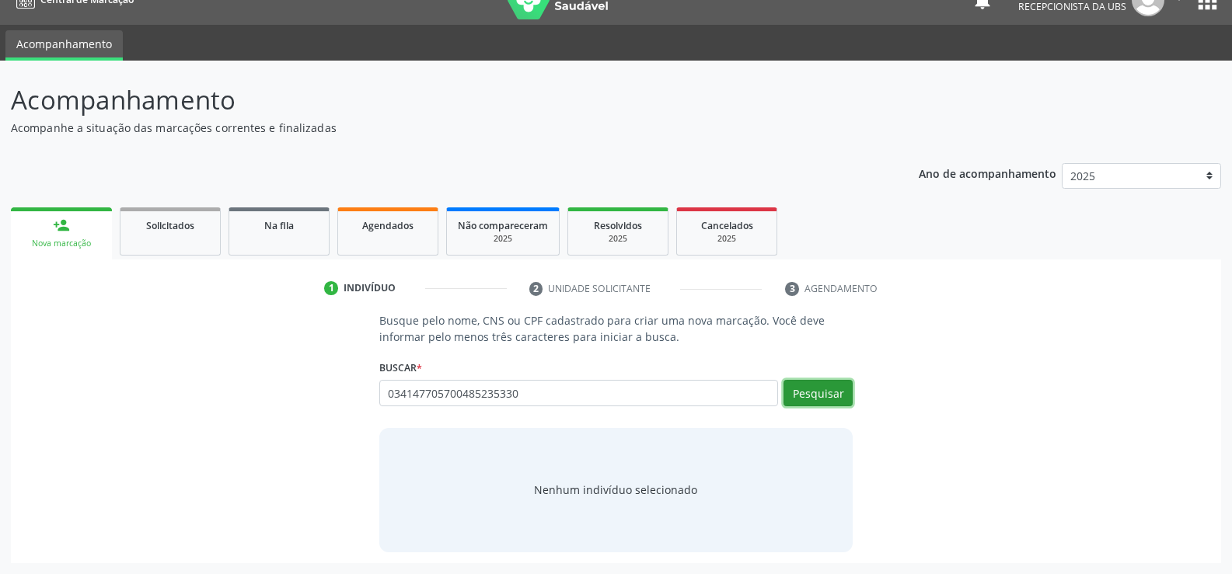
click at [806, 399] on button "Pesquisar" at bounding box center [818, 393] width 69 height 26
click at [580, 401] on input "034147705700485235330" at bounding box center [578, 393] width 399 height 26
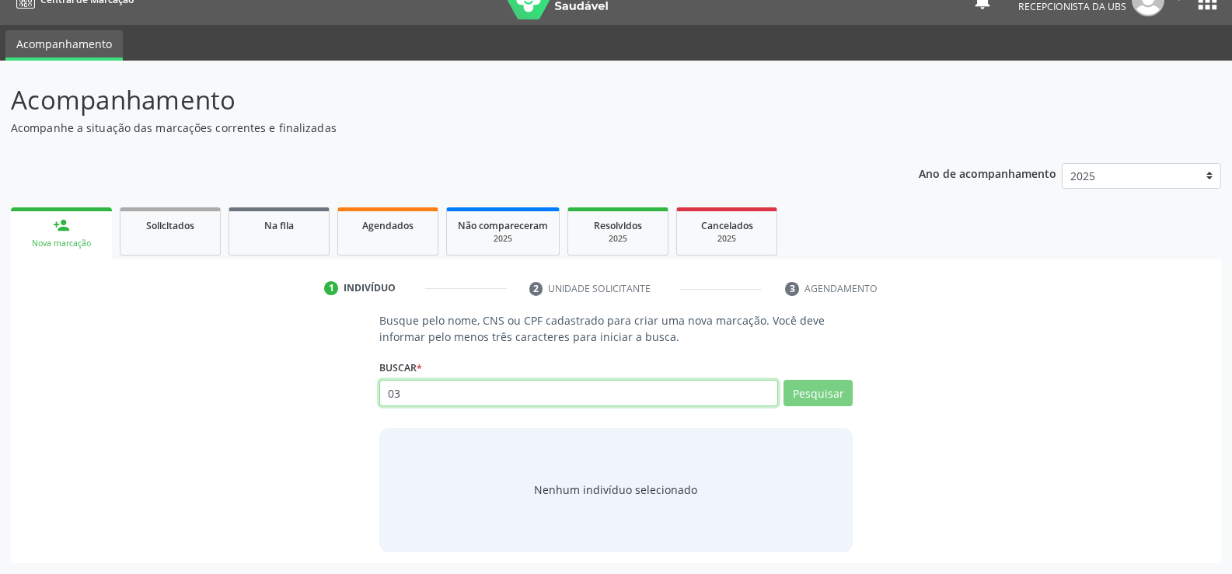
type input "0"
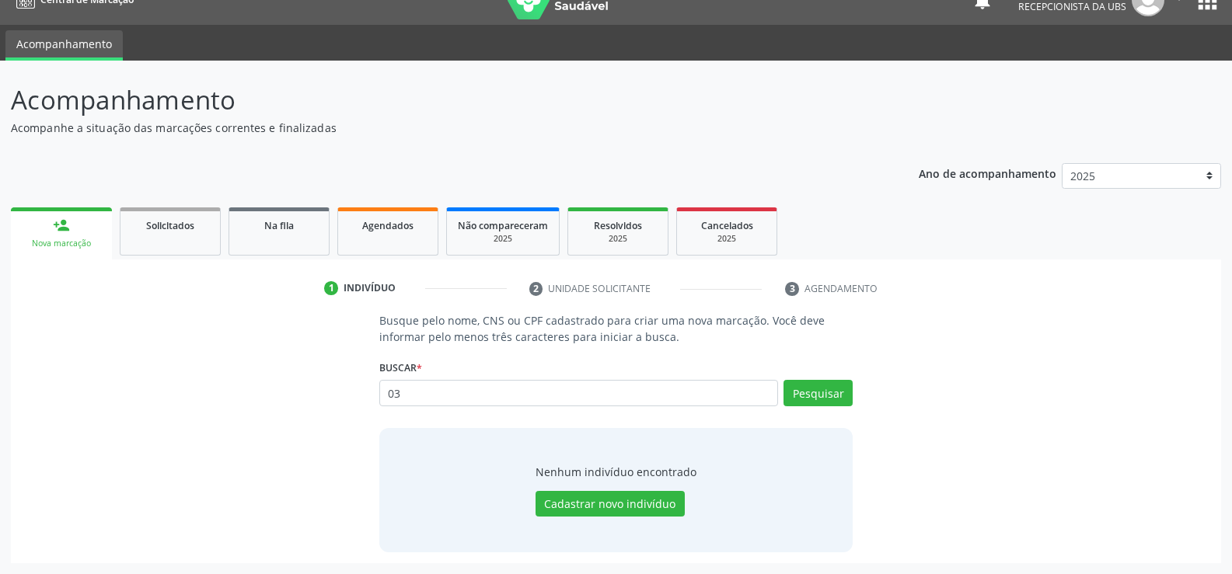
type input "0"
type input "705700485235330"
click at [586, 495] on button "Cadastrar novo indivíduo" at bounding box center [610, 504] width 149 height 26
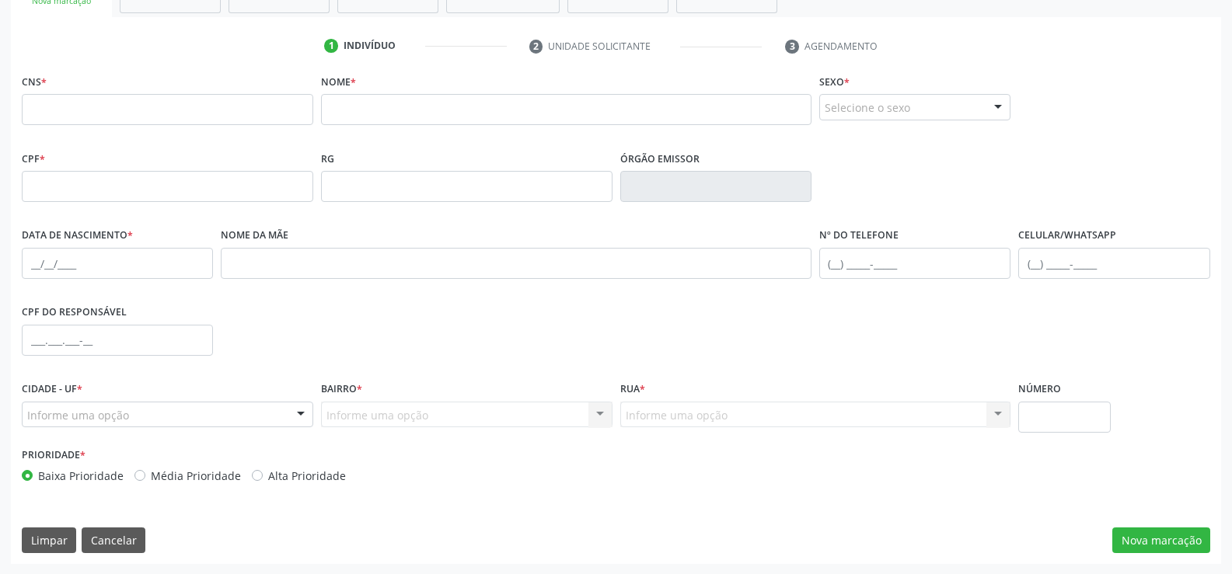
scroll to position [268, 0]
click at [1169, 533] on button "Nova marcação" at bounding box center [1161, 540] width 98 height 26
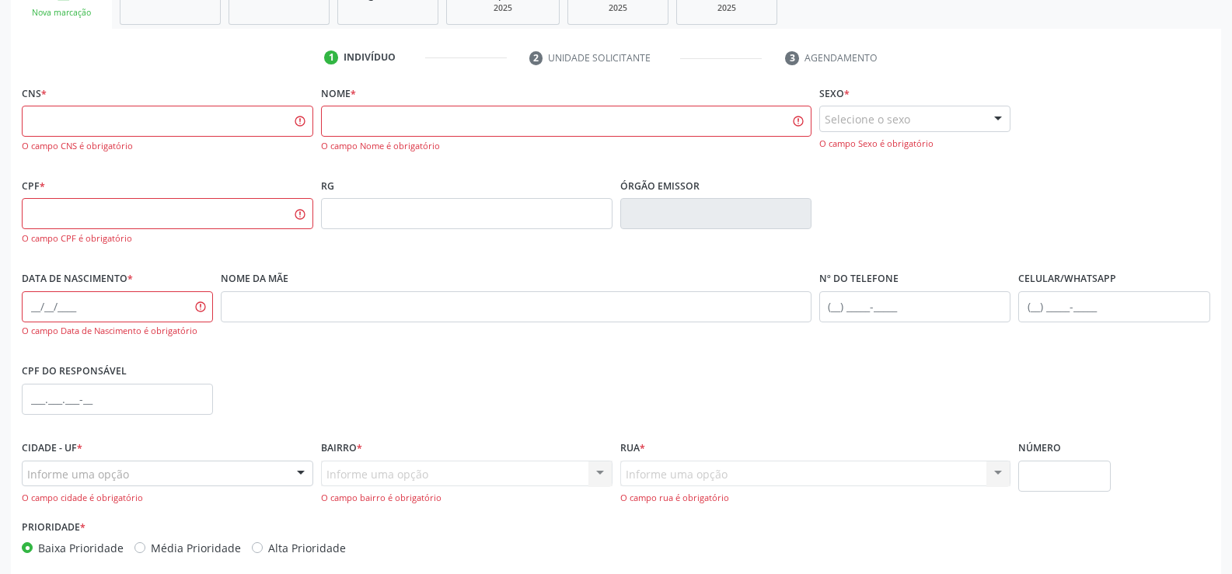
scroll to position [329, 0]
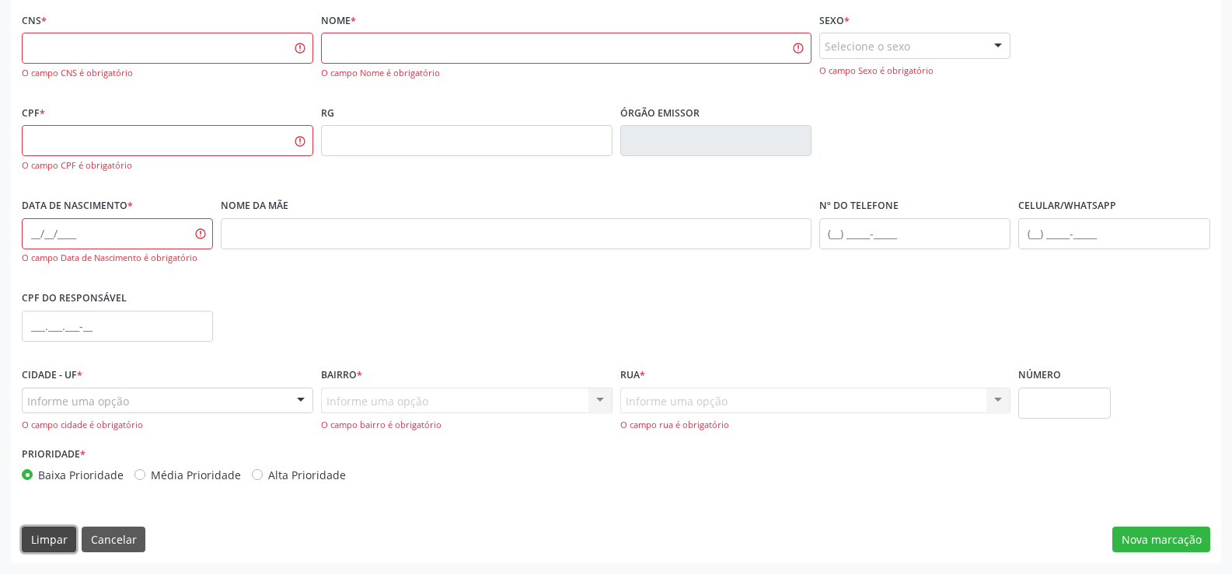
click at [66, 533] on button "Limpar" at bounding box center [49, 540] width 54 height 26
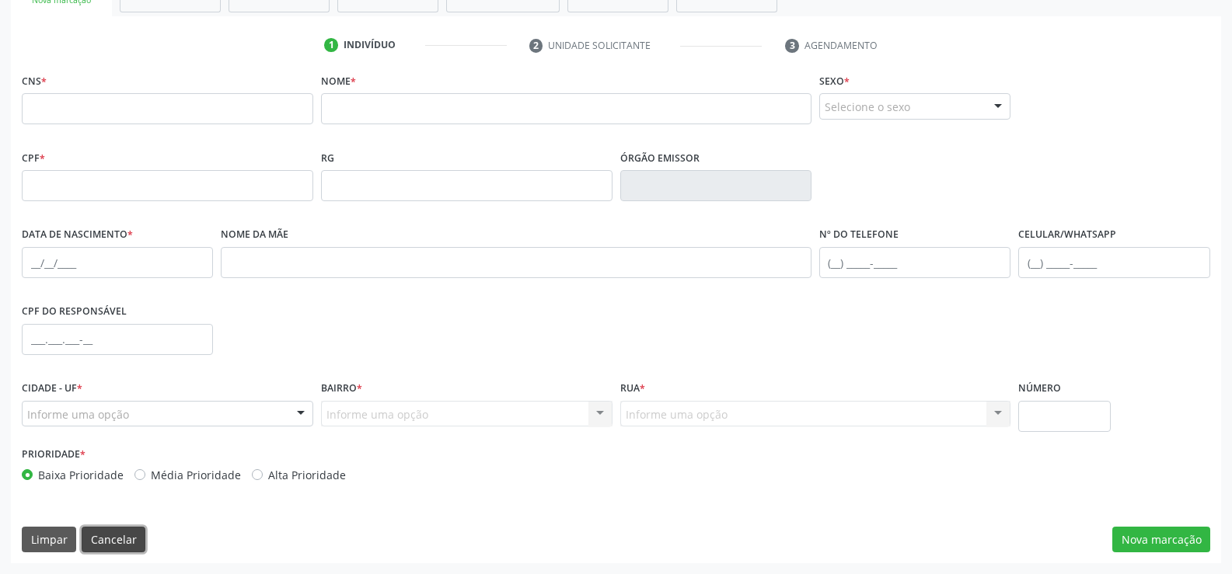
click at [109, 534] on button "Cancelar" at bounding box center [114, 540] width 64 height 26
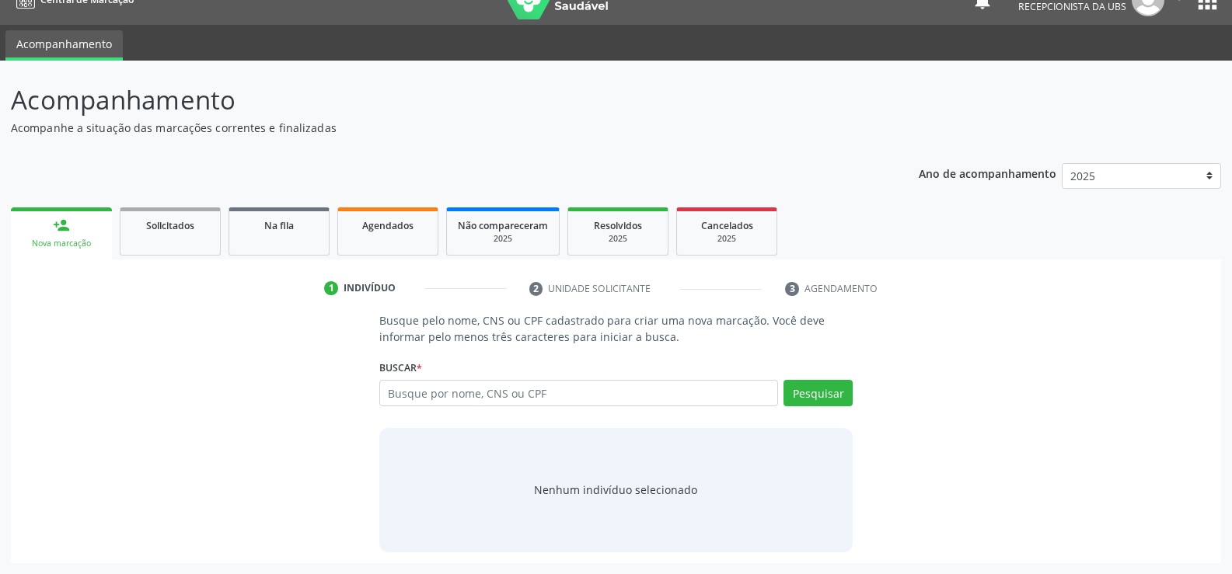
scroll to position [25, 0]
click at [459, 386] on input "text" at bounding box center [578, 393] width 399 height 26
type input "03414732432"
click at [850, 397] on button "Pesquisar" at bounding box center [818, 393] width 69 height 26
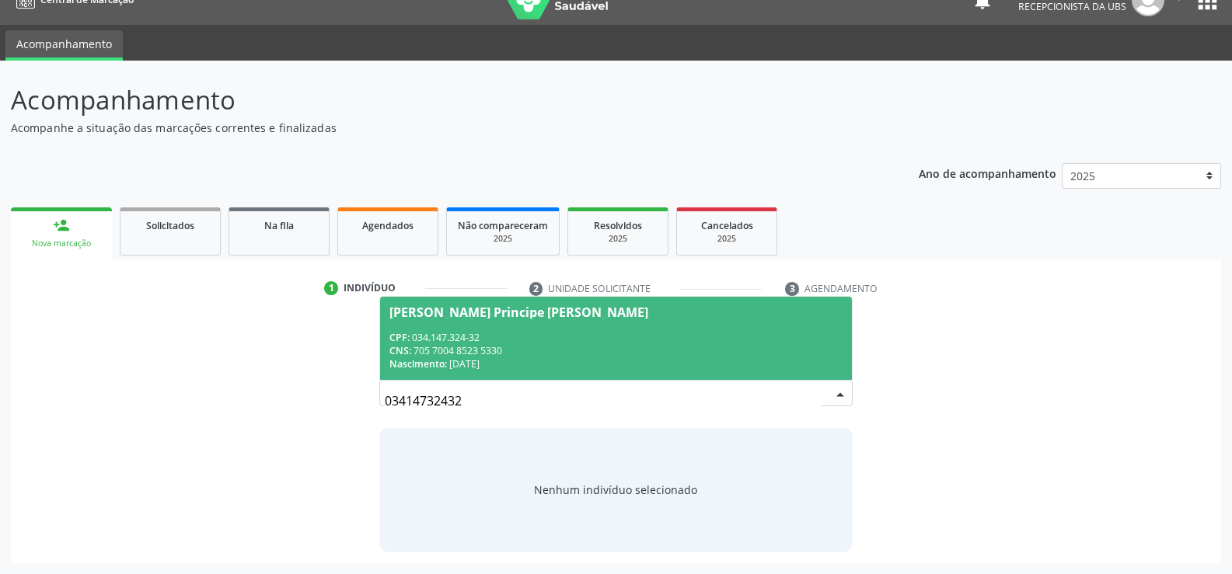
click at [490, 348] on div "CNS: 705 7004 8523 5330" at bounding box center [615, 350] width 453 height 13
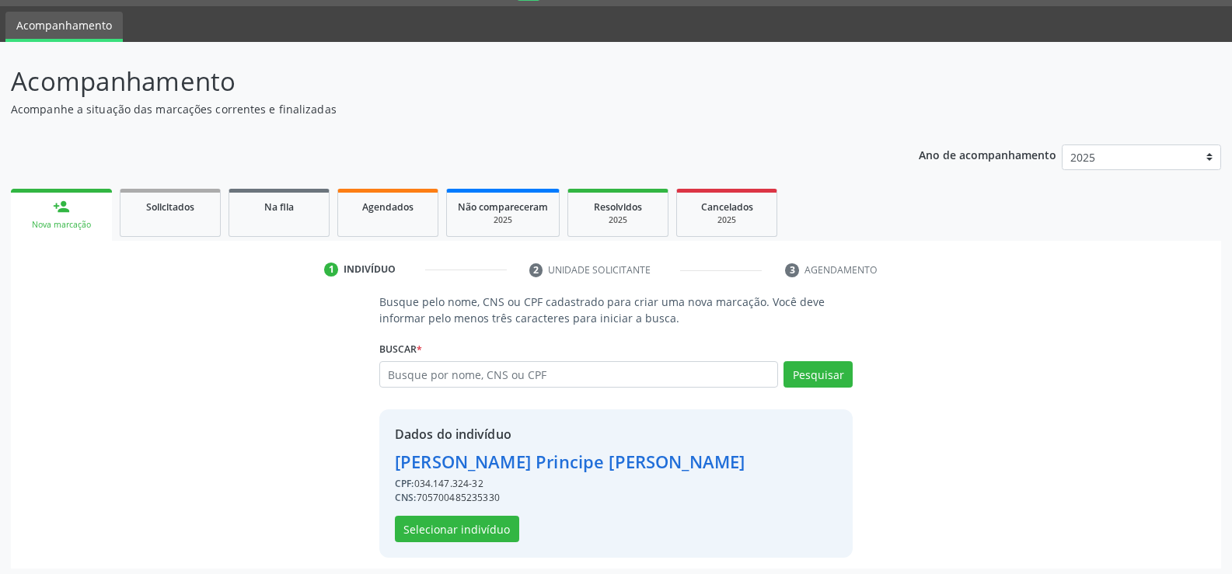
scroll to position [49, 0]
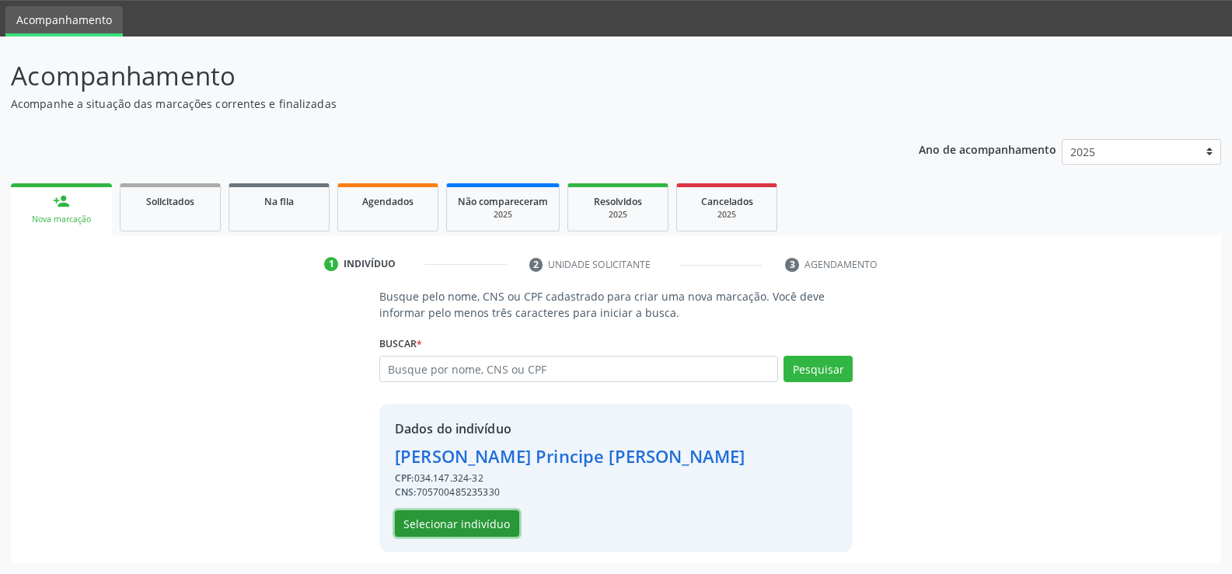
click at [442, 515] on button "Selecionar indivíduo" at bounding box center [457, 524] width 124 height 26
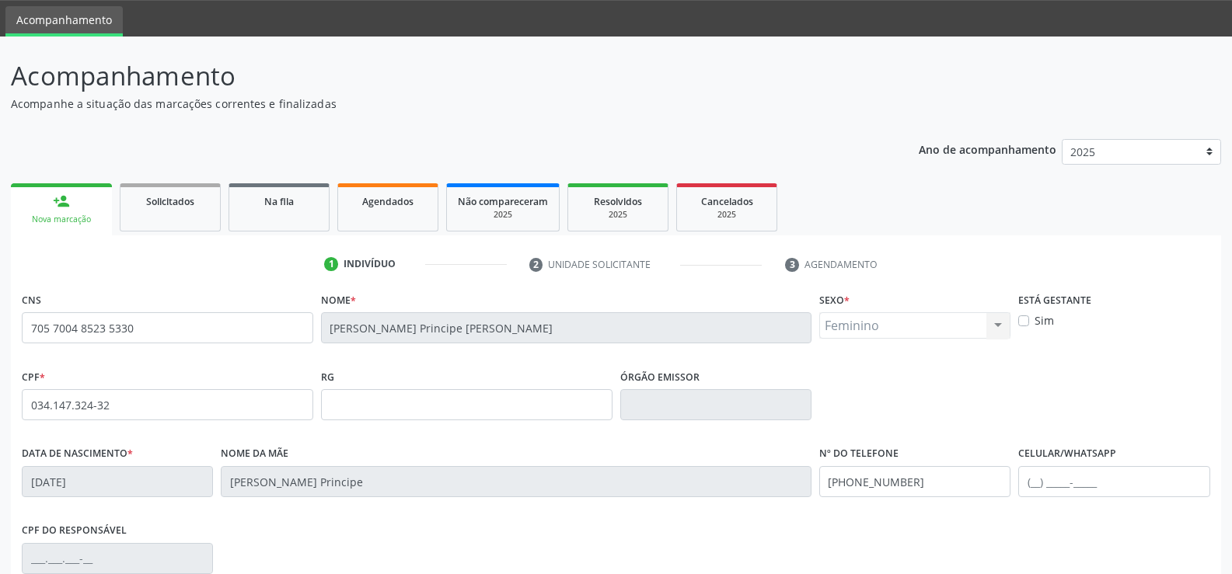
scroll to position [127, 0]
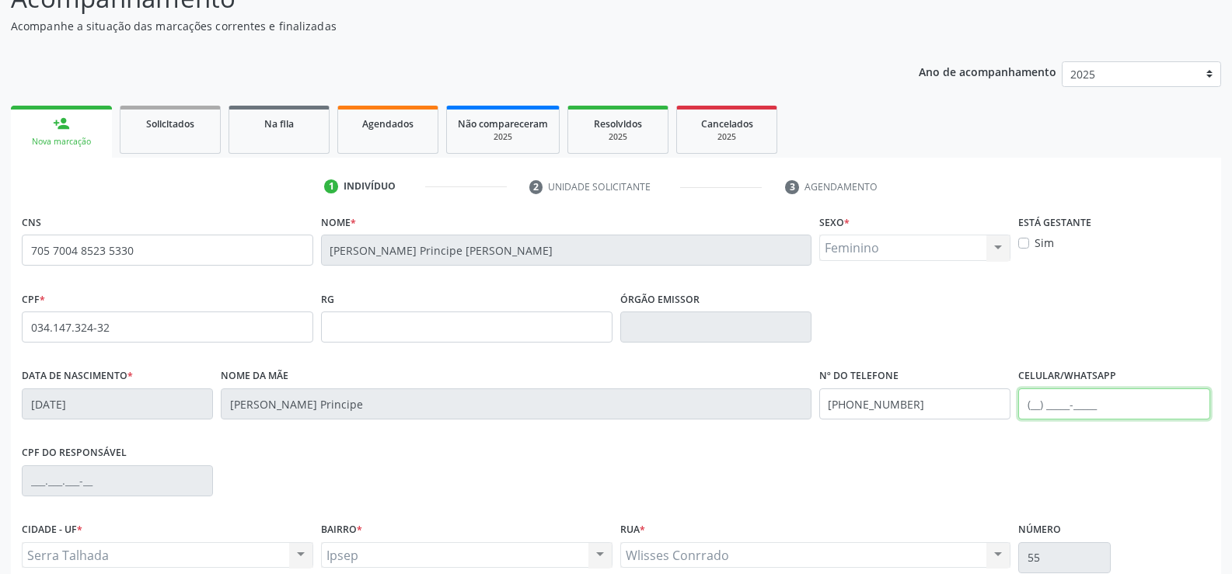
click at [1039, 404] on input "text" at bounding box center [1113, 404] width 191 height 31
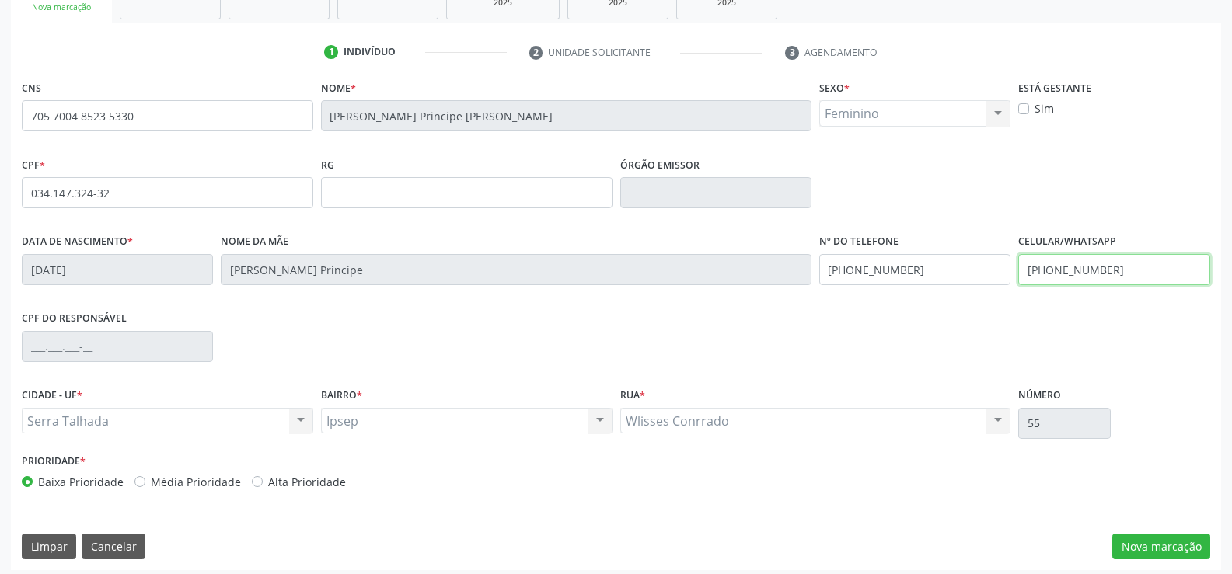
scroll to position [268, 0]
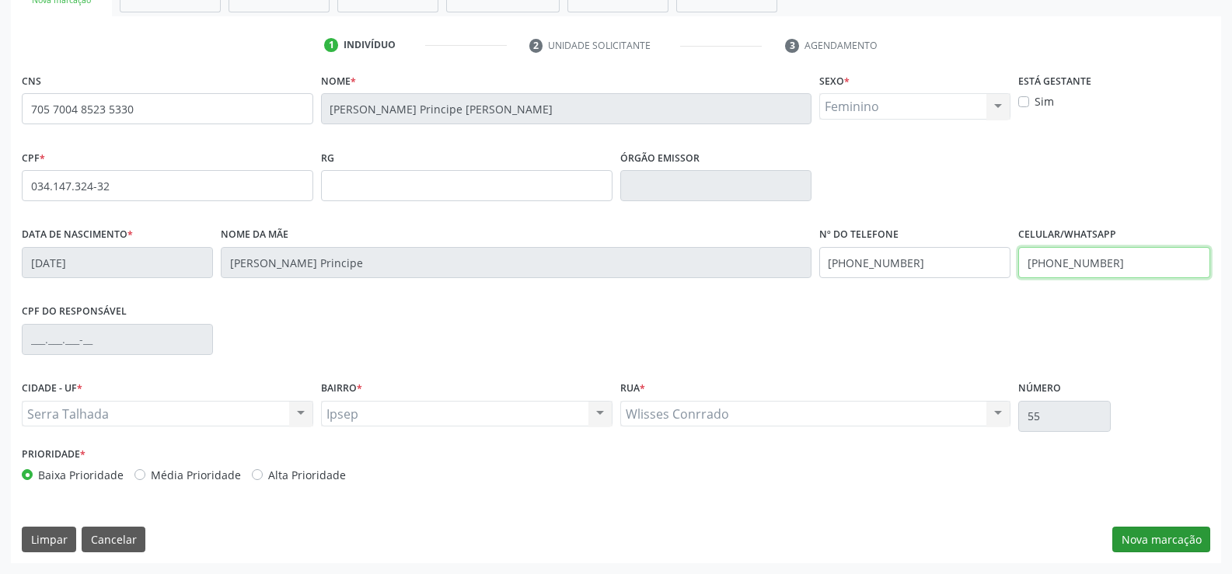
type input "(87) 9998-0488"
click at [1126, 532] on button "Nova marcação" at bounding box center [1161, 540] width 98 height 26
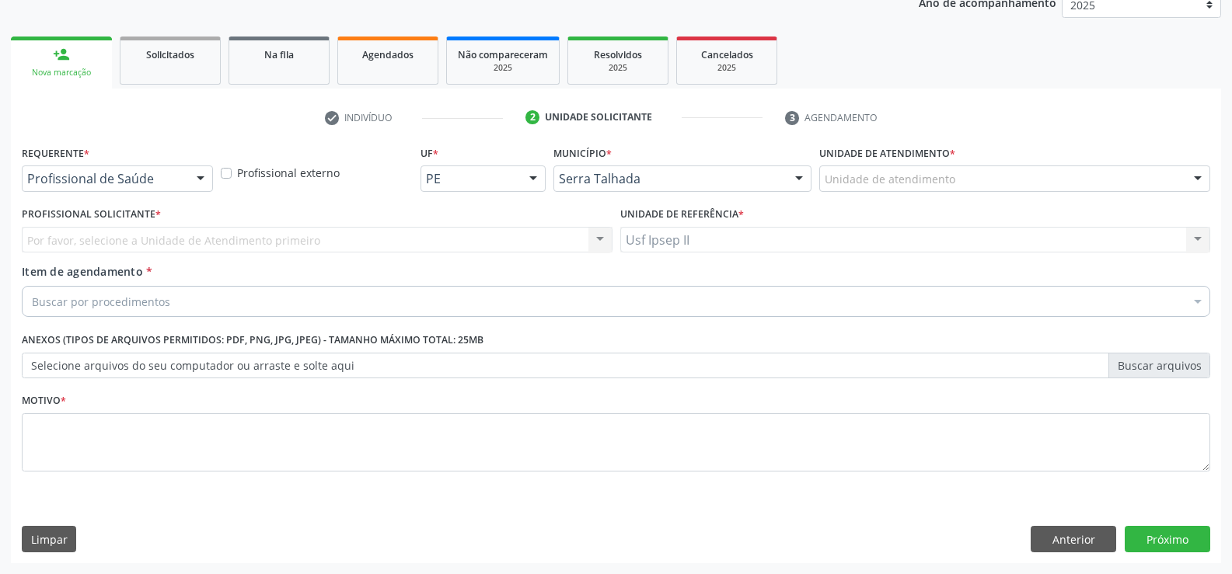
scroll to position [196, 0]
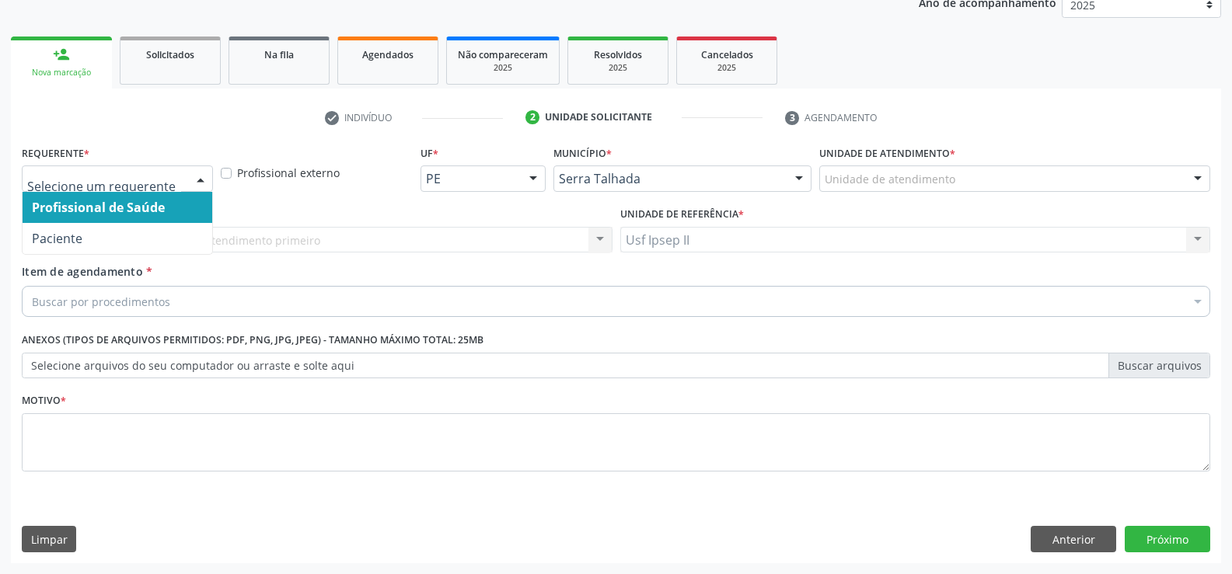
click at [205, 187] on div at bounding box center [200, 179] width 23 height 26
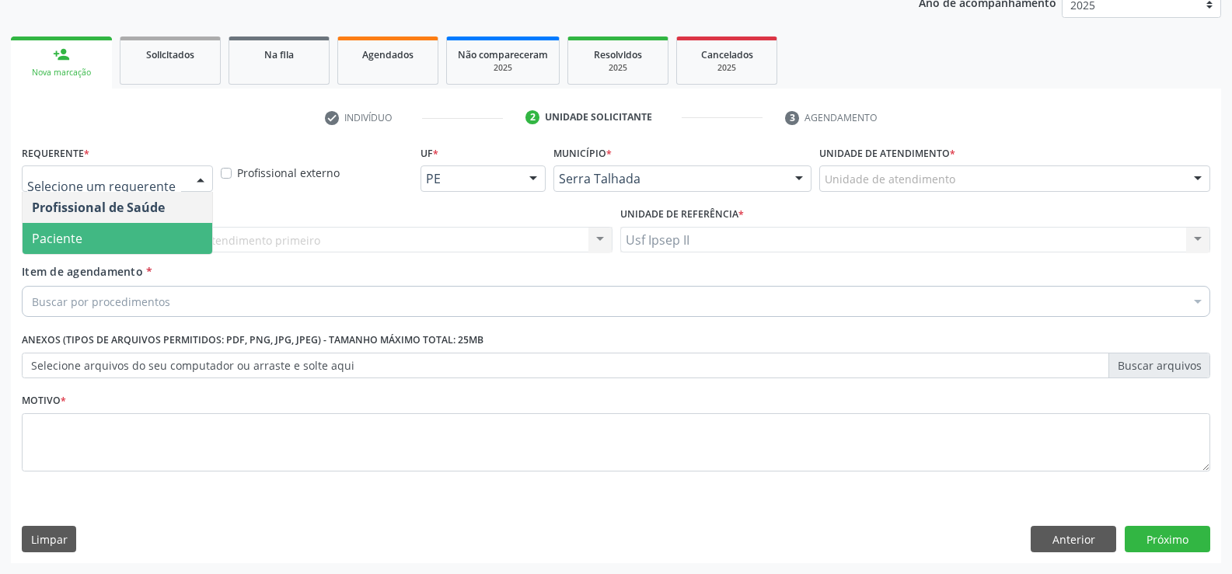
click at [134, 225] on span "Paciente" at bounding box center [118, 238] width 190 height 31
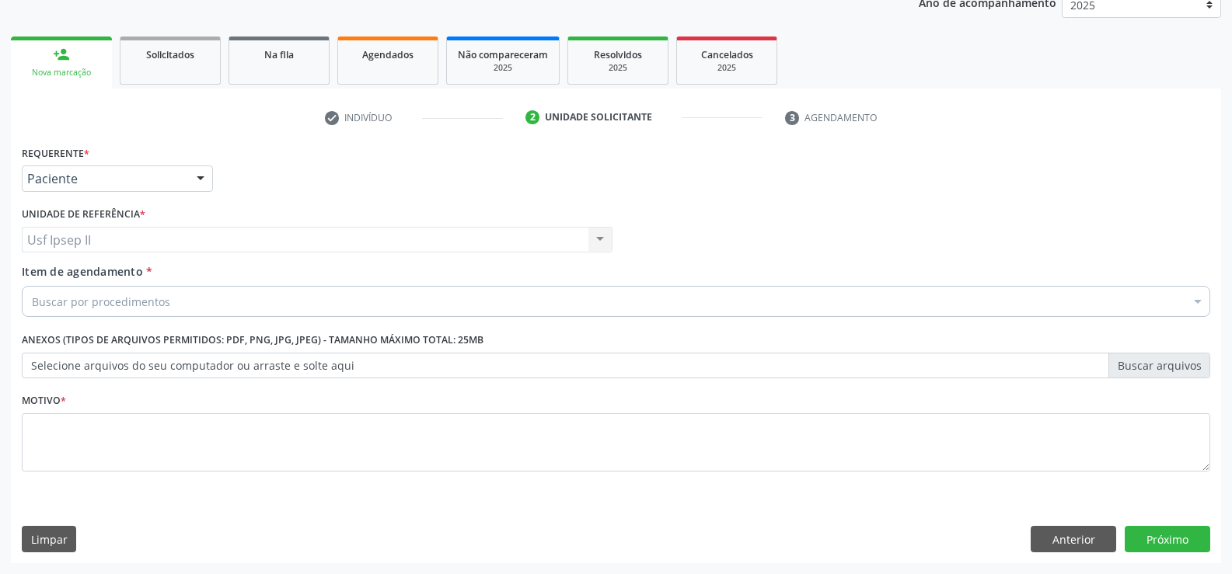
click at [131, 314] on div "Buscar por procedimentos" at bounding box center [616, 301] width 1189 height 31
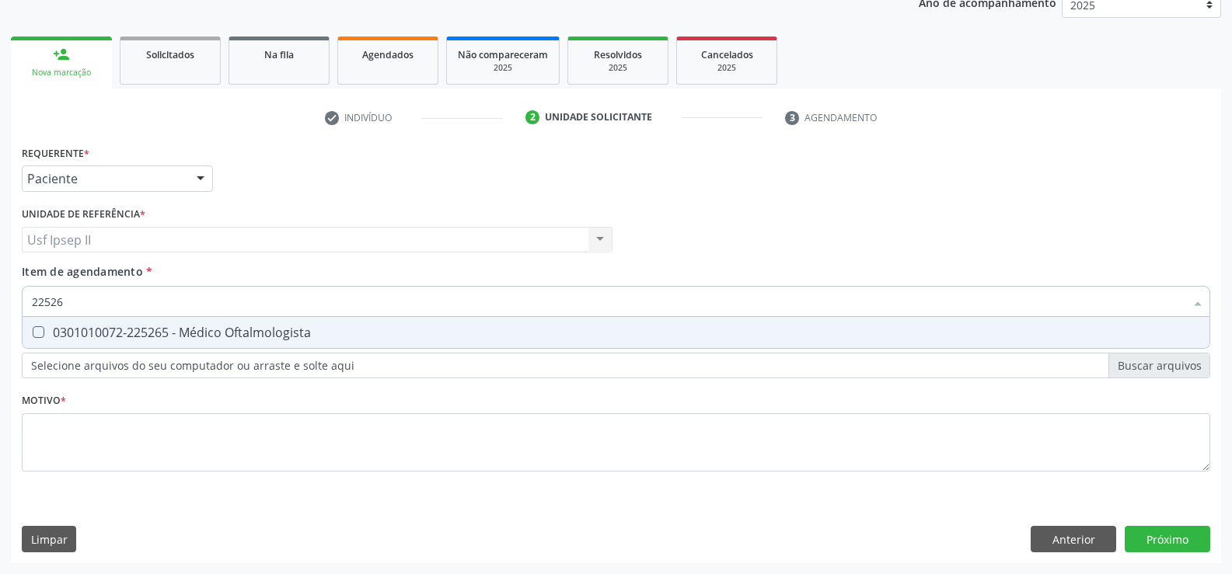
type input "225265"
click at [139, 321] on span "0301010072-225265 - Médico Oftalmologista" at bounding box center [616, 332] width 1187 height 31
checkbox Oftalmologista "true"
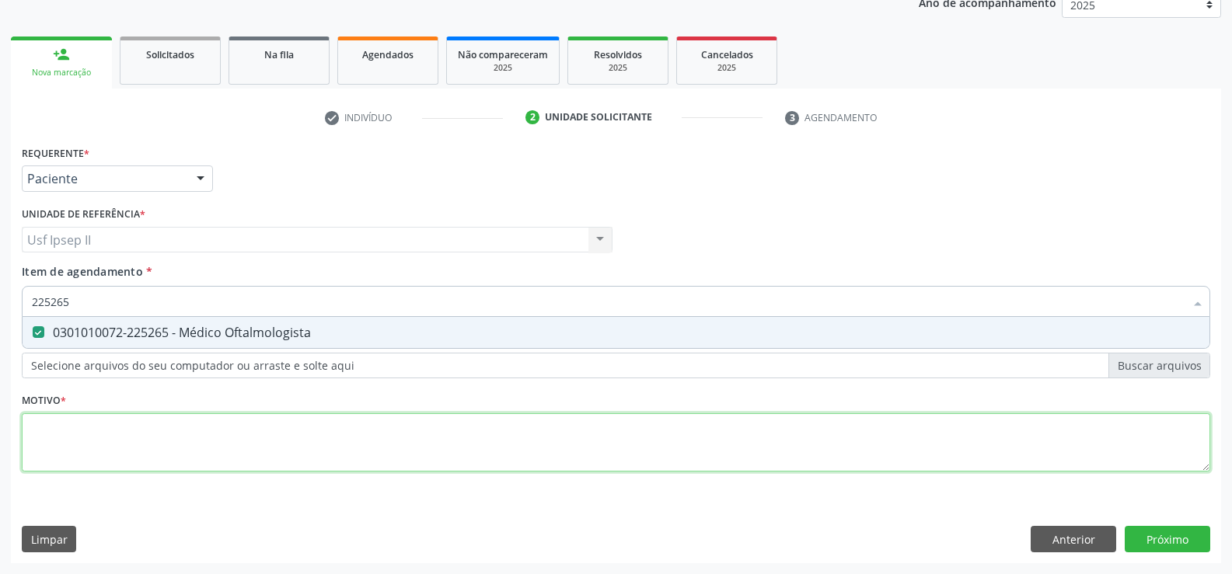
click at [93, 417] on div "Requerente * Paciente Profissional de Saúde Paciente Nenhum resultado encontrad…" at bounding box center [616, 317] width 1189 height 352
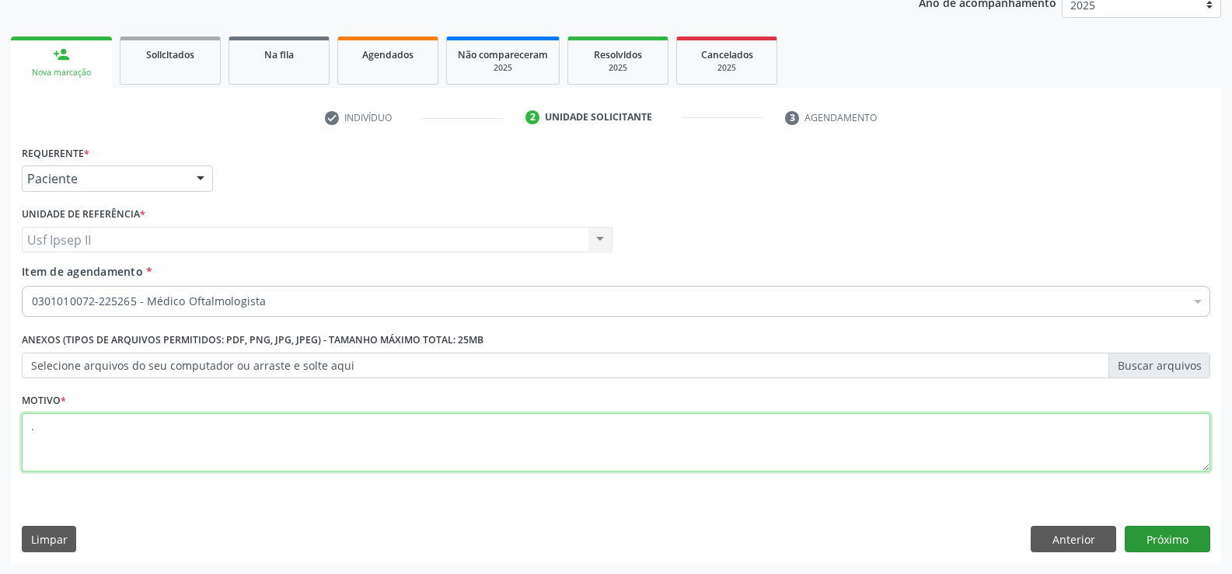
type textarea "."
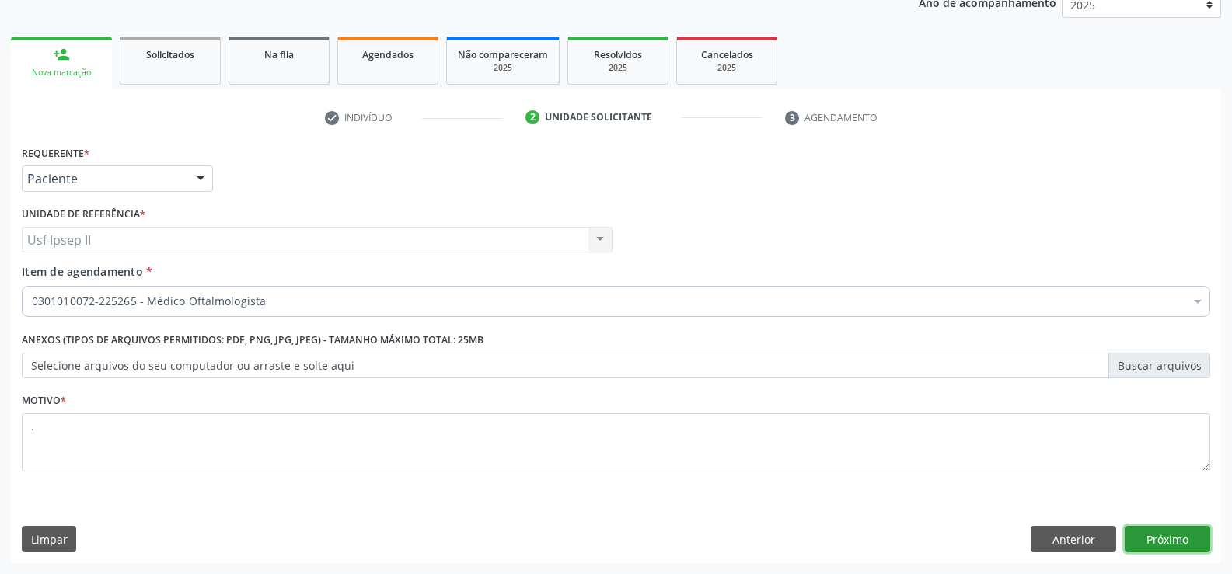
click at [1156, 535] on button "Próximo" at bounding box center [1168, 539] width 86 height 26
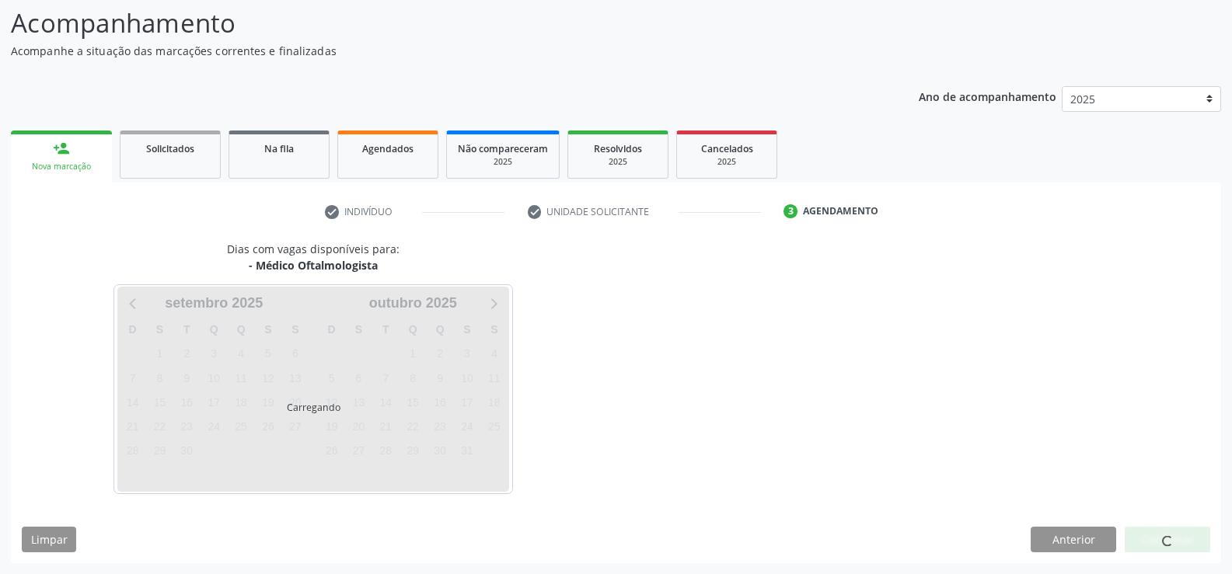
scroll to position [102, 0]
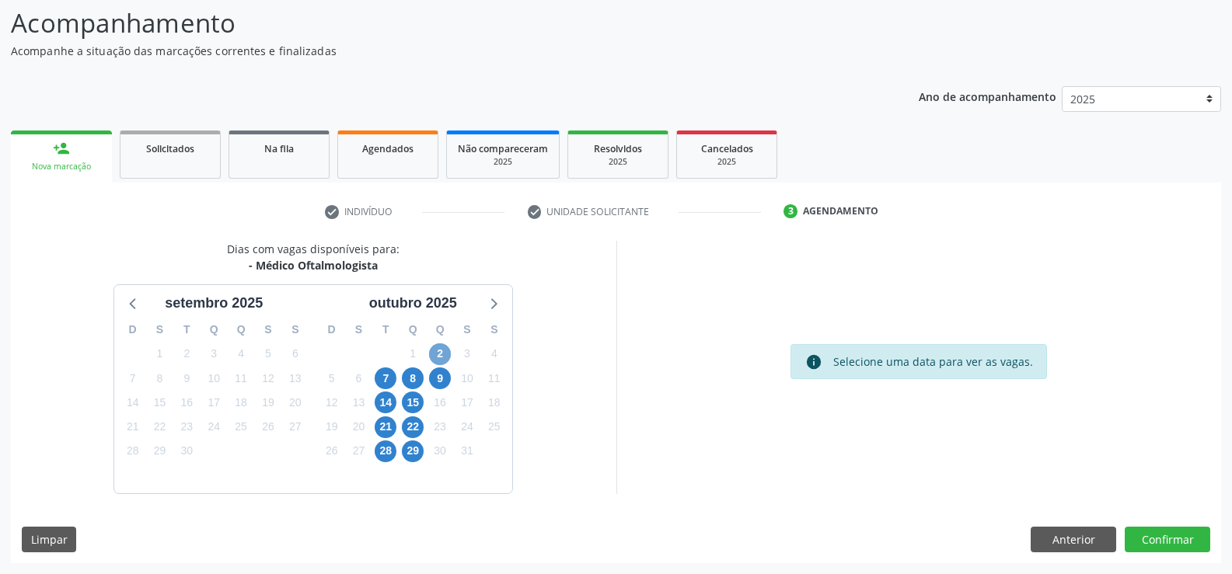
click at [438, 354] on span "2" at bounding box center [440, 355] width 22 height 22
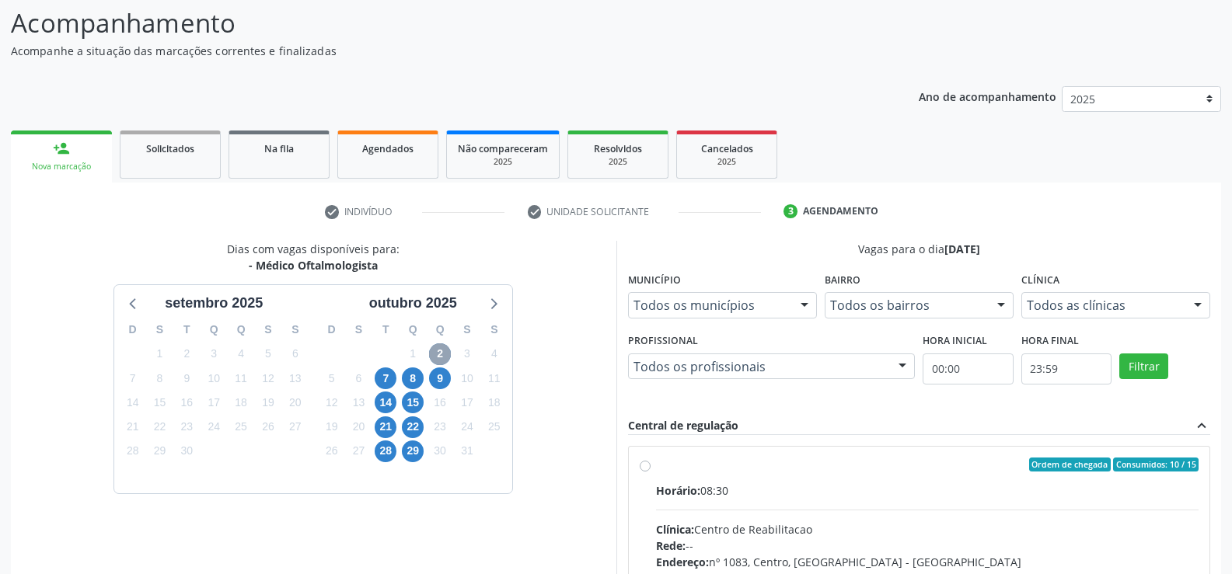
scroll to position [180, 0]
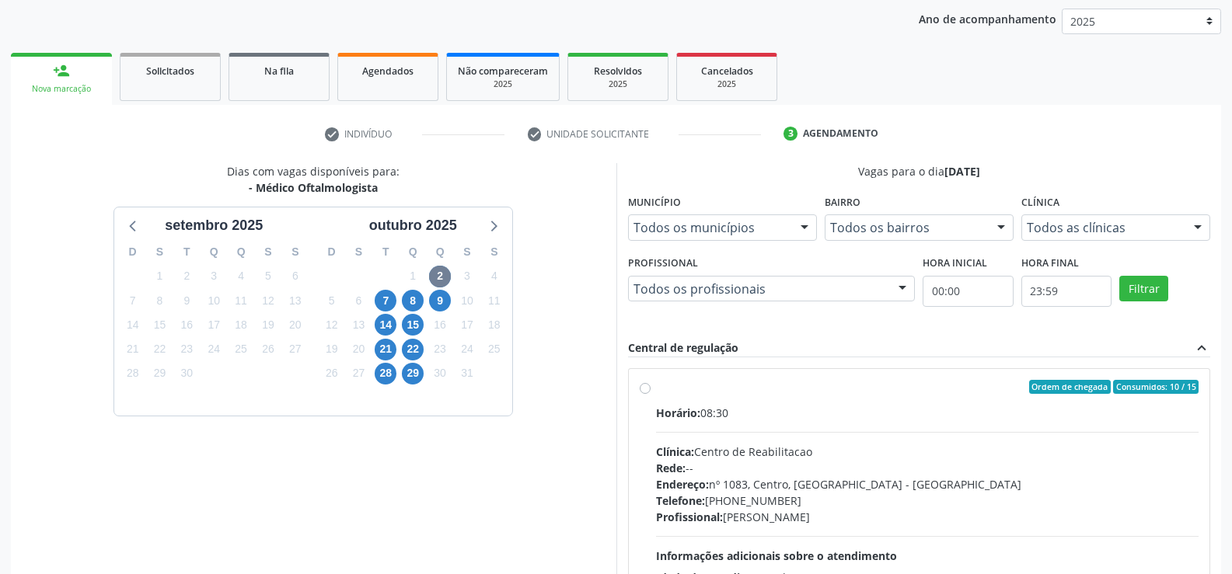
click at [656, 389] on label "Ordem de chegada Consumidos: 10 / 15 Horário: 08:30 Clínica: Centro de Reabilit…" at bounding box center [927, 499] width 543 height 239
click at [648, 389] on input "Ordem de chegada Consumidos: 10 / 15 Horário: 08:30 Clínica: Centro de Reabilit…" at bounding box center [645, 387] width 11 height 14
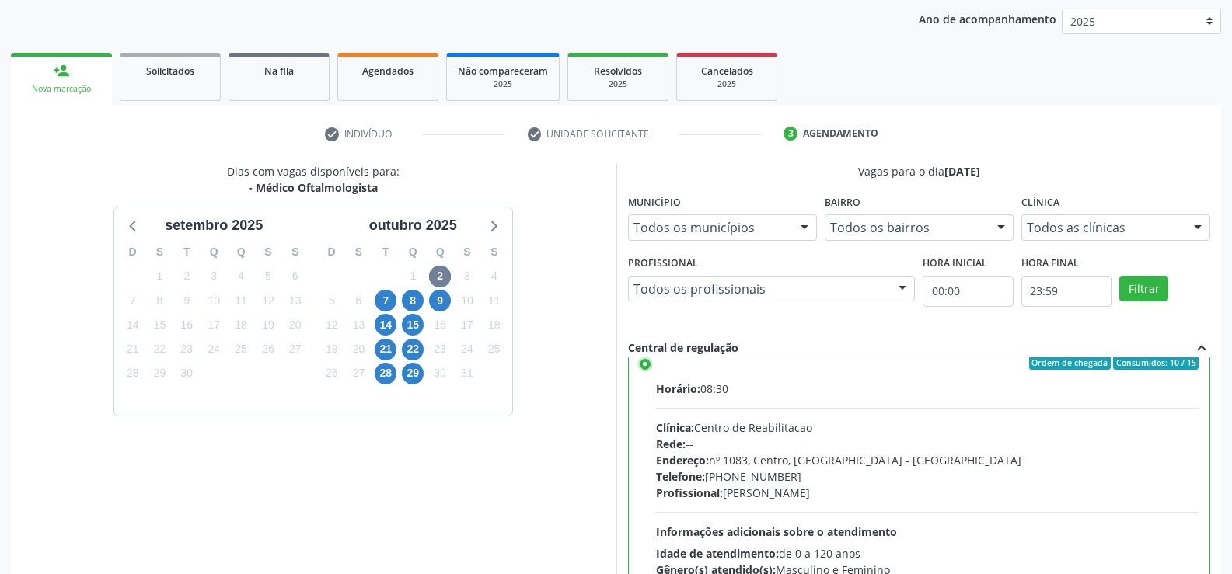
scroll to position [0, 0]
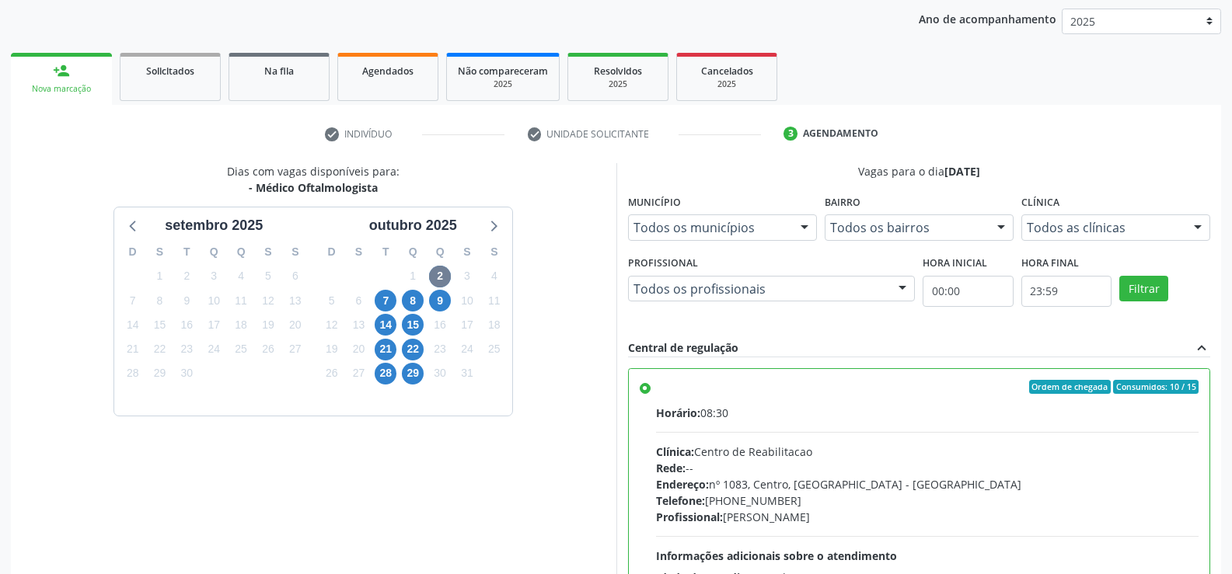
click at [656, 392] on label "Ordem de chegada Consumidos: 10 / 15 Horário: 08:30 Clínica: Centro de Reabilit…" at bounding box center [927, 499] width 543 height 239
click at [641, 392] on input "Ordem de chegada Consumidos: 10 / 15 Horário: 08:30 Clínica: Centro de Reabilit…" at bounding box center [645, 387] width 11 height 14
click at [656, 393] on label "Ordem de chegada Consumidos: 10 / 15 Horário: 08:30 Clínica: Centro de Reabilit…" at bounding box center [927, 499] width 543 height 239
click at [645, 393] on input "Ordem de chegada Consumidos: 10 / 15 Horário: 08:30 Clínica: Centro de Reabilit…" at bounding box center [645, 387] width 11 height 14
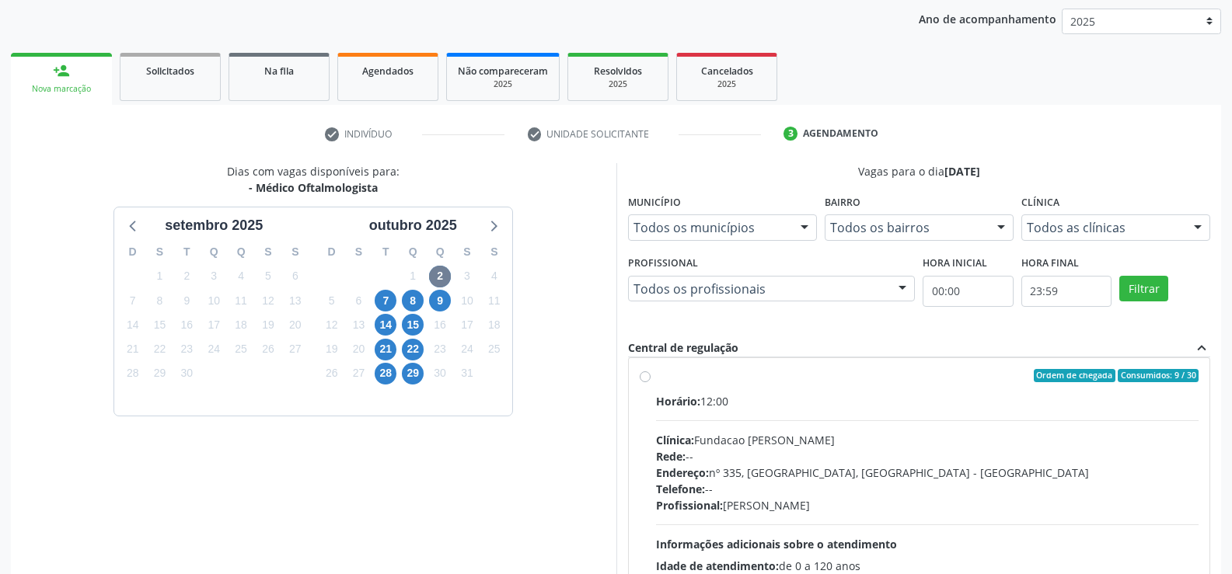
click at [688, 424] on div "Horário: 12:00 Clínica: Fundacao Altino Ventura Rede: -- Endereço: nº 335, Noss…" at bounding box center [927, 500] width 543 height 214
click at [651, 383] on input "Ordem de chegada Consumidos: 9 / 30 Horário: 12:00 Clínica: Fundacao Altino Ven…" at bounding box center [645, 376] width 11 height 14
radio input "false"
radio input "true"
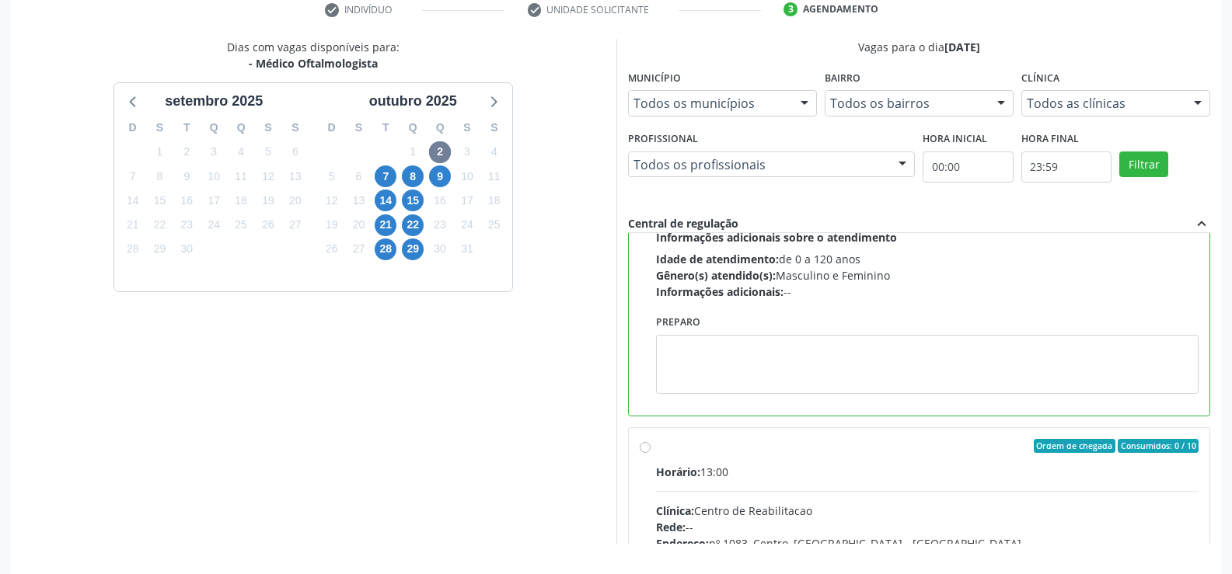
scroll to position [354, 0]
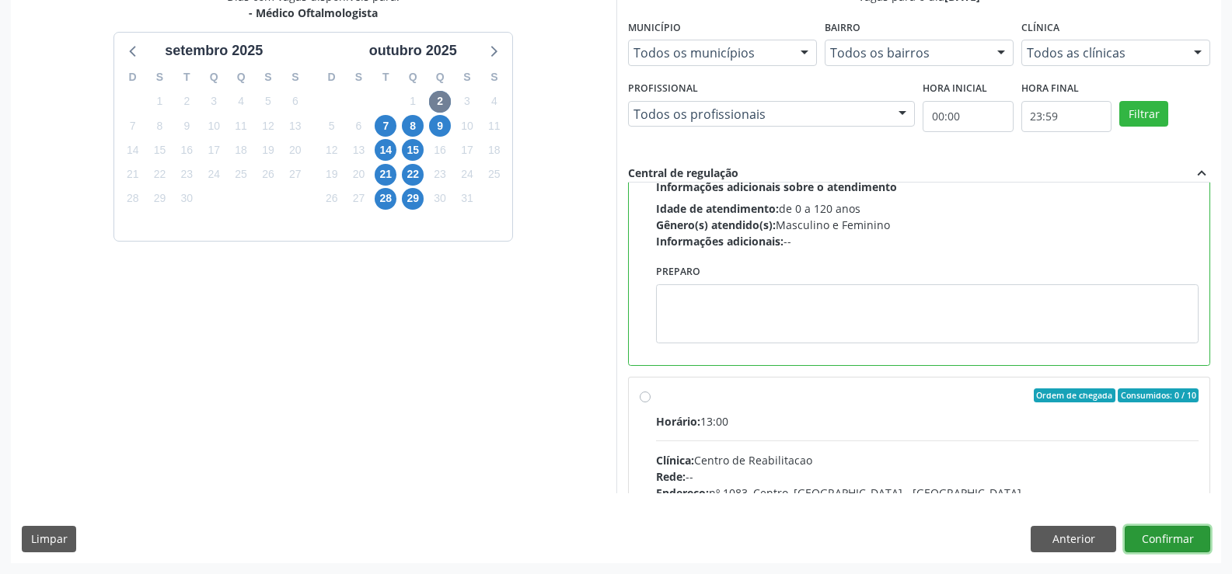
click at [1173, 545] on button "Confirmar" at bounding box center [1168, 539] width 86 height 26
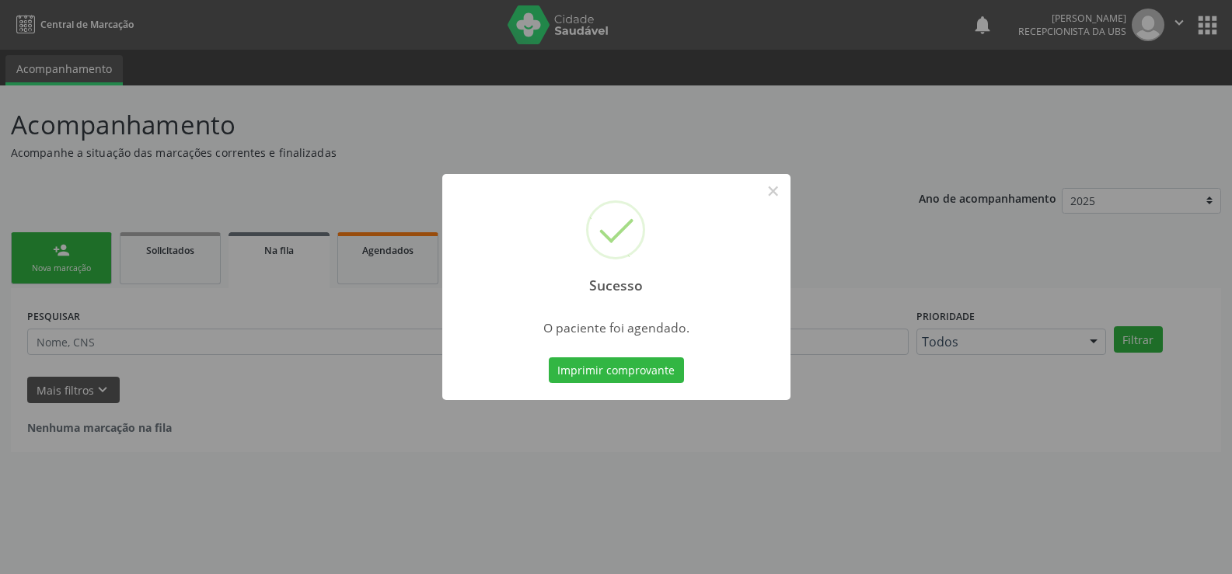
scroll to position [0, 0]
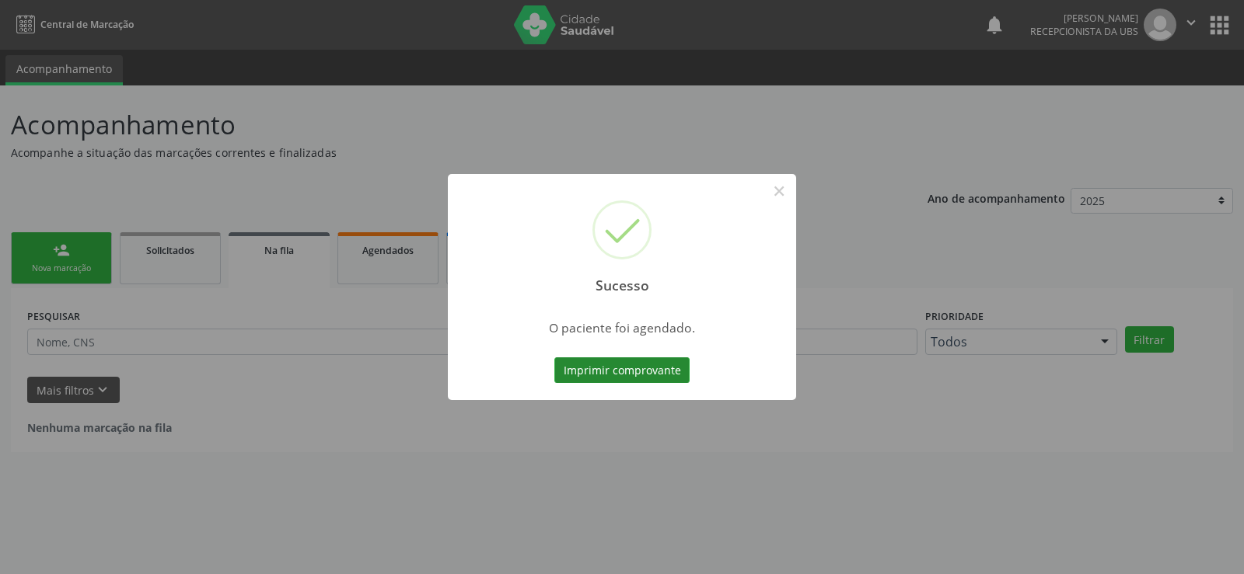
click at [602, 364] on button "Imprimir comprovante" at bounding box center [621, 371] width 135 height 26
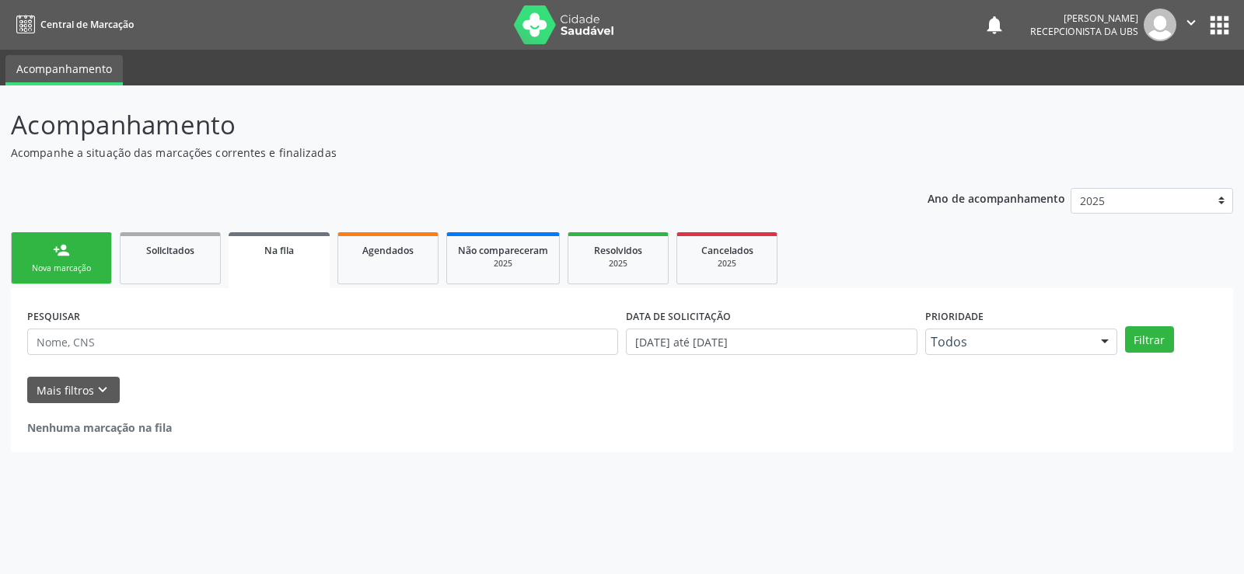
click at [79, 275] on link "person_add Nova marcação" at bounding box center [61, 258] width 101 height 52
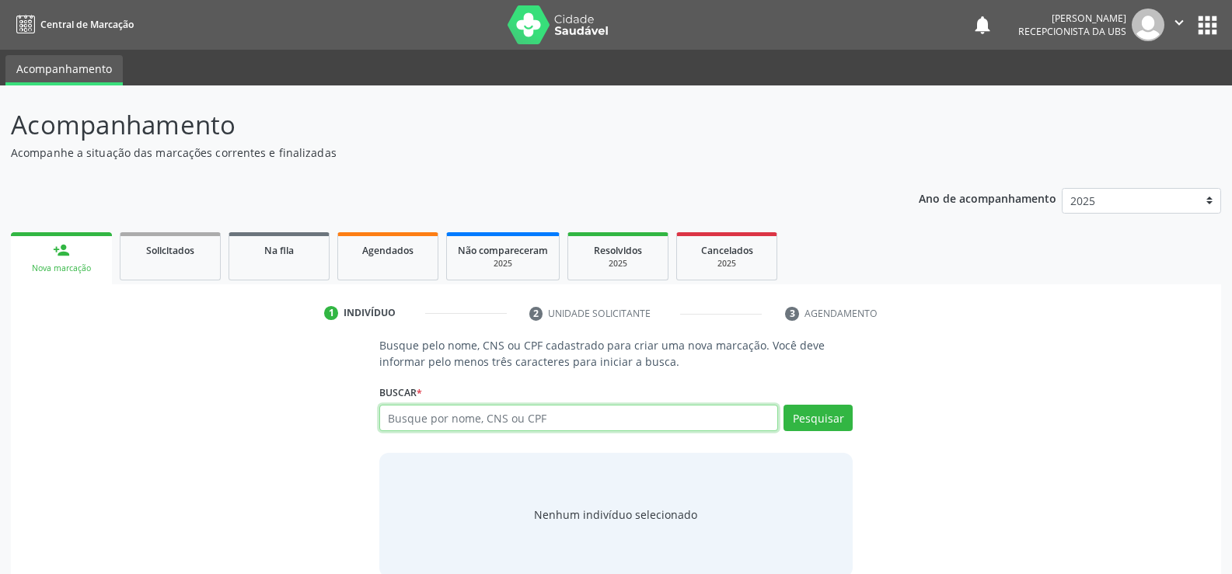
click at [550, 424] on input "text" at bounding box center [578, 418] width 399 height 26
click at [815, 432] on div "Pesquisar" at bounding box center [815, 423] width 75 height 37
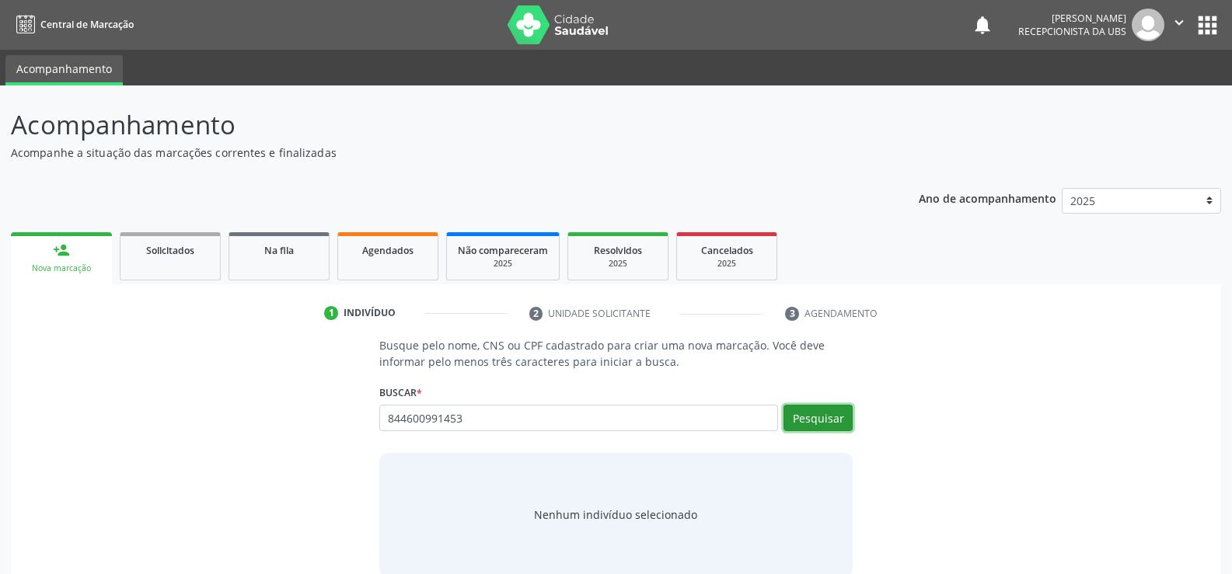
click at [823, 419] on button "Pesquisar" at bounding box center [818, 418] width 69 height 26
click at [482, 421] on input "844600991453" at bounding box center [578, 418] width 399 height 26
type input "844600991"
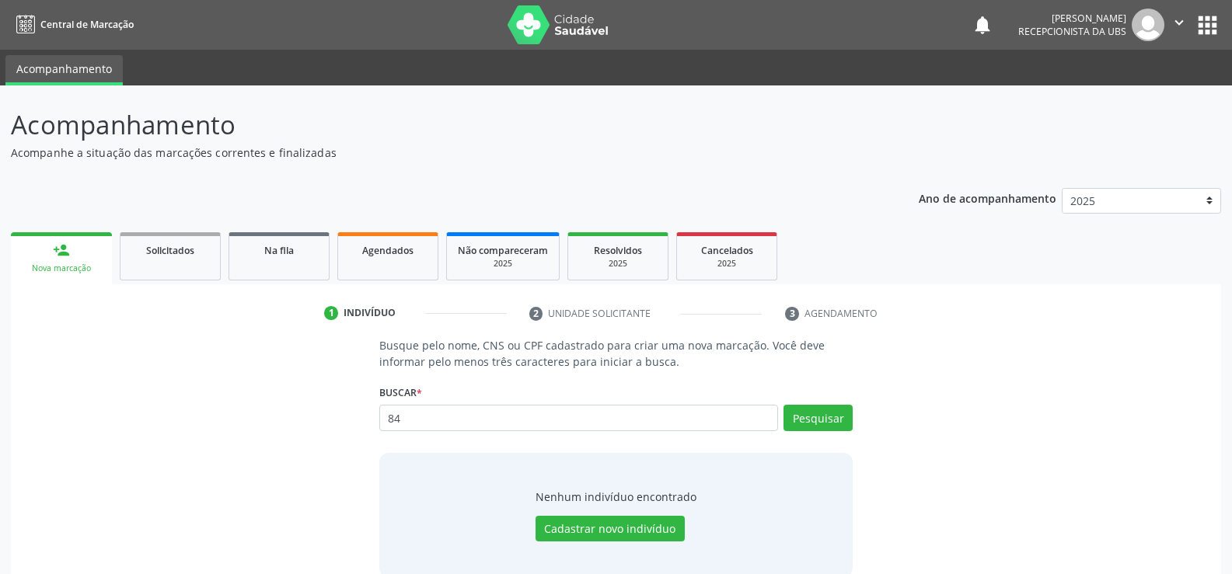
type input "8"
type input "703605046583037"
click at [853, 417] on button "Pesquisar" at bounding box center [818, 418] width 69 height 26
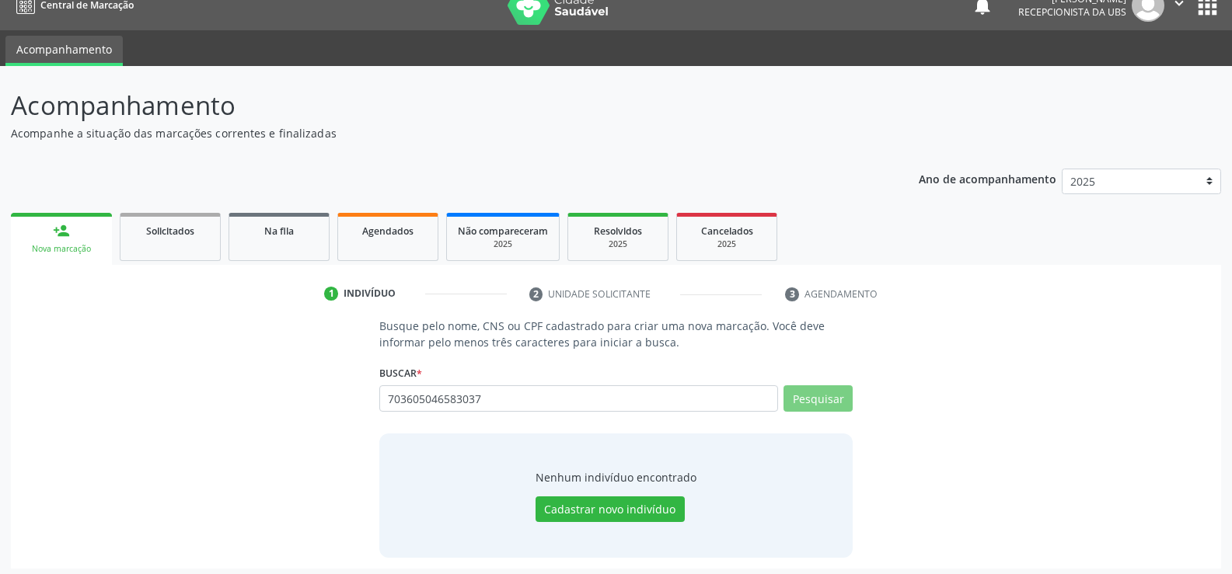
scroll to position [25, 0]
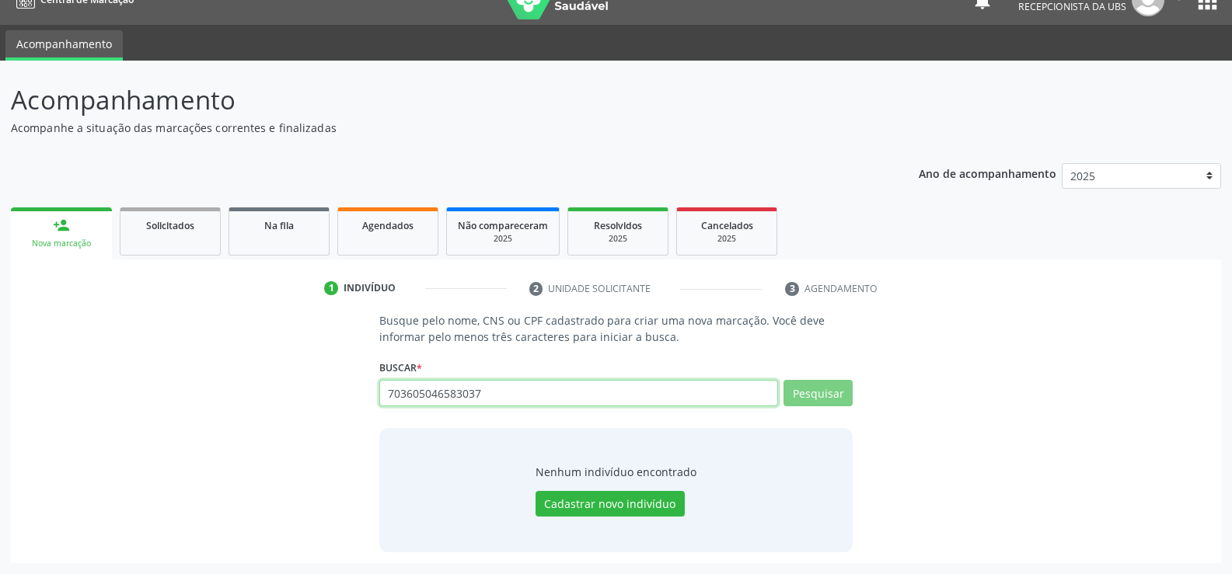
click at [518, 390] on input "703605046583037" at bounding box center [578, 393] width 399 height 26
type input "7"
click at [473, 389] on input "703" at bounding box center [578, 393] width 399 height 26
type input "703605046593037"
click at [820, 376] on div "Buscar * 70360504658303 Busque por nome, CNS ou CPF Nenhum resultado encontrado…" at bounding box center [615, 386] width 473 height 61
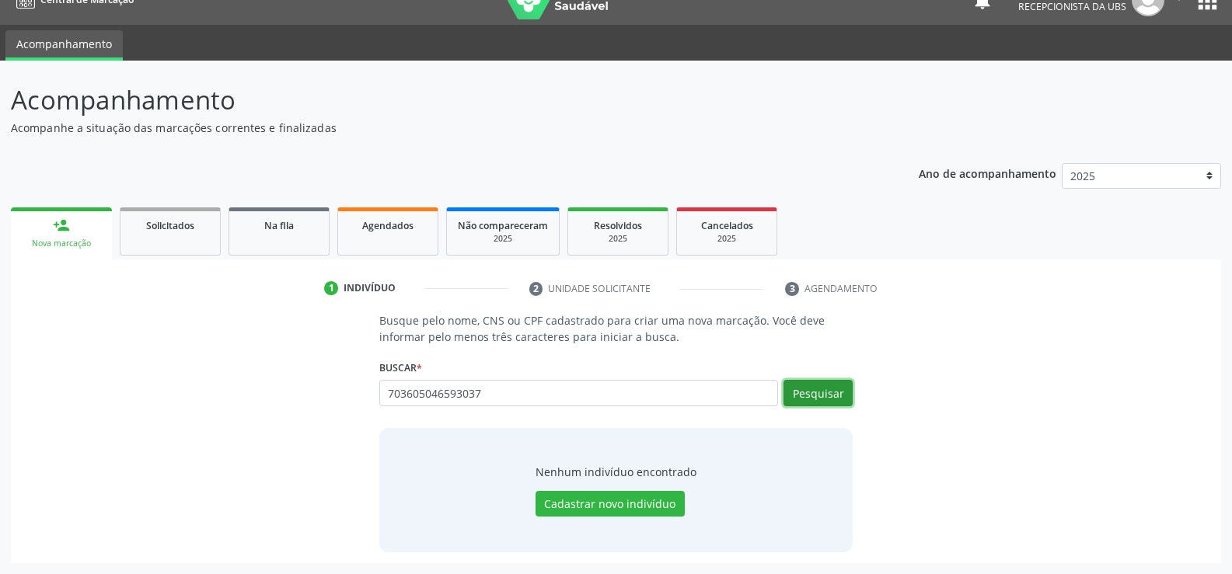
click at [818, 382] on button "Pesquisar" at bounding box center [818, 393] width 69 height 26
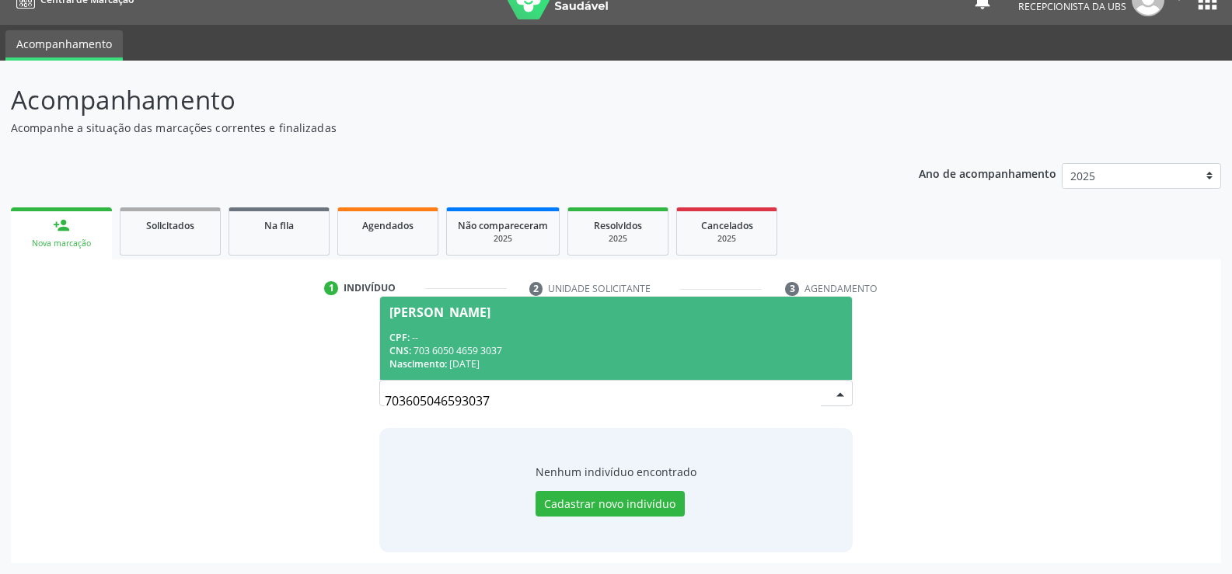
click at [420, 359] on span "Nascimento:" at bounding box center [418, 364] width 58 height 13
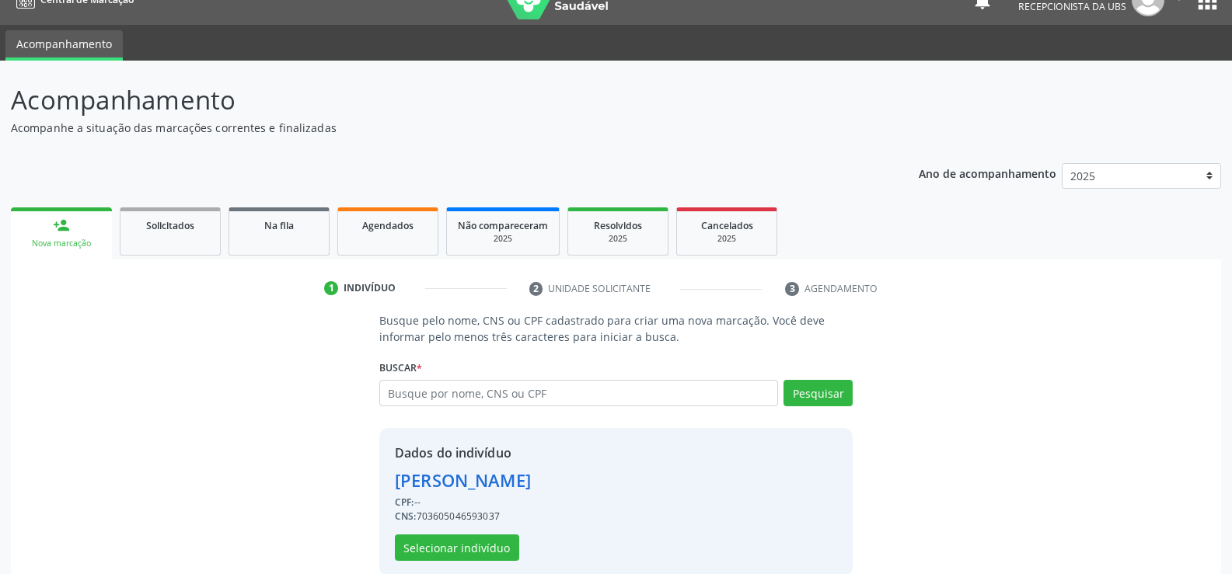
scroll to position [49, 0]
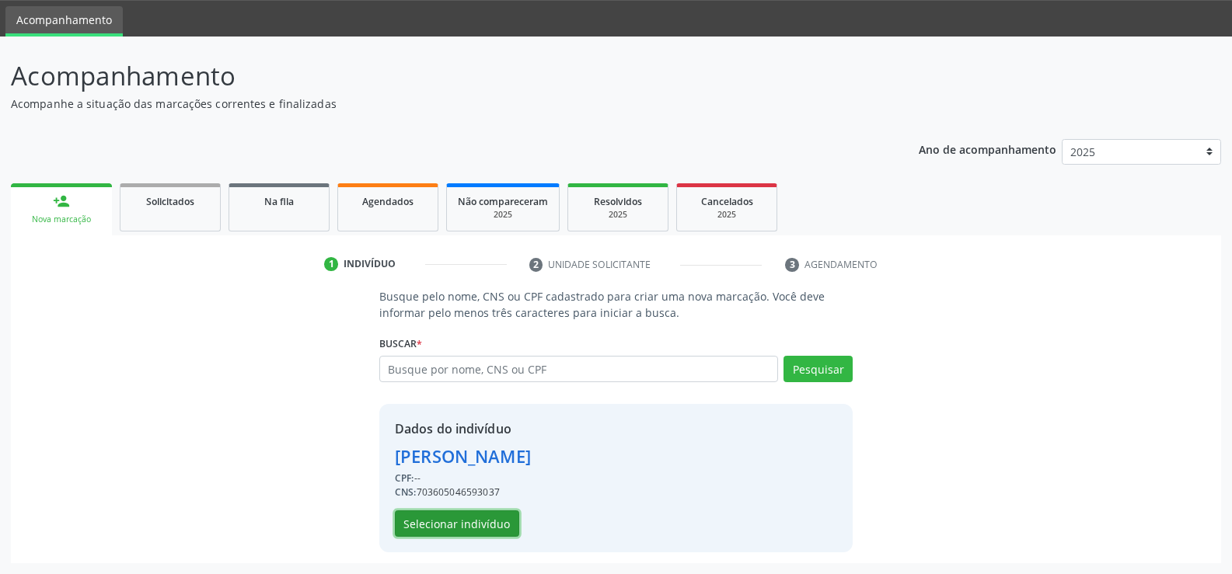
click at [442, 532] on button "Selecionar indivíduo" at bounding box center [457, 524] width 124 height 26
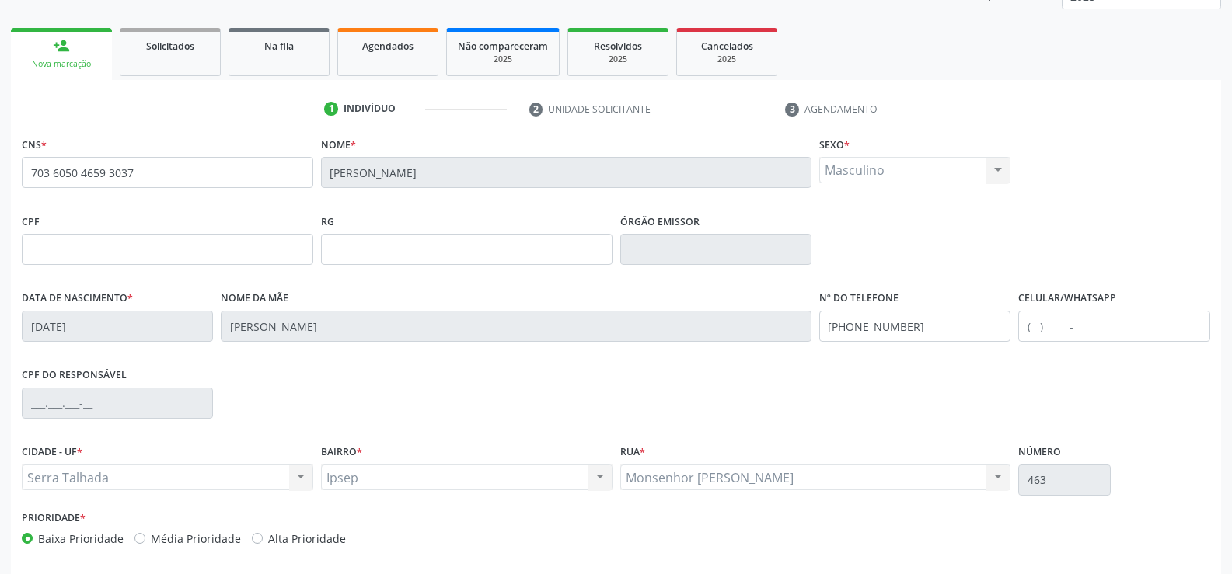
scroll to position [268, 0]
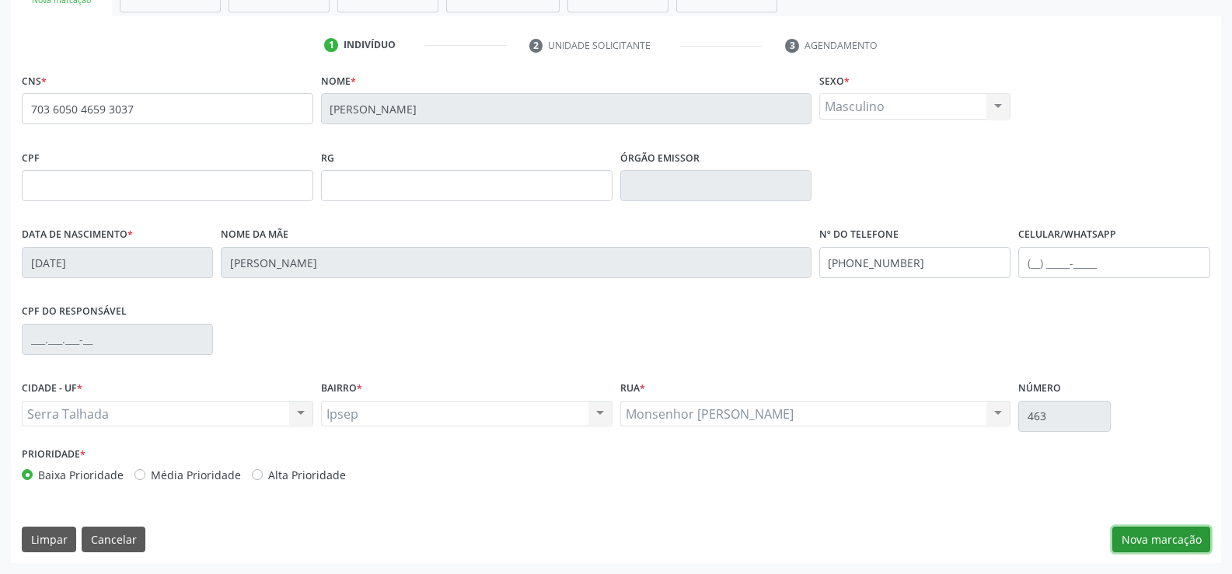
click at [1168, 535] on button "Nova marcação" at bounding box center [1161, 540] width 98 height 26
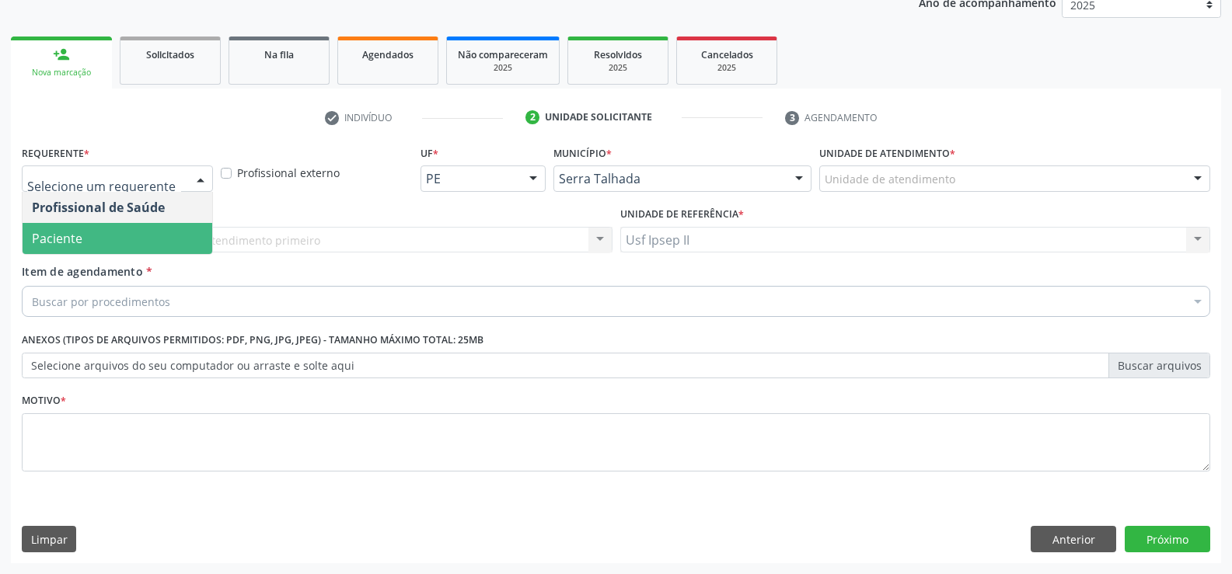
click at [109, 232] on span "Paciente" at bounding box center [118, 238] width 190 height 31
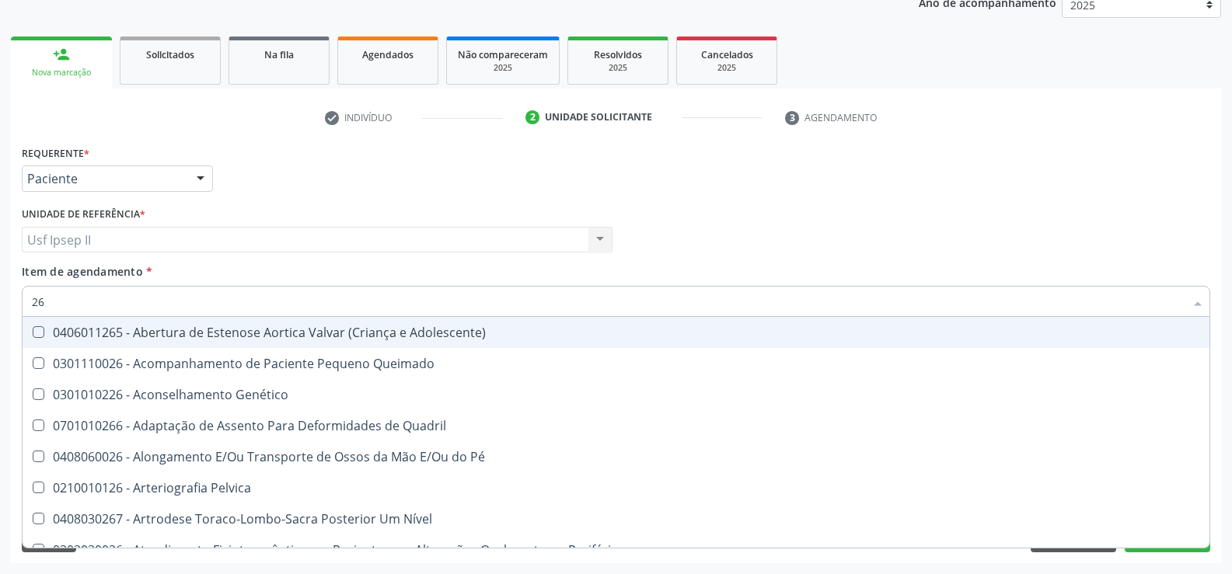
type input "2"
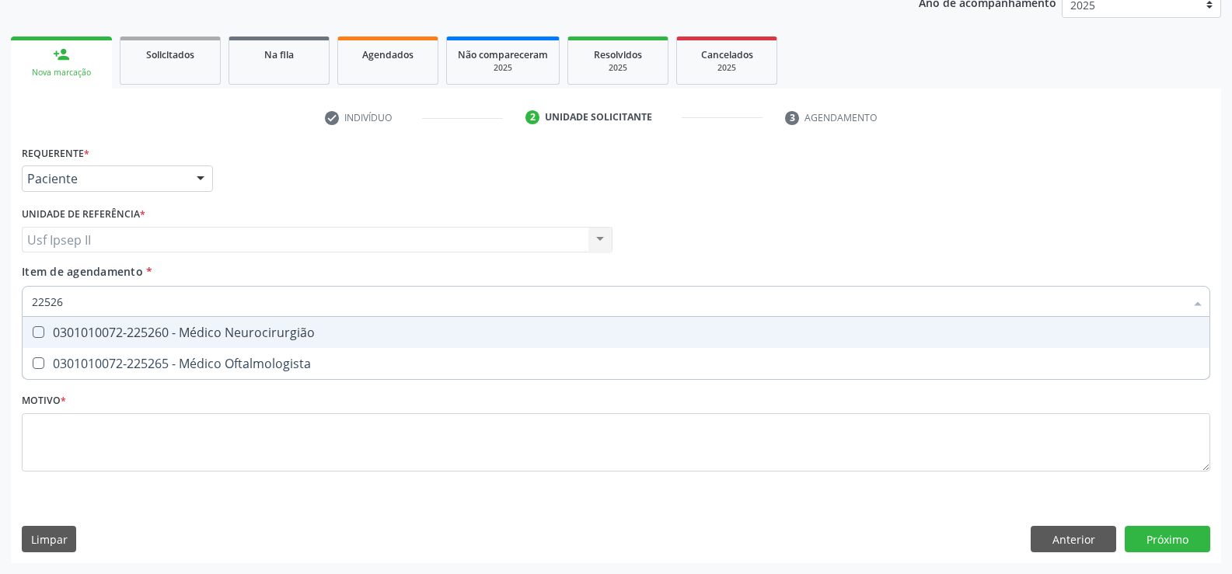
type input "225265"
click at [120, 339] on div "0301010072-225265 - Médico Oftalmologista" at bounding box center [616, 332] width 1168 height 12
checkbox Oftalmologista "true"
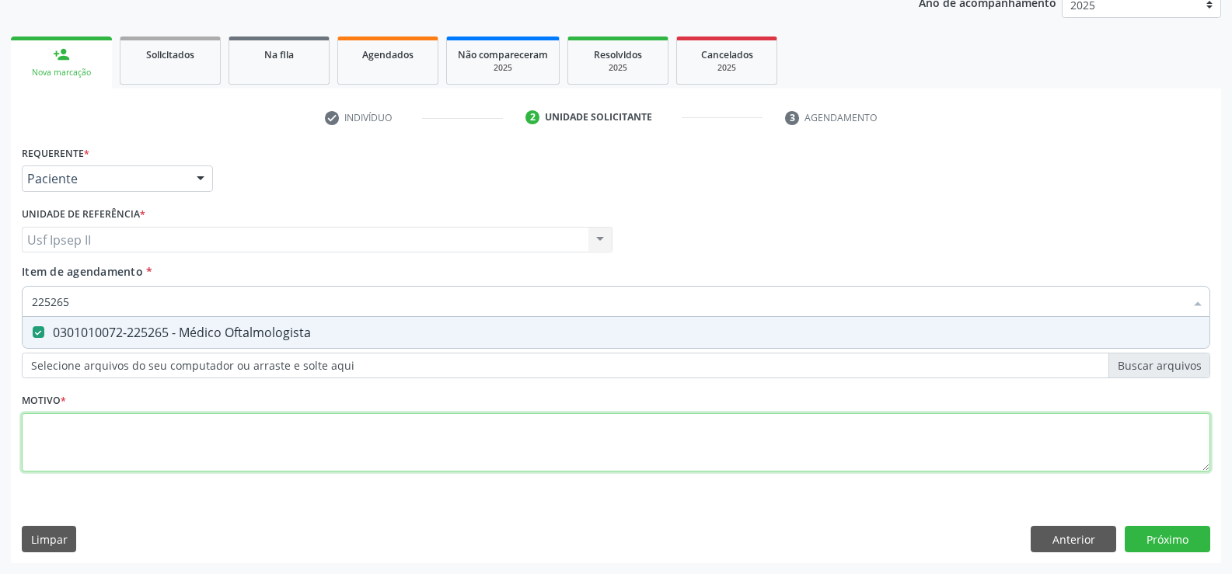
click at [110, 438] on div "Requerente * Paciente Profissional de Saúde Paciente Nenhum resultado encontrad…" at bounding box center [616, 317] width 1189 height 352
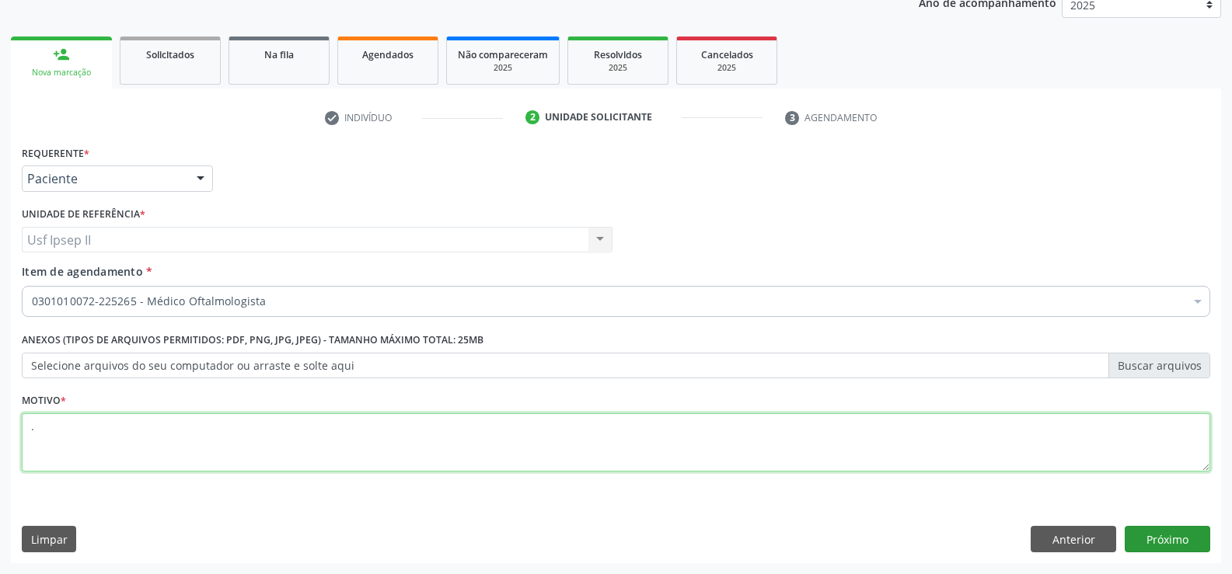
type textarea "."
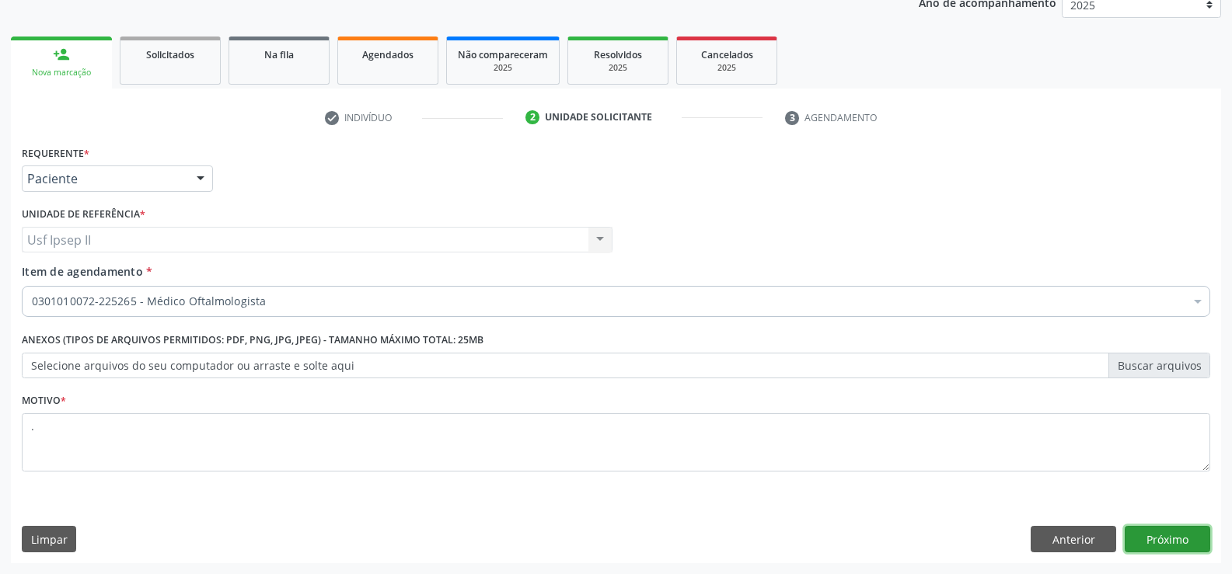
click at [1147, 551] on button "Próximo" at bounding box center [1168, 539] width 86 height 26
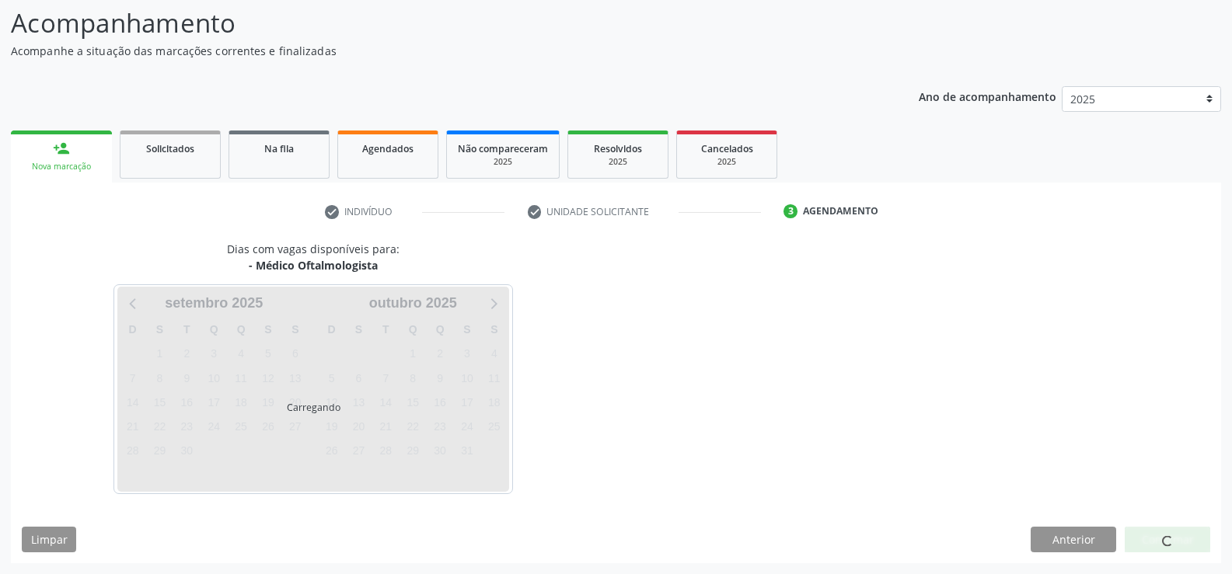
scroll to position [102, 0]
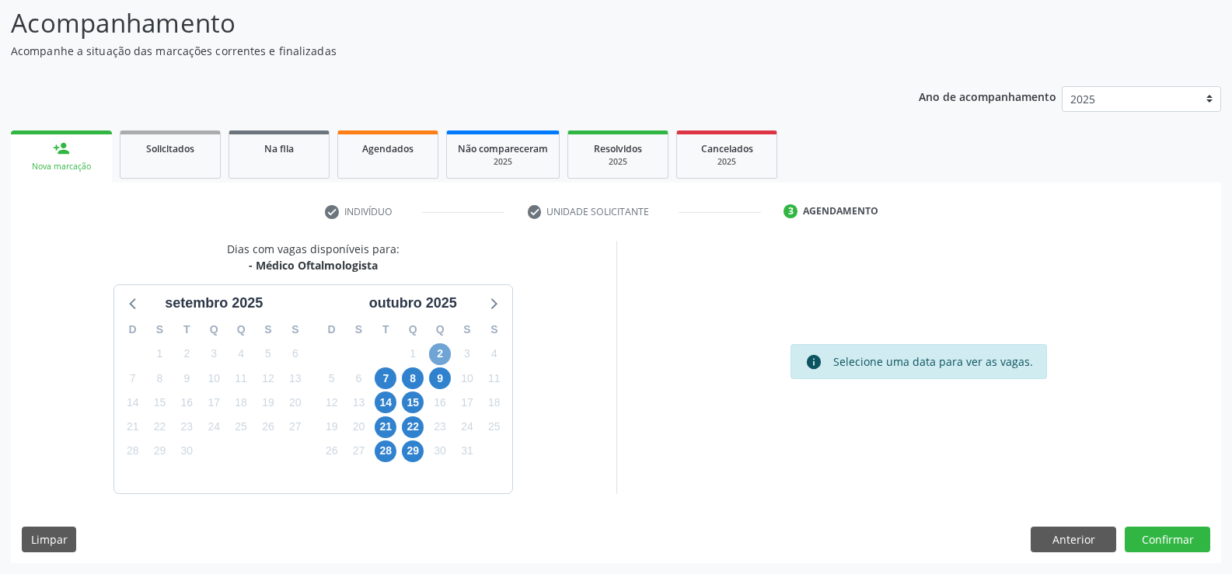
click at [431, 352] on span "2" at bounding box center [440, 355] width 22 height 22
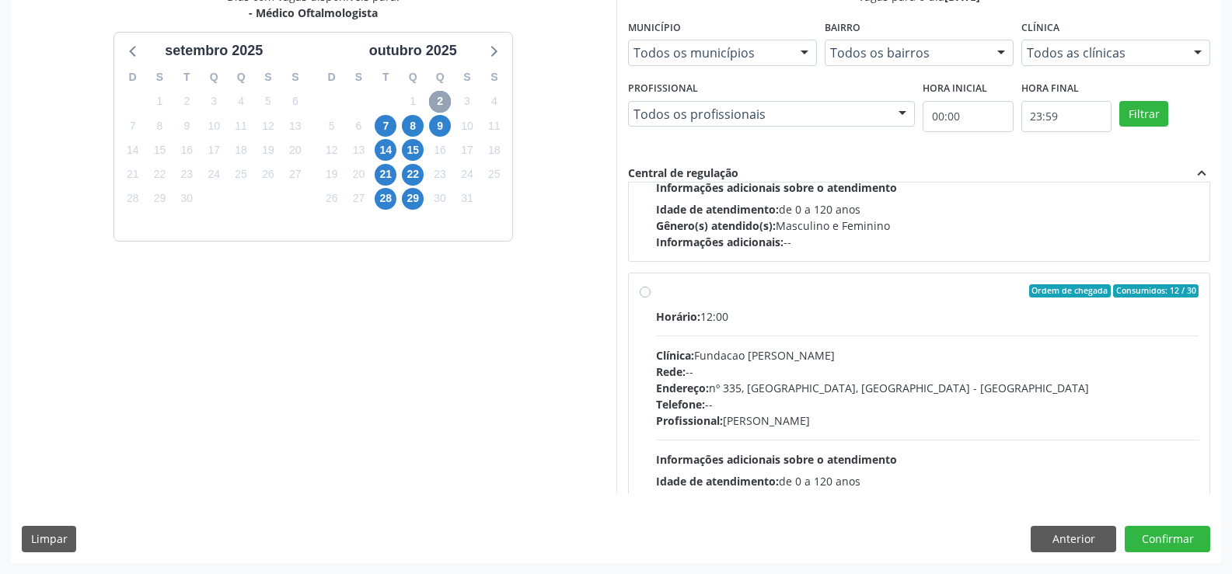
scroll to position [155, 0]
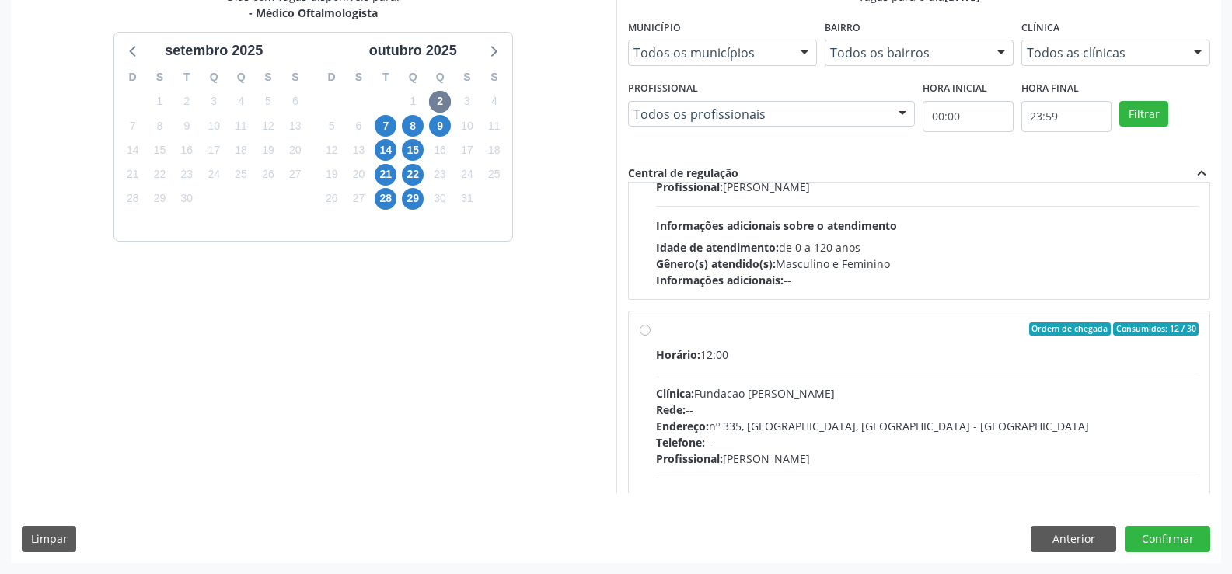
click at [656, 329] on label "Ordem de chegada Consumidos: 12 / 30 Horário: 12:00 Clínica: Fundacao Altino Ve…" at bounding box center [927, 442] width 543 height 239
click at [648, 329] on input "Ordem de chegada Consumidos: 12 / 30 Horário: 12:00 Clínica: Fundacao Altino Ve…" at bounding box center [645, 330] width 11 height 14
radio input "true"
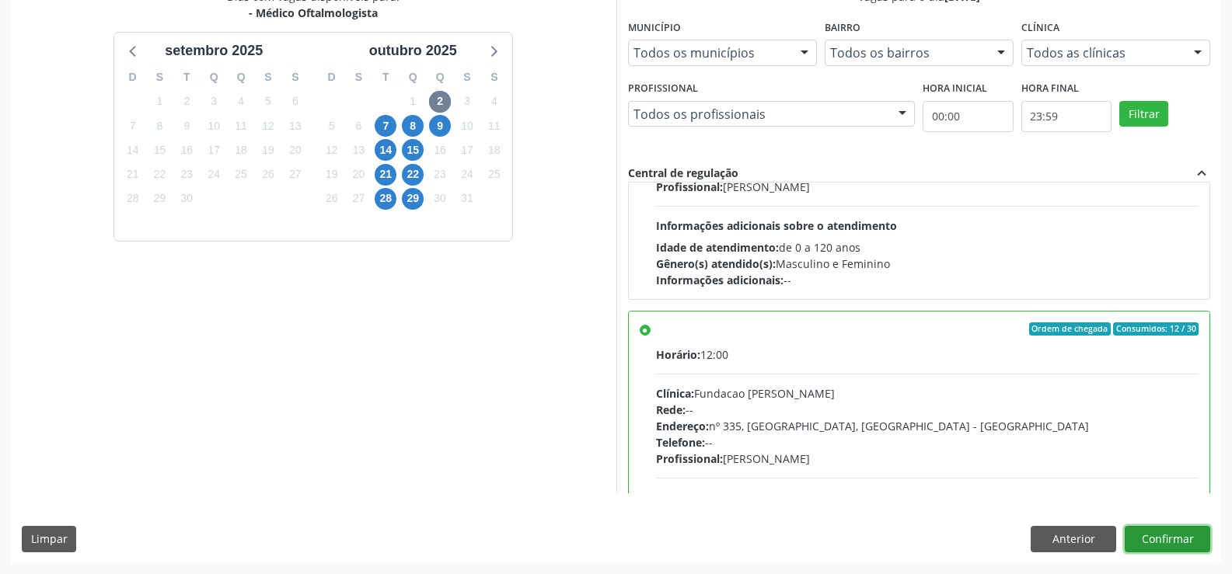
click at [1183, 538] on button "Confirmar" at bounding box center [1168, 539] width 86 height 26
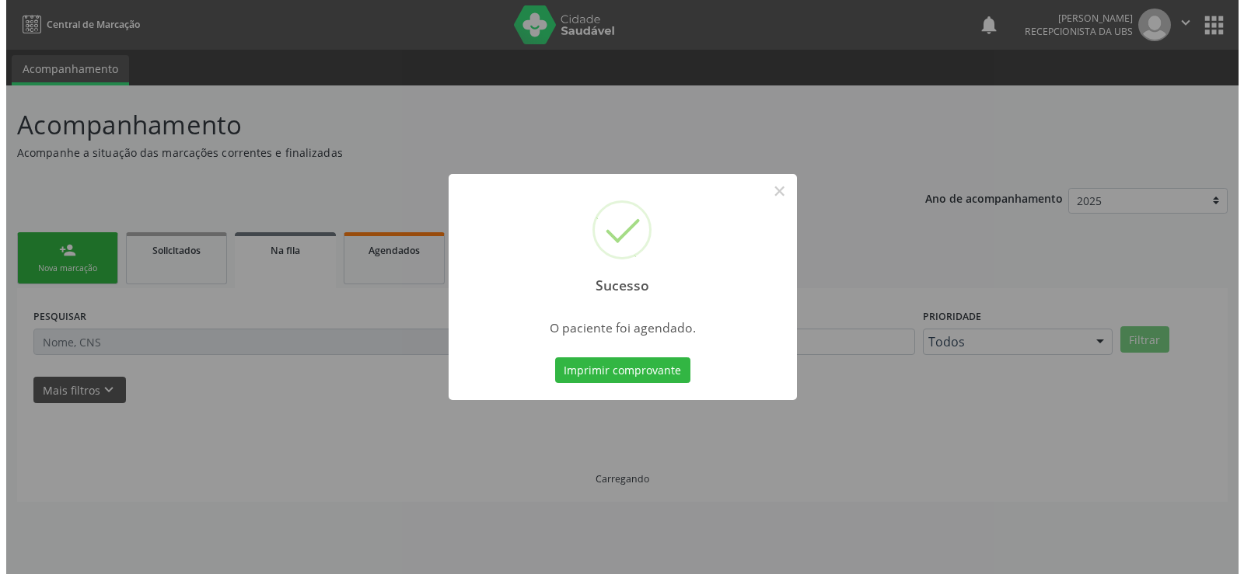
scroll to position [0, 0]
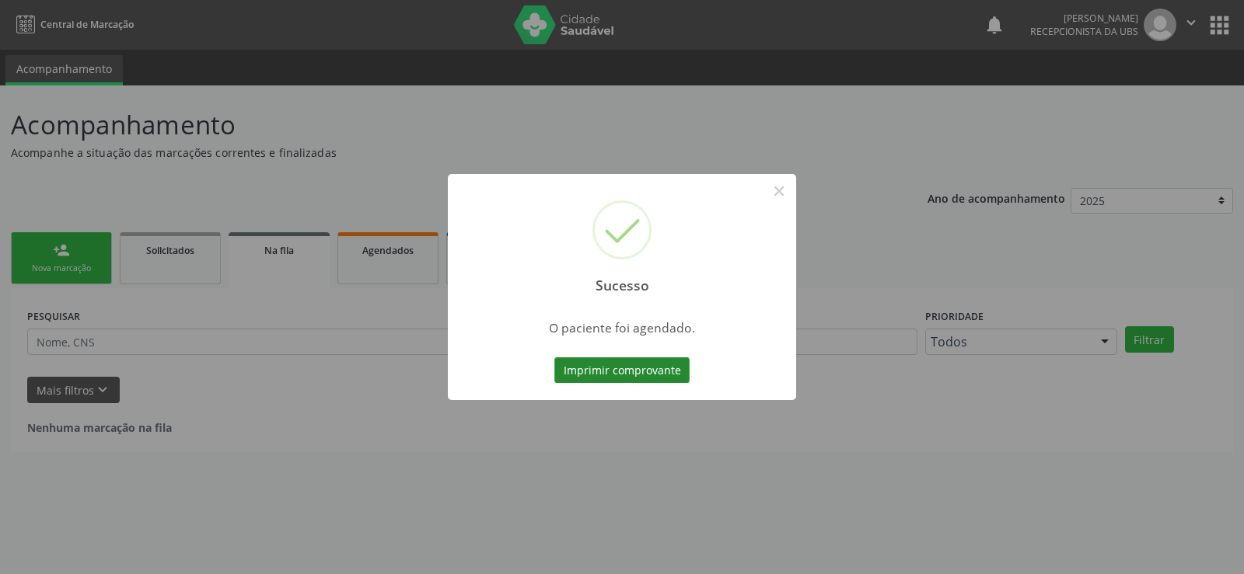
click at [630, 383] on button "Imprimir comprovante" at bounding box center [621, 371] width 135 height 26
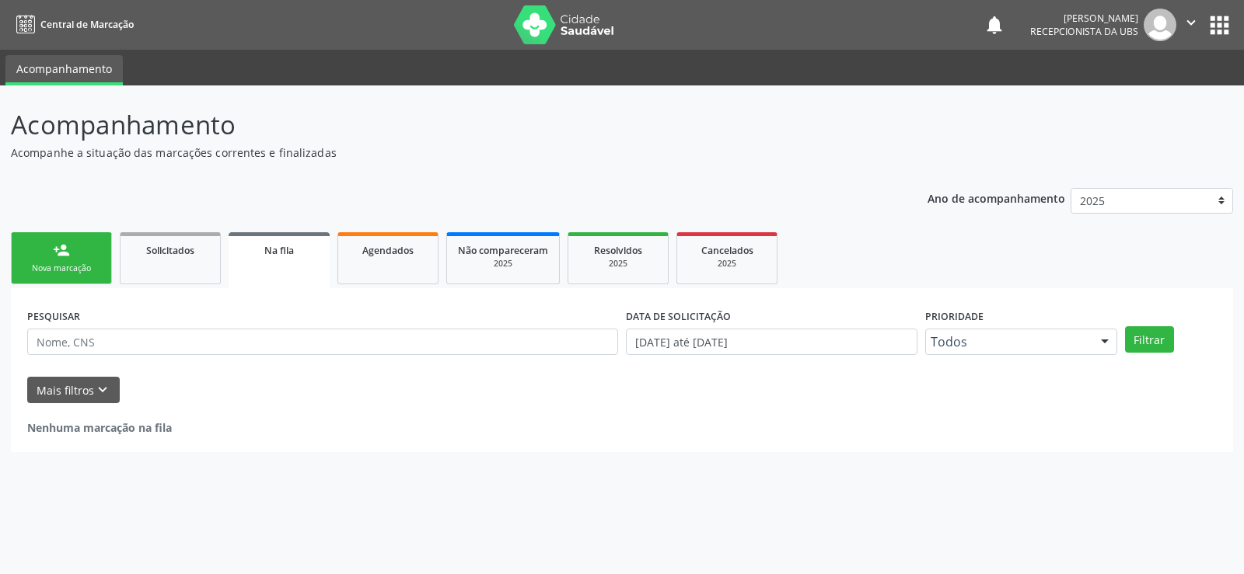
click at [87, 255] on link "person_add Nova marcação" at bounding box center [61, 258] width 101 height 52
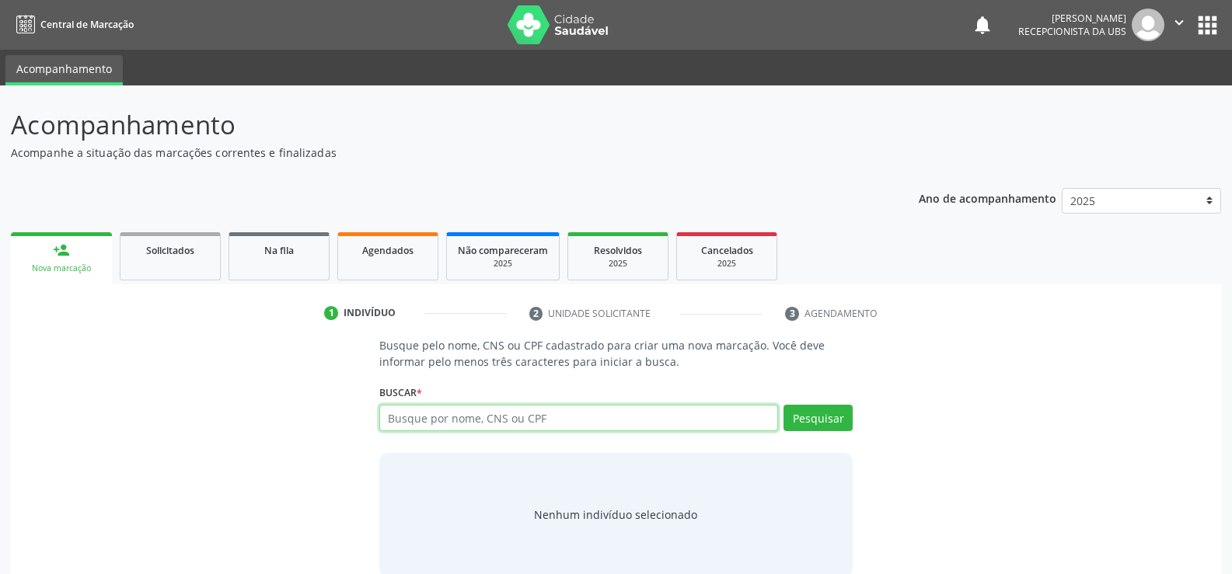
click at [491, 420] on input "text" at bounding box center [578, 418] width 399 height 26
type input "708202129597848"
click at [811, 411] on button "Pesquisar" at bounding box center [818, 418] width 69 height 26
type input "708202129597848"
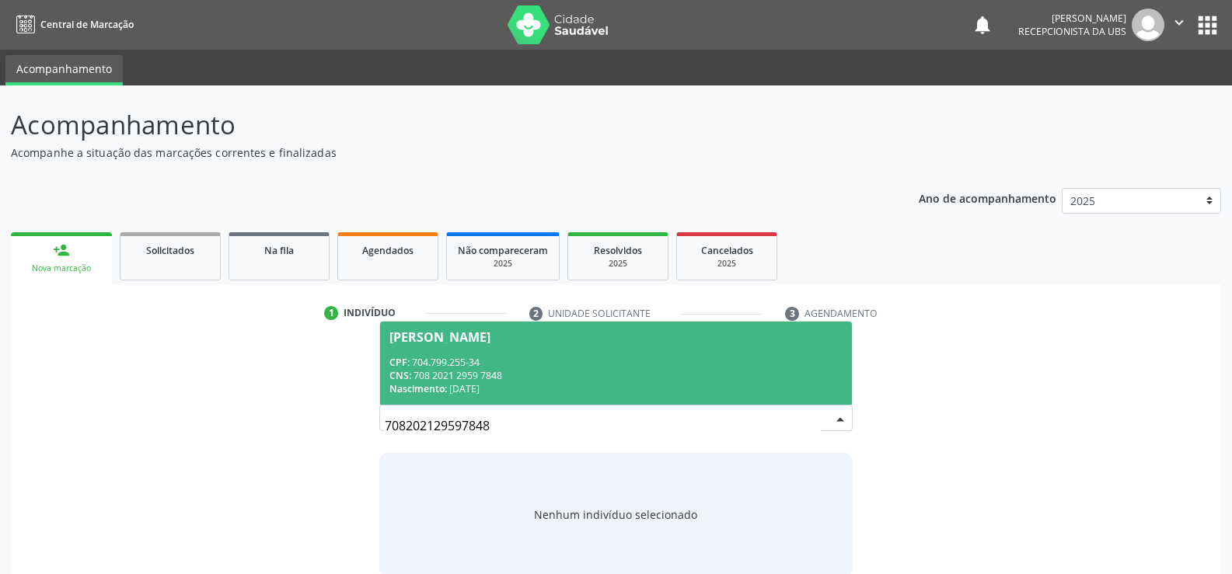
click at [458, 354] on span "Girlene de Sousa Tenorio CPF: 704.799.255-34 CNS: 708 2021 2959 7848 Nascimento…" at bounding box center [616, 363] width 472 height 83
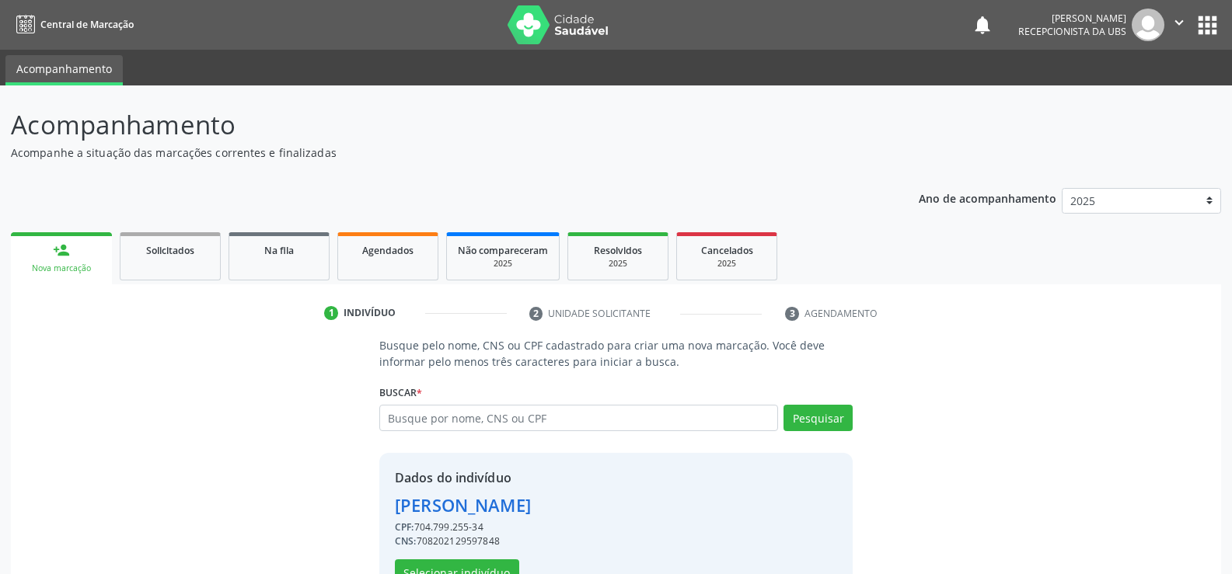
scroll to position [49, 0]
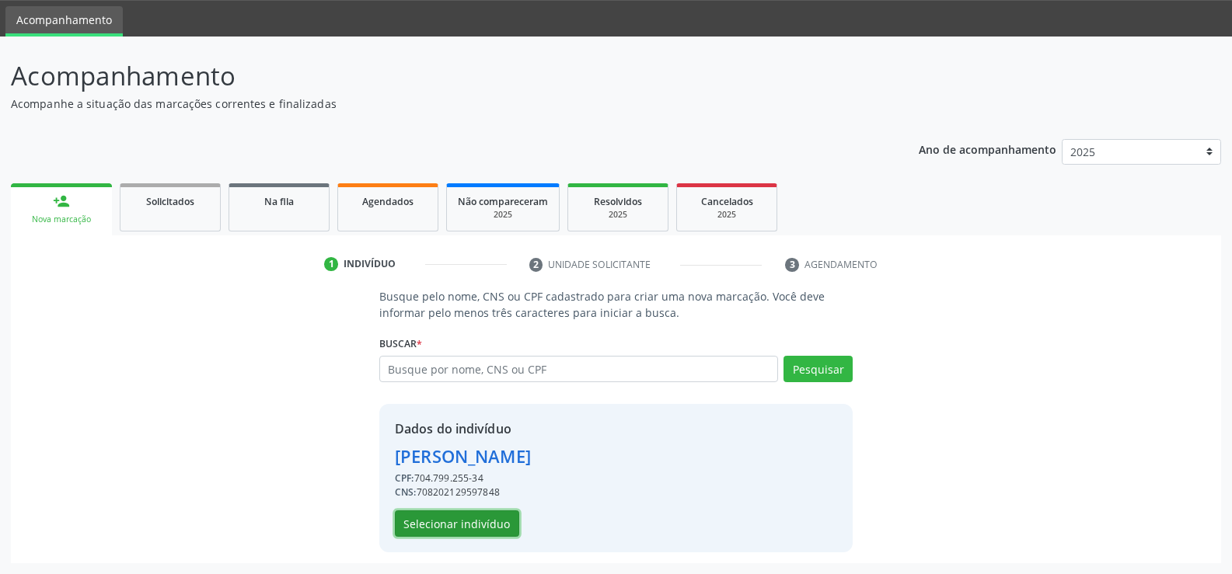
click at [448, 524] on button "Selecionar indivíduo" at bounding box center [457, 524] width 124 height 26
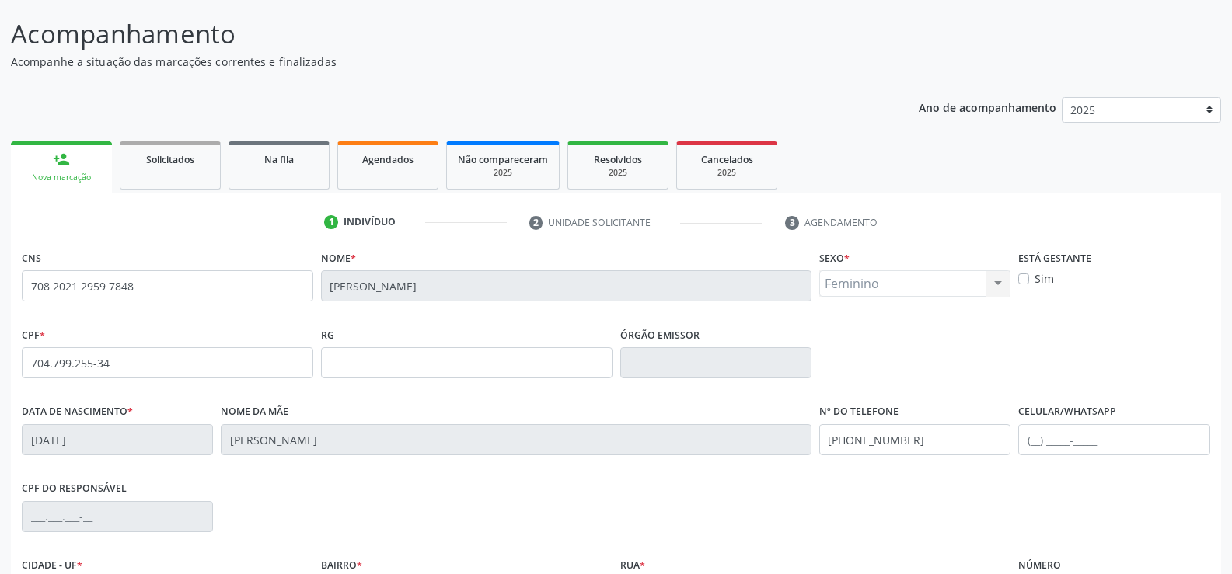
scroll to position [127, 0]
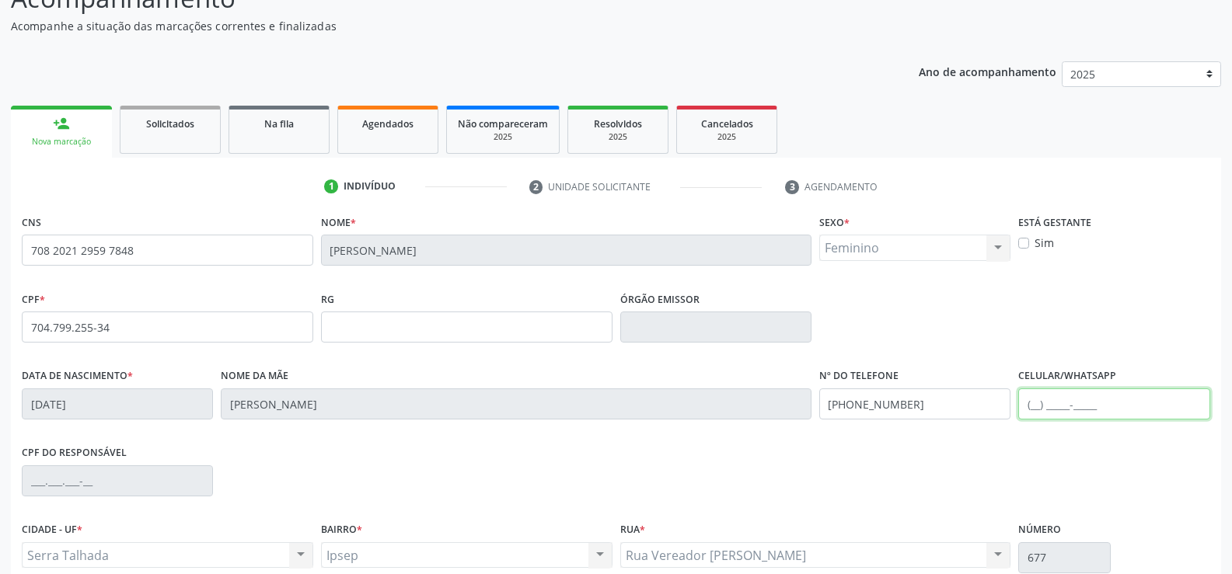
click at [1025, 407] on input "text" at bounding box center [1113, 404] width 191 height 31
type input "("
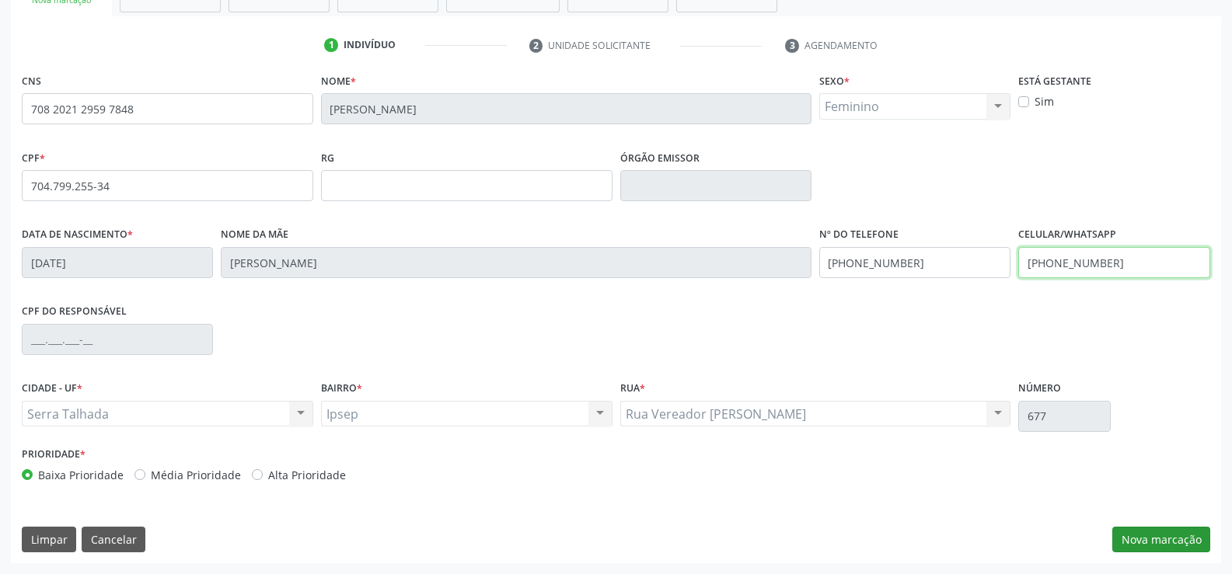
type input "(87) 98806-0774"
click at [1119, 531] on button "Nova marcação" at bounding box center [1161, 540] width 98 height 26
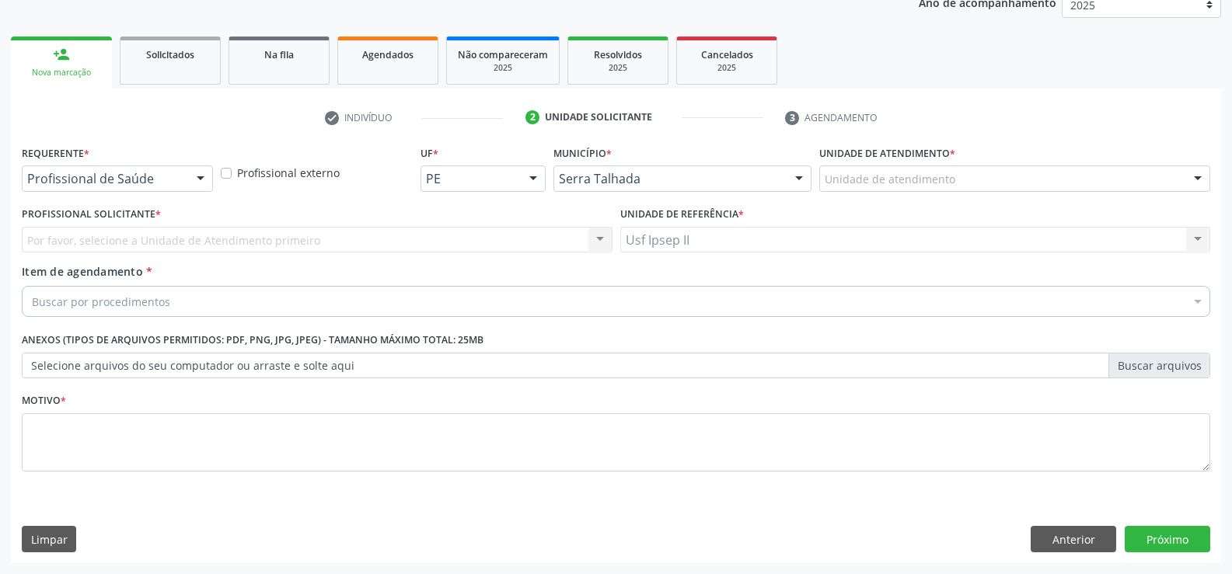
scroll to position [196, 0]
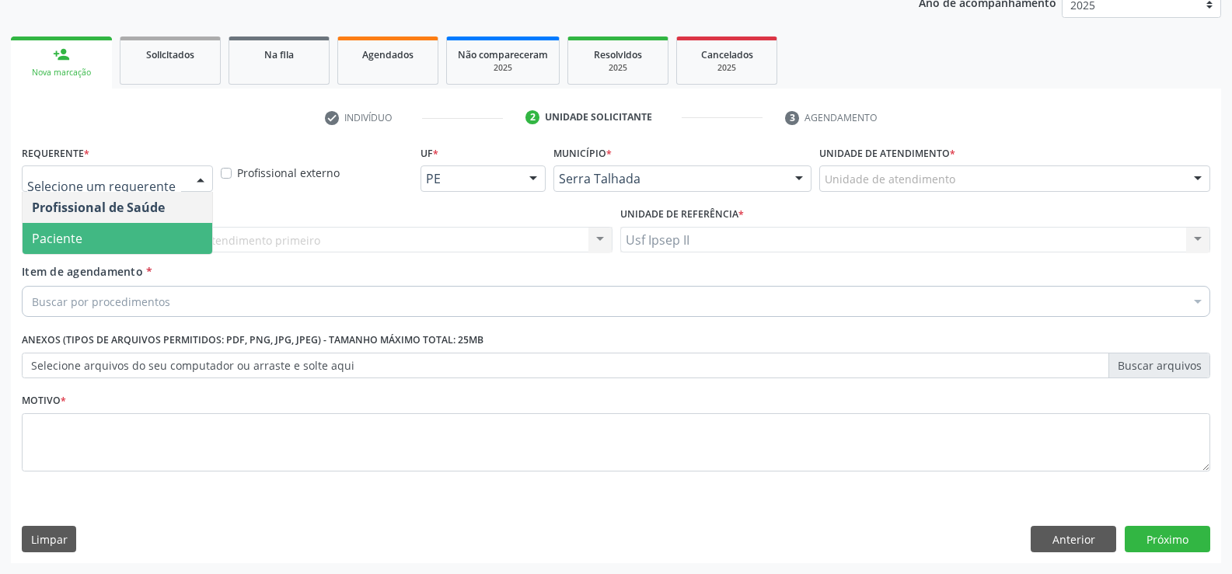
click at [79, 243] on span "Paciente" at bounding box center [57, 238] width 51 height 17
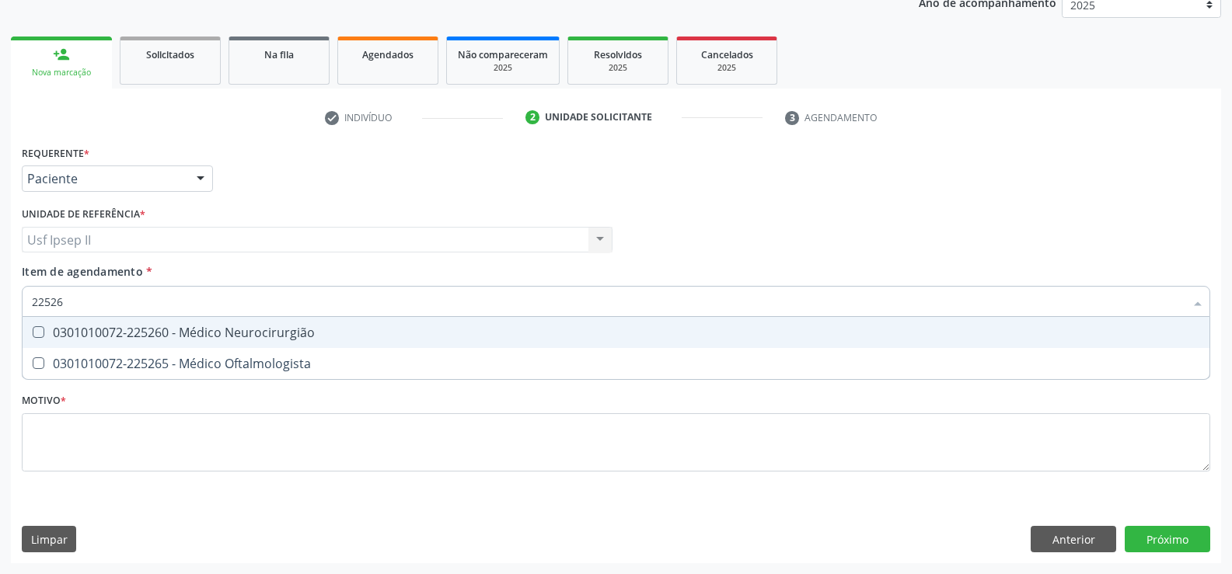
type input "225265"
click at [127, 333] on div "0301010072-225265 - Médico Oftalmologista" at bounding box center [616, 332] width 1168 height 12
checkbox Oftalmologista "true"
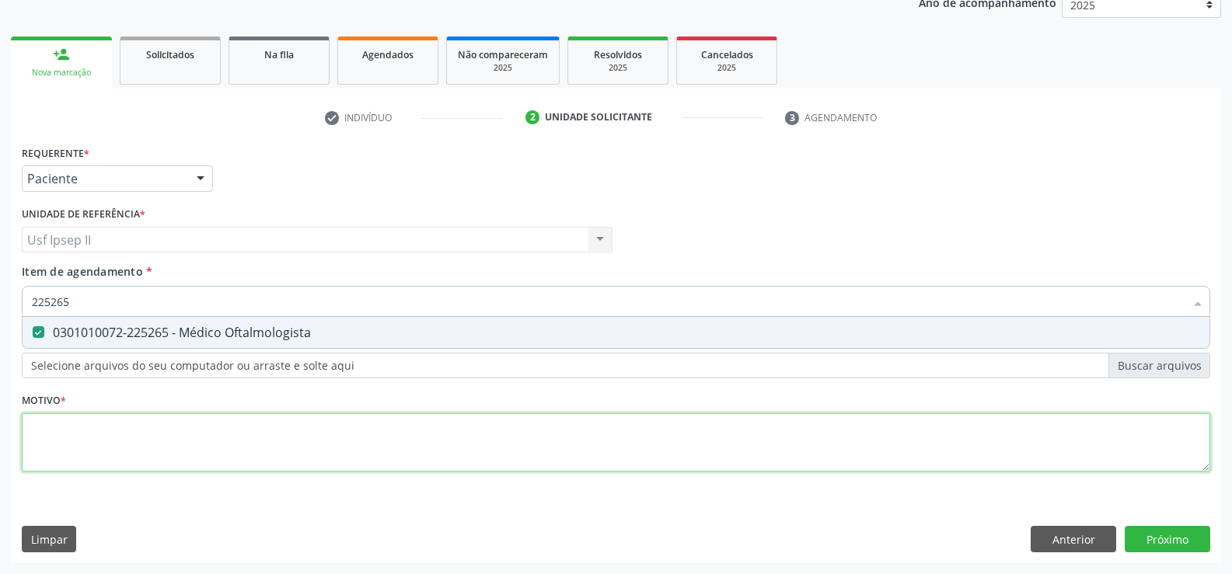
click at [58, 428] on div "Requerente * Paciente Profissional de Saúde Paciente Nenhum resultado encontrad…" at bounding box center [616, 317] width 1189 height 352
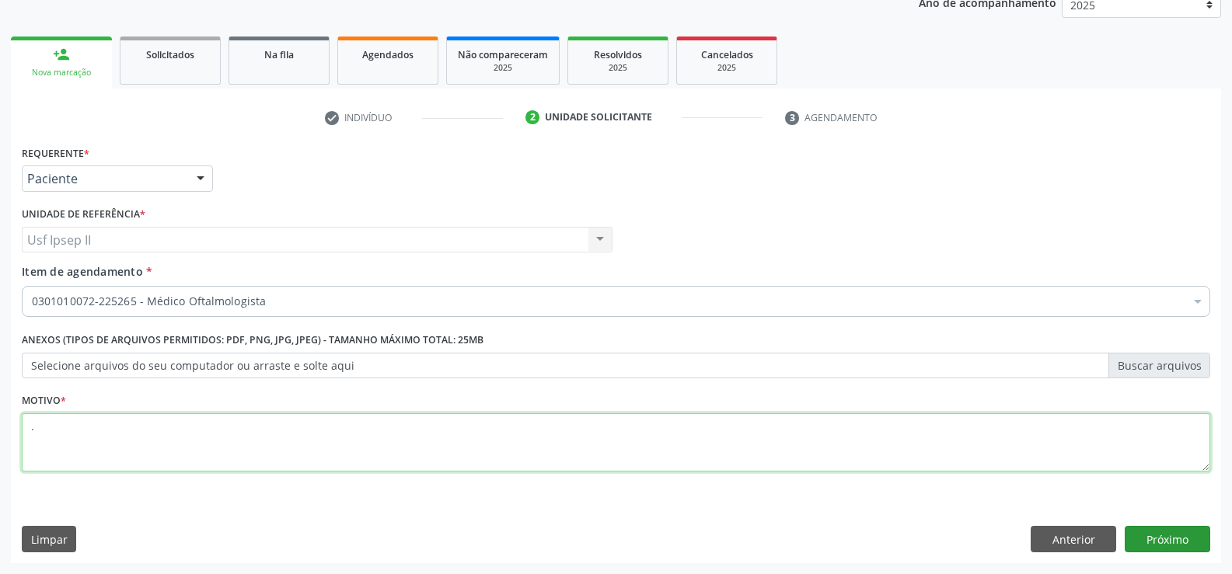
type textarea "."
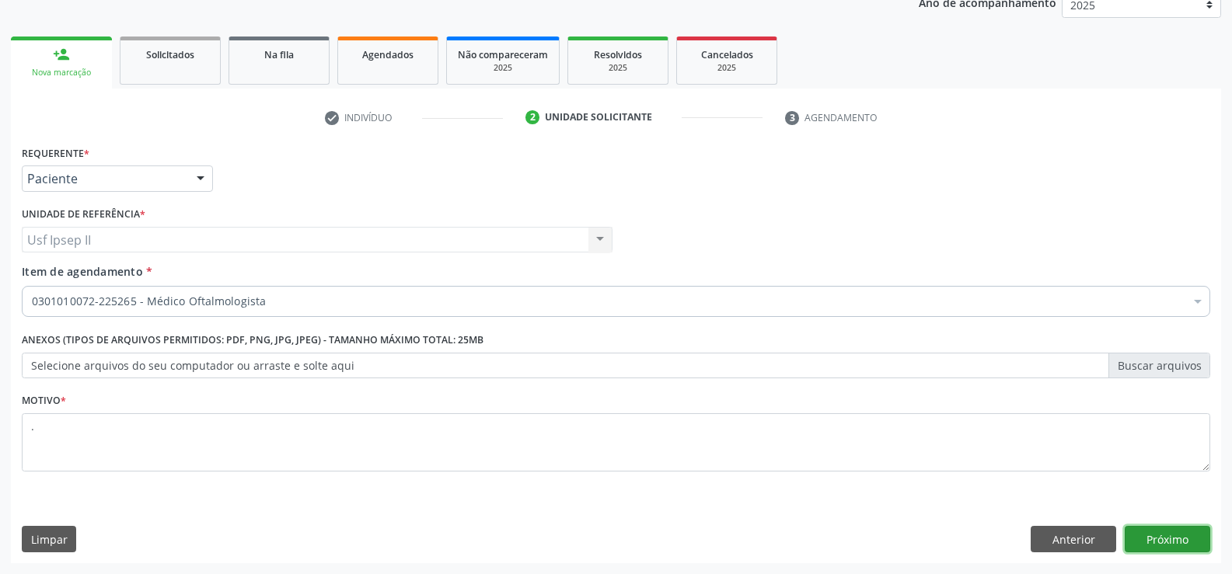
click at [1185, 546] on button "Próximo" at bounding box center [1168, 539] width 86 height 26
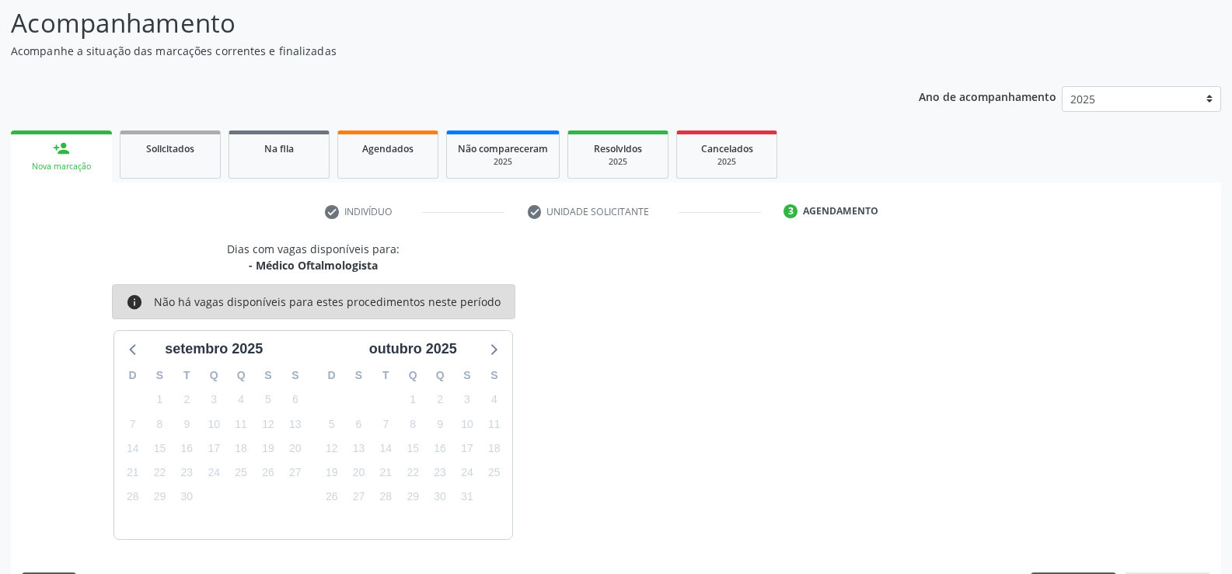
scroll to position [148, 0]
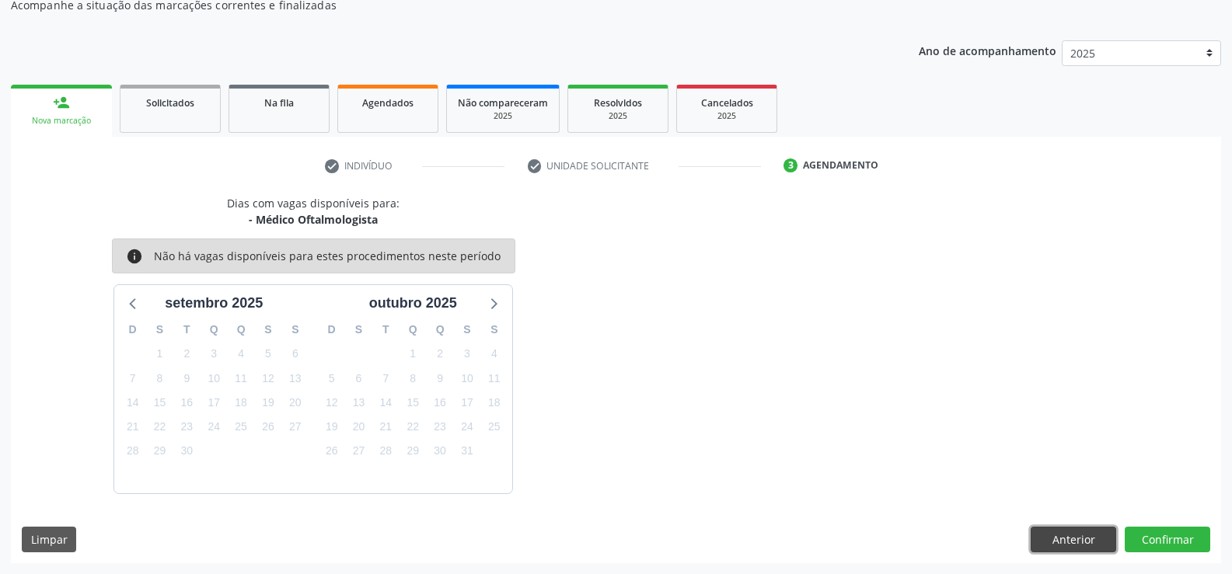
click at [1081, 539] on button "Anterior" at bounding box center [1074, 540] width 86 height 26
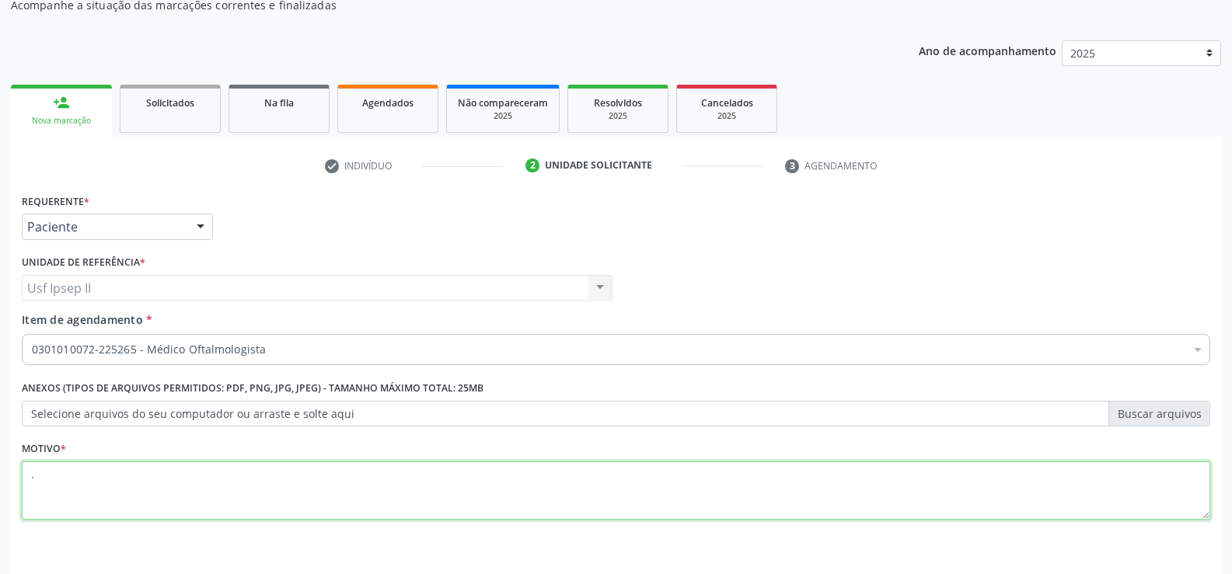
click at [79, 495] on textarea "." at bounding box center [616, 491] width 1189 height 59
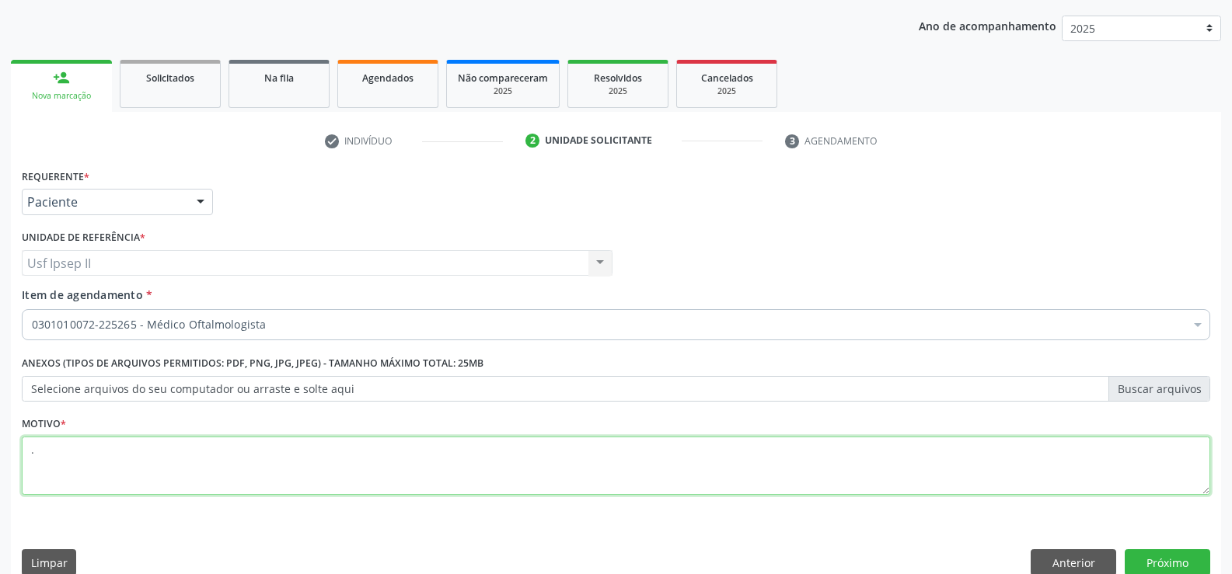
scroll to position [196, 0]
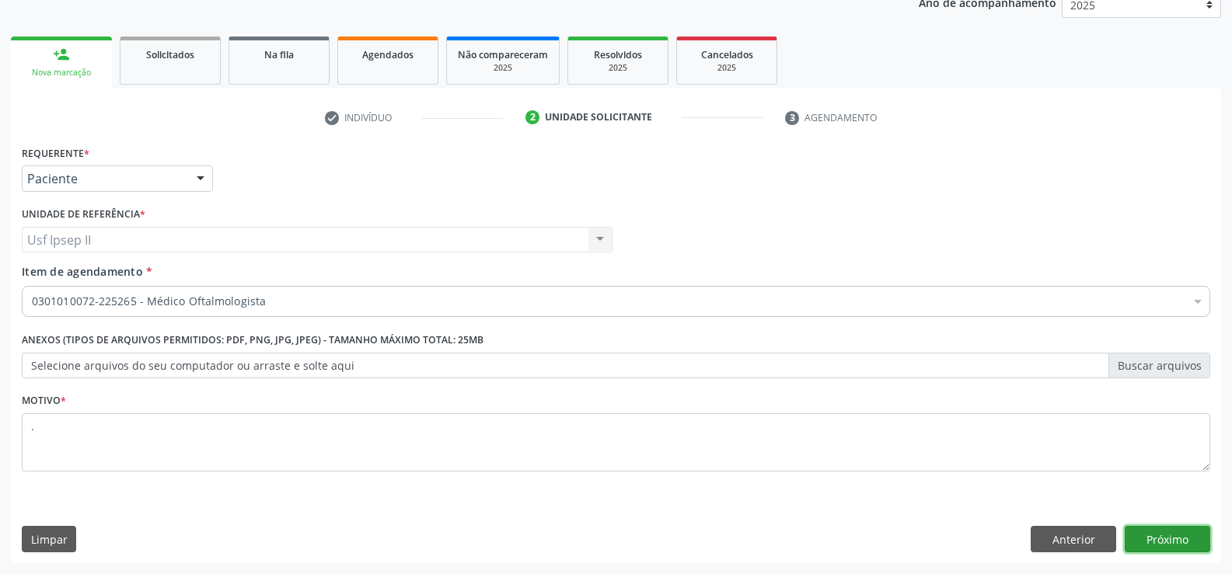
click at [1157, 529] on button "Próximo" at bounding box center [1168, 539] width 86 height 26
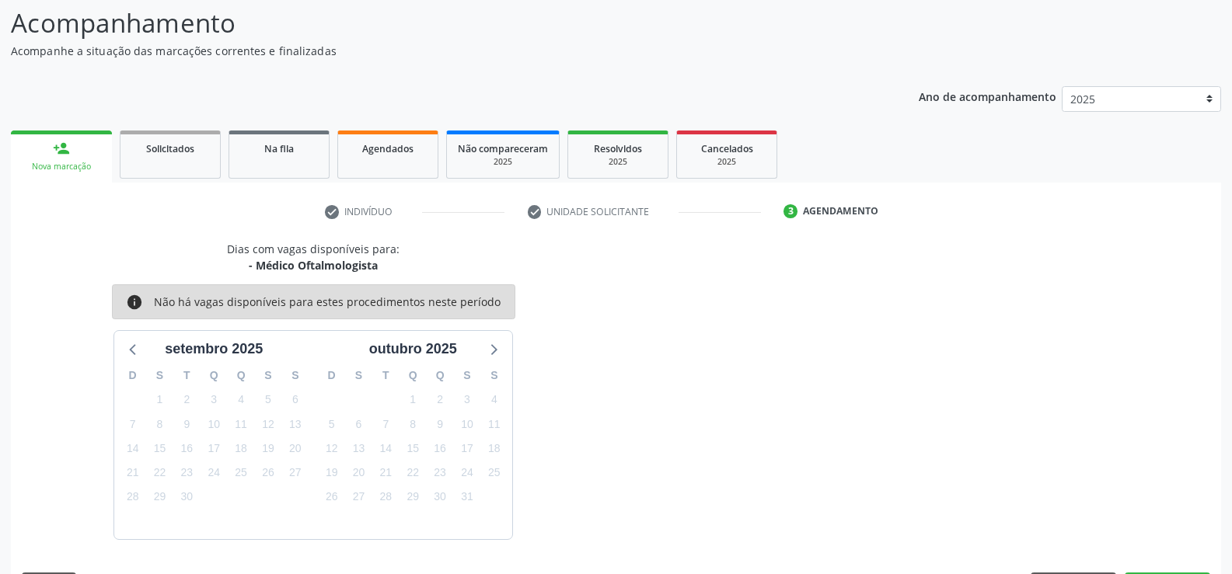
scroll to position [148, 0]
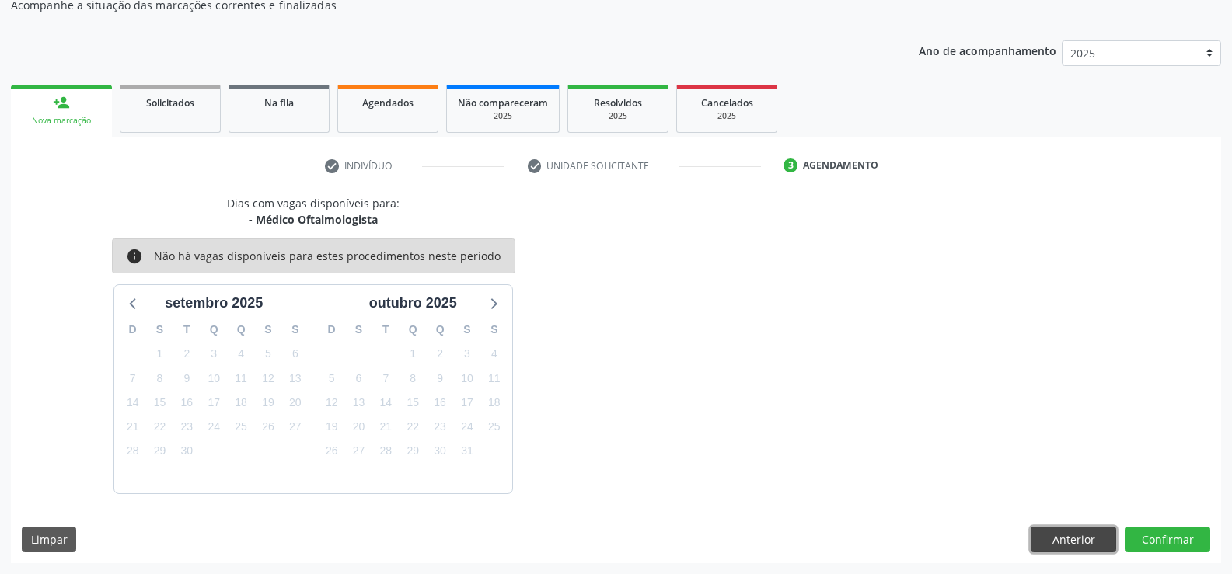
click at [1074, 530] on button "Anterior" at bounding box center [1074, 540] width 86 height 26
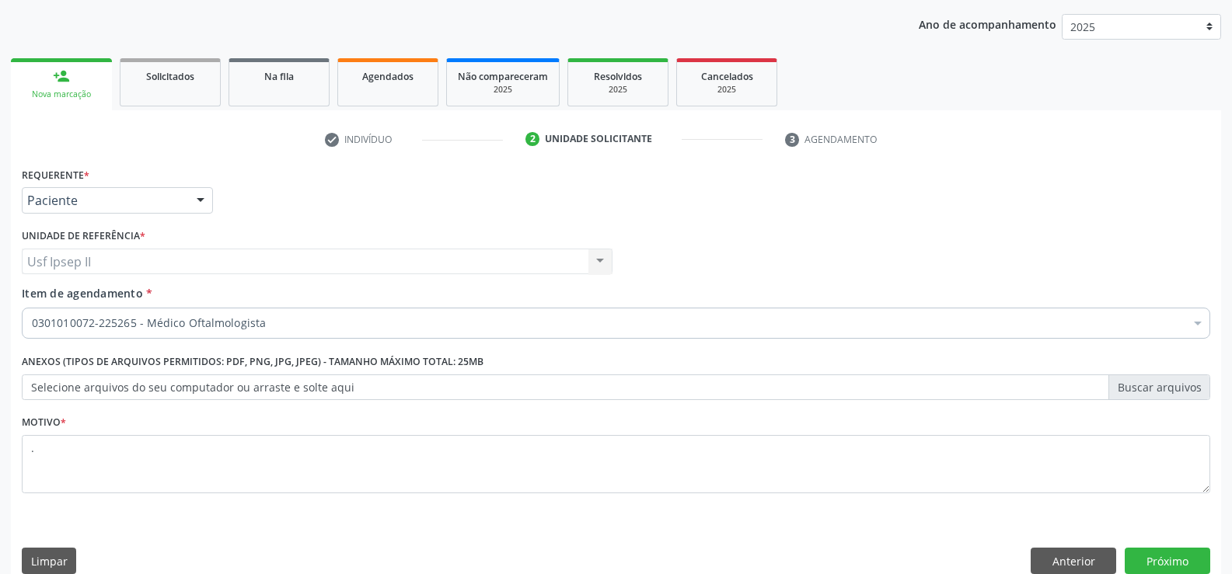
scroll to position [196, 0]
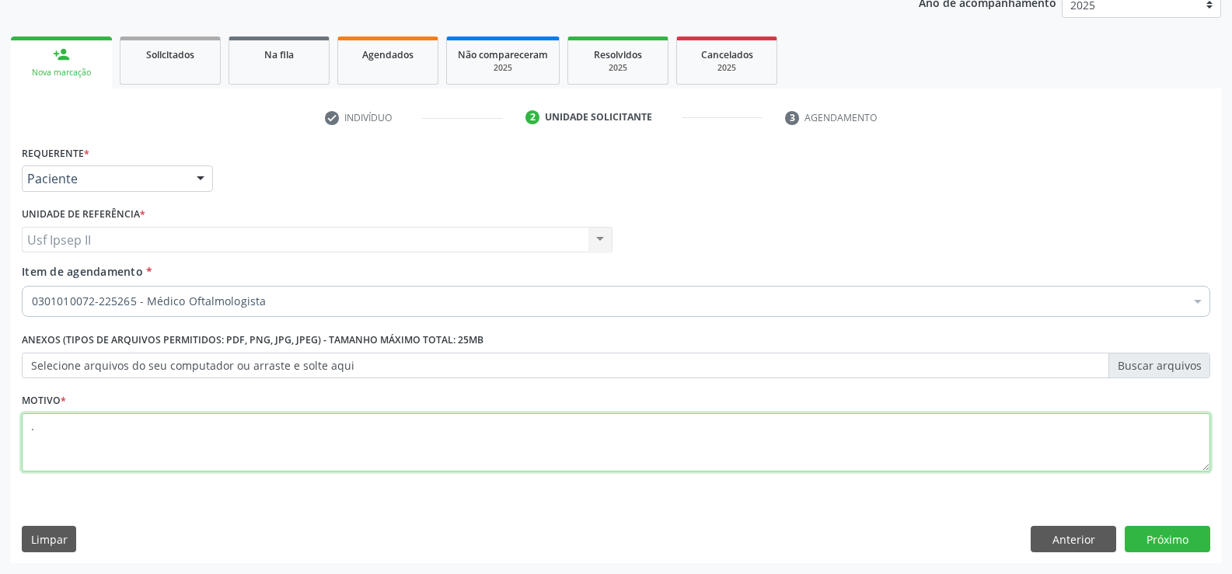
click at [203, 431] on textarea "." at bounding box center [616, 443] width 1189 height 59
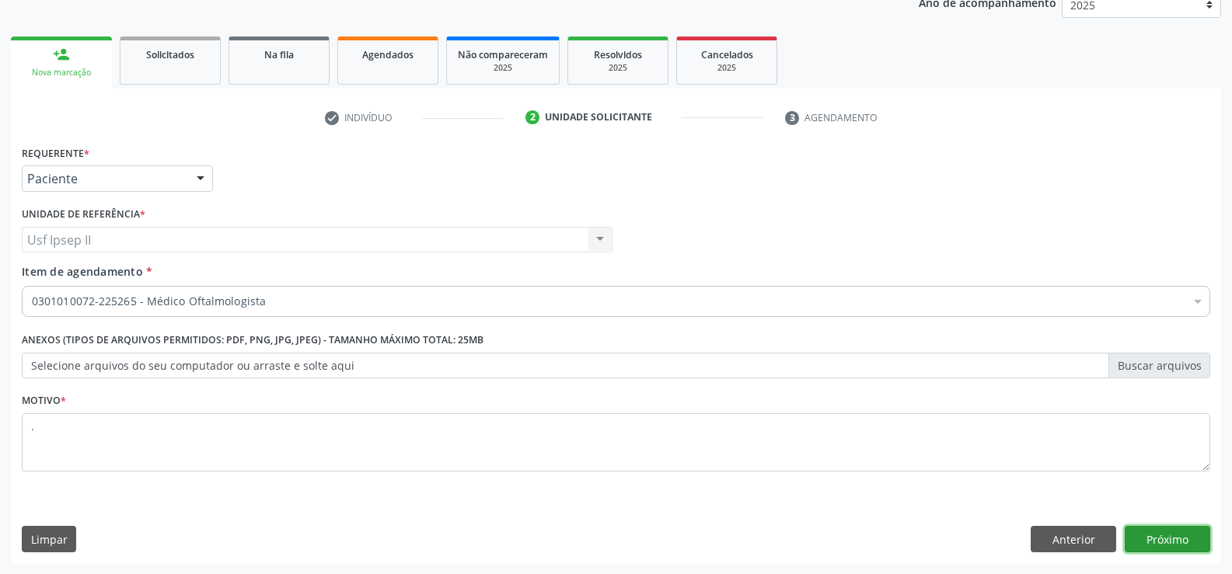
click at [1152, 539] on button "Próximo" at bounding box center [1168, 539] width 86 height 26
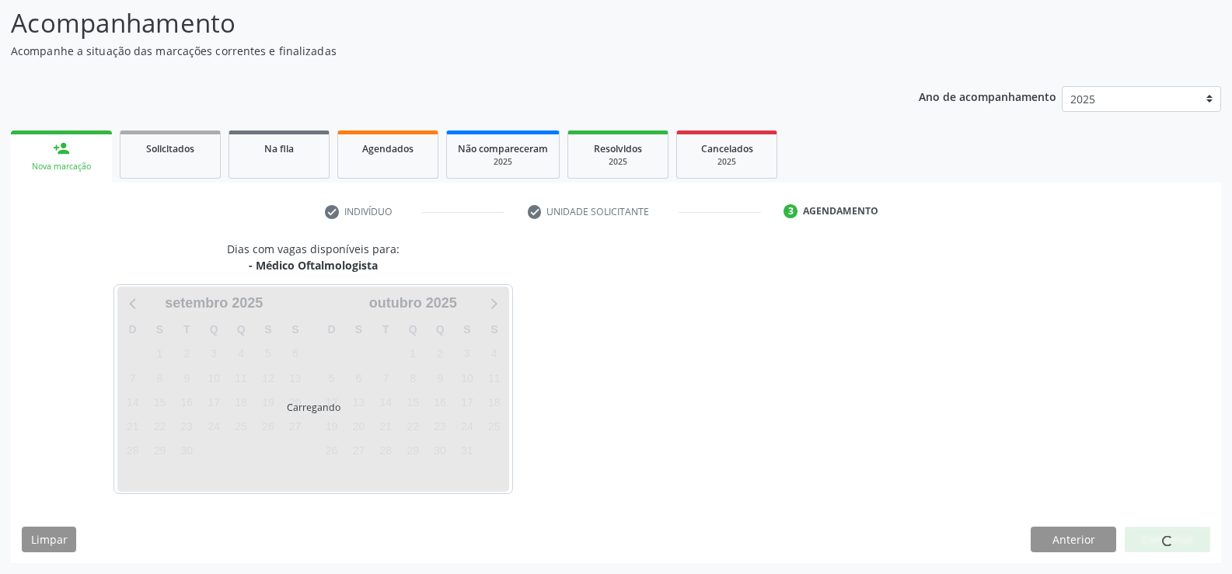
scroll to position [148, 0]
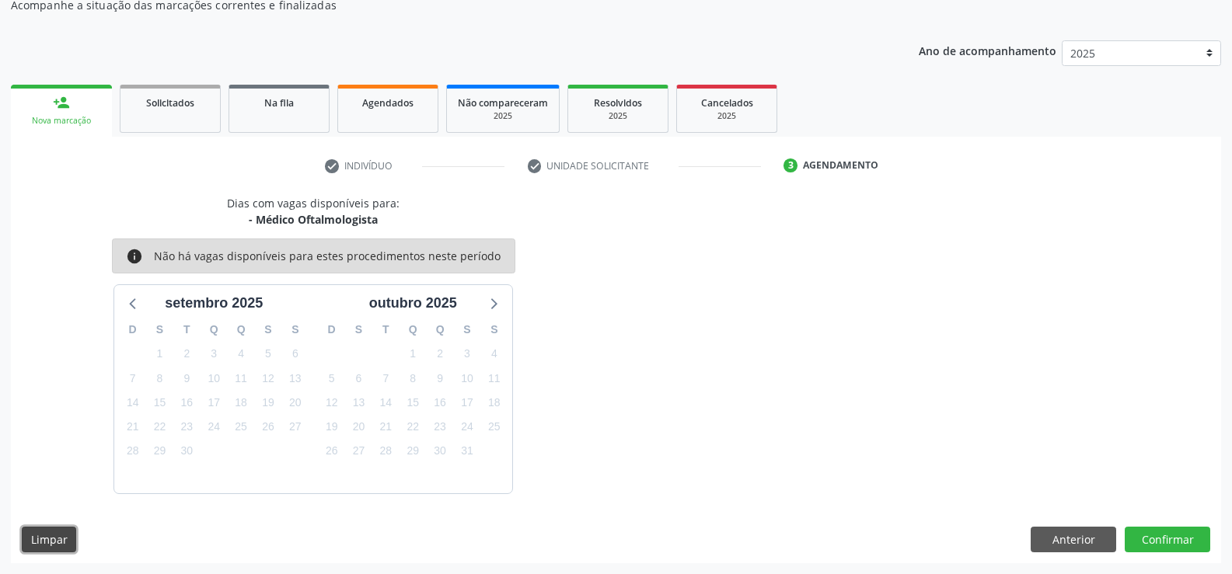
click at [42, 539] on button "Limpar" at bounding box center [49, 540] width 54 height 26
click at [1087, 551] on button "Anterior" at bounding box center [1074, 540] width 86 height 26
